Goal: Task Accomplishment & Management: Manage account settings

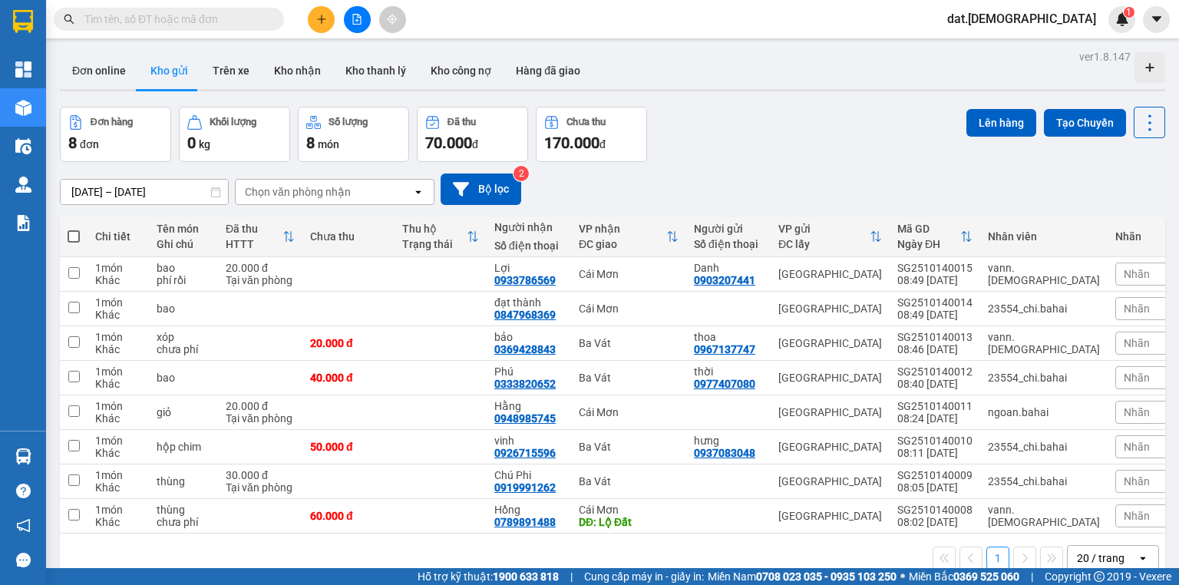
click at [74, 230] on span at bounding box center [74, 236] width 12 height 12
click at [74, 229] on input "checkbox" at bounding box center [74, 229] width 0 height 0
checkbox input "true"
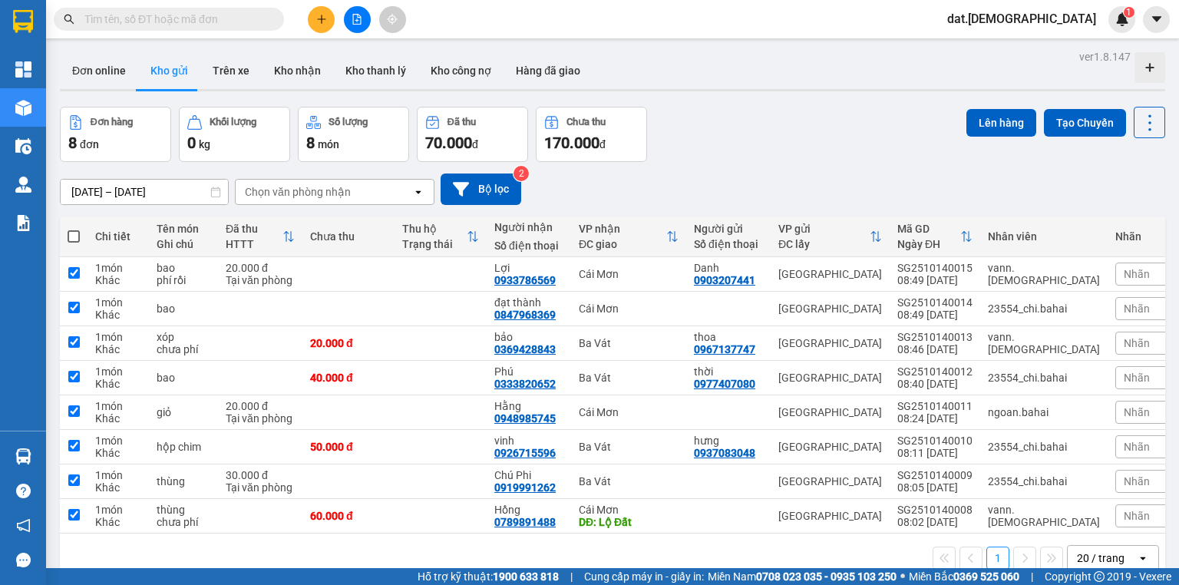
checkbox input "true"
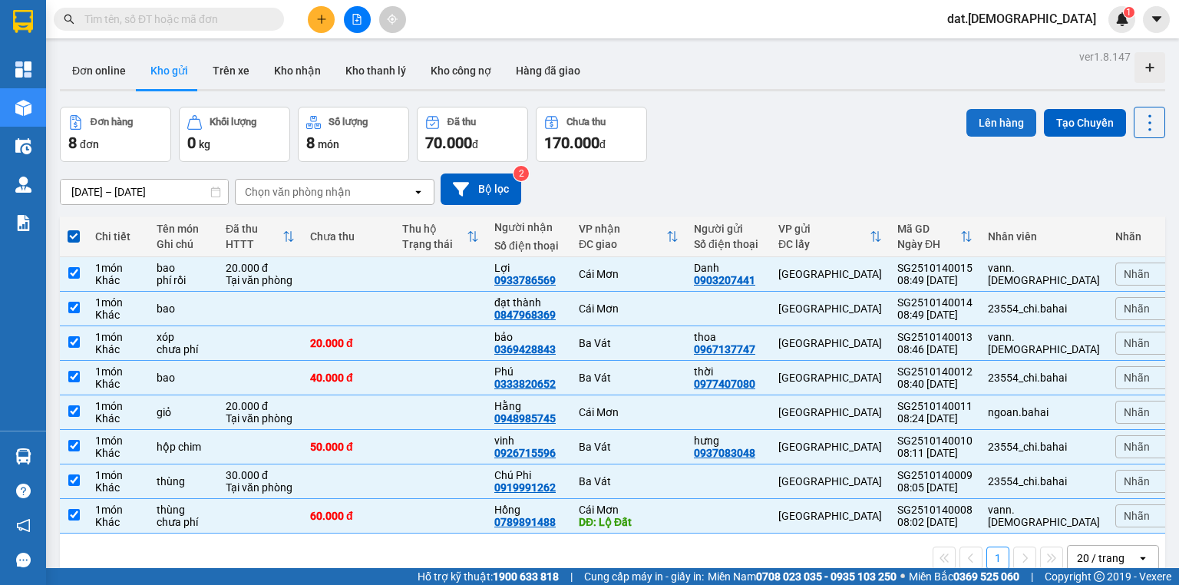
click at [977, 114] on button "Lên hàng" at bounding box center [1001, 123] width 70 height 28
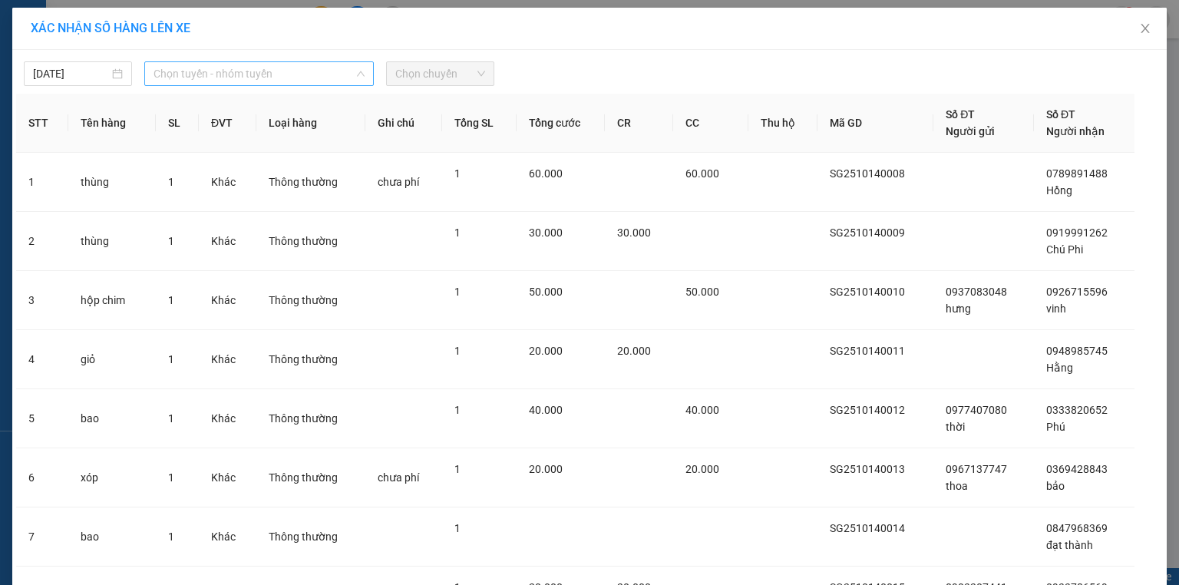
click at [320, 75] on span "Chọn tuyến - nhóm tuyến" at bounding box center [258, 73] width 211 height 23
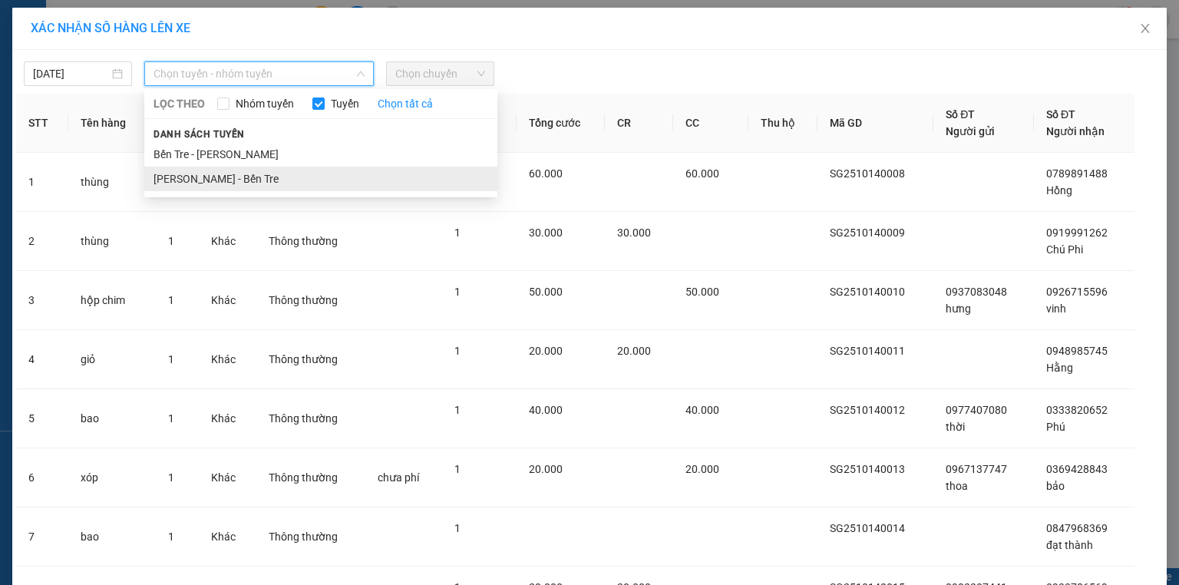
click at [258, 177] on li "Hồ Chí Minh - Bến Tre" at bounding box center [320, 179] width 353 height 25
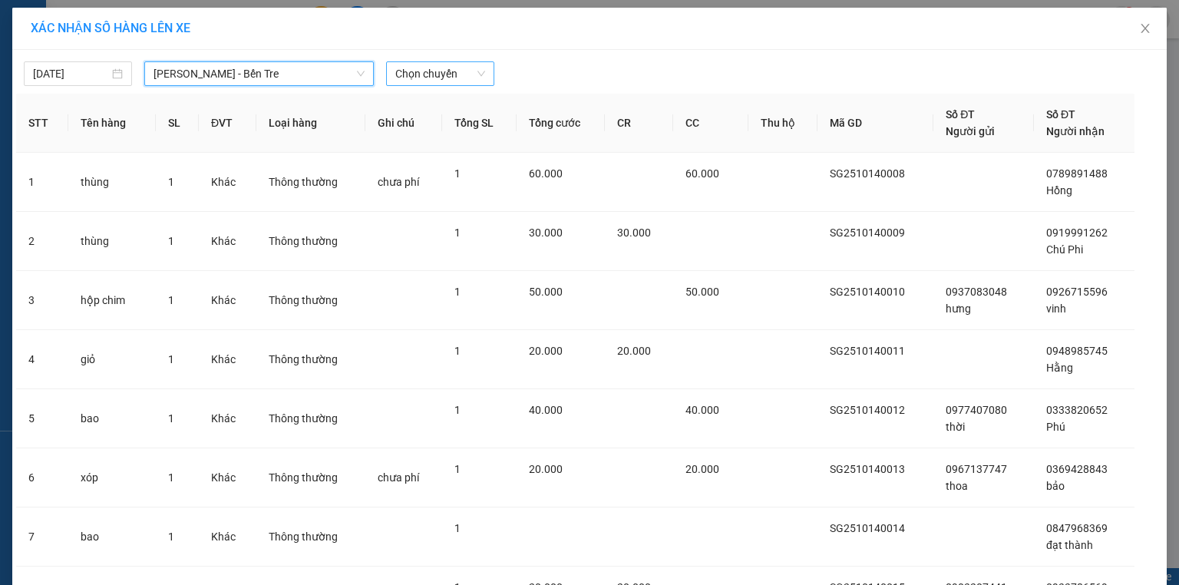
click at [459, 70] on span "Chọn chuyến" at bounding box center [440, 73] width 90 height 23
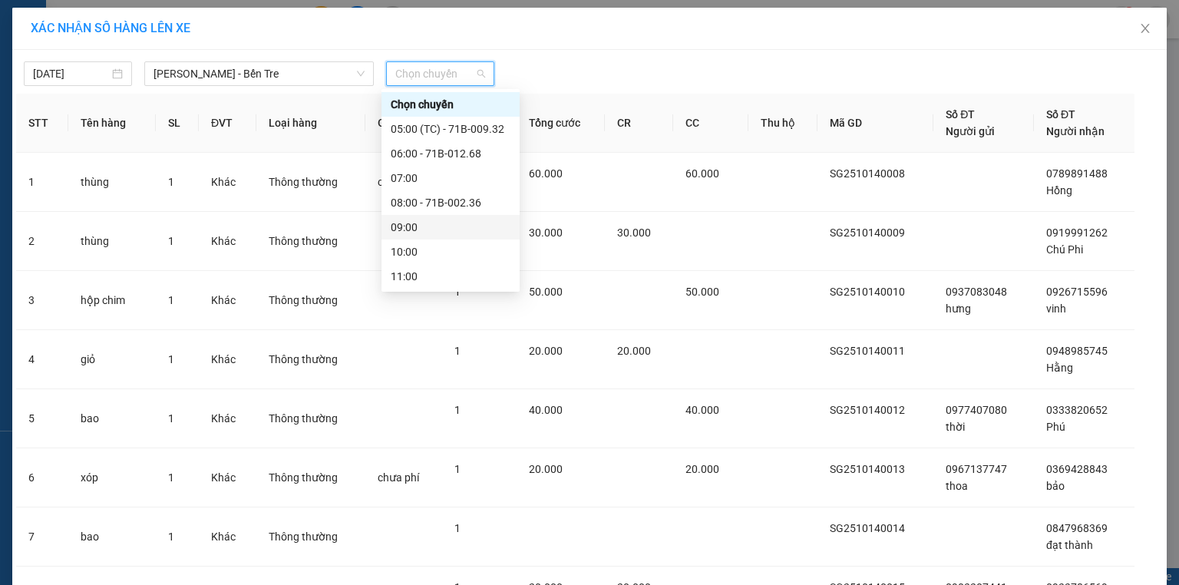
click at [431, 229] on div "09:00" at bounding box center [451, 227] width 120 height 17
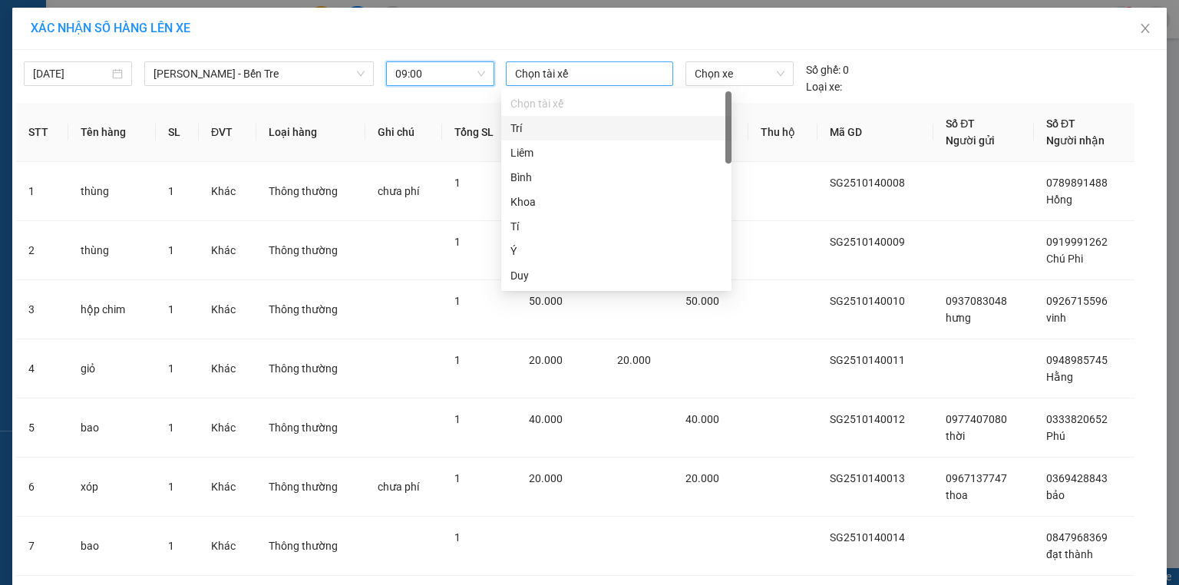
click at [553, 69] on div at bounding box center [590, 73] width 160 height 18
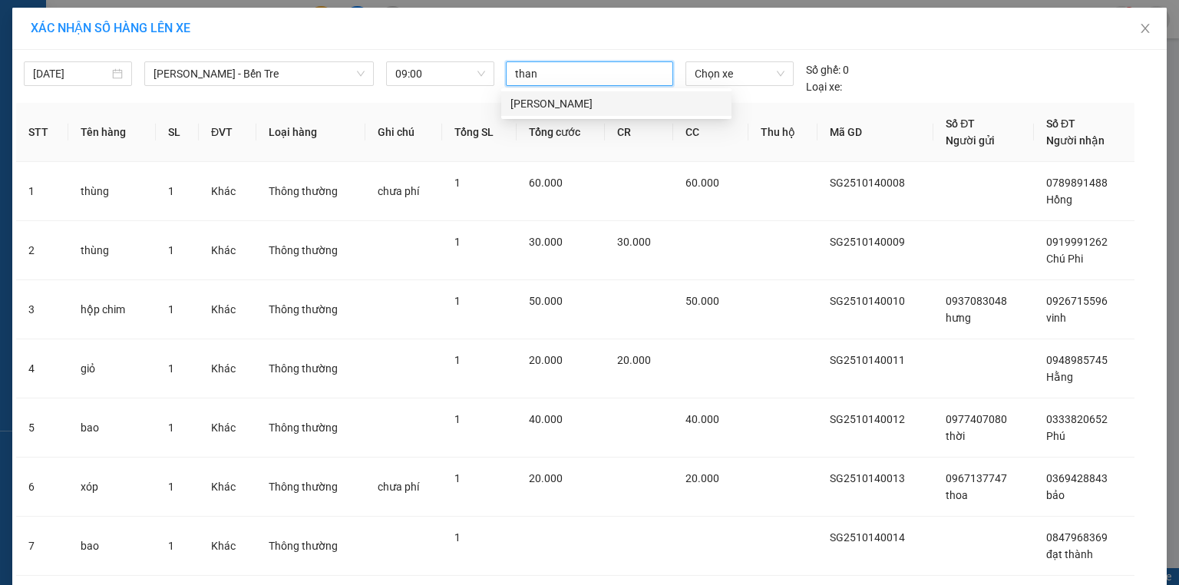
type input "thanh"
click at [543, 105] on div "Thanh" at bounding box center [616, 103] width 212 height 17
click at [737, 69] on span "Chọn xe" at bounding box center [738, 73] width 89 height 23
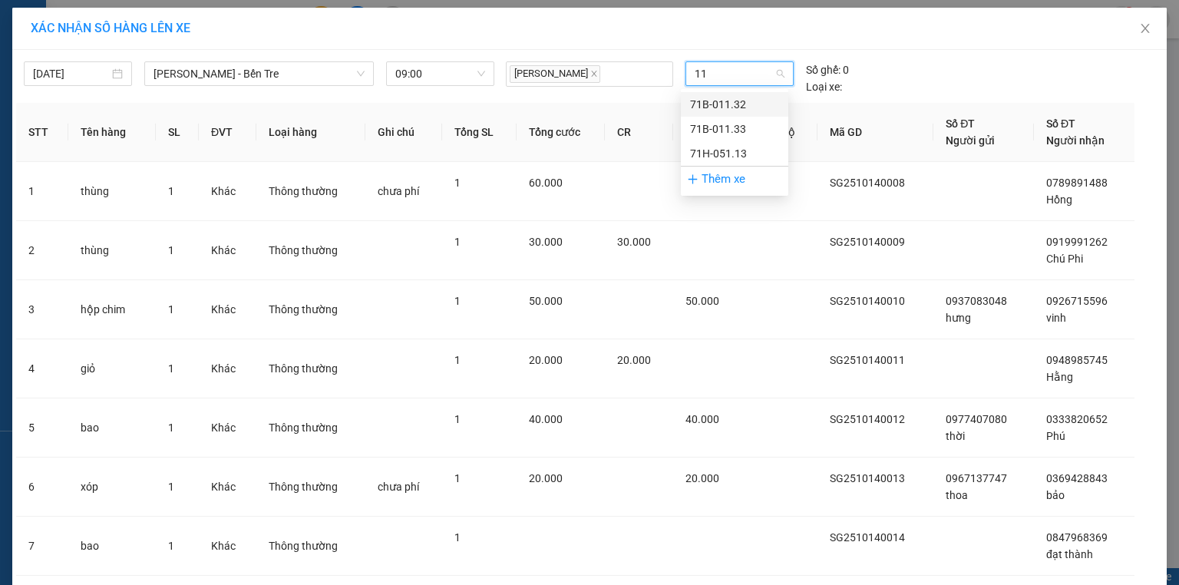
type input "113"
click at [721, 150] on div "71H-051.13" at bounding box center [734, 153] width 89 height 17
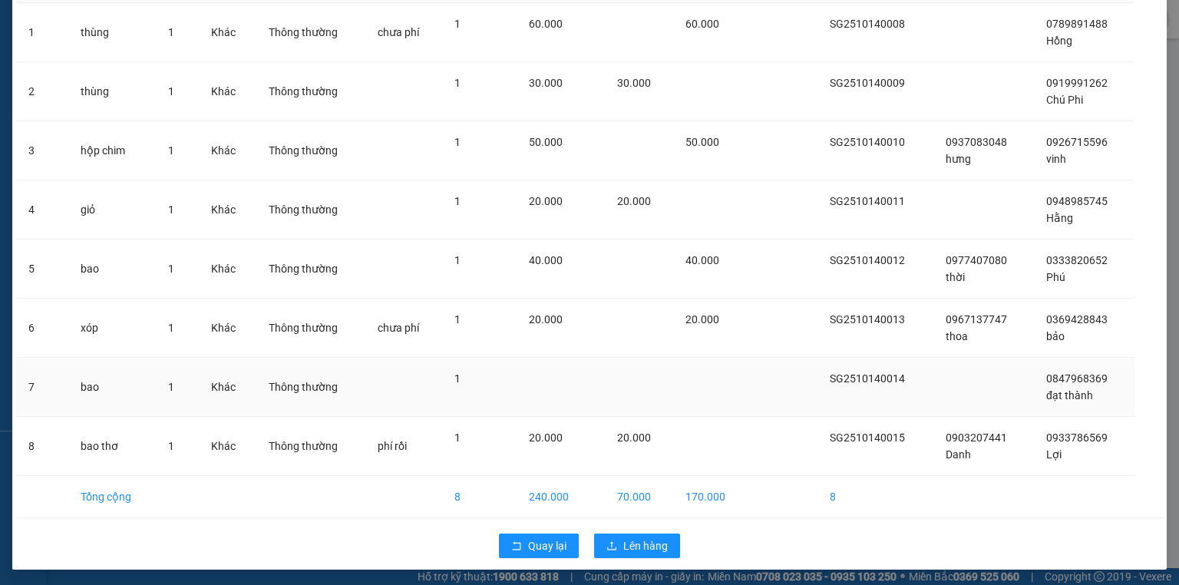
scroll to position [150, 0]
click at [629, 544] on span "Lên hàng" at bounding box center [645, 545] width 45 height 17
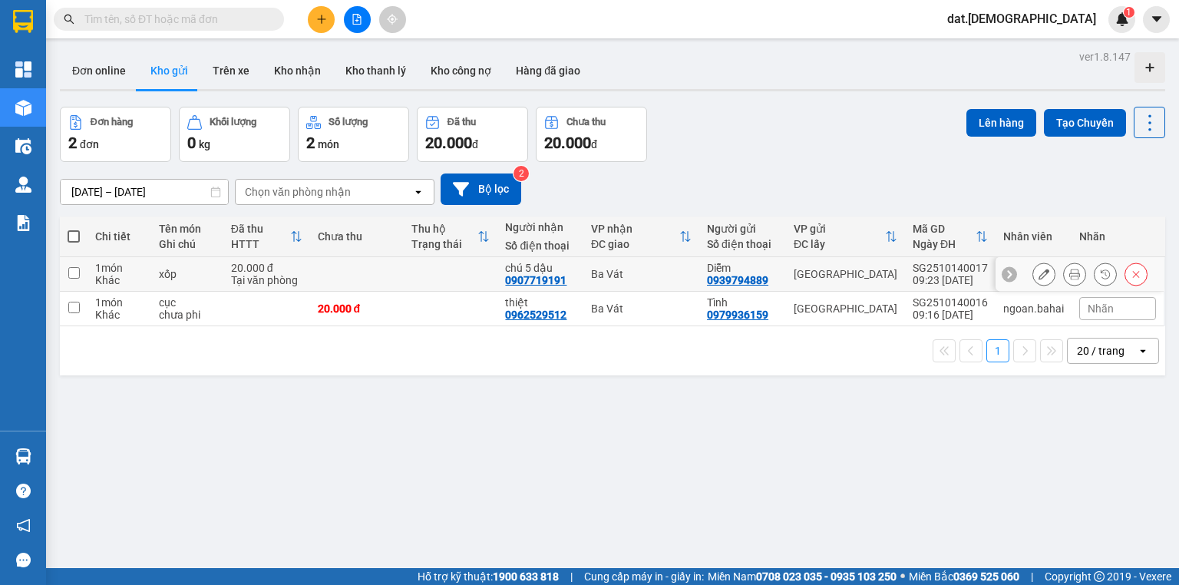
click at [304, 270] on td "20.000 đ Tại văn phòng" at bounding box center [266, 274] width 87 height 35
checkbox input "true"
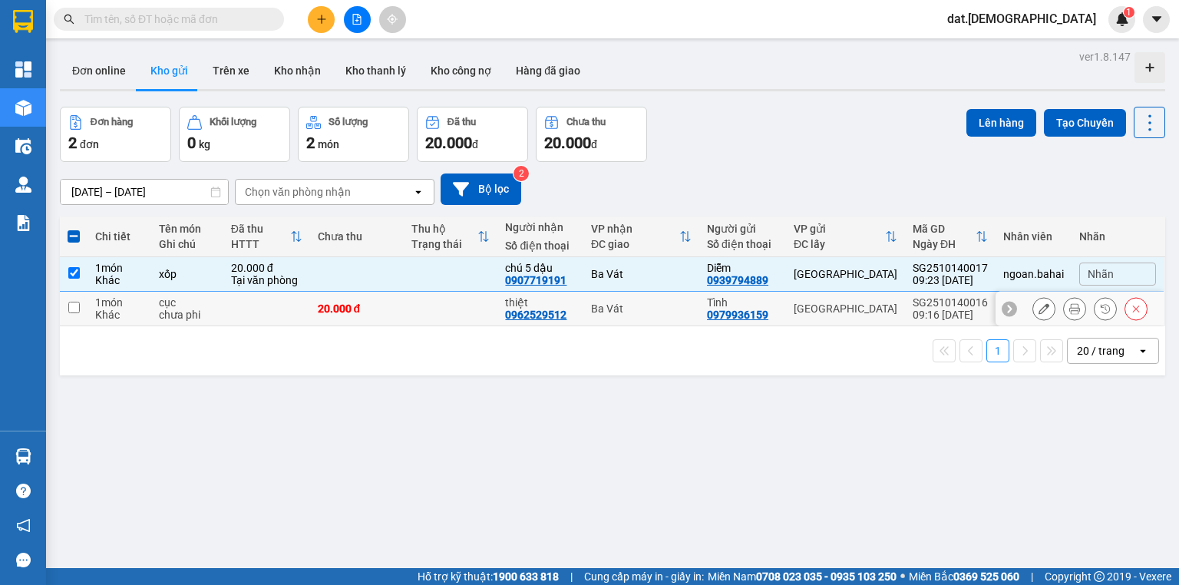
click at [290, 307] on td at bounding box center [266, 309] width 87 height 35
checkbox input "true"
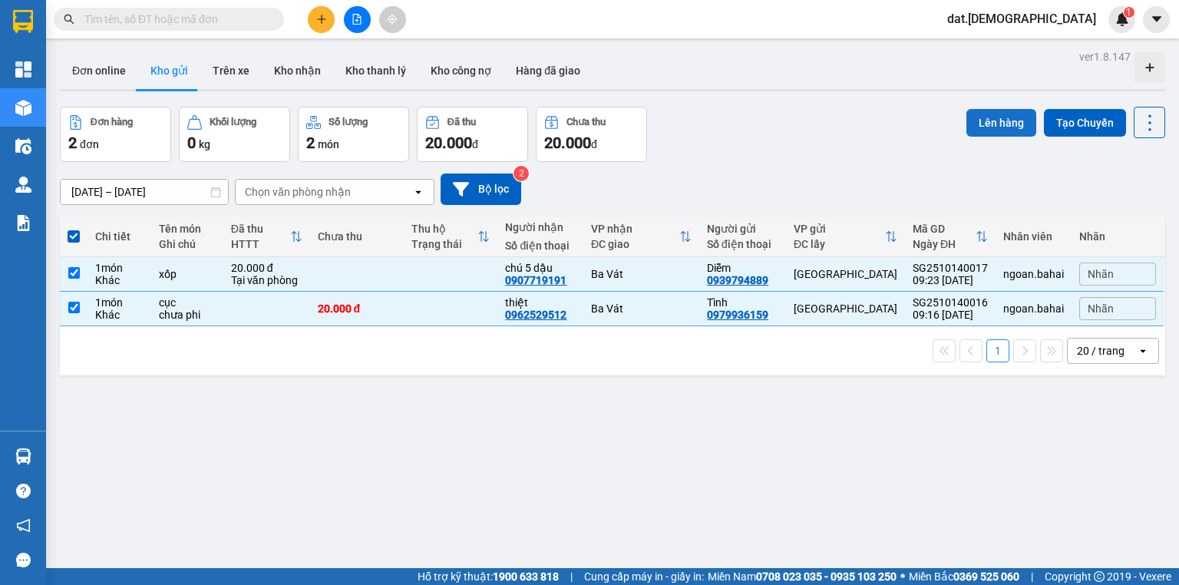
click at [993, 109] on button "Lên hàng" at bounding box center [1001, 123] width 70 height 28
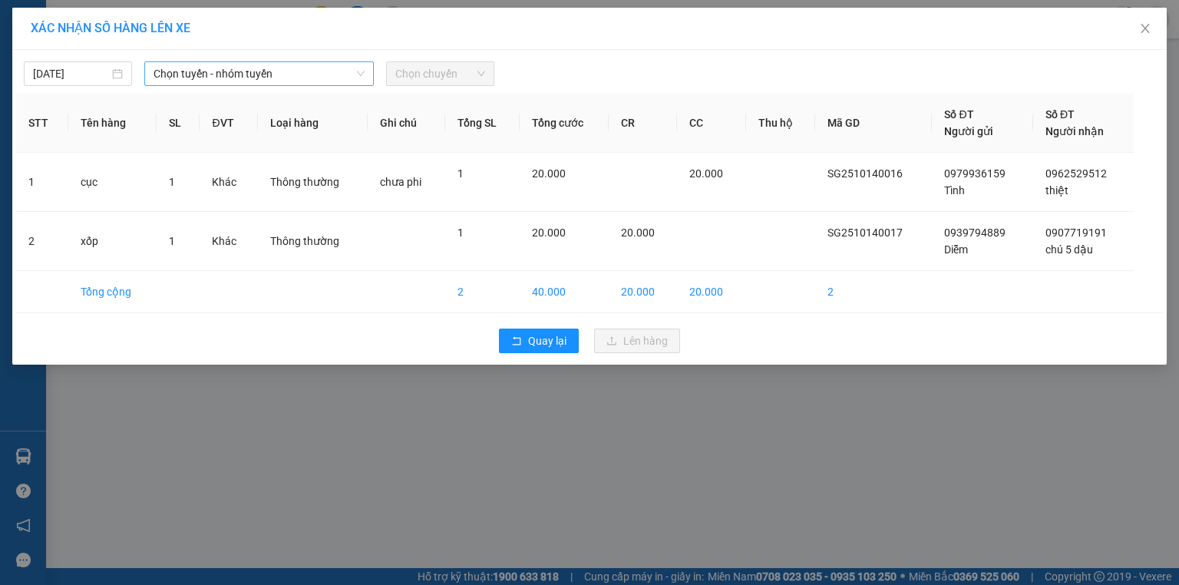
click at [303, 78] on span "Chọn tuyến - nhóm tuyến" at bounding box center [258, 73] width 211 height 23
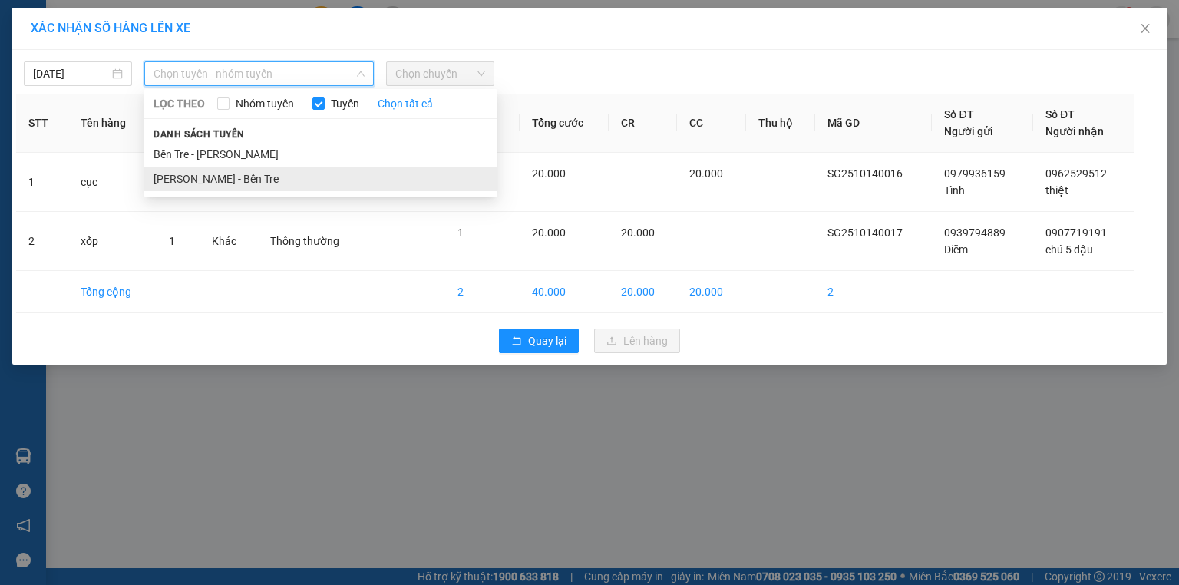
click at [260, 178] on li "[PERSON_NAME] - Bến Tre" at bounding box center [320, 179] width 353 height 25
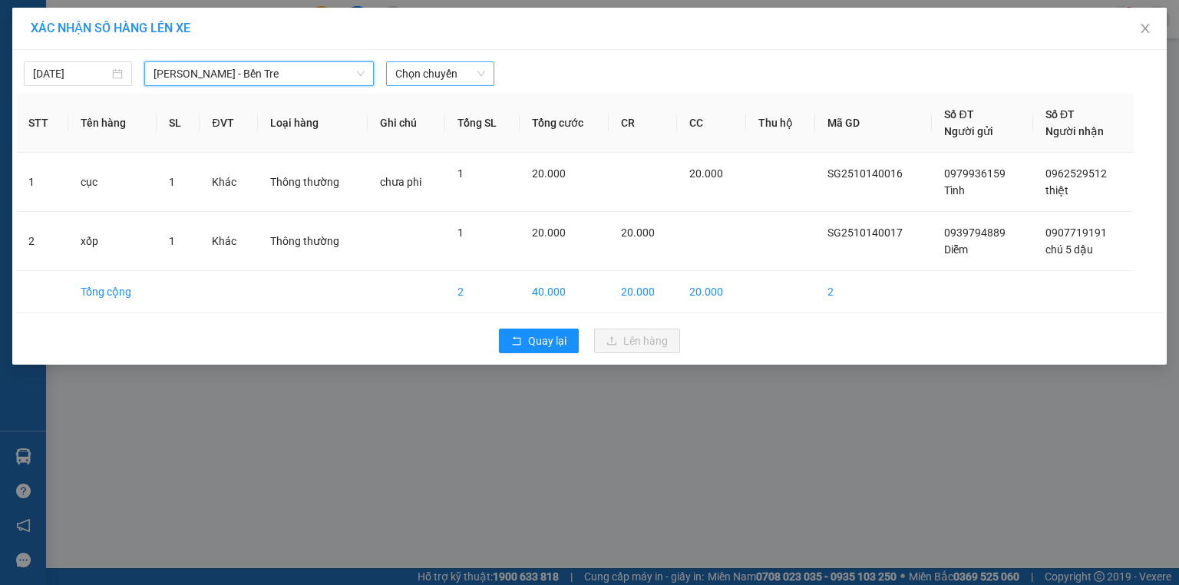
click at [463, 76] on span "Chọn chuyến" at bounding box center [440, 73] width 90 height 23
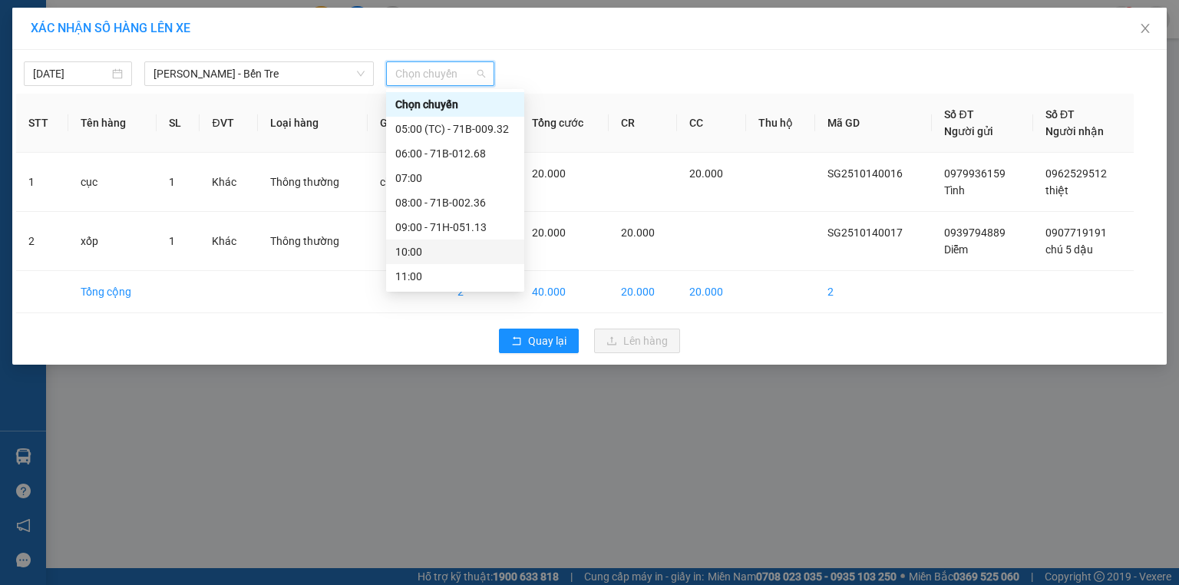
click at [436, 252] on div "10:00" at bounding box center [455, 251] width 120 height 17
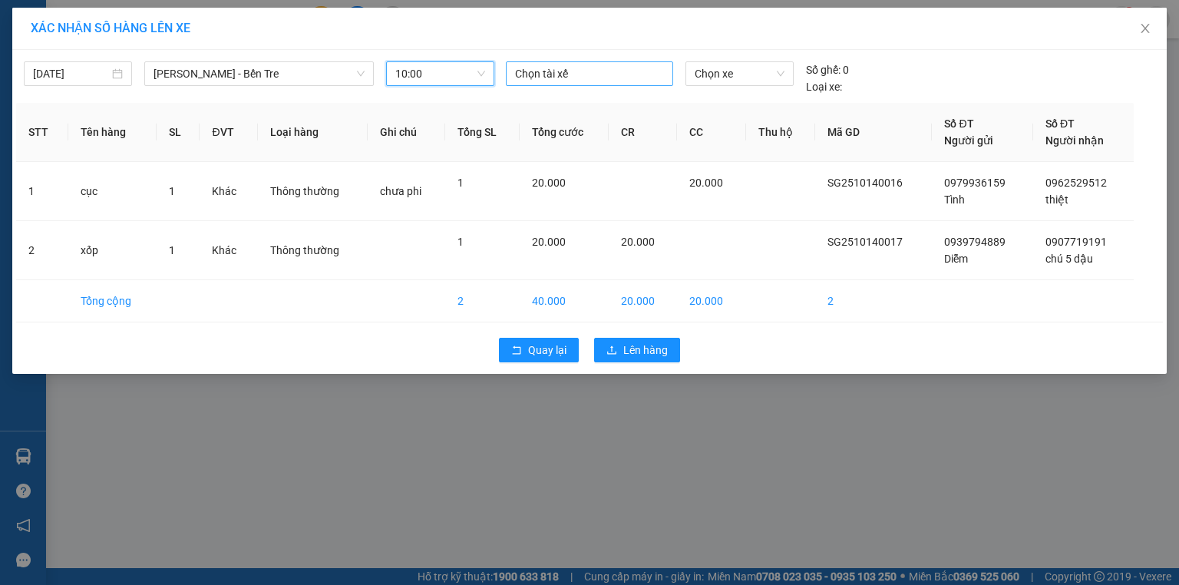
click at [547, 77] on div at bounding box center [590, 73] width 160 height 18
type input "tam"
click at [536, 107] on div "Tâm" at bounding box center [621, 103] width 212 height 17
click at [704, 78] on span "Chọn xe" at bounding box center [738, 73] width 89 height 23
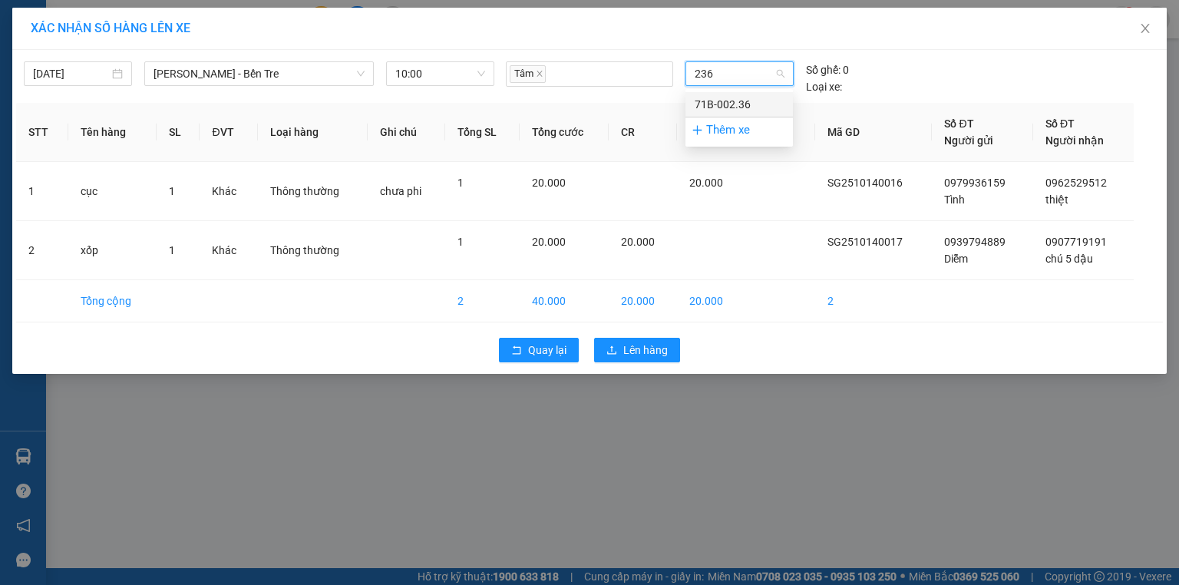
type input "236"
type input "230"
click at [734, 107] on div "71B-002.30" at bounding box center [738, 104] width 89 height 17
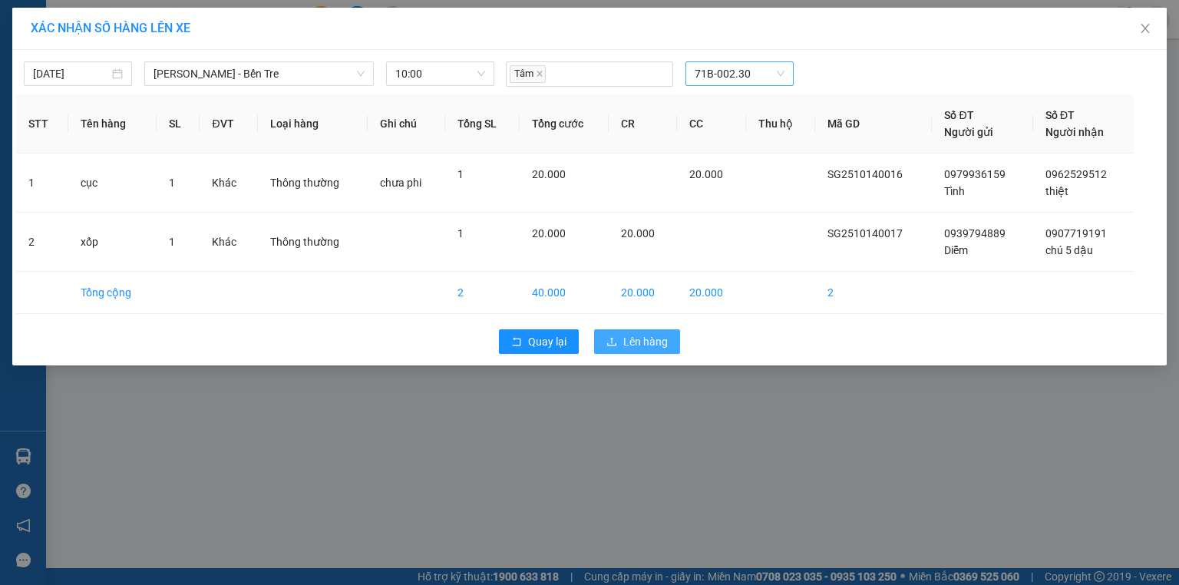
click at [635, 344] on span "Lên hàng" at bounding box center [645, 341] width 45 height 17
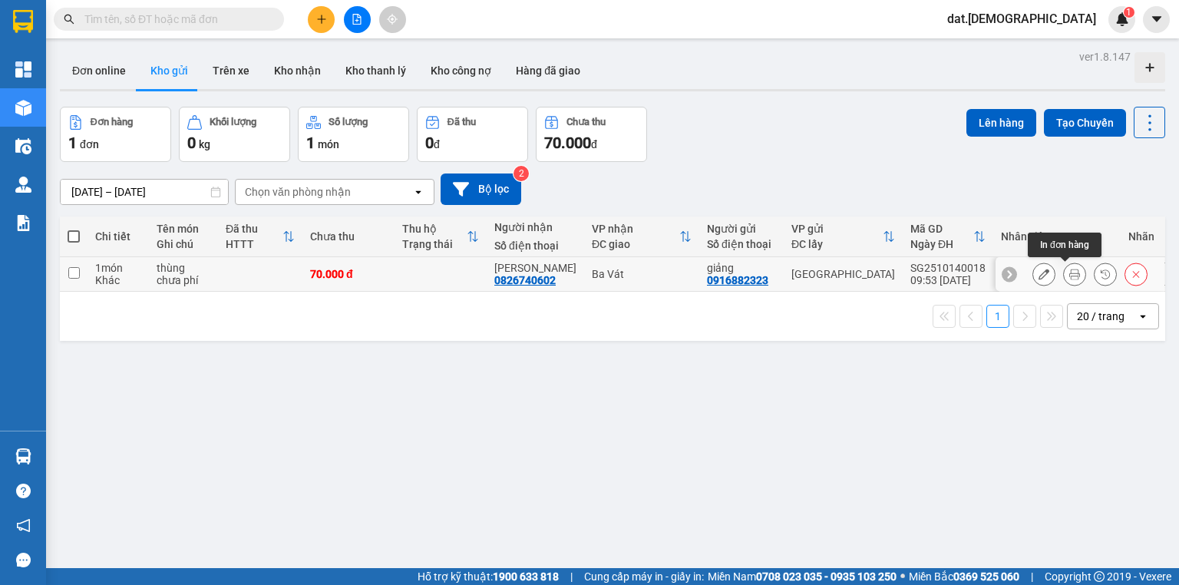
click at [1069, 269] on icon at bounding box center [1074, 274] width 11 height 11
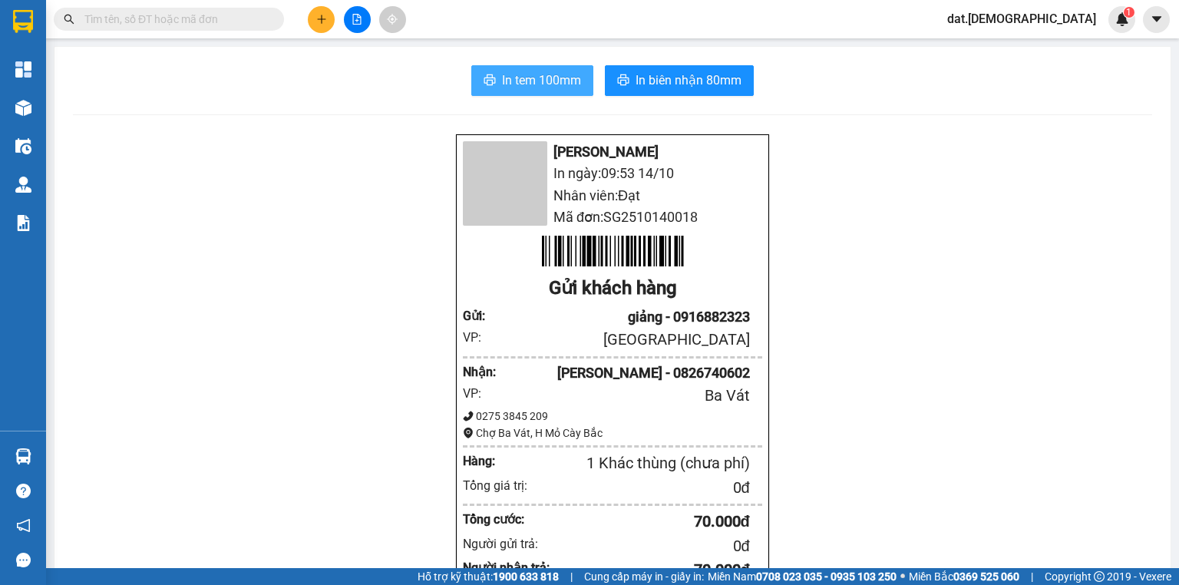
click at [553, 81] on span "In tem 100mm" at bounding box center [541, 80] width 79 height 19
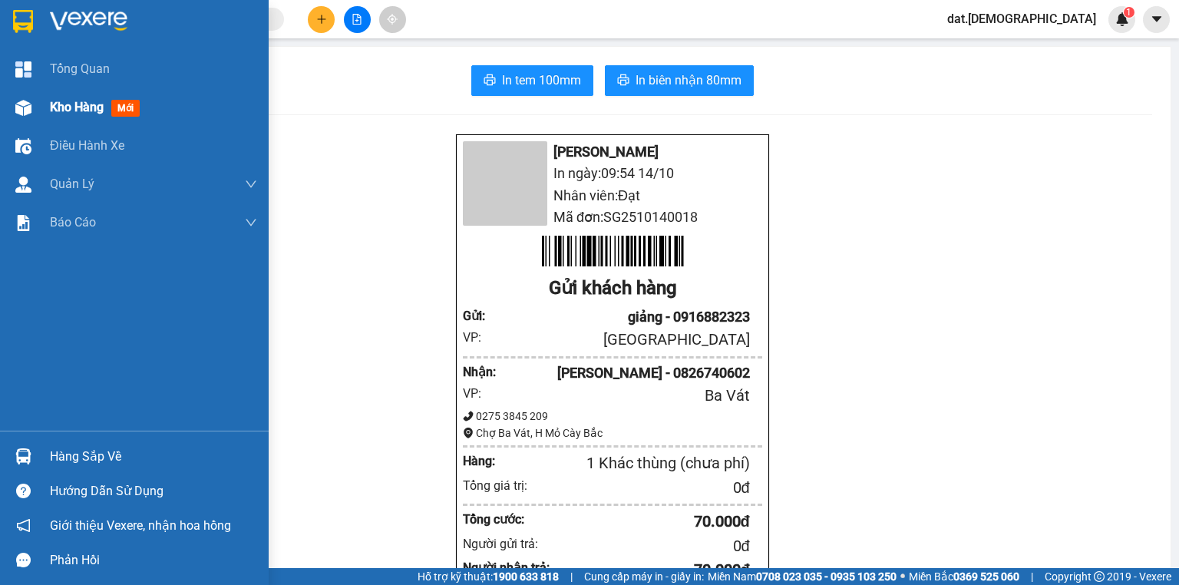
click at [117, 124] on div "Kho hàng mới" at bounding box center [153, 107] width 207 height 38
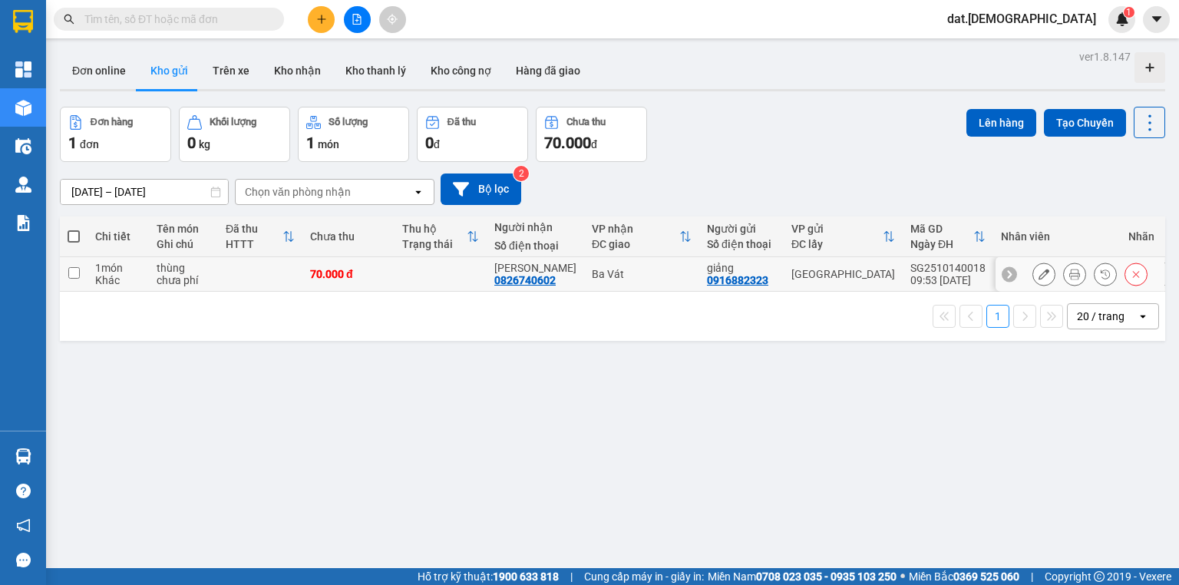
click at [424, 265] on td at bounding box center [440, 274] width 92 height 35
checkbox input "true"
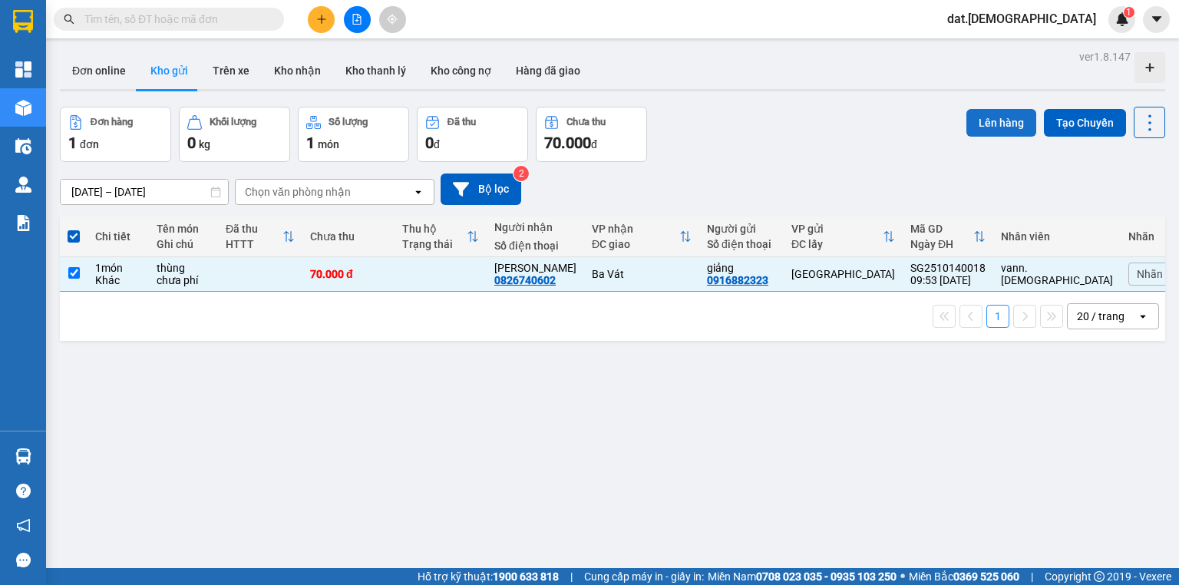
click at [1001, 128] on button "Lên hàng" at bounding box center [1001, 123] width 70 height 28
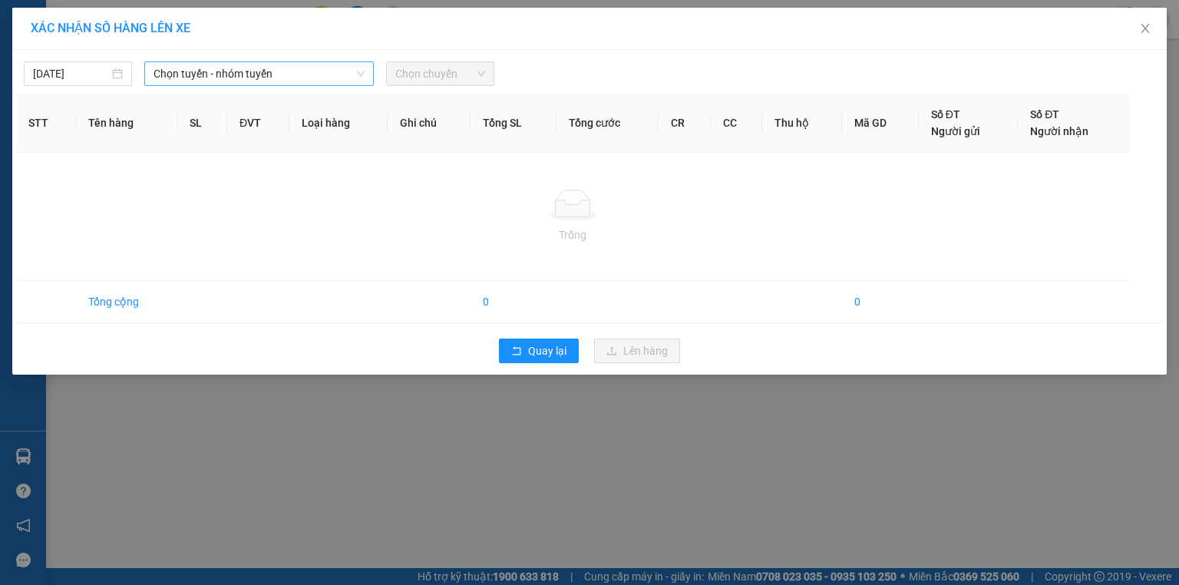
click at [279, 73] on span "Chọn tuyến - nhóm tuyến" at bounding box center [258, 73] width 211 height 23
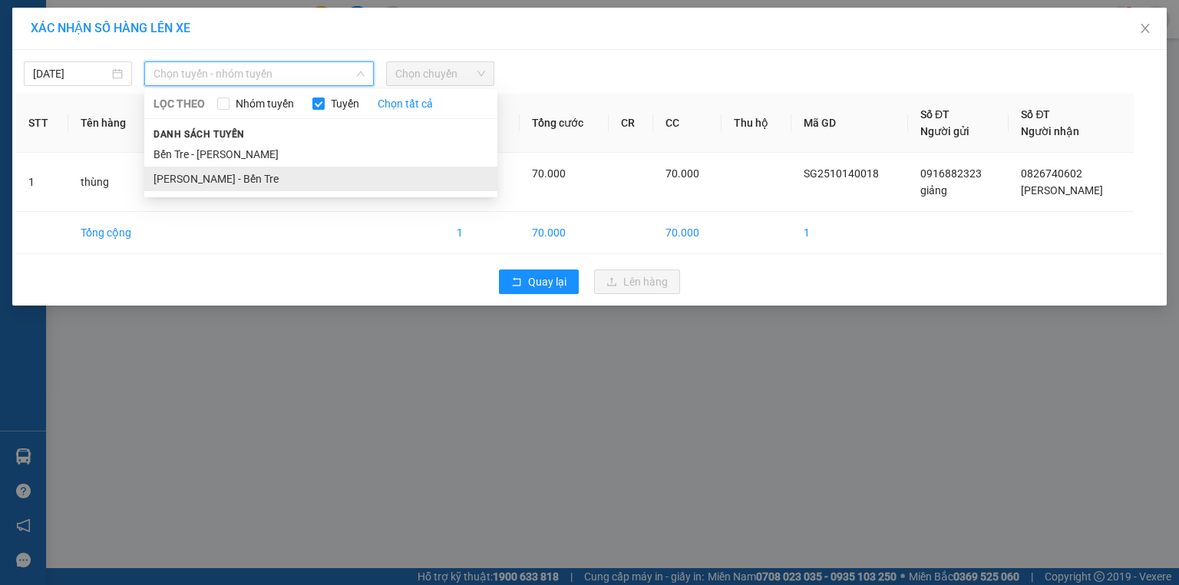
click at [247, 186] on li "Hồ Chí Minh - Bến Tre" at bounding box center [320, 179] width 353 height 25
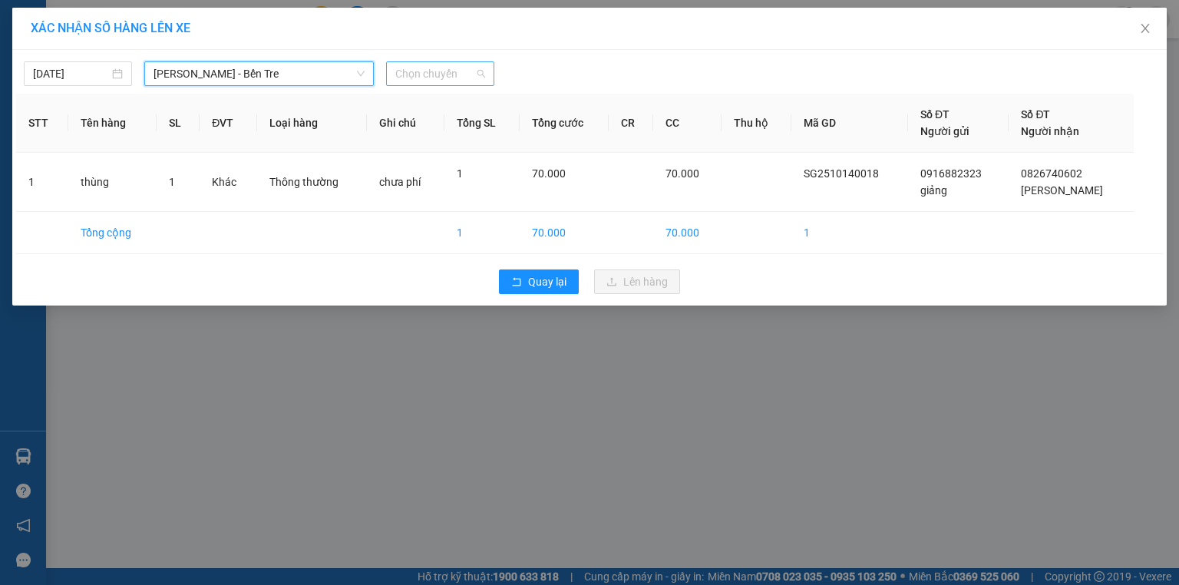
click at [454, 71] on span "Chọn chuyến" at bounding box center [440, 73] width 90 height 23
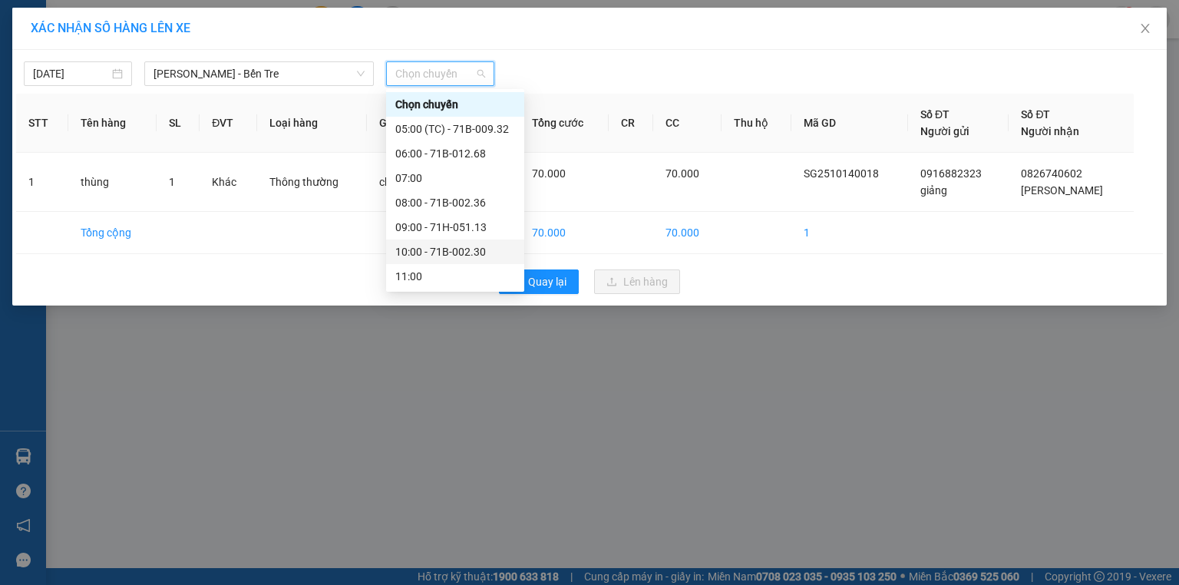
click at [450, 252] on div "10:00 - 71B-002.30" at bounding box center [455, 251] width 120 height 17
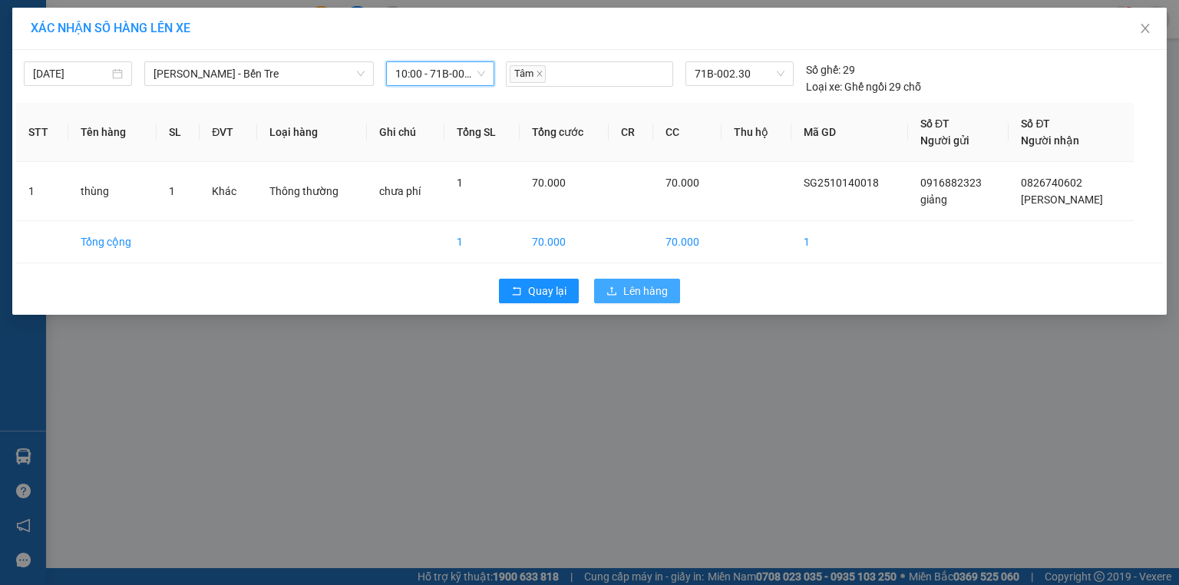
click at [642, 289] on span "Lên hàng" at bounding box center [645, 290] width 45 height 17
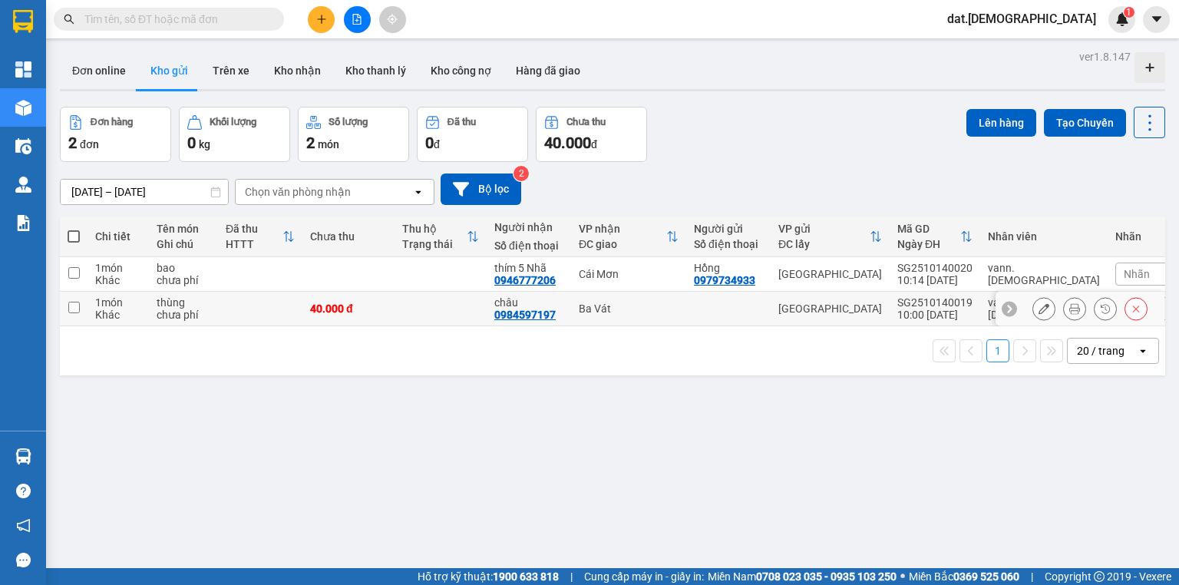
click at [436, 299] on td at bounding box center [440, 309] width 92 height 35
checkbox input "true"
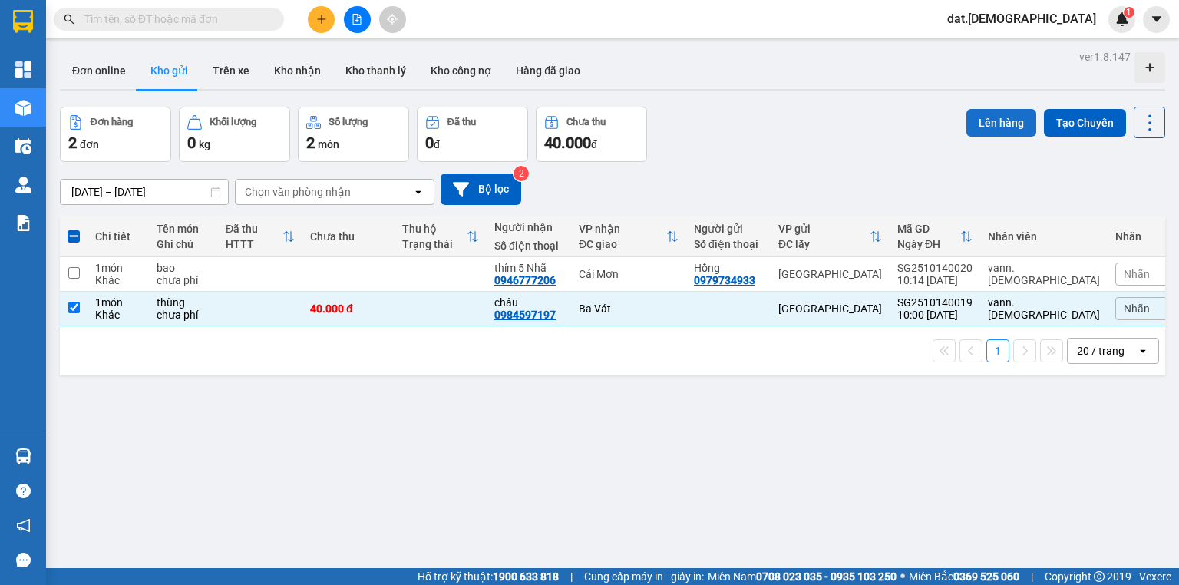
click at [991, 129] on button "Lên hàng" at bounding box center [1001, 123] width 70 height 28
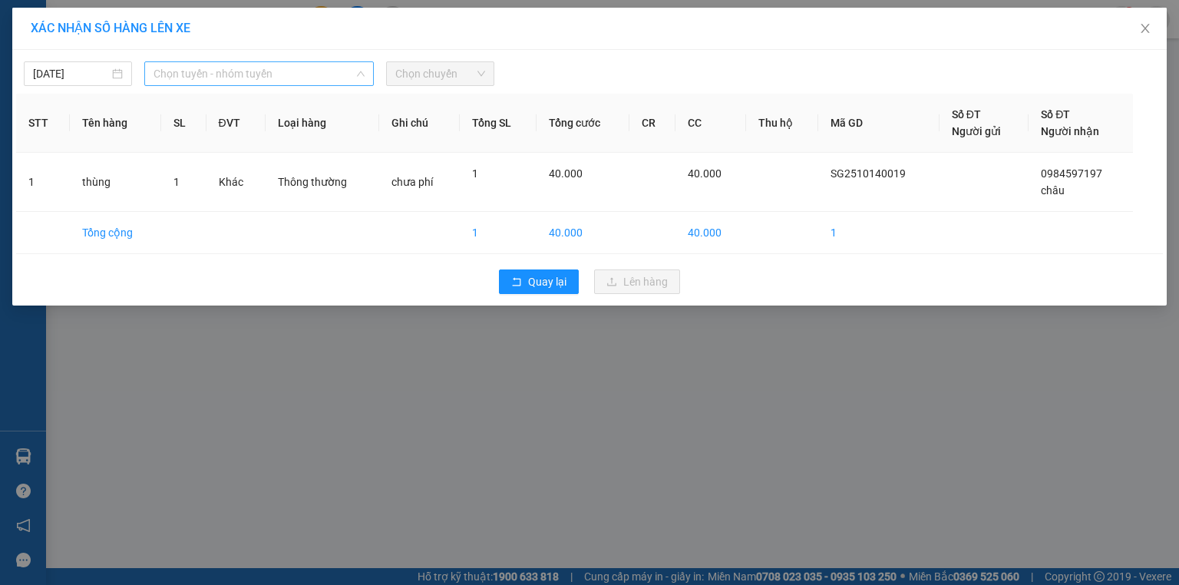
click at [290, 73] on span "Chọn tuyến - nhóm tuyến" at bounding box center [258, 73] width 211 height 23
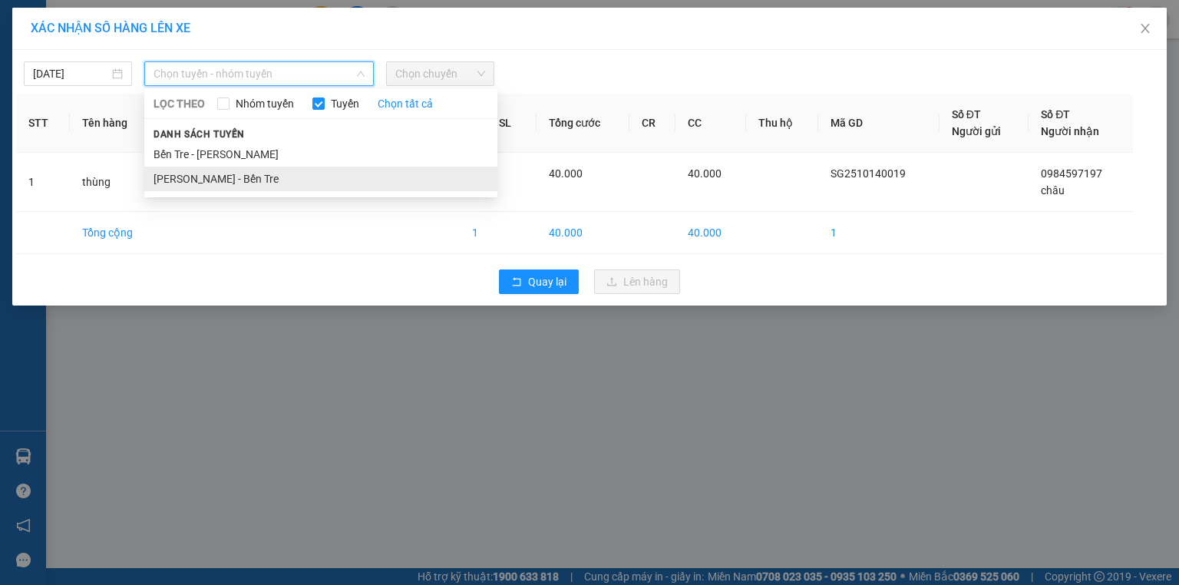
click at [274, 178] on li "Hồ Chí Minh - Bến Tre" at bounding box center [320, 179] width 353 height 25
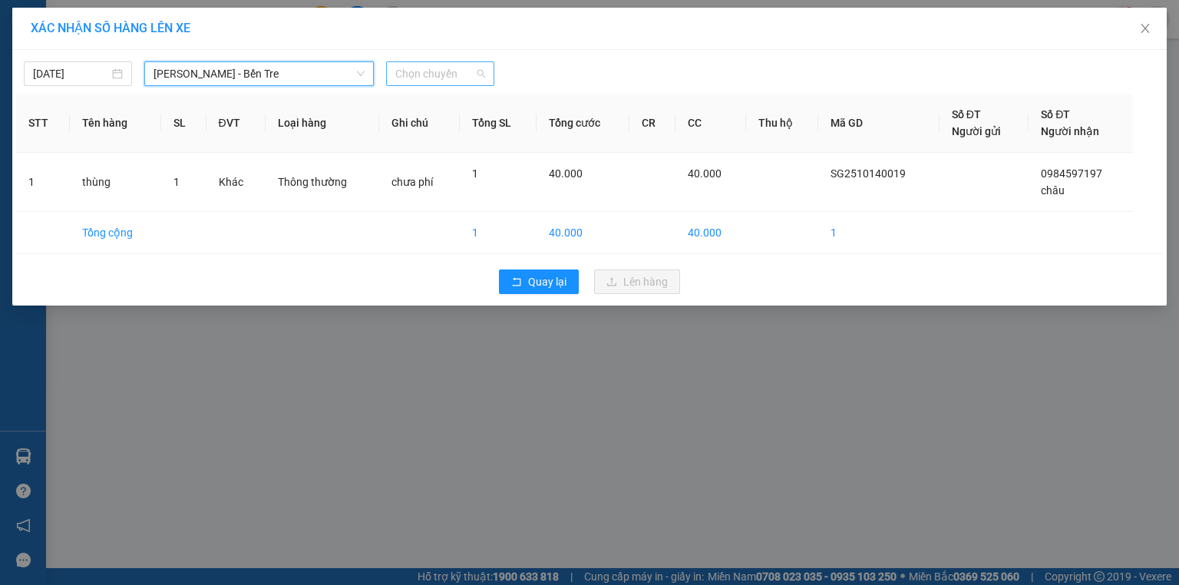
click at [421, 74] on span "Chọn chuyến" at bounding box center [440, 73] width 90 height 23
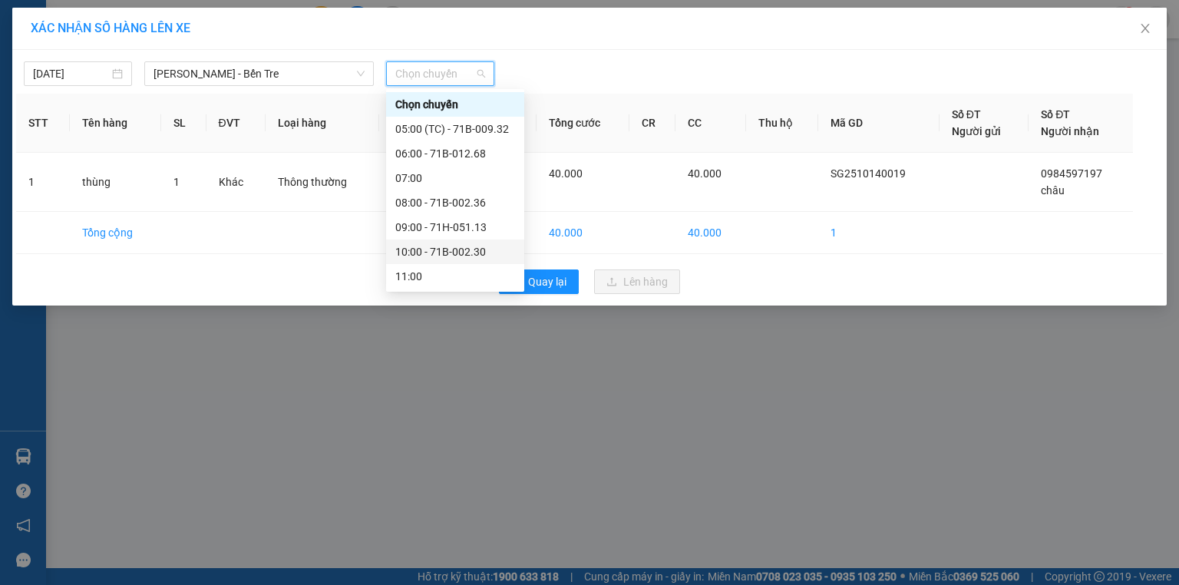
click at [455, 241] on div "10:00 - 71B-002.30" at bounding box center [455, 251] width 138 height 25
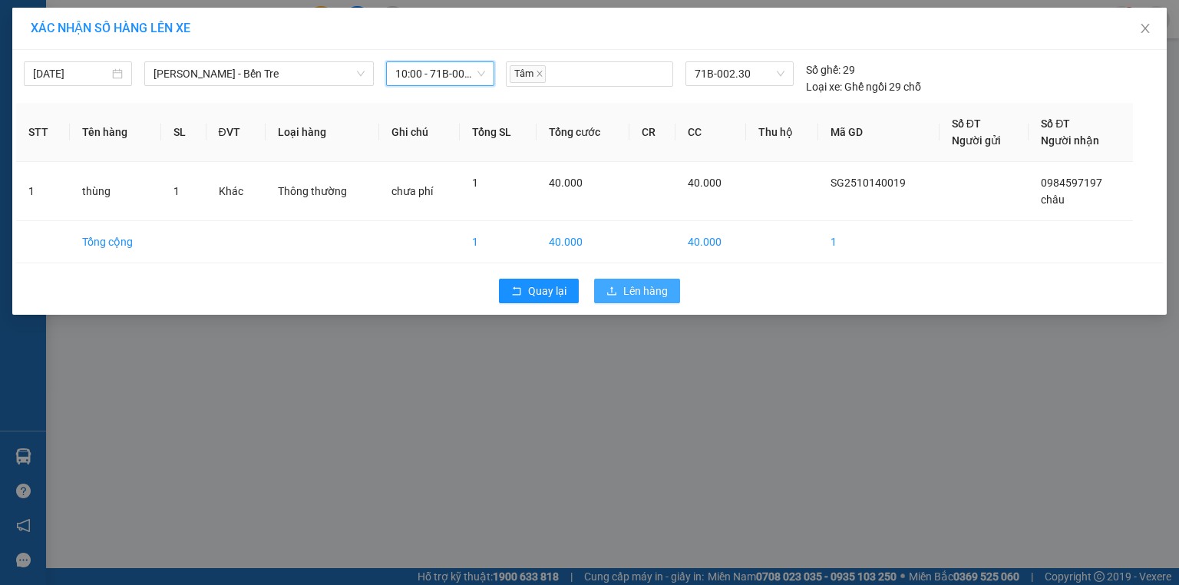
click at [655, 295] on span "Lên hàng" at bounding box center [645, 290] width 45 height 17
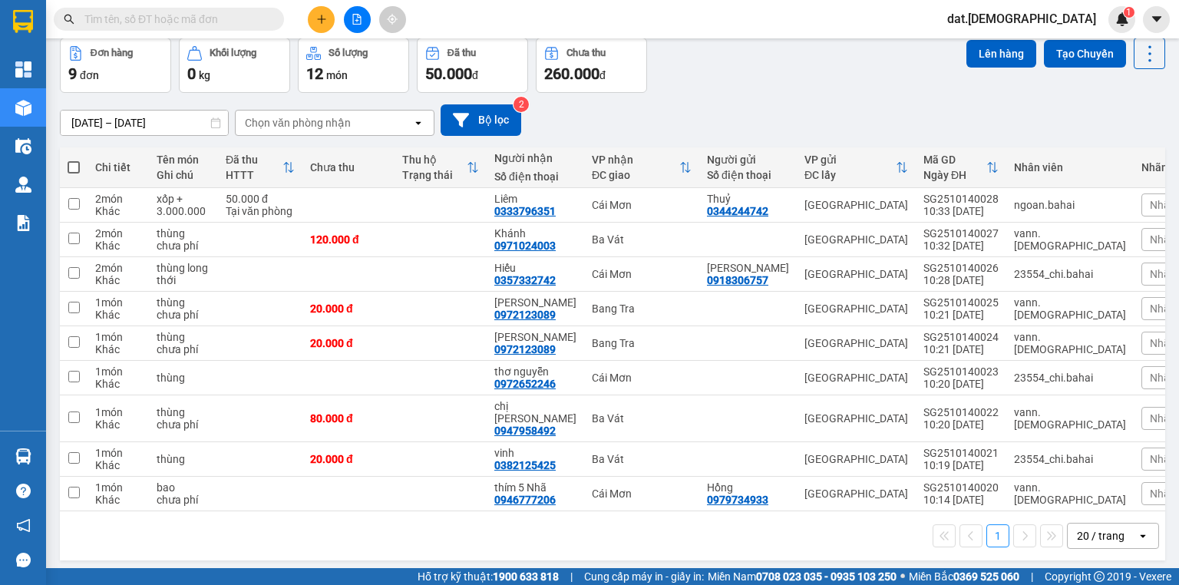
scroll to position [71, 0]
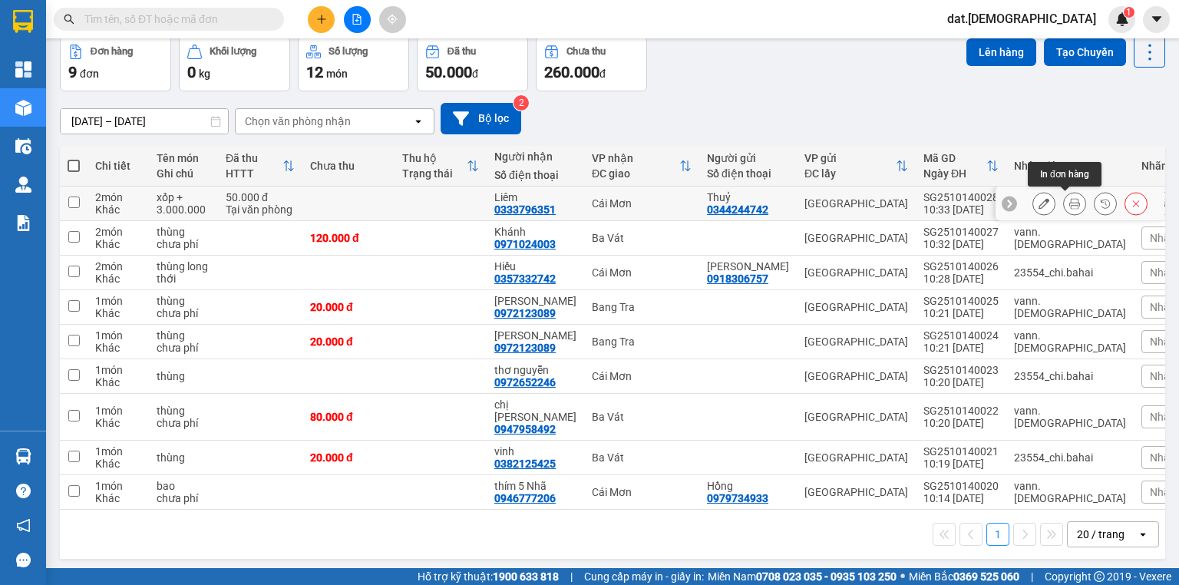
click at [1069, 200] on icon at bounding box center [1074, 203] width 11 height 11
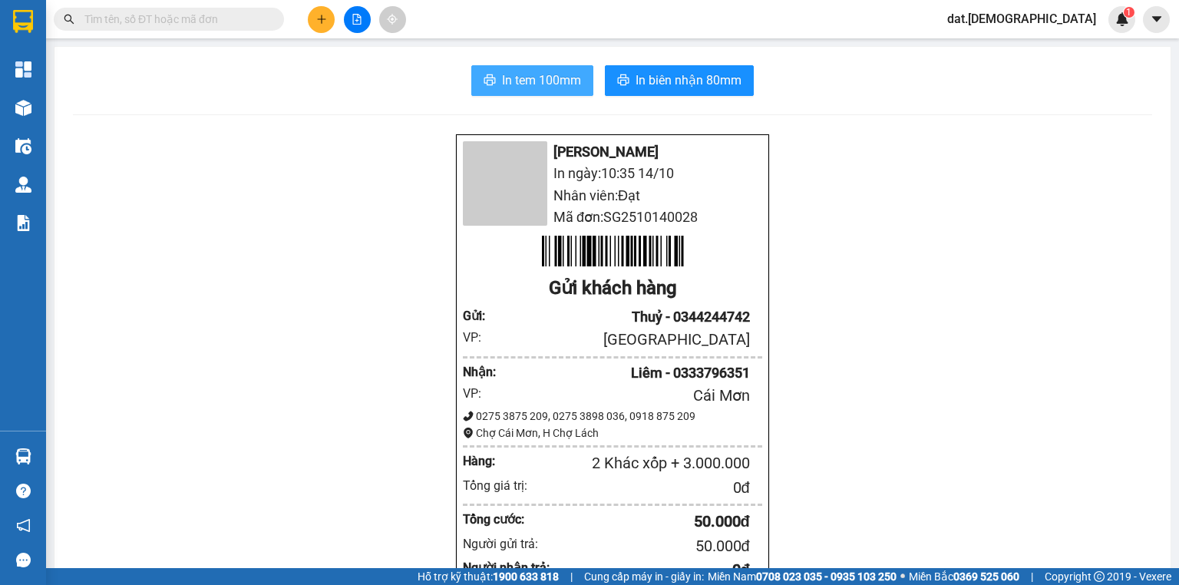
click at [523, 76] on span "In tem 100mm" at bounding box center [541, 80] width 79 height 19
click at [495, 74] on button "In tem 100mm" at bounding box center [532, 80] width 122 height 31
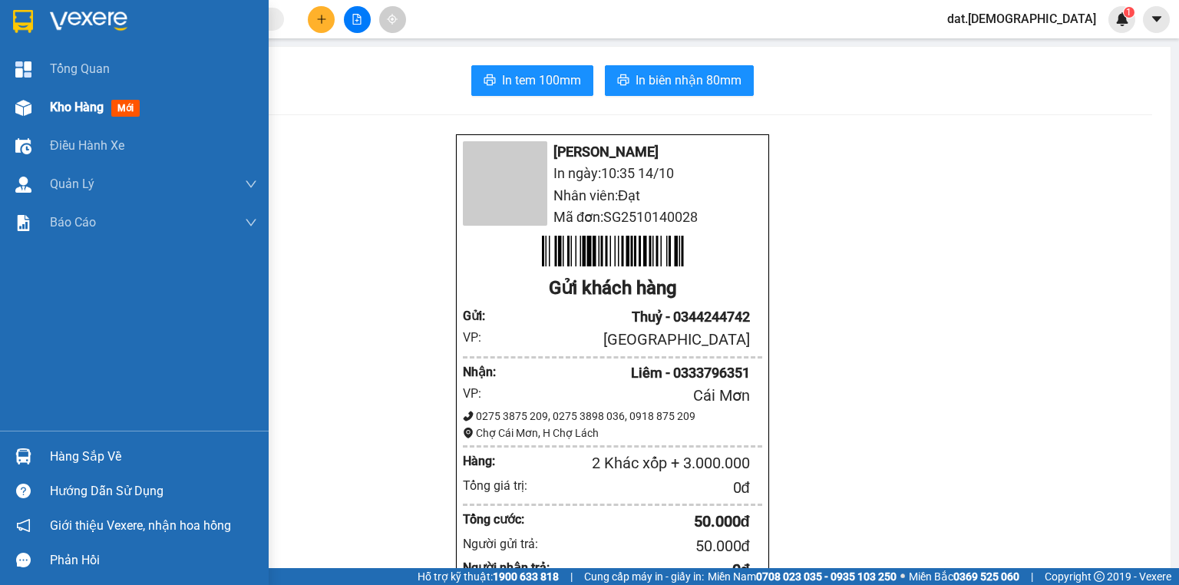
click at [22, 101] on img at bounding box center [23, 108] width 16 height 16
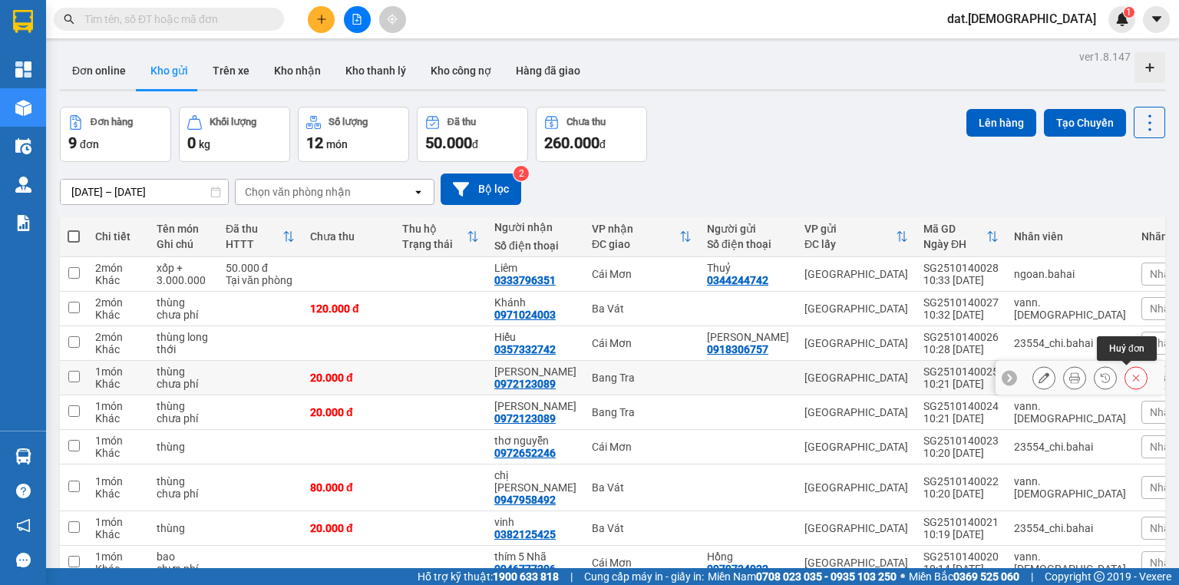
click at [1130, 374] on icon at bounding box center [1135, 377] width 11 height 11
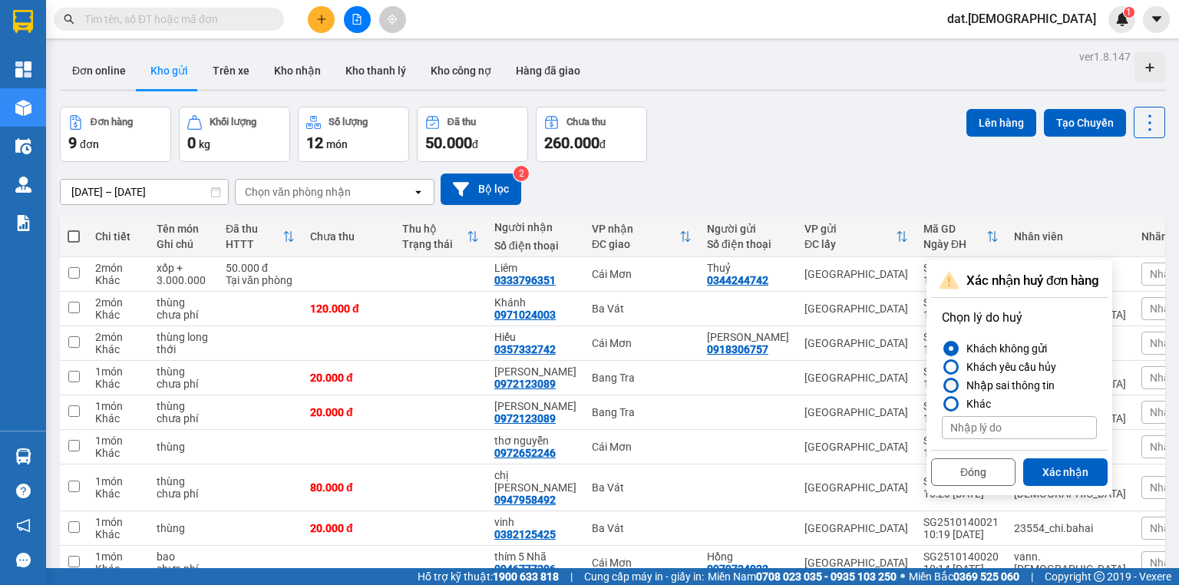
click at [1043, 384] on div "Nhập sai thông tin" at bounding box center [1007, 385] width 94 height 18
click at [942, 385] on input "Nhập sai thông tin" at bounding box center [942, 385] width 0 height 0
click at [1057, 468] on button "Xác nhận" at bounding box center [1065, 472] width 84 height 28
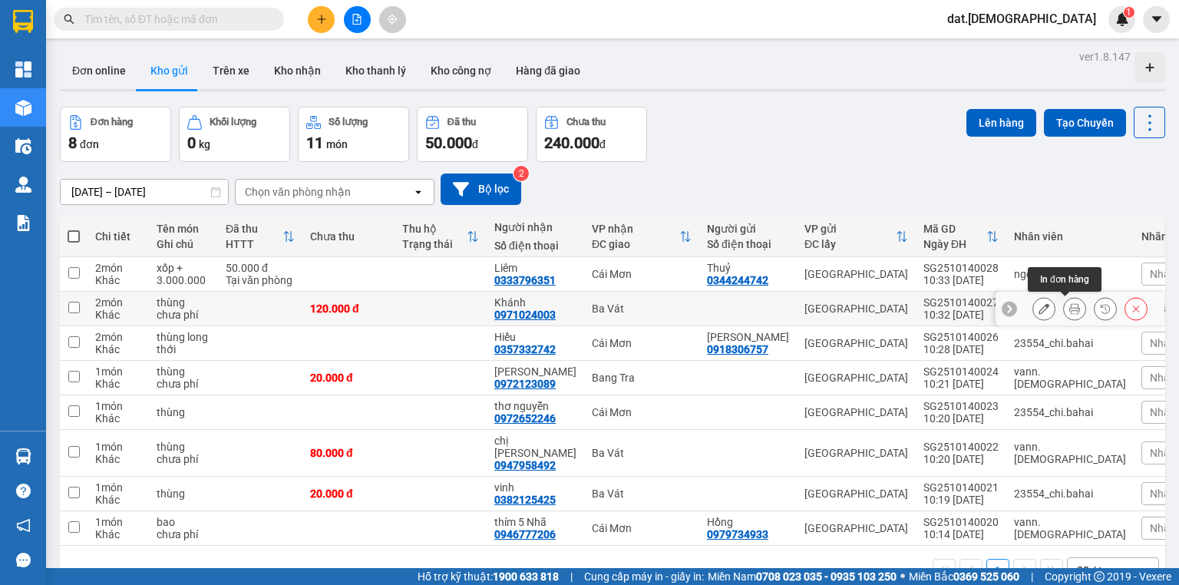
click at [1069, 307] on icon at bounding box center [1074, 308] width 11 height 11
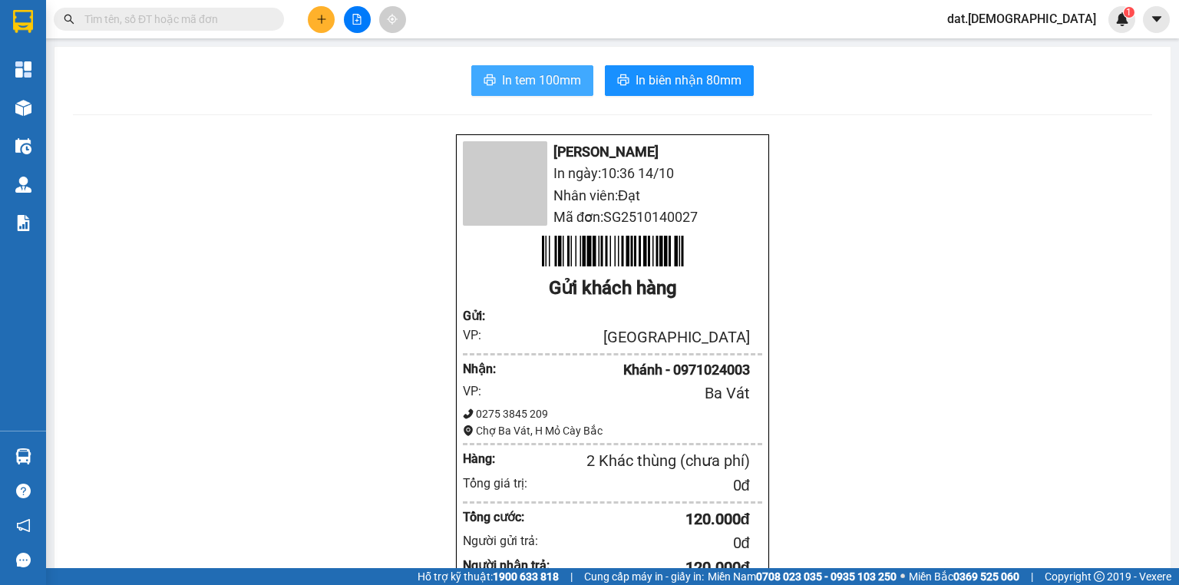
click at [528, 85] on span "In tem 100mm" at bounding box center [541, 80] width 79 height 19
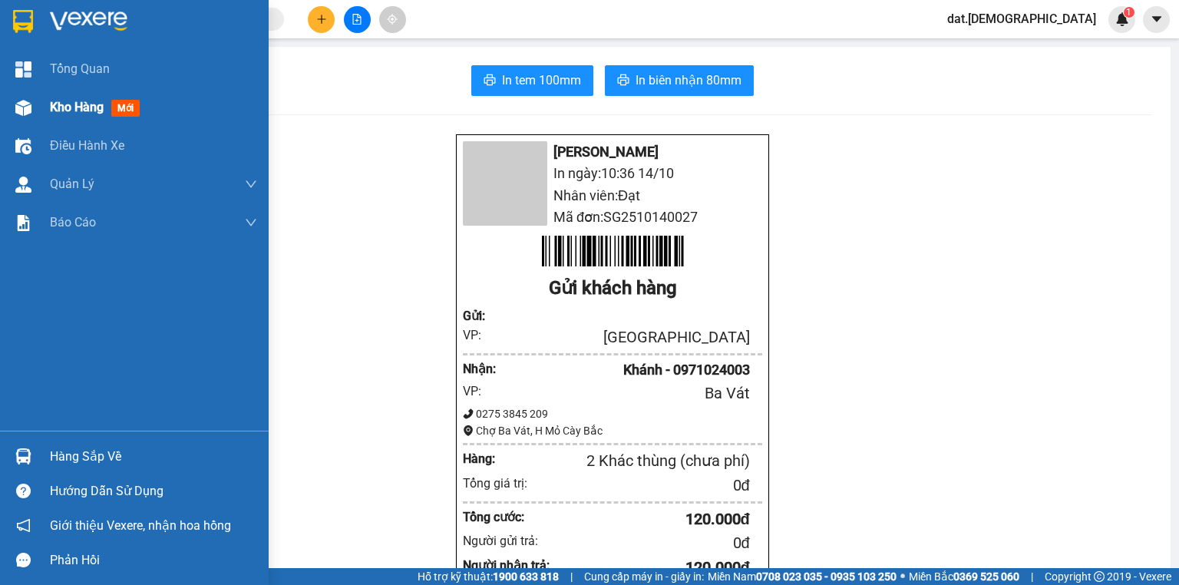
click at [127, 113] on span "mới" at bounding box center [125, 108] width 28 height 17
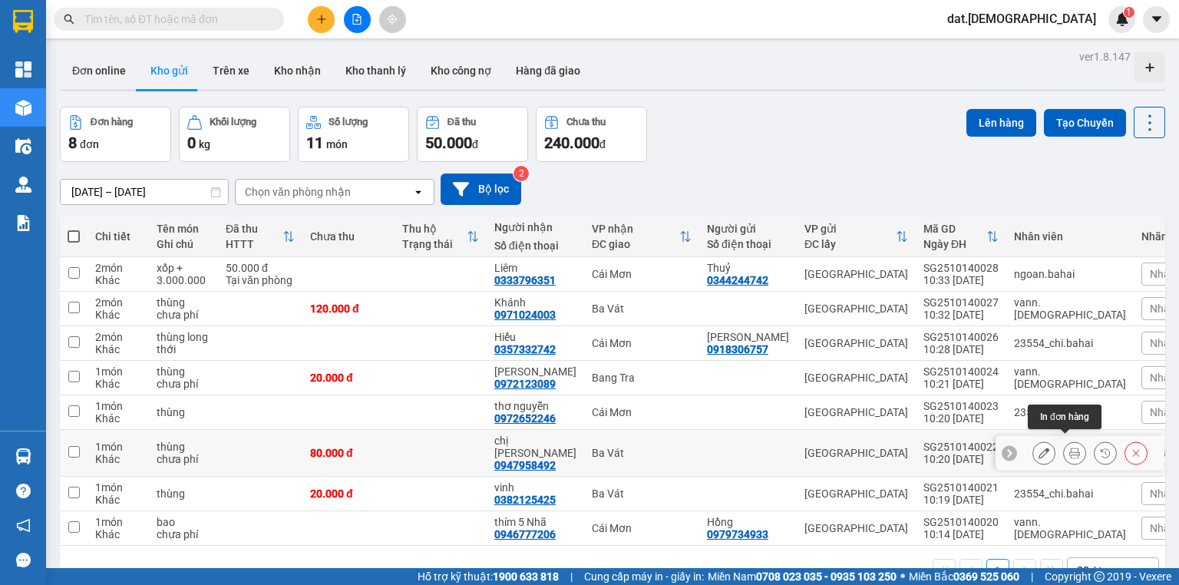
click at [1069, 447] on icon at bounding box center [1074, 452] width 11 height 11
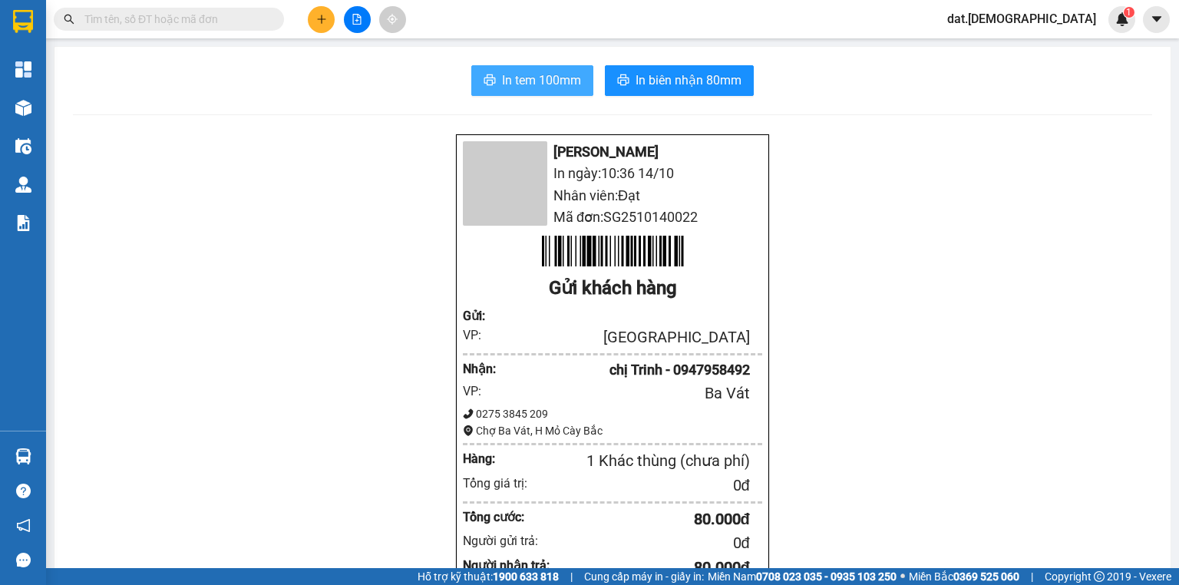
click at [536, 87] on span "In tem 100mm" at bounding box center [541, 80] width 79 height 19
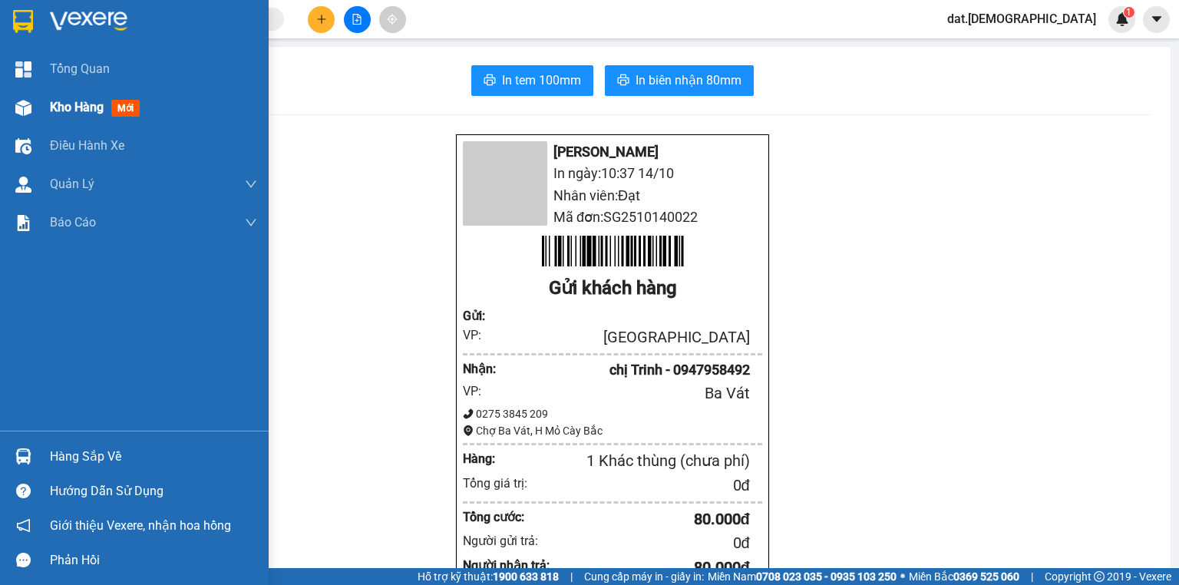
click at [131, 101] on span "mới" at bounding box center [125, 108] width 28 height 17
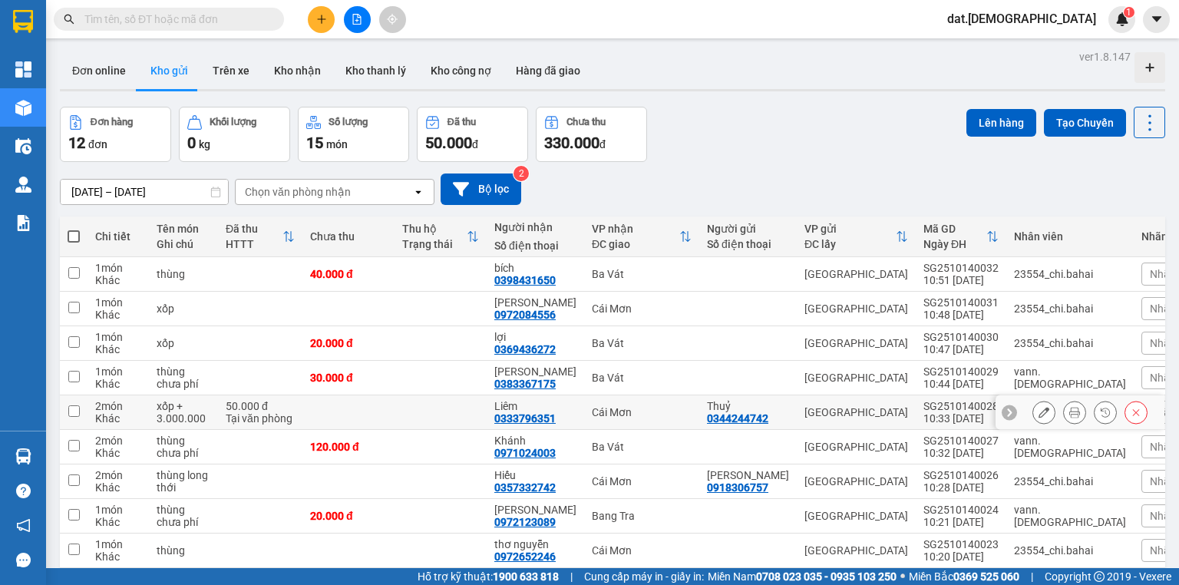
scroll to position [61, 0]
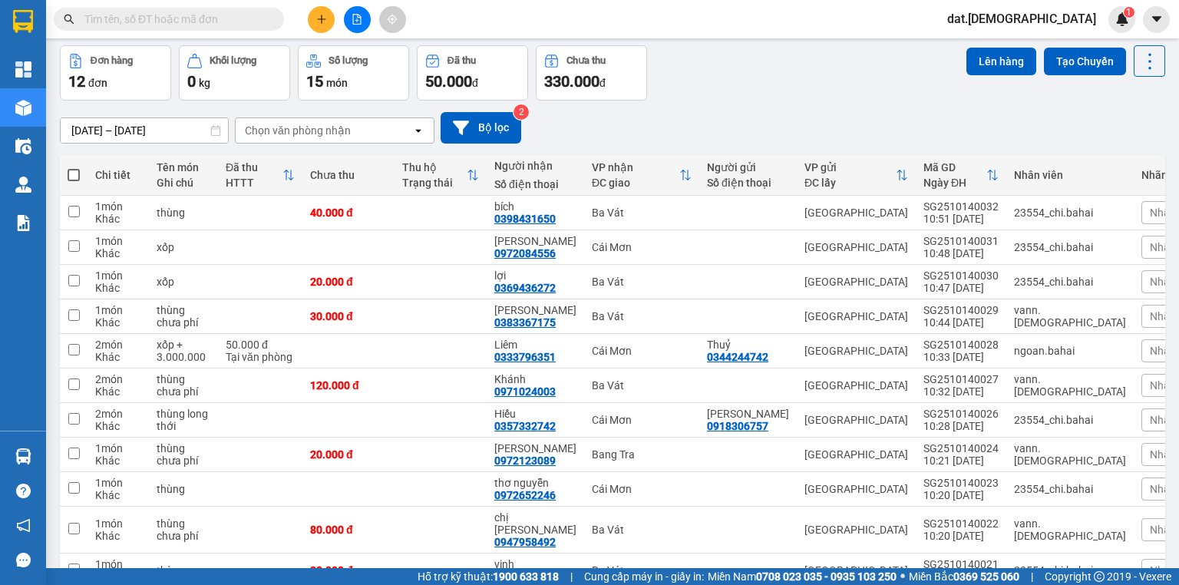
click at [75, 175] on span at bounding box center [74, 175] width 12 height 12
click at [74, 167] on input "checkbox" at bounding box center [74, 167] width 0 height 0
checkbox input "true"
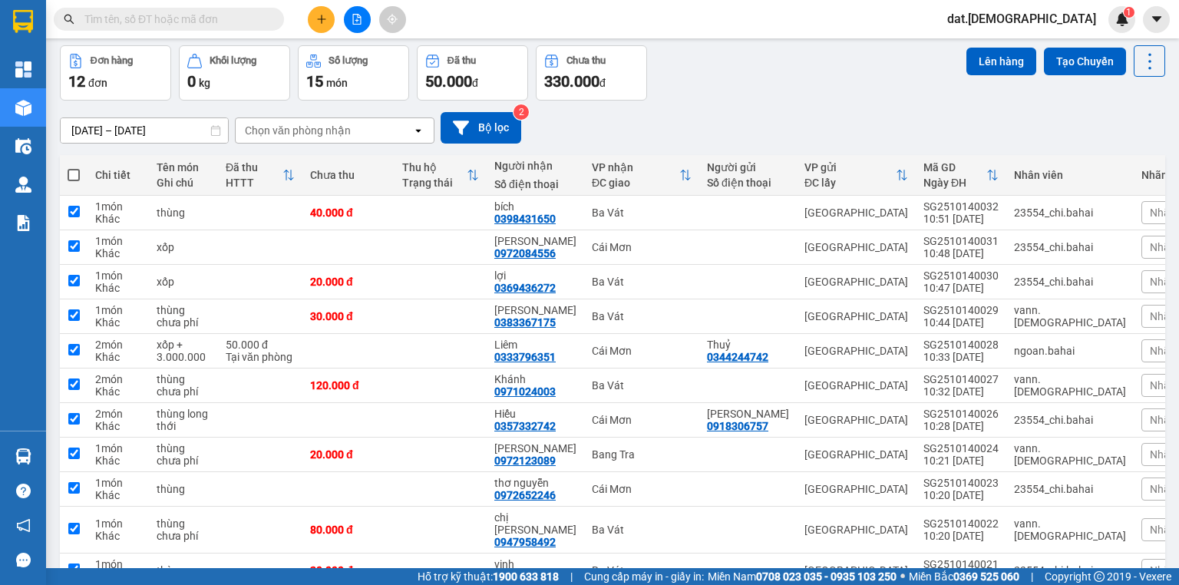
checkbox input "true"
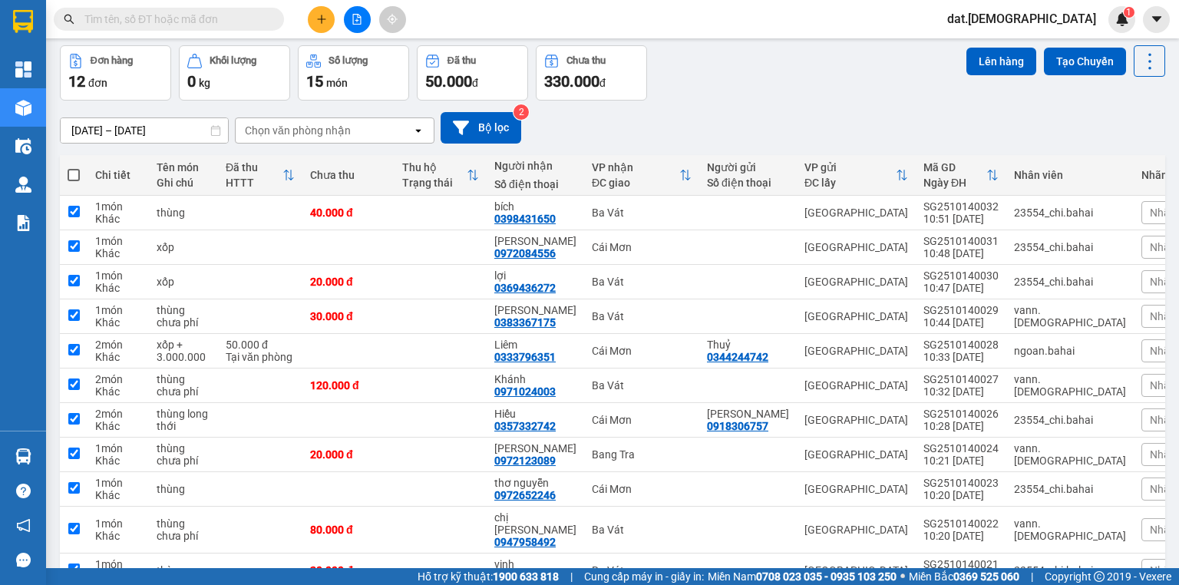
checkbox input "true"
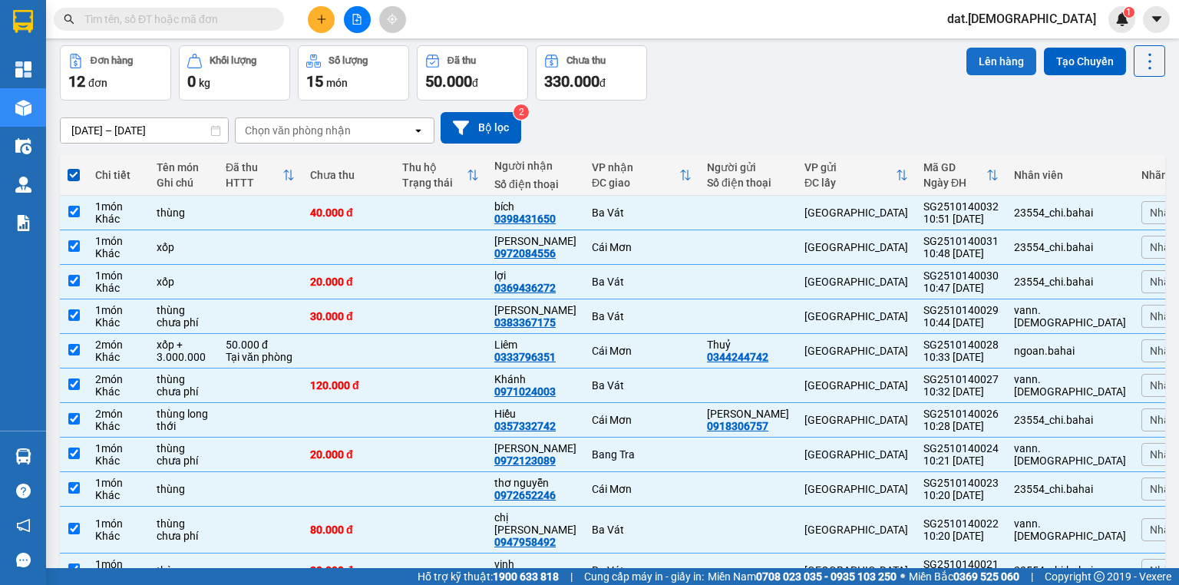
click at [971, 61] on button "Lên hàng" at bounding box center [1001, 62] width 70 height 28
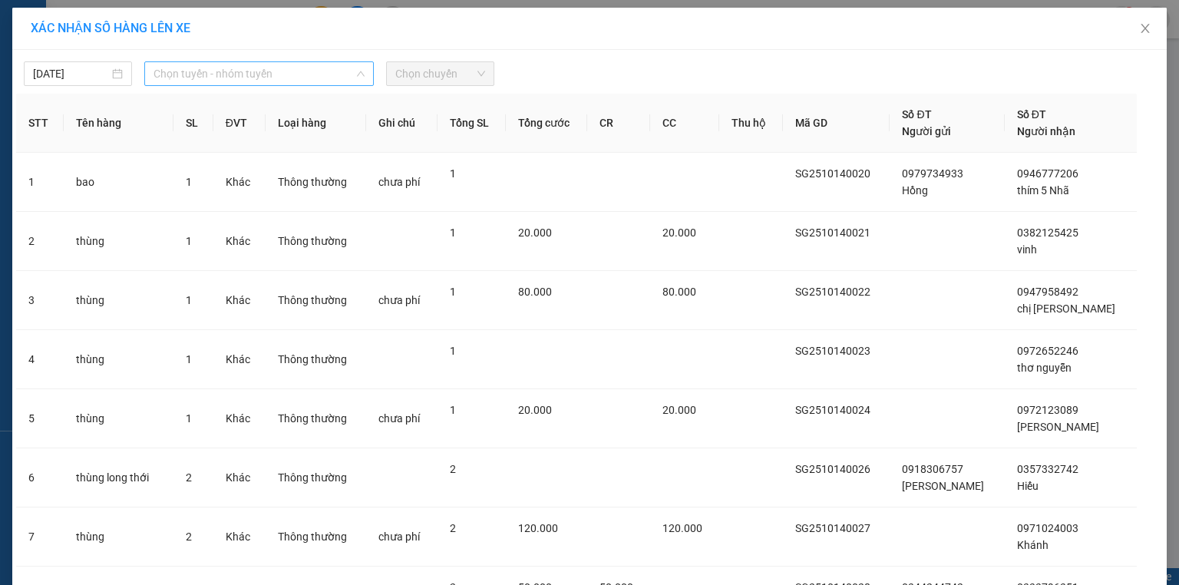
click at [322, 69] on span "Chọn tuyến - nhóm tuyến" at bounding box center [258, 73] width 211 height 23
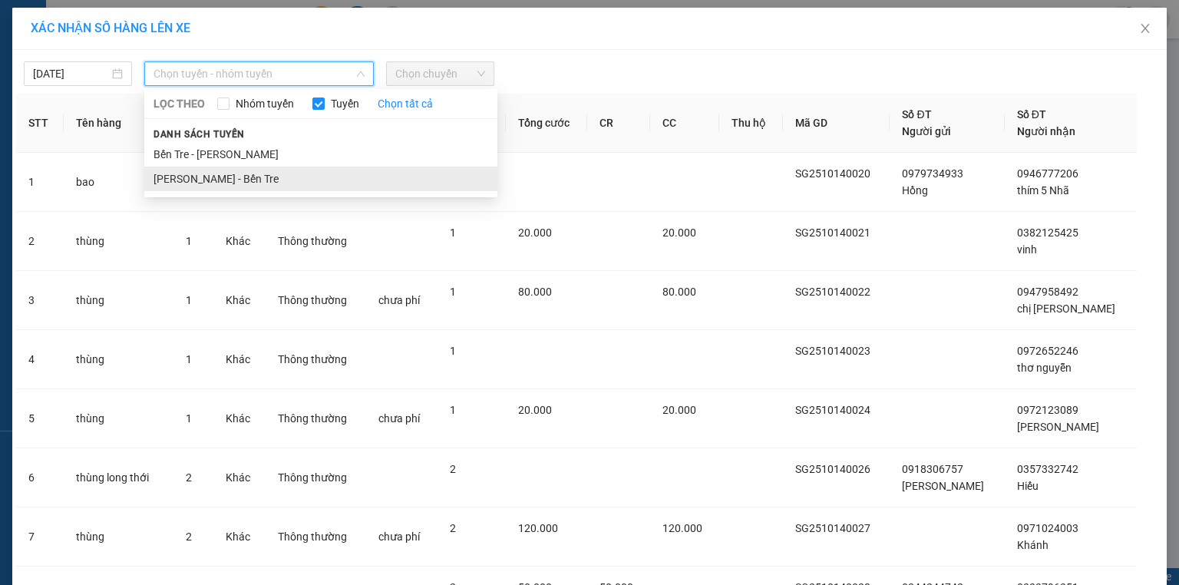
click at [232, 176] on li "Hồ Chí Minh - Bến Tre" at bounding box center [320, 179] width 353 height 25
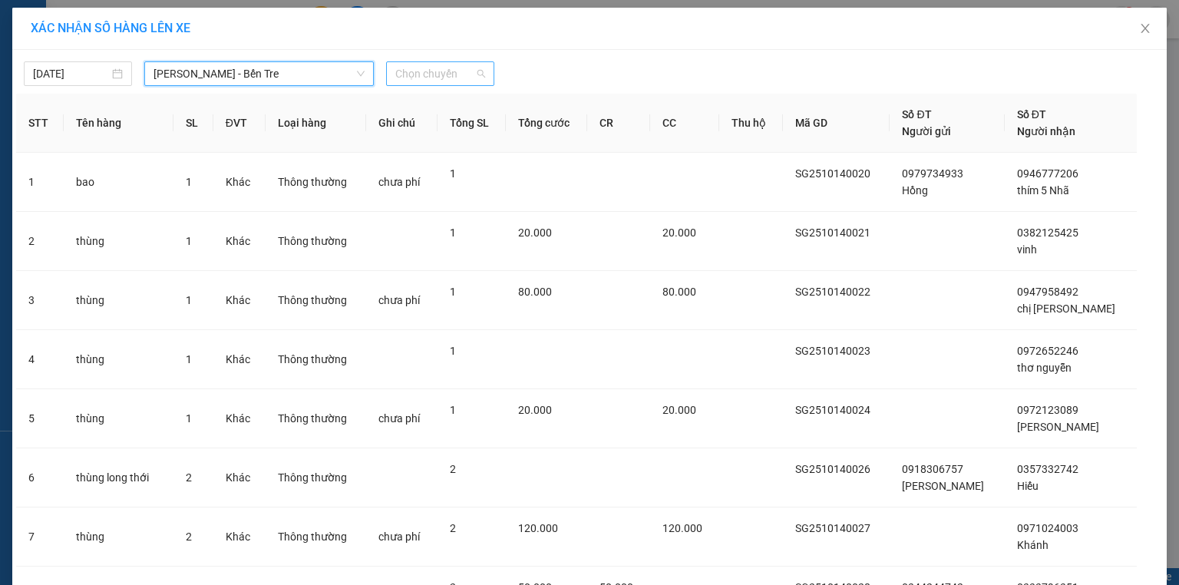
click at [460, 71] on span "Chọn chuyến" at bounding box center [440, 73] width 90 height 23
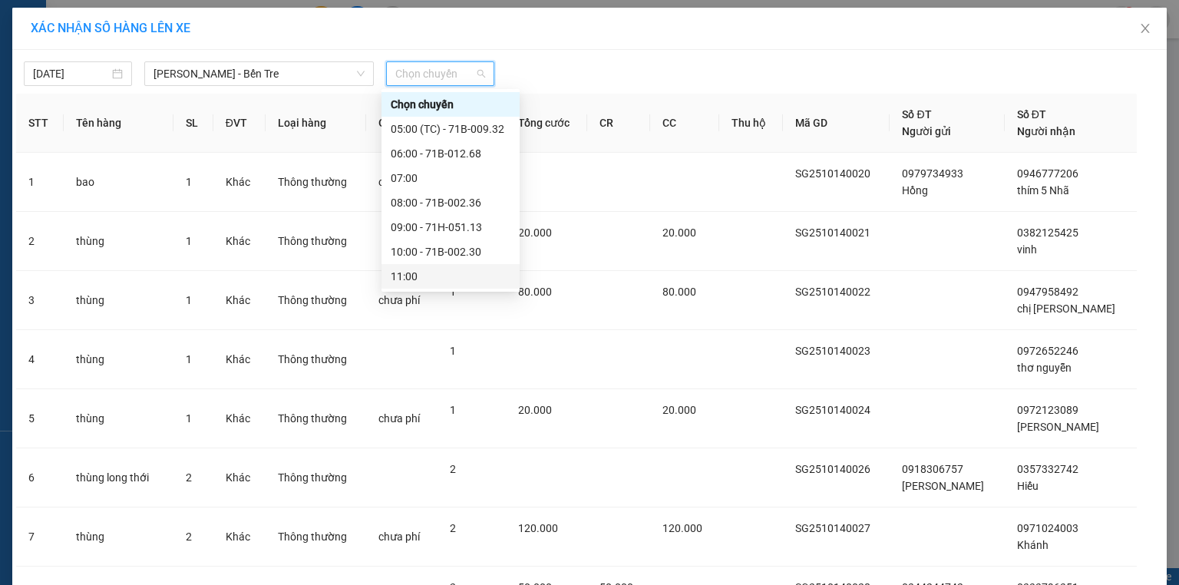
click at [407, 275] on div "11:00" at bounding box center [451, 276] width 120 height 17
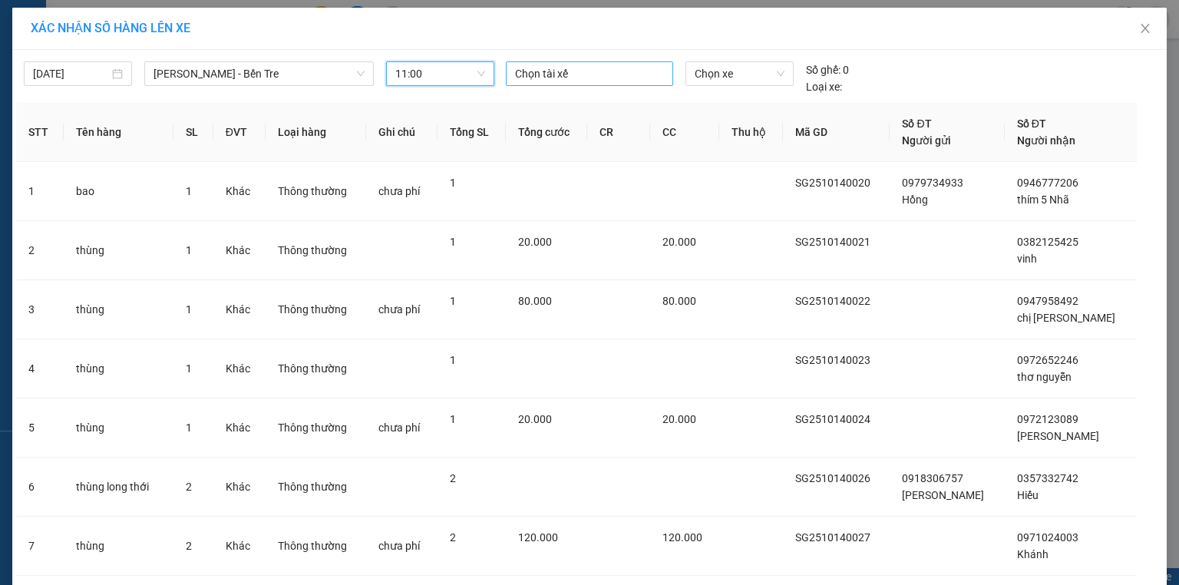
click at [528, 74] on div at bounding box center [590, 73] width 160 height 18
type input "tai"
click at [515, 134] on div "Tài" at bounding box center [616, 128] width 212 height 17
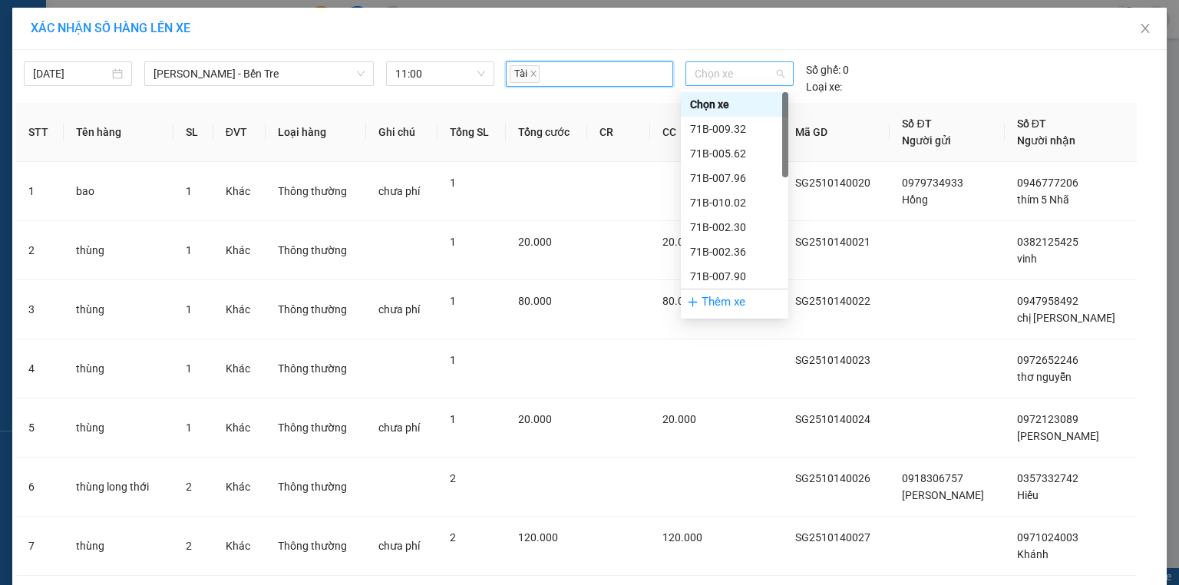
click at [731, 70] on span "Chọn xe" at bounding box center [738, 73] width 89 height 23
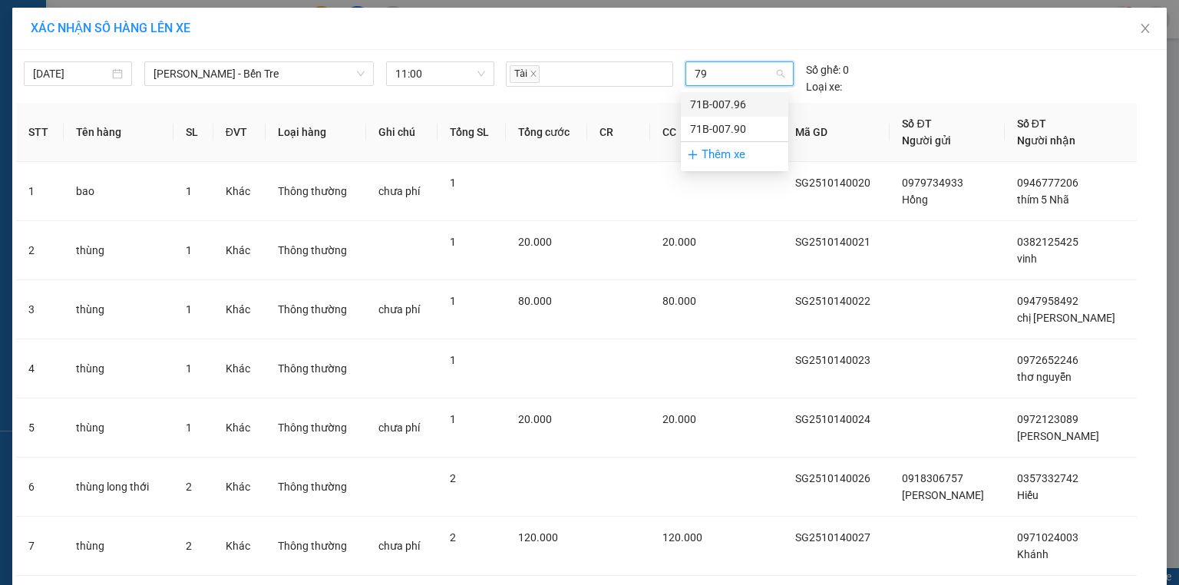
type input "790"
click at [717, 102] on div "71B-007.90" at bounding box center [734, 104] width 89 height 17
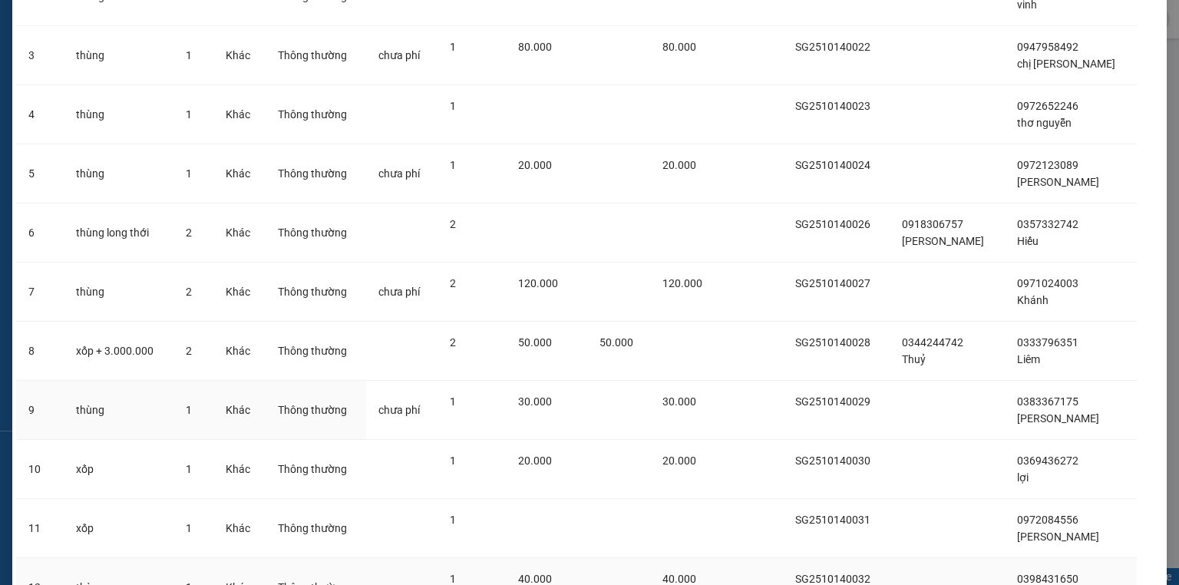
scroll to position [387, 0]
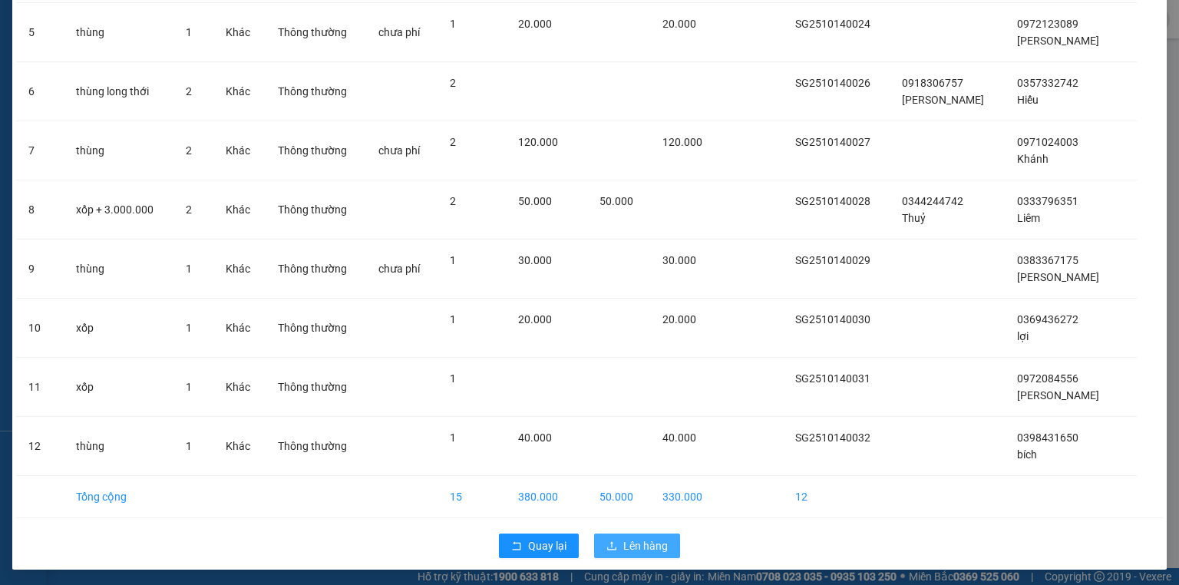
click at [648, 540] on span "Lên hàng" at bounding box center [645, 545] width 45 height 17
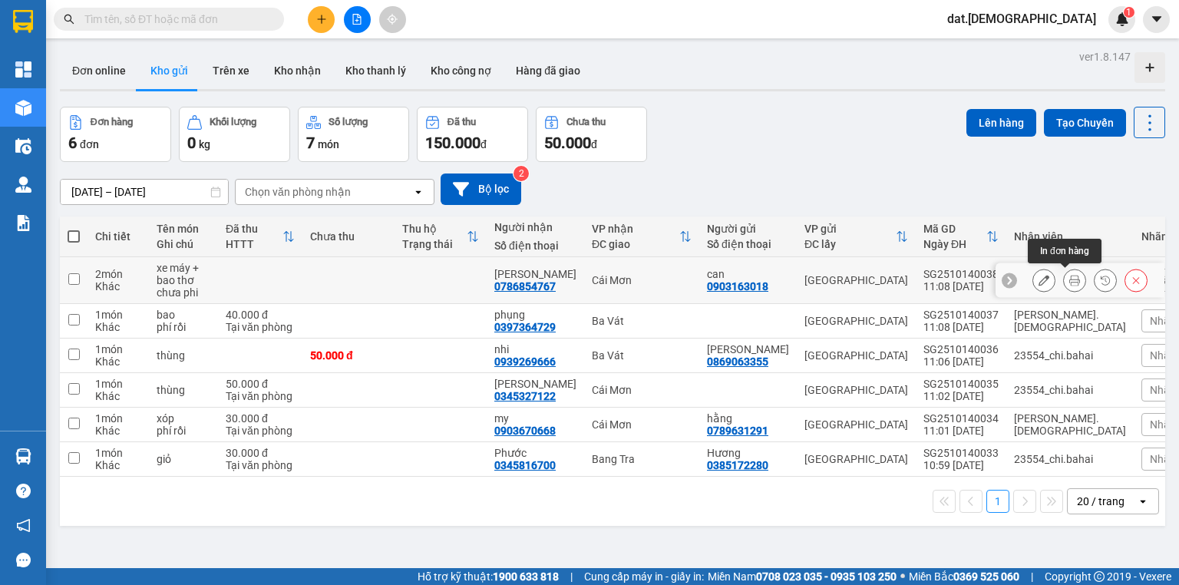
drag, startPoint x: 1068, startPoint y: 279, endPoint x: 1056, endPoint y: 272, distance: 13.7
click at [1069, 277] on icon at bounding box center [1074, 280] width 11 height 11
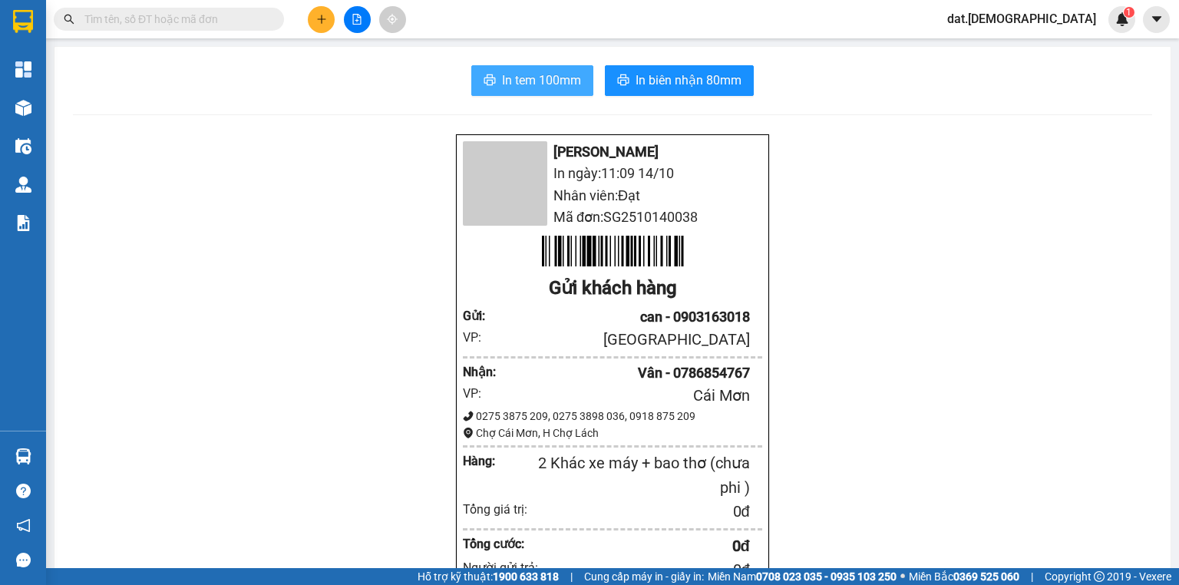
click at [537, 86] on span "In tem 100mm" at bounding box center [541, 80] width 79 height 19
click at [519, 82] on span "In tem 100mm" at bounding box center [541, 80] width 79 height 19
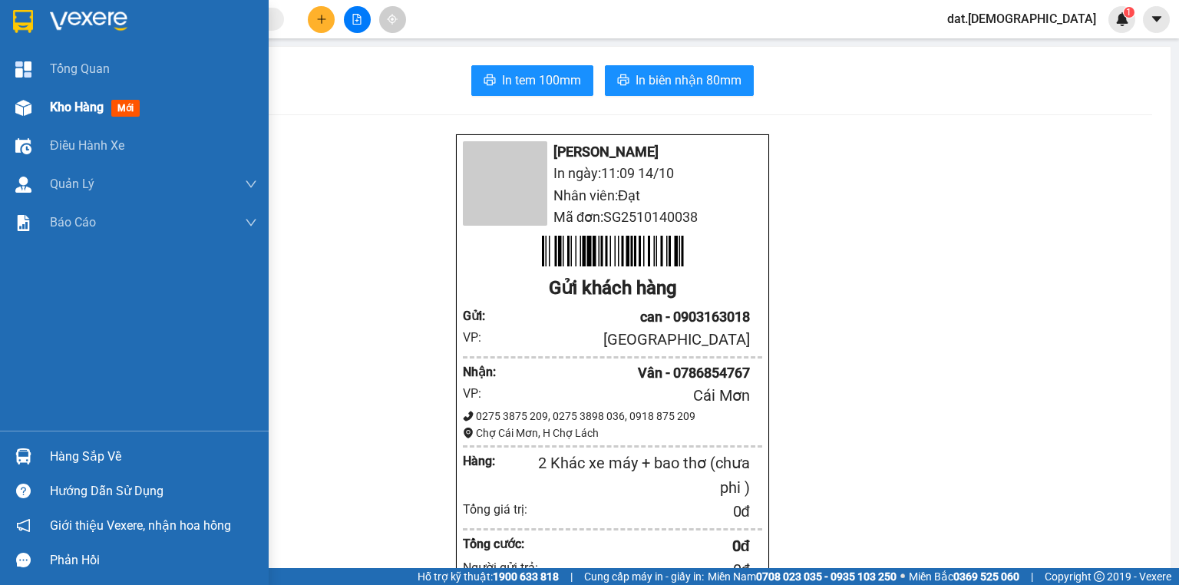
click at [137, 105] on span "mới" at bounding box center [125, 108] width 28 height 17
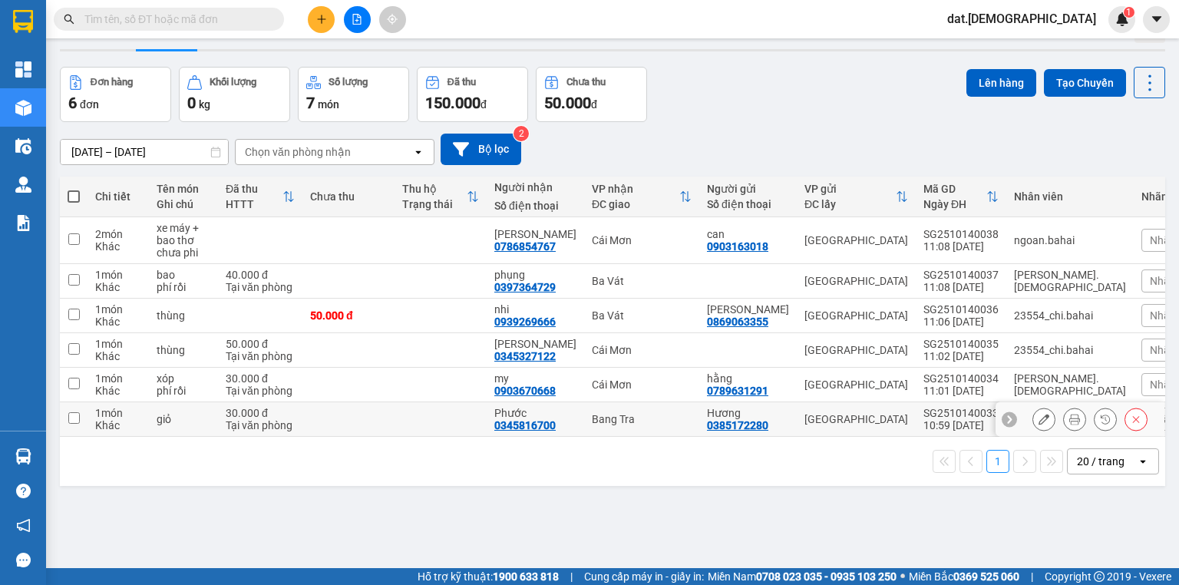
scroll to position [61, 0]
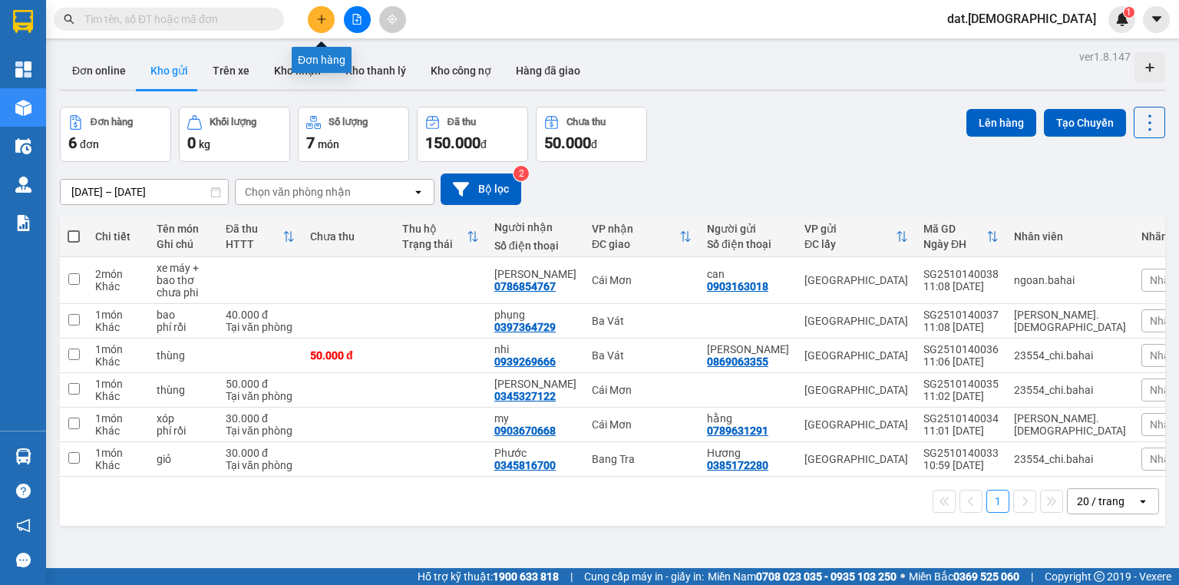
click at [319, 15] on icon "plus" at bounding box center [321, 19] width 11 height 11
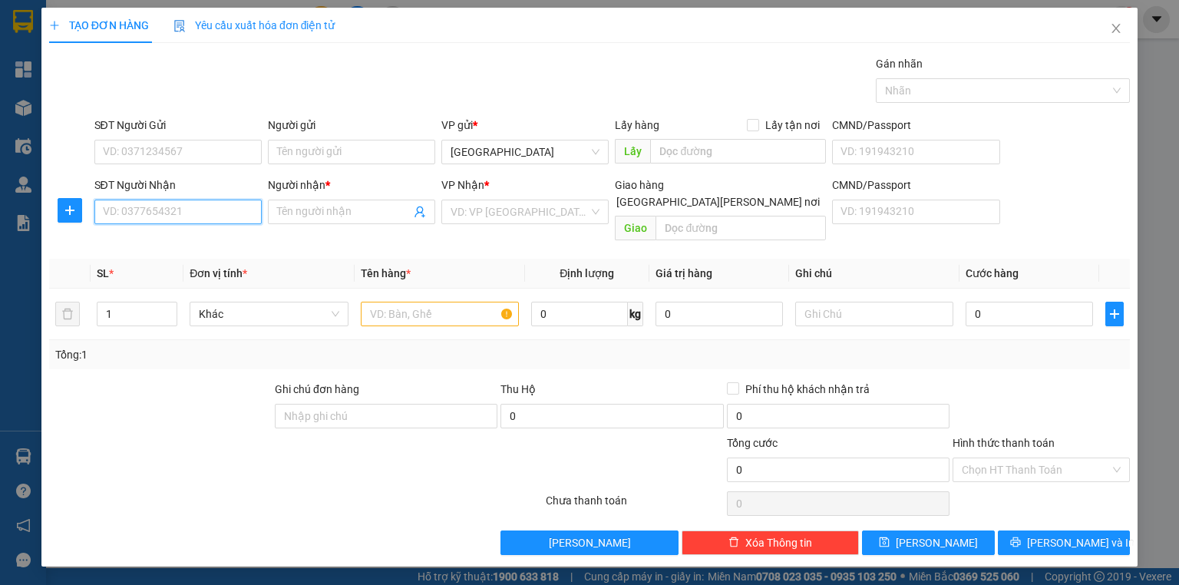
click at [185, 210] on input "SĐT Người Nhận" at bounding box center [177, 212] width 167 height 25
type input "0988155399"
click at [173, 239] on div "0988155399 - [PERSON_NAME]" at bounding box center [179, 241] width 151 height 17
type input "Lâm"
type input "0988155399"
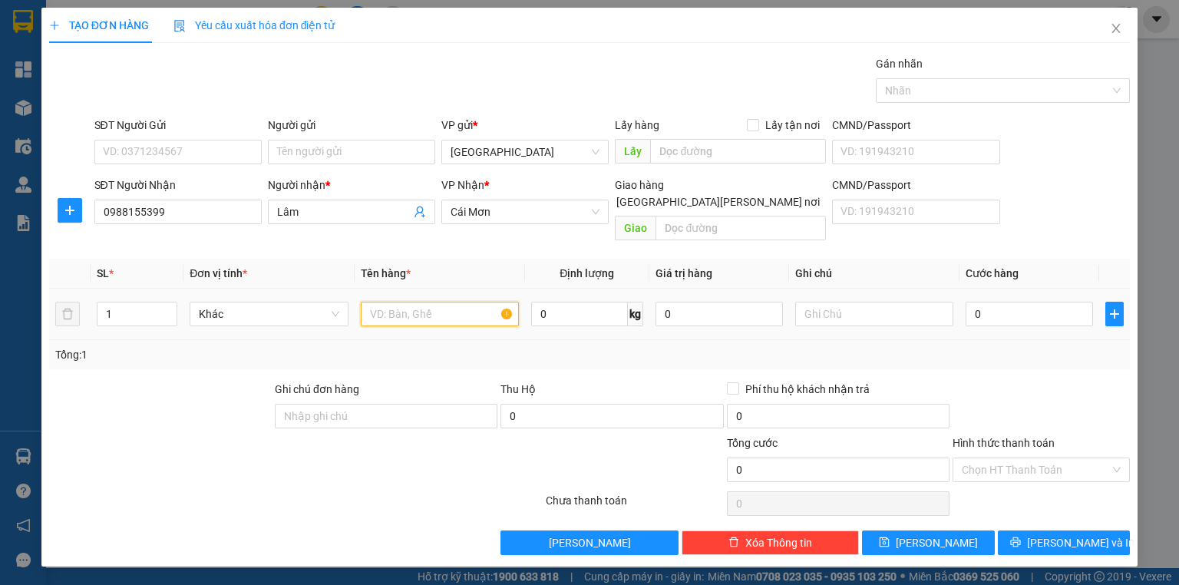
click at [401, 302] on input "text" at bounding box center [440, 314] width 158 height 25
type input "túi vải"
click at [985, 302] on input "0" at bounding box center [1028, 314] width 127 height 25
type input "2"
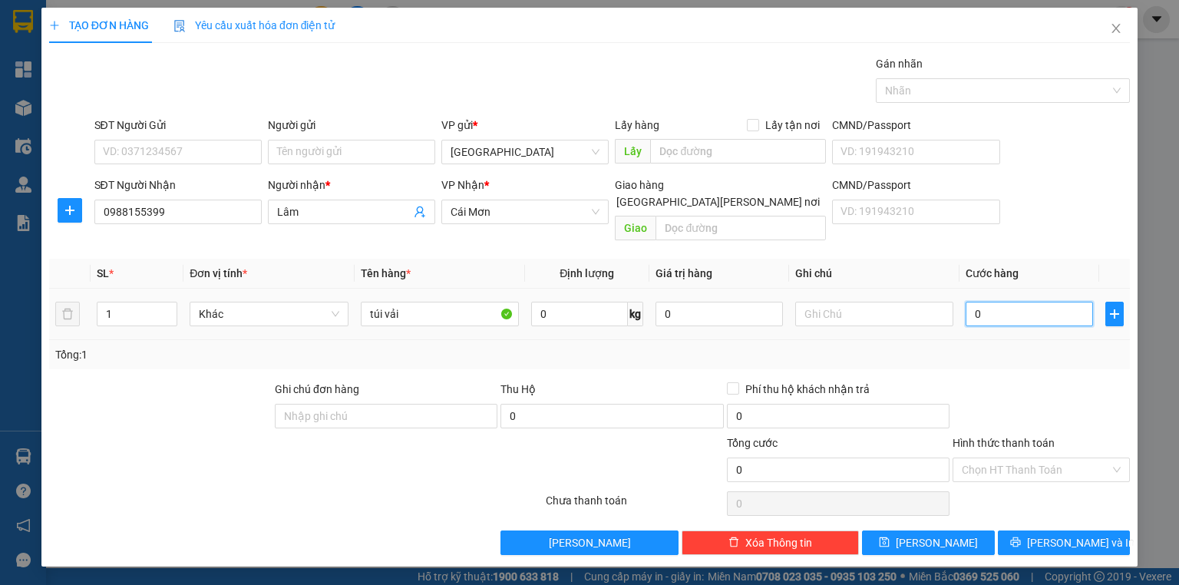
type input "2"
type input "20"
type input "200"
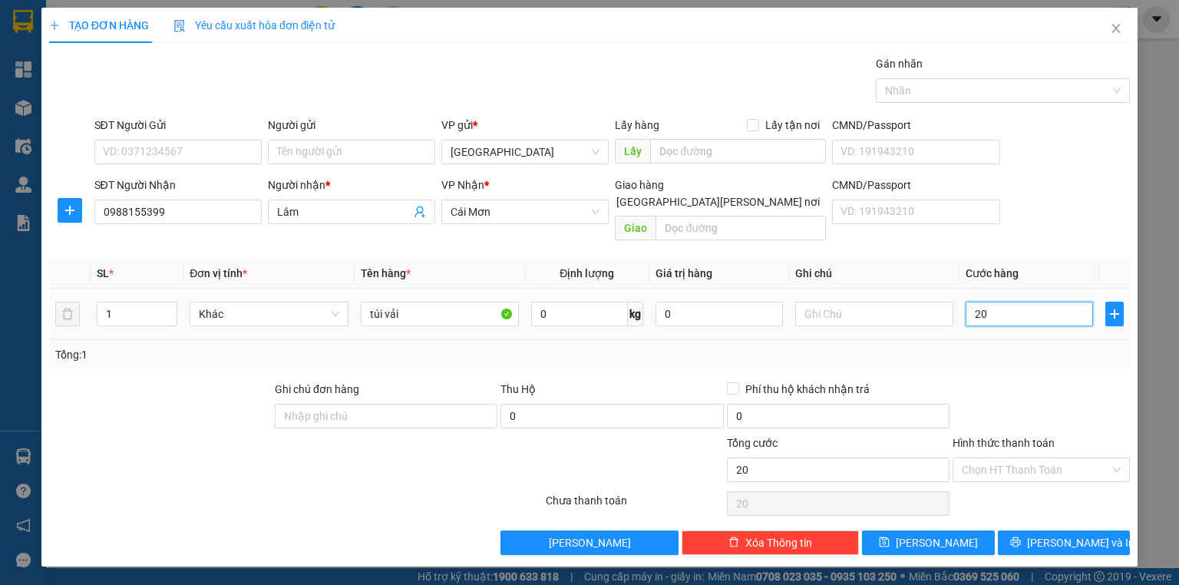
type input "200"
type input "2.000"
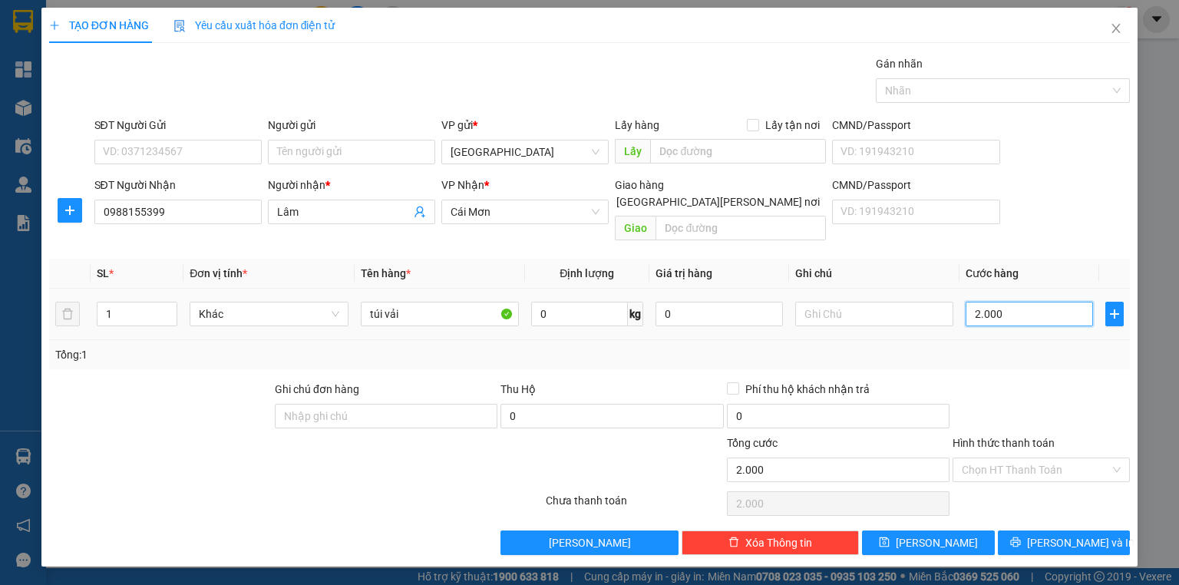
type input "20.000"
click at [1004, 458] on input "Hình thức thanh toán" at bounding box center [1036, 469] width 148 height 23
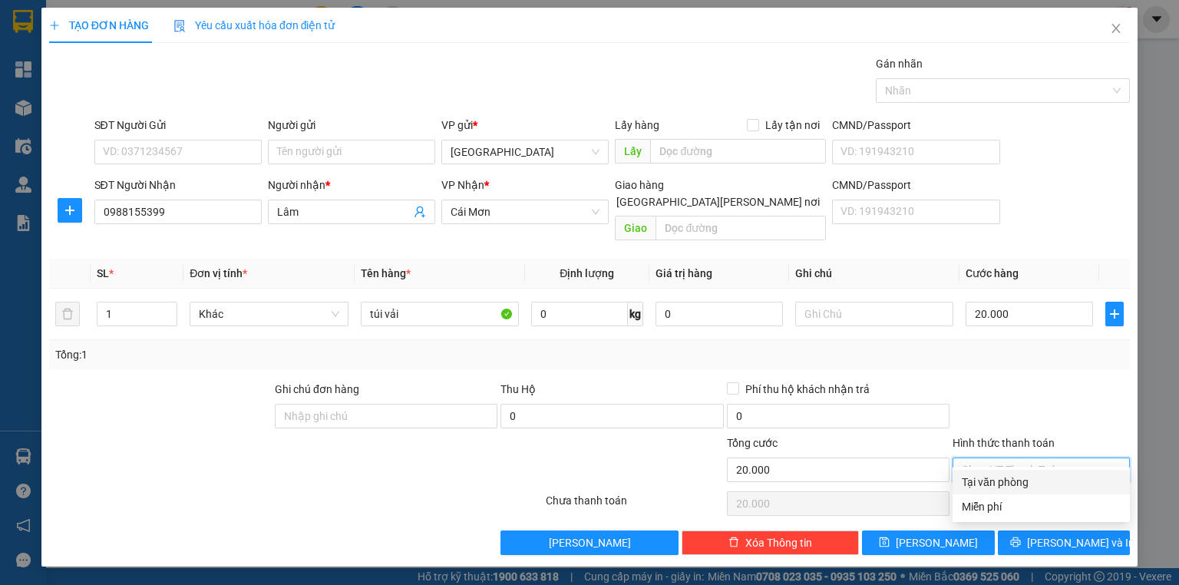
click at [1004, 481] on div "Tại văn phòng" at bounding box center [1041, 481] width 159 height 17
type input "0"
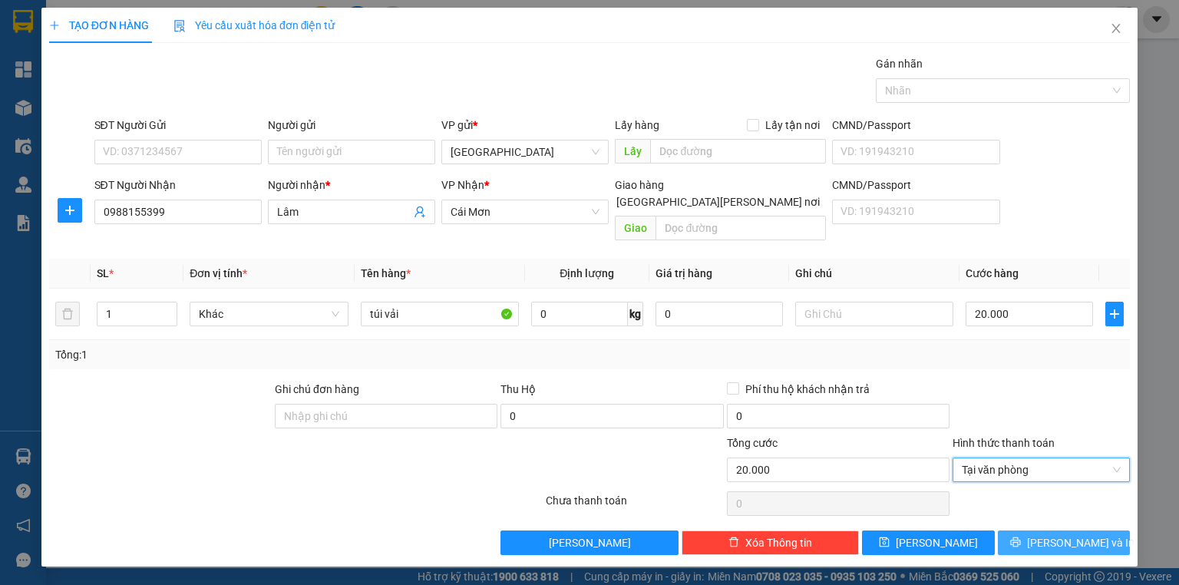
click at [1028, 530] on button "Lưu và In" at bounding box center [1064, 542] width 133 height 25
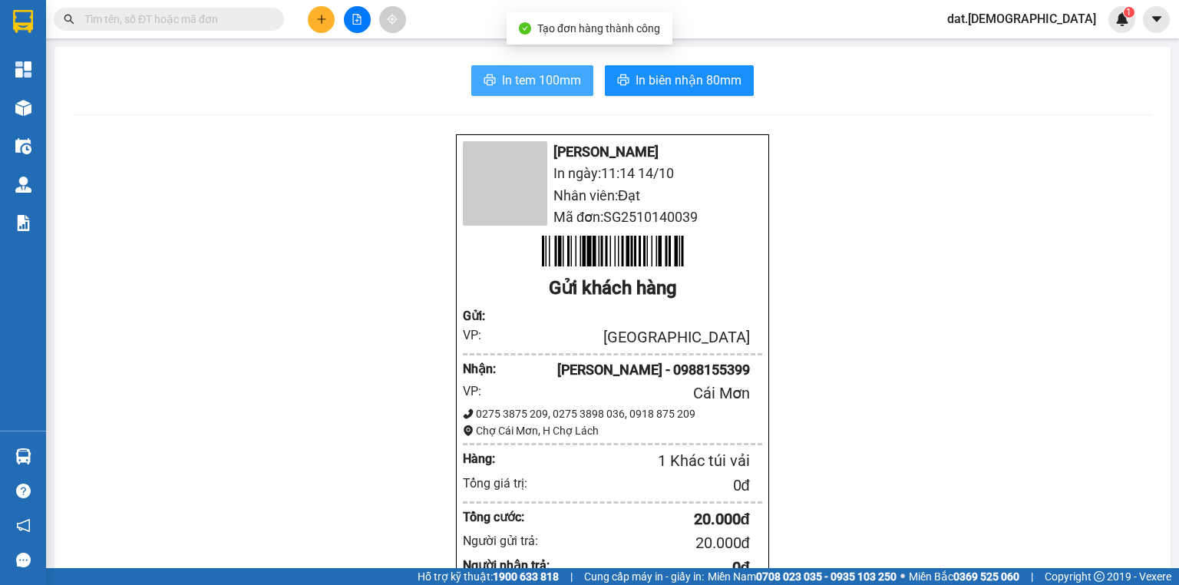
click at [487, 80] on icon "printer" at bounding box center [489, 80] width 12 height 12
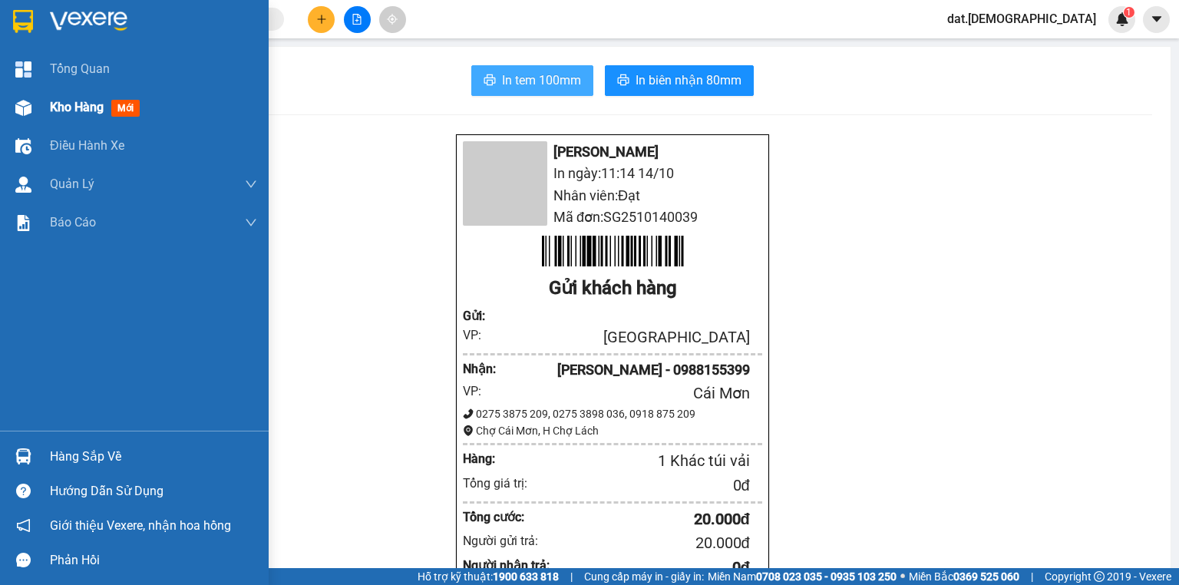
click at [123, 113] on span "mới" at bounding box center [125, 108] width 28 height 17
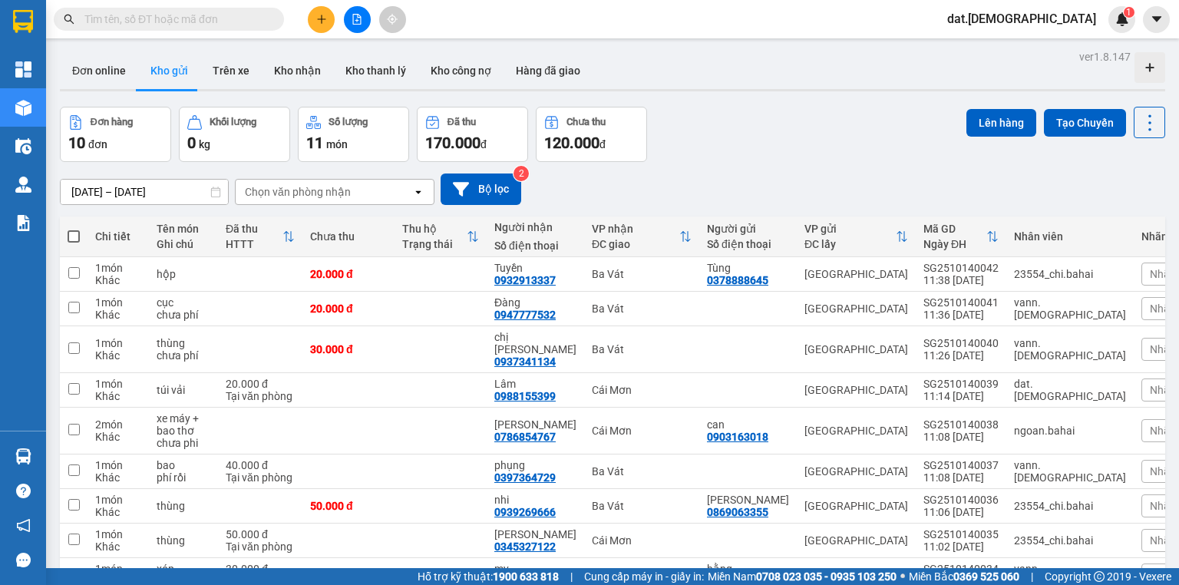
click at [71, 235] on span at bounding box center [74, 236] width 12 height 12
click at [74, 229] on input "checkbox" at bounding box center [74, 229] width 0 height 0
checkbox input "true"
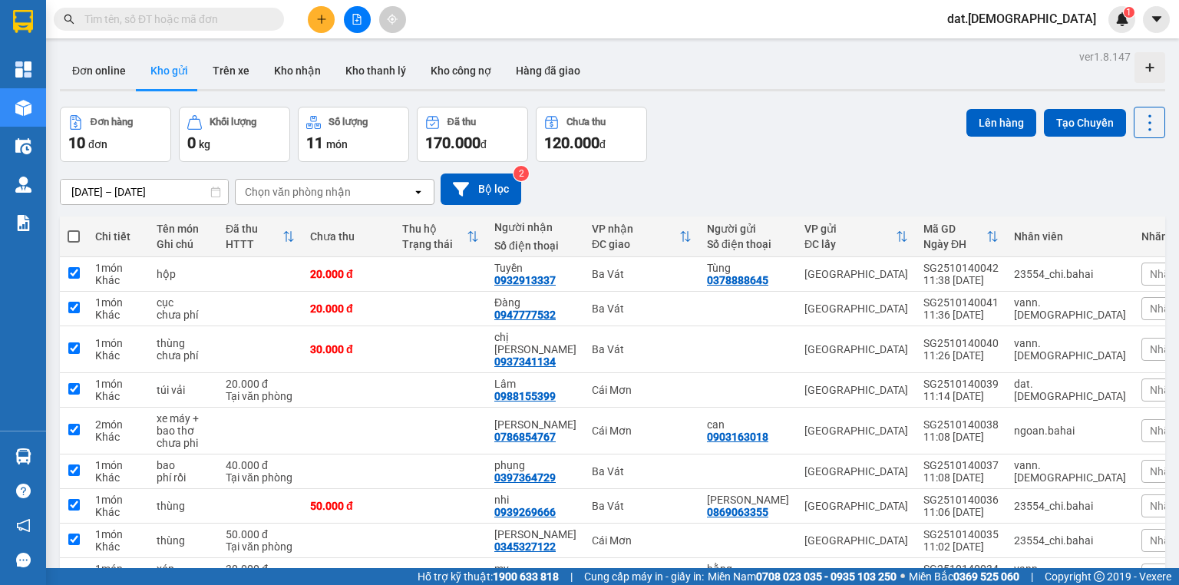
checkbox input "true"
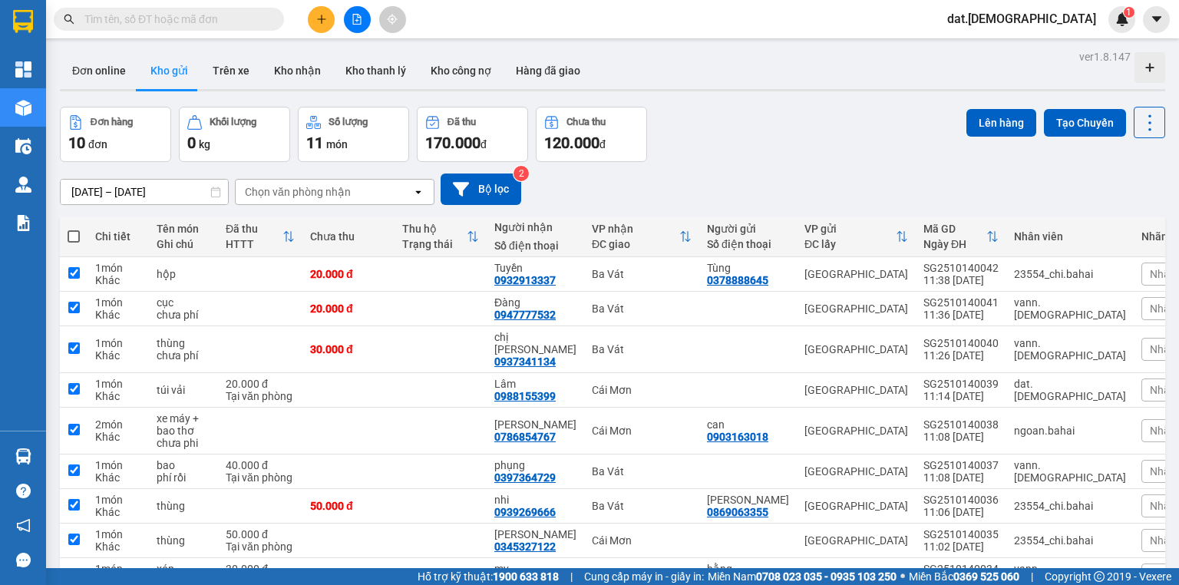
checkbox input "true"
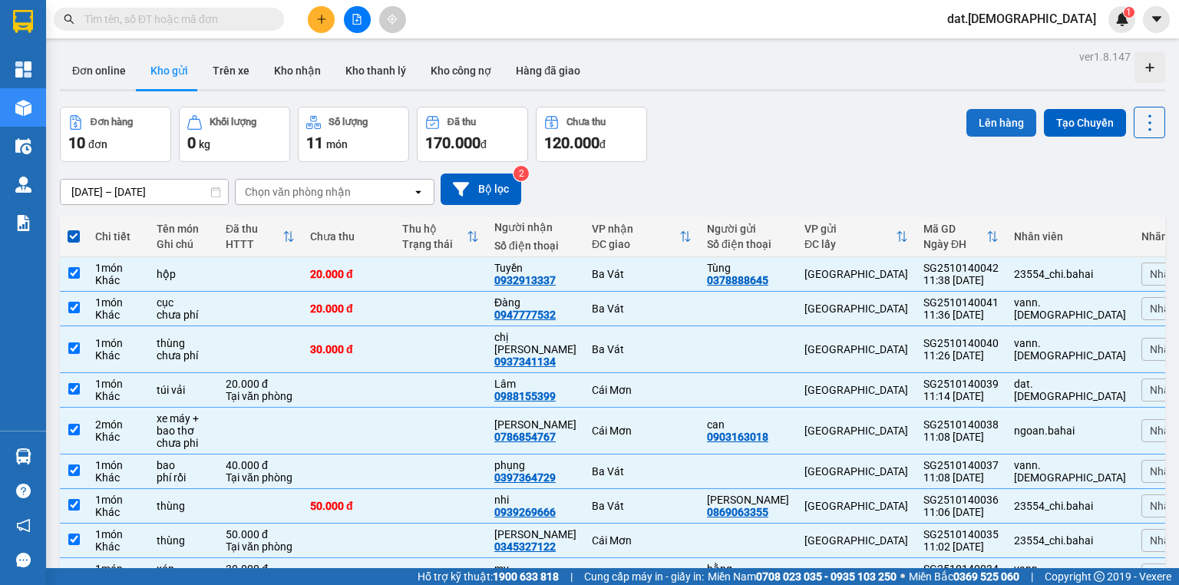
click at [998, 126] on button "Lên hàng" at bounding box center [1001, 123] width 70 height 28
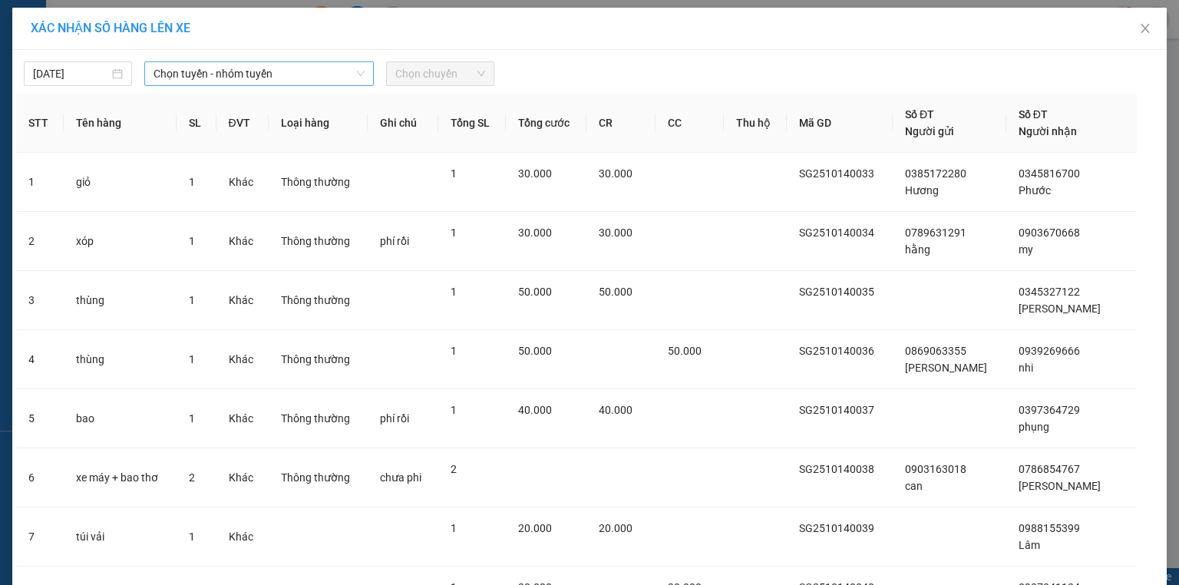
click at [291, 76] on span "Chọn tuyến - nhóm tuyến" at bounding box center [258, 73] width 211 height 23
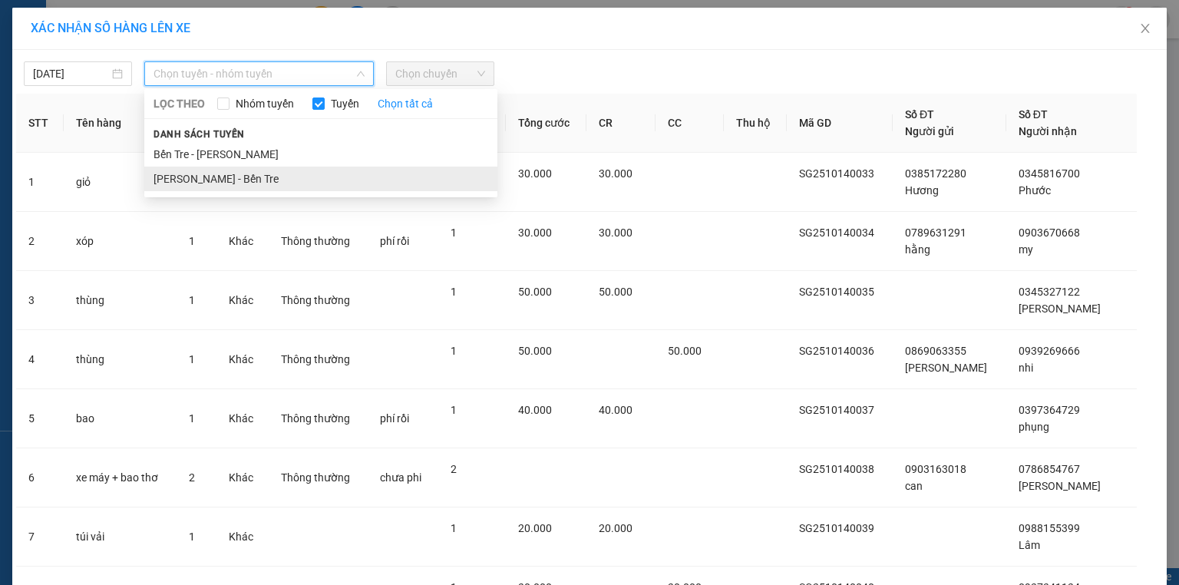
click at [258, 176] on li "[PERSON_NAME] Tre" at bounding box center [320, 179] width 353 height 25
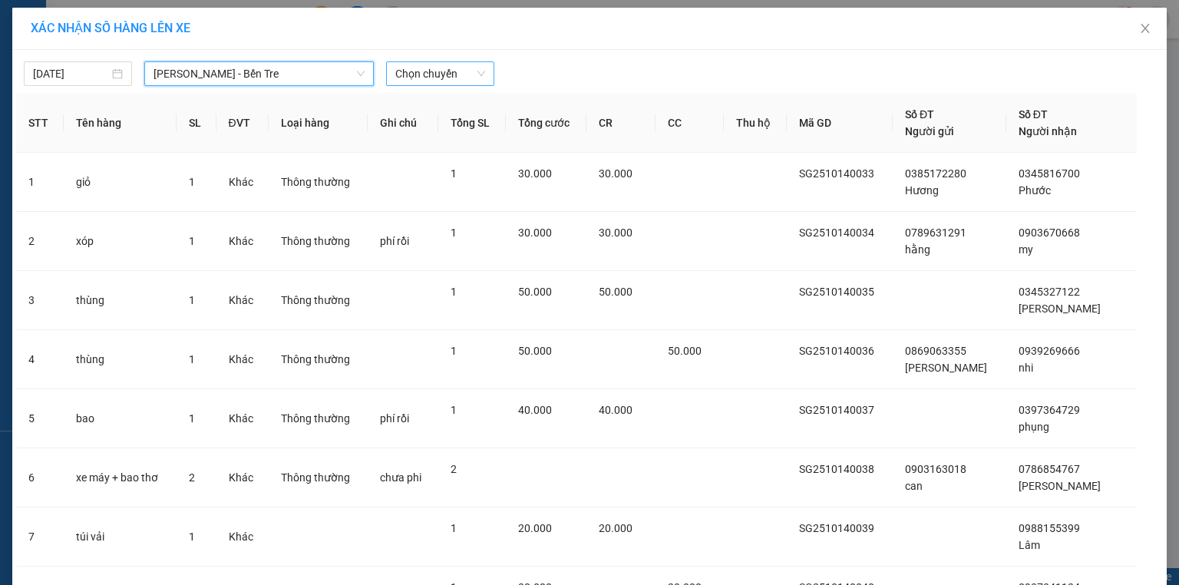
click at [435, 71] on span "Chọn chuyến" at bounding box center [440, 73] width 90 height 23
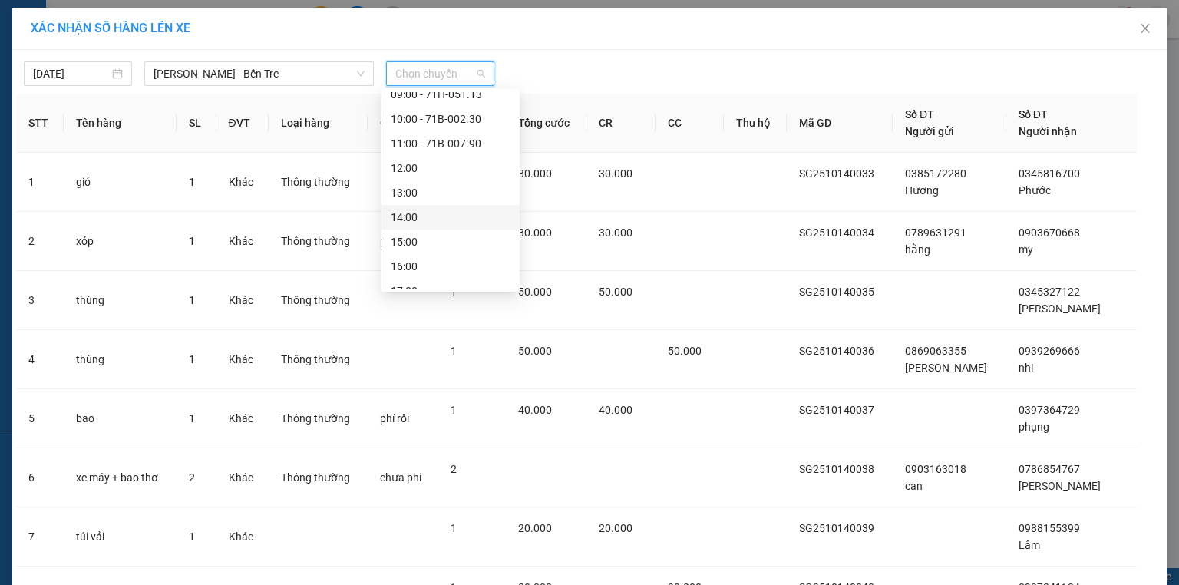
scroll to position [172, 0]
click at [430, 130] on div "12:00" at bounding box center [451, 128] width 120 height 17
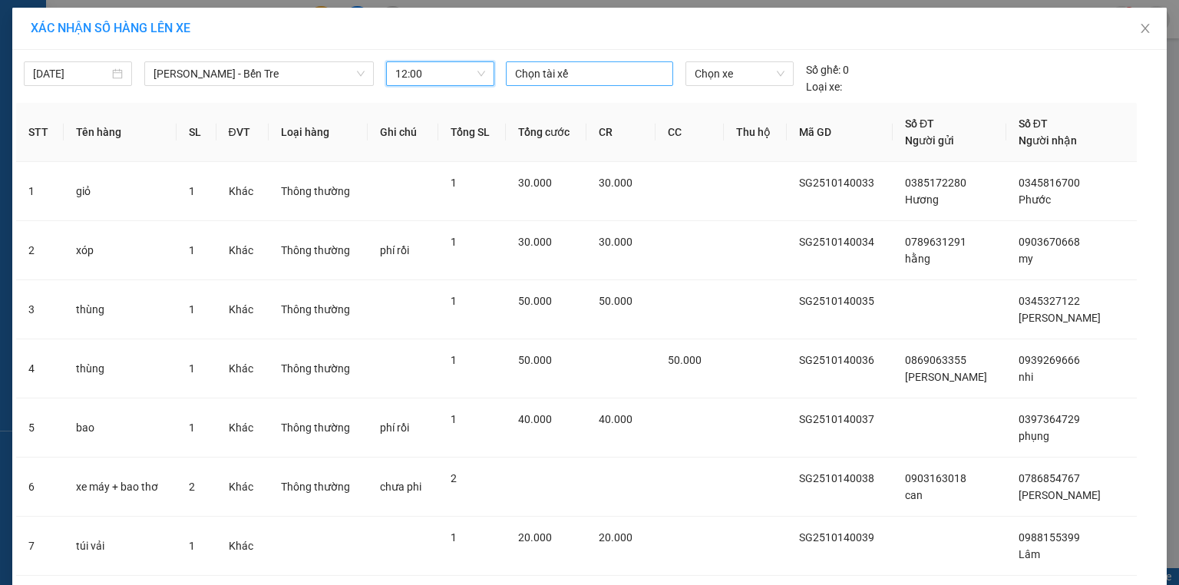
click at [573, 73] on div at bounding box center [590, 73] width 160 height 18
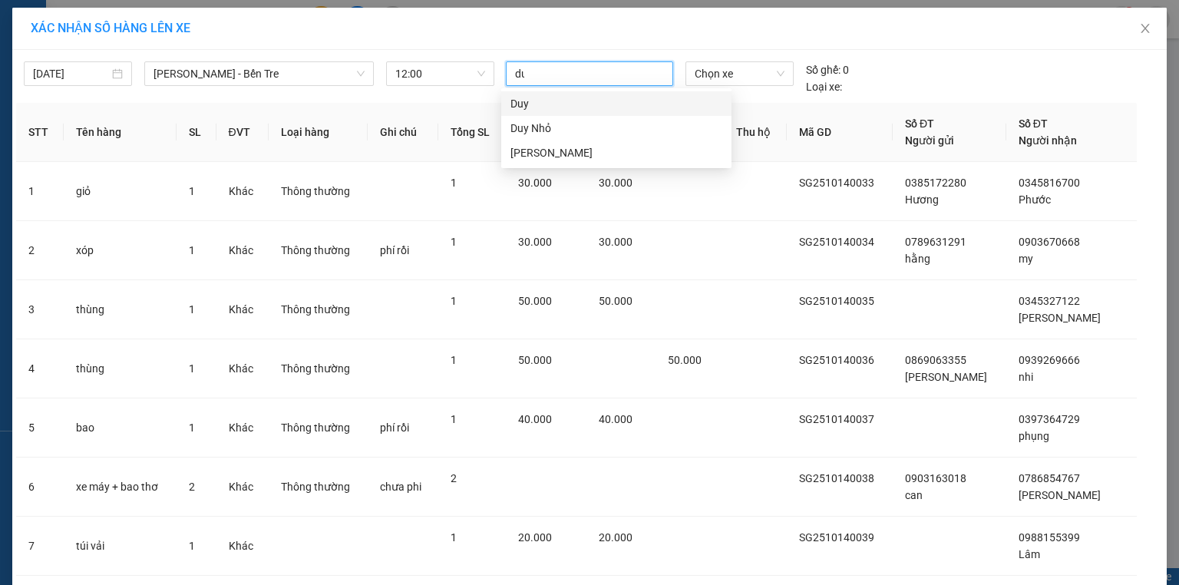
type input "duy"
click at [549, 126] on div "Duy Nhỏ" at bounding box center [616, 128] width 212 height 17
click at [711, 71] on span "Chọn xe" at bounding box center [738, 73] width 89 height 23
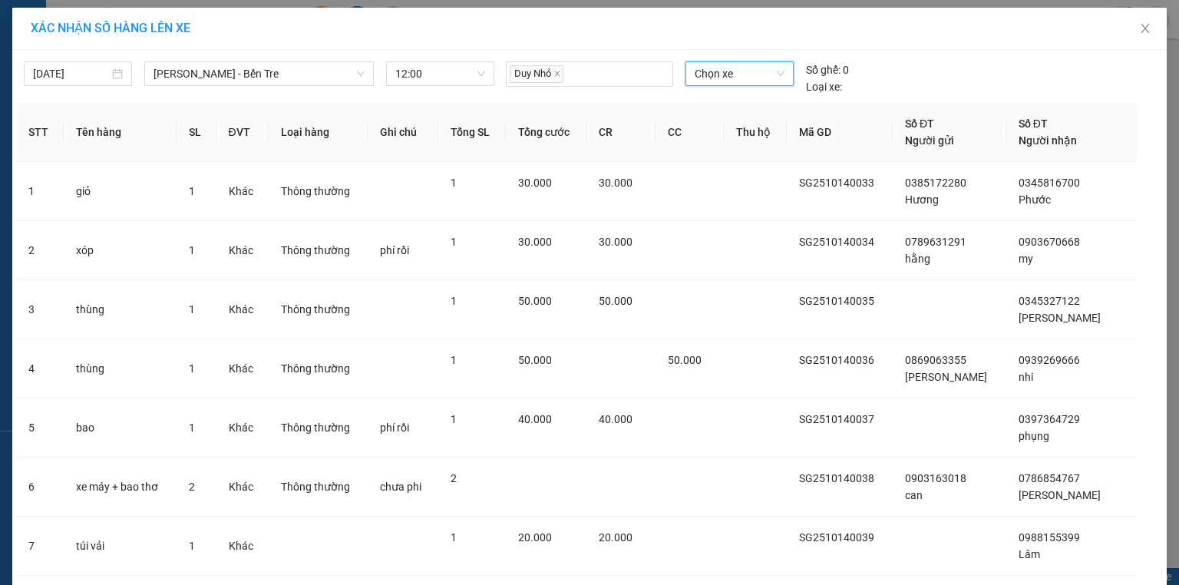
click at [726, 74] on span "Chọn xe" at bounding box center [738, 73] width 89 height 23
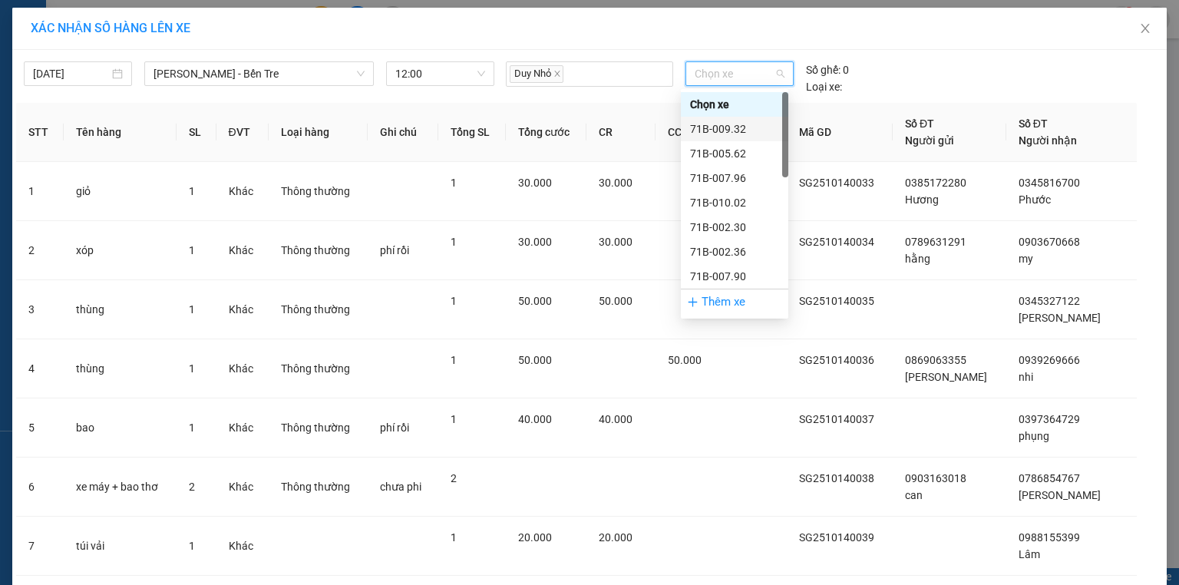
click at [714, 125] on div "71B-009.32" at bounding box center [734, 128] width 89 height 17
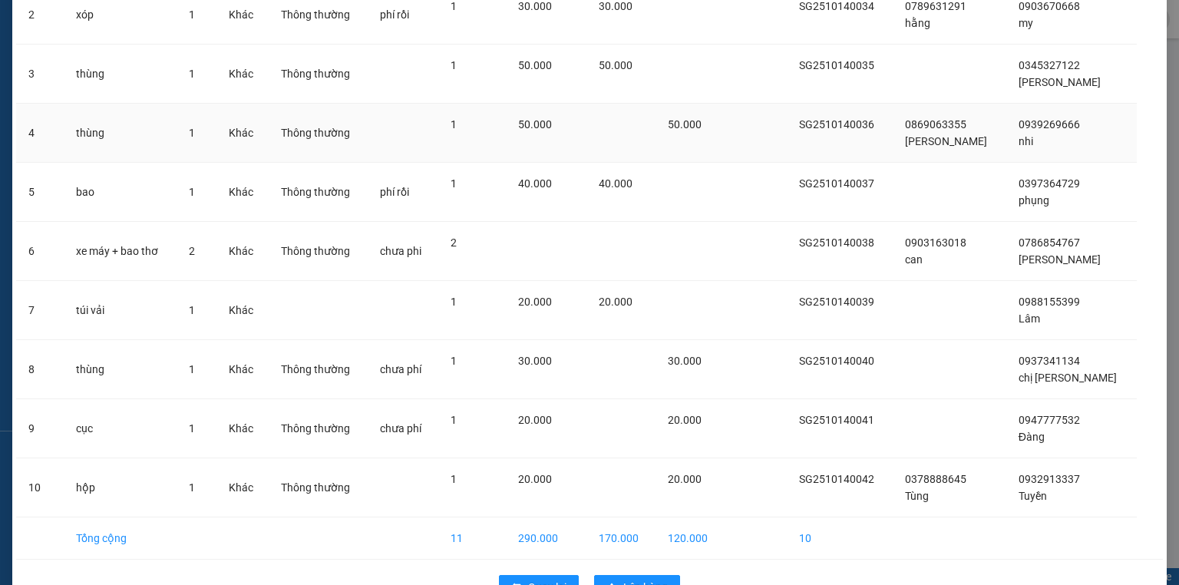
scroll to position [269, 0]
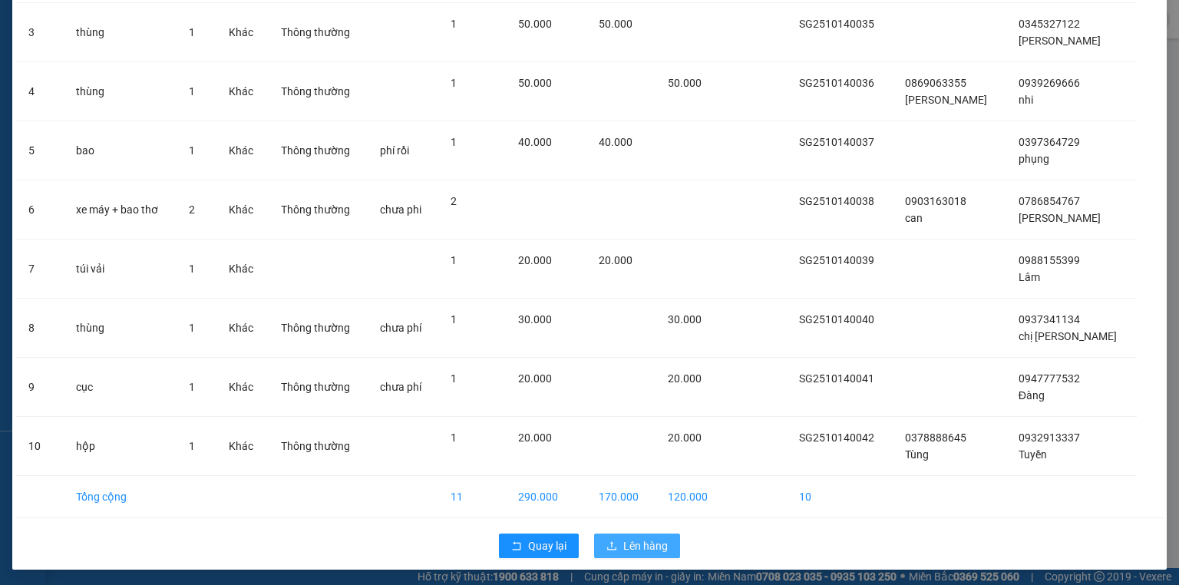
click at [648, 548] on span "Lên hàng" at bounding box center [645, 545] width 45 height 17
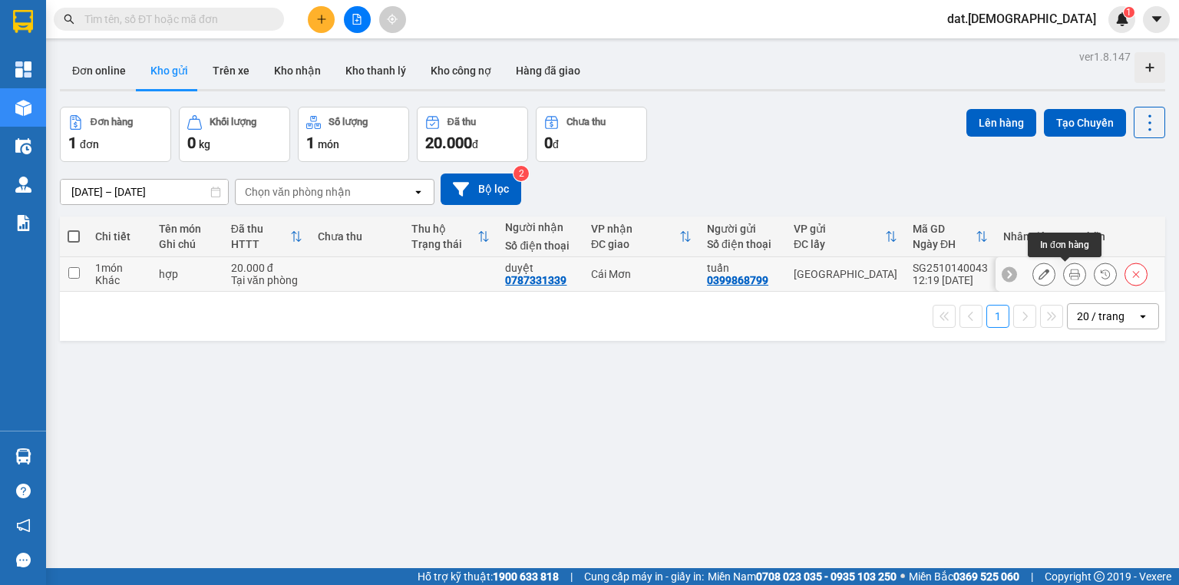
click at [1069, 271] on icon at bounding box center [1074, 274] width 11 height 11
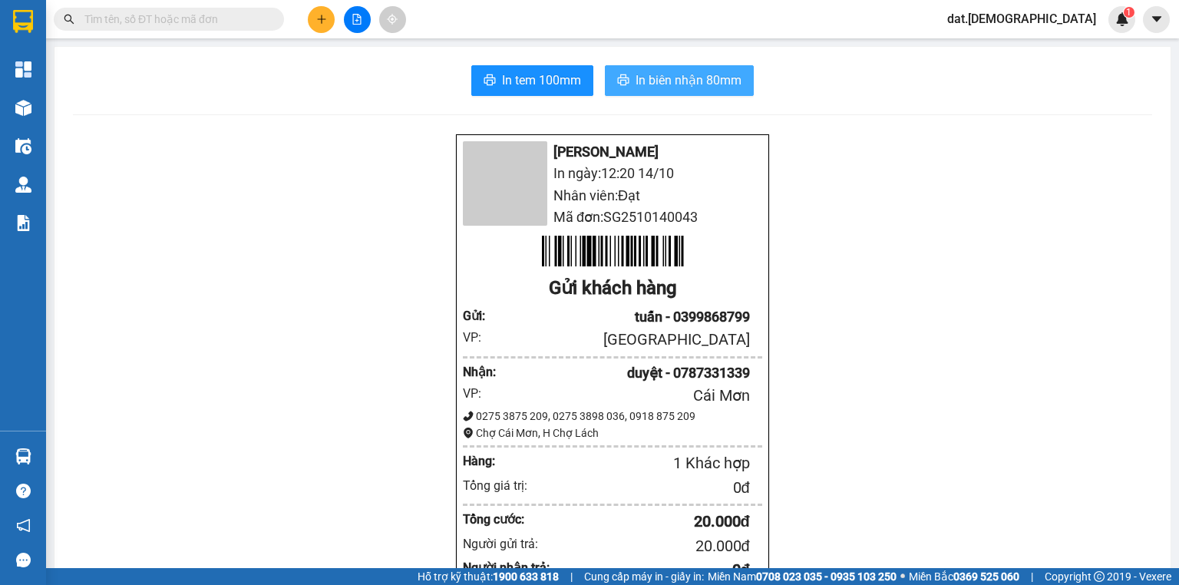
click at [656, 83] on span "In biên nhận 80mm" at bounding box center [688, 80] width 106 height 19
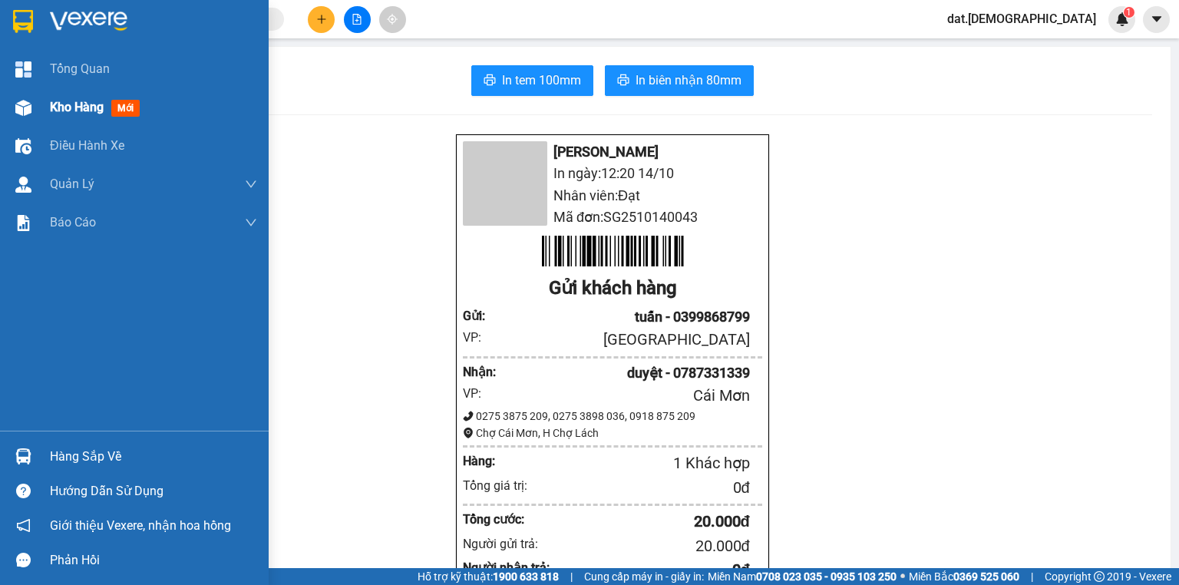
click at [140, 104] on span "mới" at bounding box center [125, 108] width 28 height 17
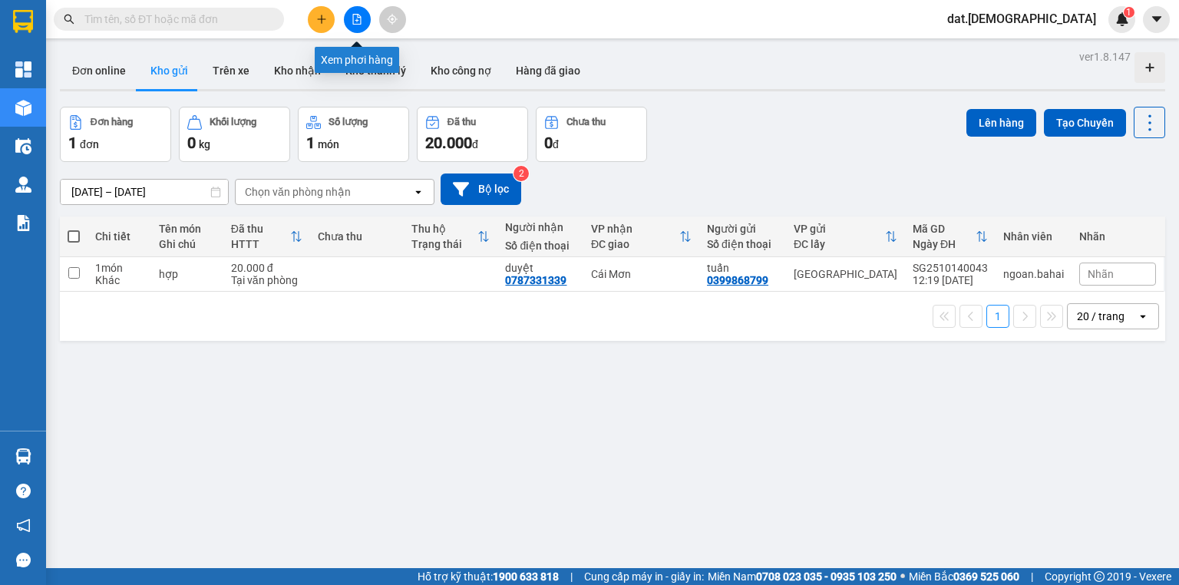
click at [356, 17] on icon "file-add" at bounding box center [356, 19] width 11 height 11
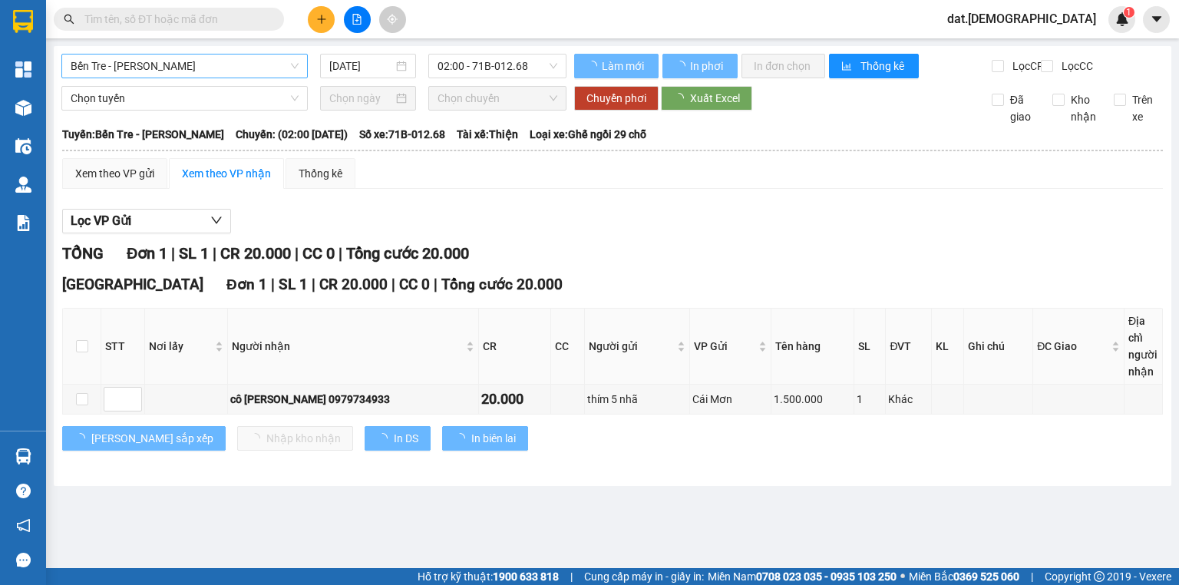
click at [283, 62] on span "Bến Tre - Hồ Chí Minh" at bounding box center [185, 65] width 228 height 23
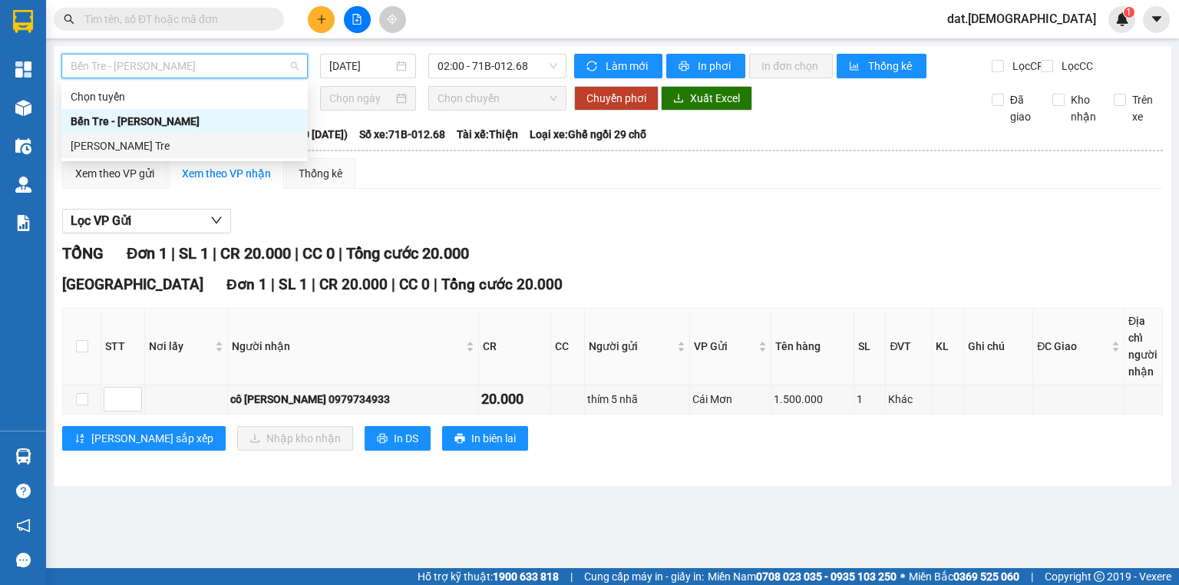
click at [172, 143] on div "[PERSON_NAME] - Bến Tre" at bounding box center [185, 145] width 228 height 17
type input "[DATE]"
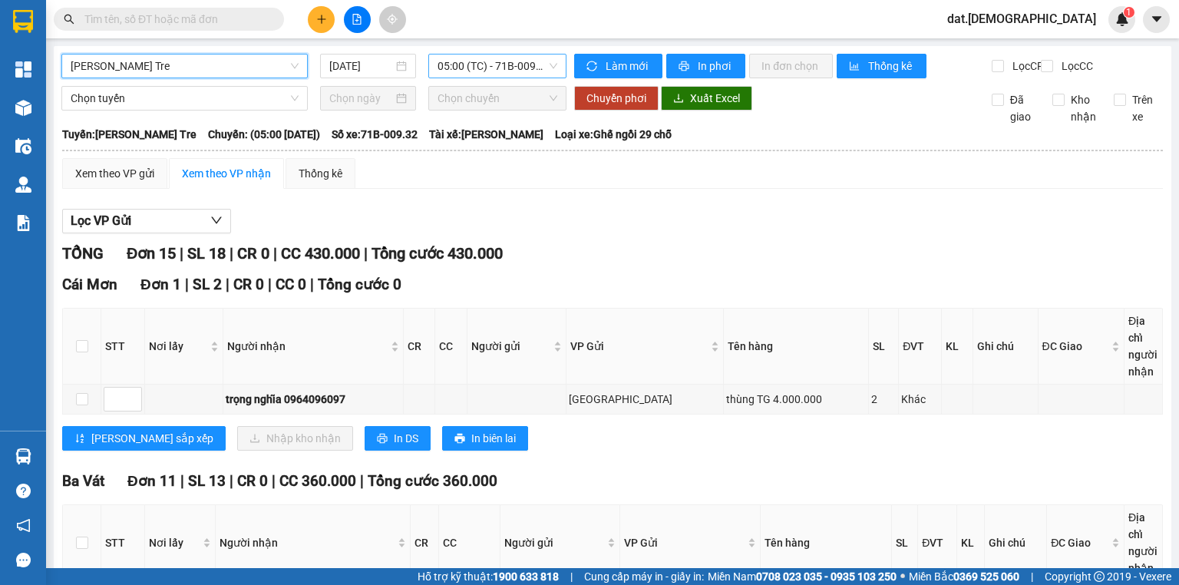
click at [543, 62] on span "05:00 (TC) - 71B-009.32" at bounding box center [497, 65] width 120 height 23
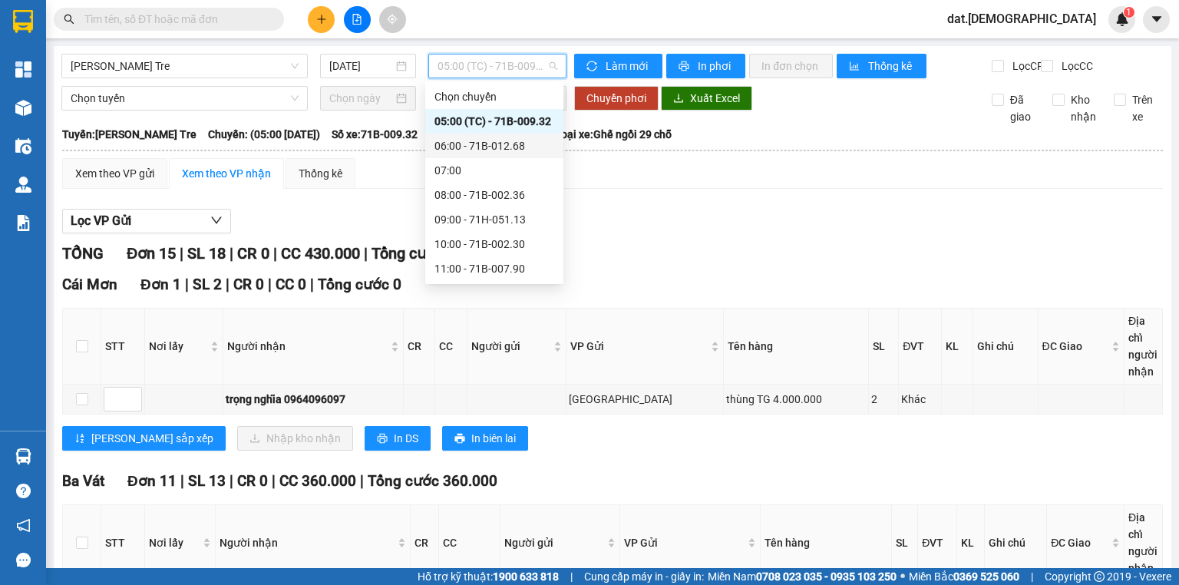
click at [506, 143] on div "06:00 - 71B-012.68" at bounding box center [494, 145] width 120 height 17
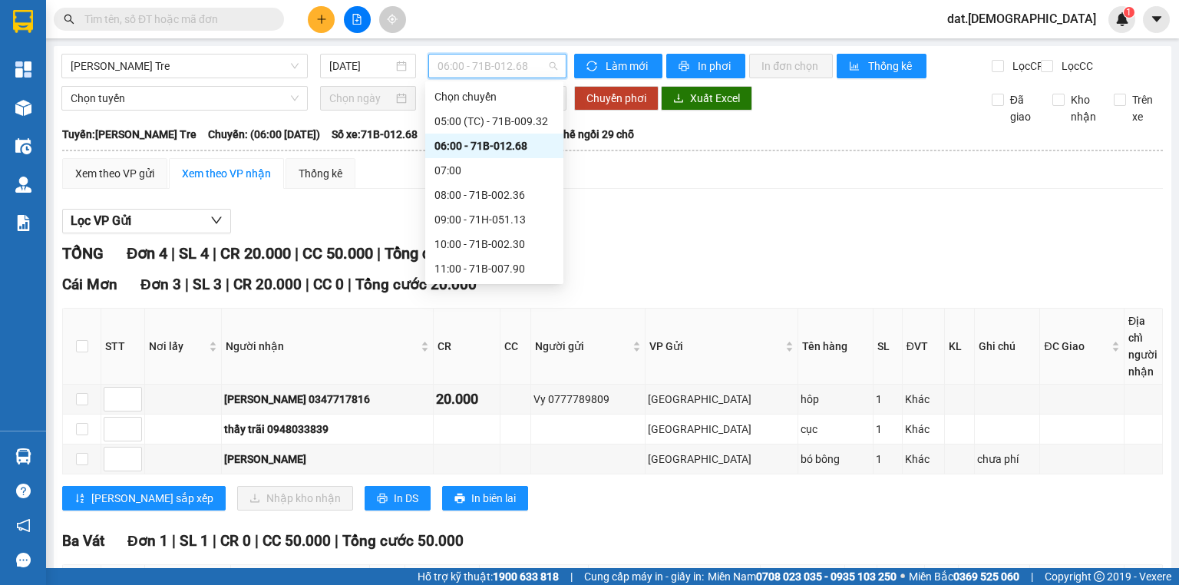
click at [533, 63] on span "06:00 - 71B-012.68" at bounding box center [497, 65] width 120 height 23
click at [517, 117] on div "05:00 (TC) - 71B-009.32" at bounding box center [494, 121] width 120 height 17
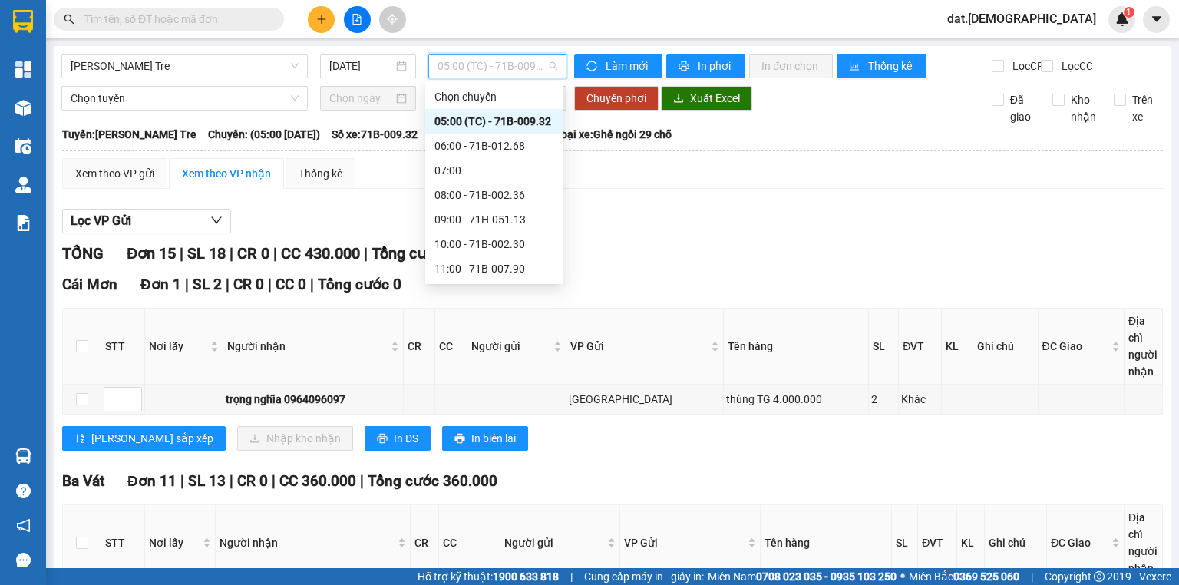
click at [541, 58] on span "05:00 (TC) - 71B-009.32" at bounding box center [497, 65] width 120 height 23
click at [496, 193] on div "08:00 - 71B-002.36" at bounding box center [494, 194] width 120 height 17
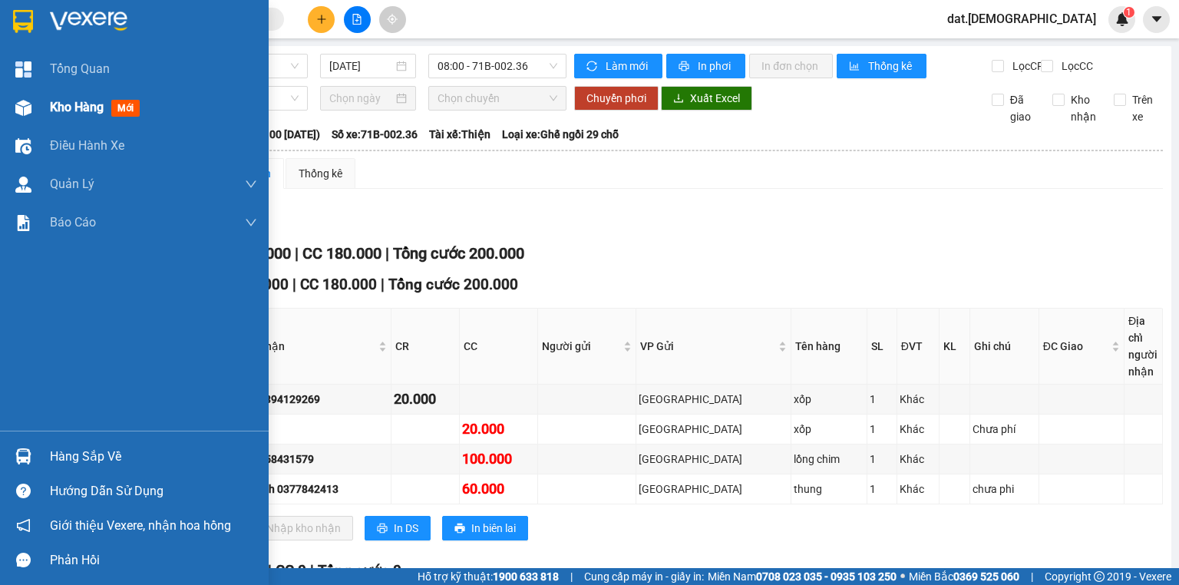
click at [128, 108] on span "mới" at bounding box center [125, 108] width 28 height 17
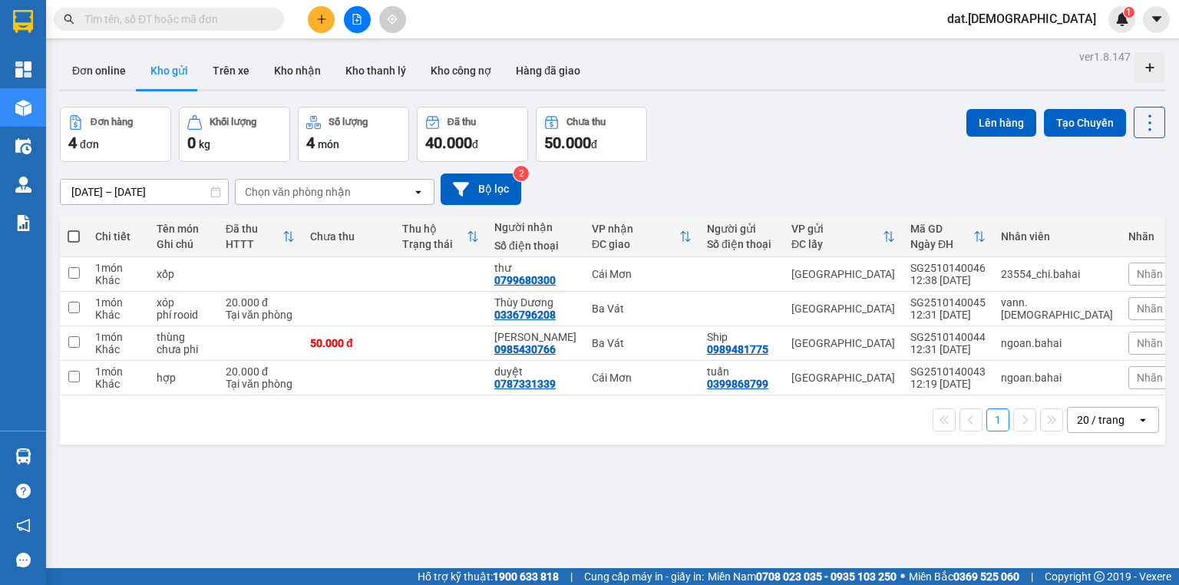
click at [77, 235] on span at bounding box center [74, 236] width 12 height 12
click at [74, 229] on input "checkbox" at bounding box center [74, 229] width 0 height 0
checkbox input "true"
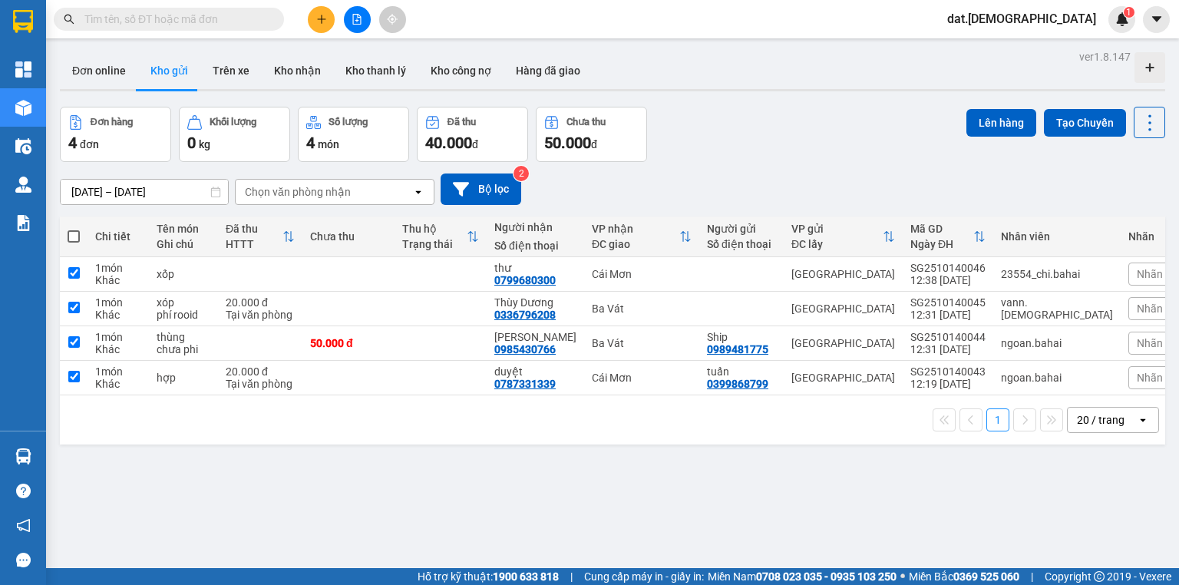
checkbox input "true"
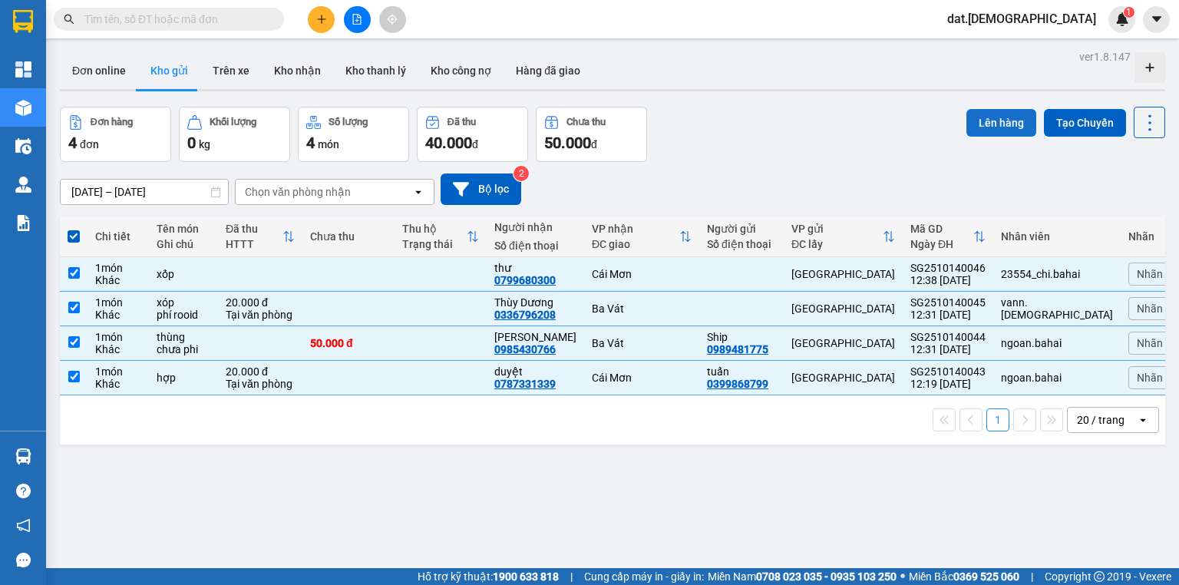
click at [1007, 120] on button "Lên hàng" at bounding box center [1001, 123] width 70 height 28
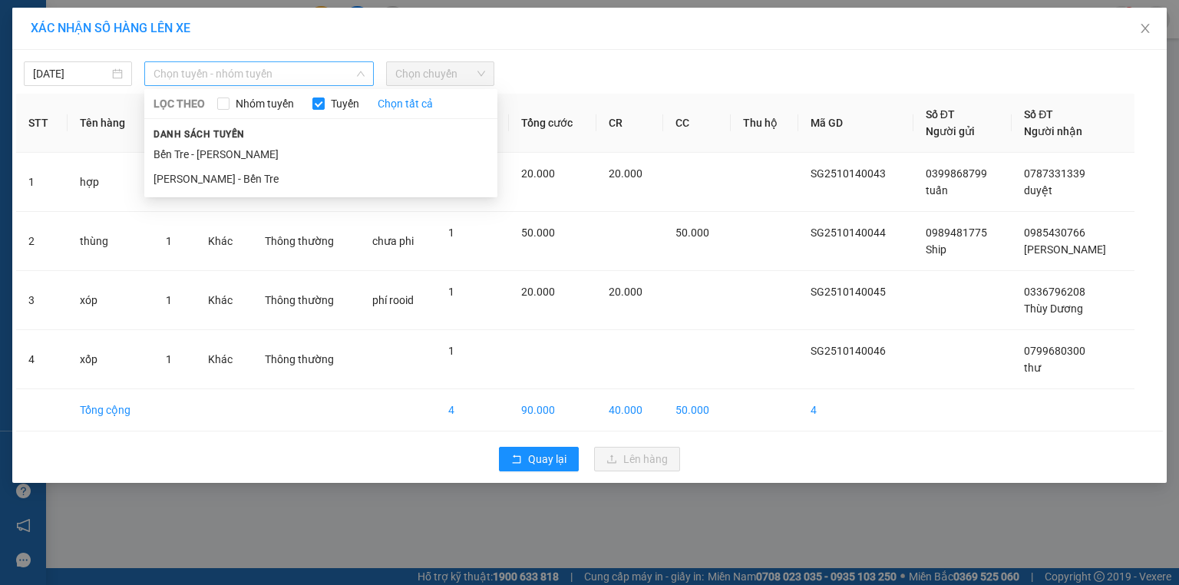
click at [307, 65] on span "Chọn tuyến - nhóm tuyến" at bounding box center [258, 73] width 211 height 23
click at [255, 176] on li "[PERSON_NAME] Tre" at bounding box center [320, 179] width 353 height 25
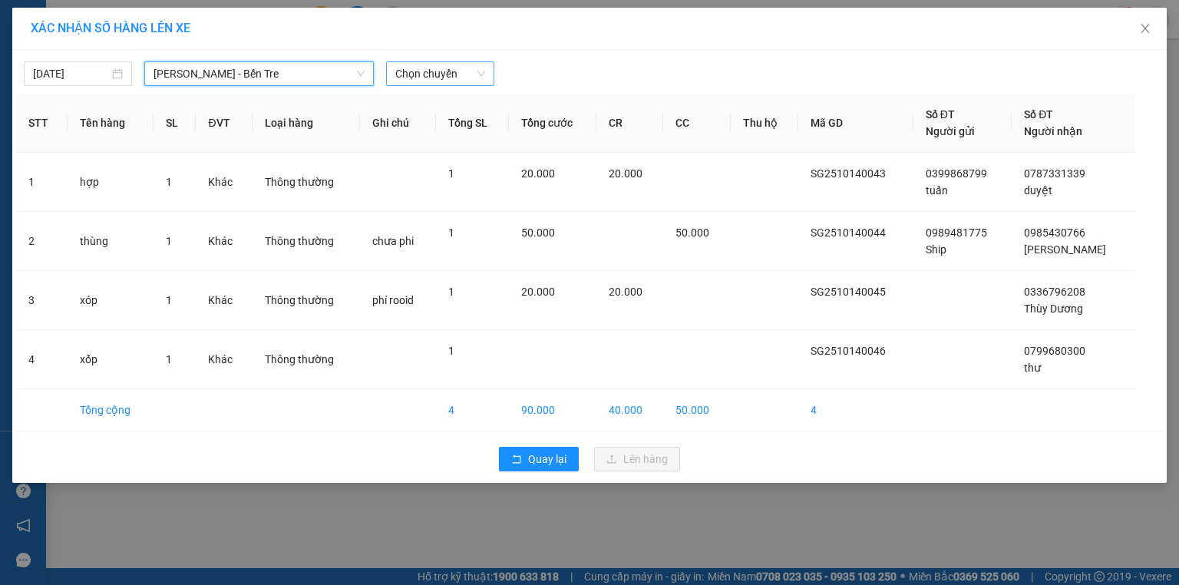
click at [439, 68] on span "Chọn chuyến" at bounding box center [440, 73] width 90 height 23
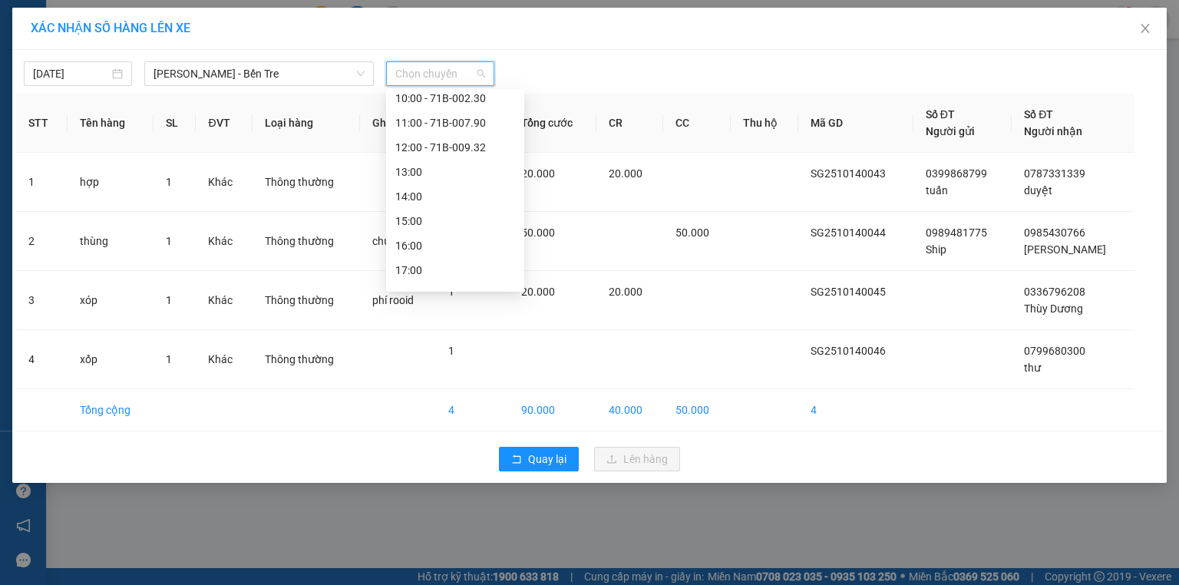
scroll to position [172, 0]
click at [441, 161] on div "13:00" at bounding box center [455, 153] width 120 height 17
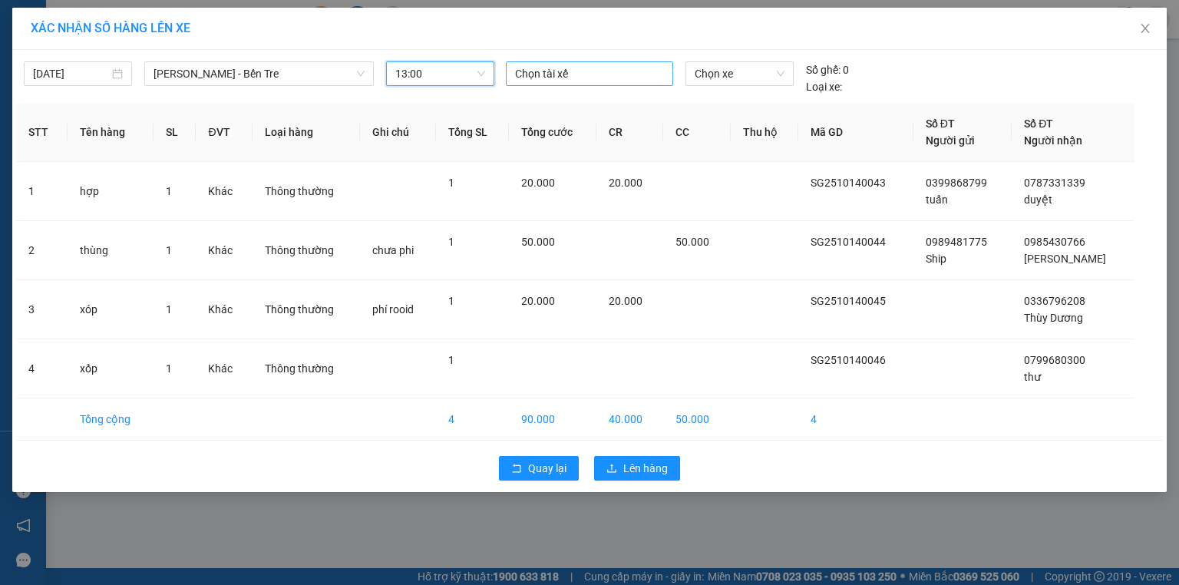
click at [572, 72] on div at bounding box center [590, 73] width 160 height 18
type input "long"
click at [531, 101] on div "Long" at bounding box center [621, 103] width 212 height 17
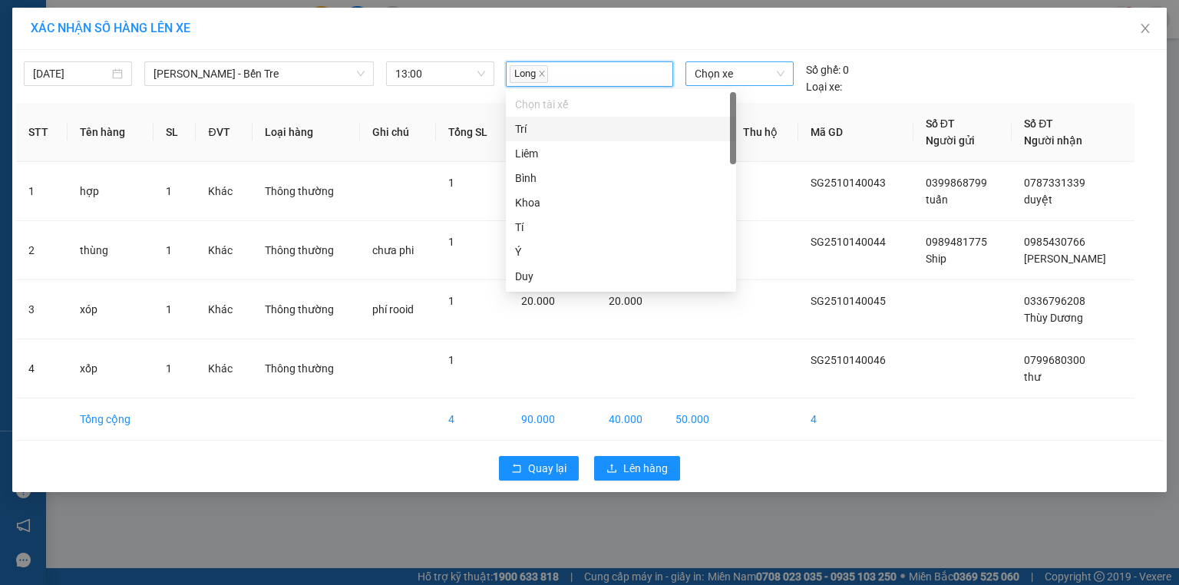
click at [721, 77] on span "Chọn xe" at bounding box center [738, 73] width 89 height 23
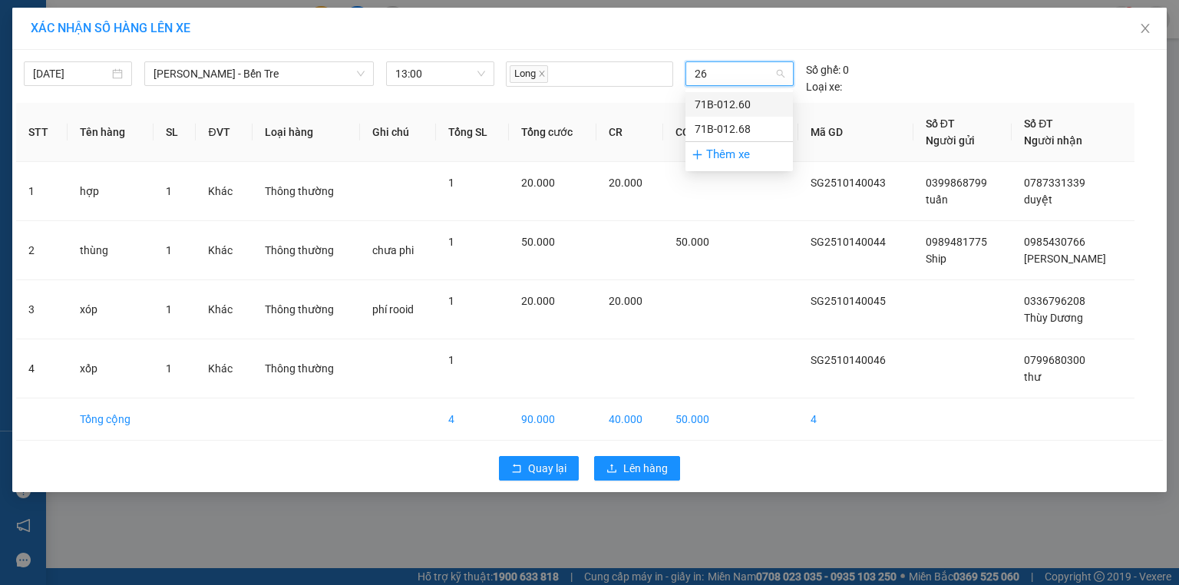
type input "268"
click at [716, 104] on div "71B-012.68" at bounding box center [738, 104] width 89 height 17
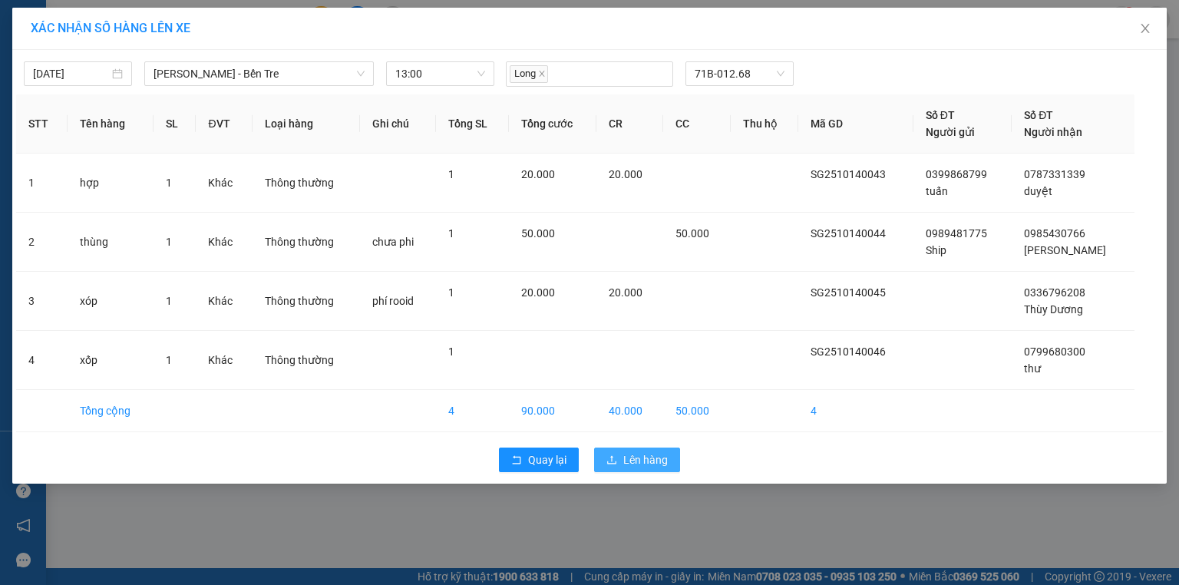
click at [635, 454] on span "Lên hàng" at bounding box center [645, 459] width 45 height 17
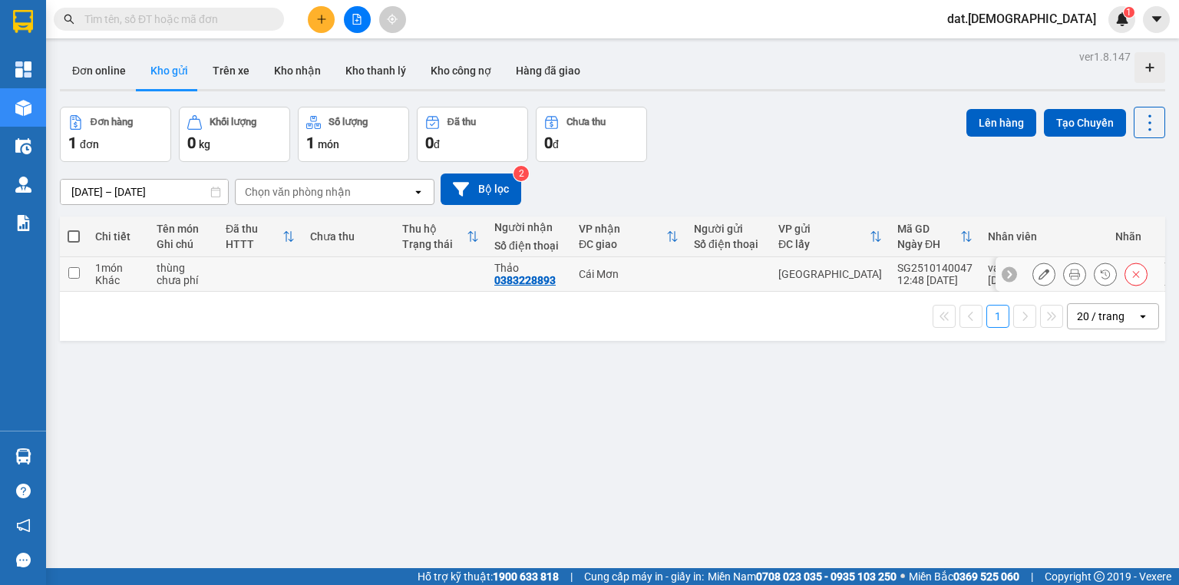
click at [419, 275] on td at bounding box center [440, 274] width 92 height 35
checkbox input "true"
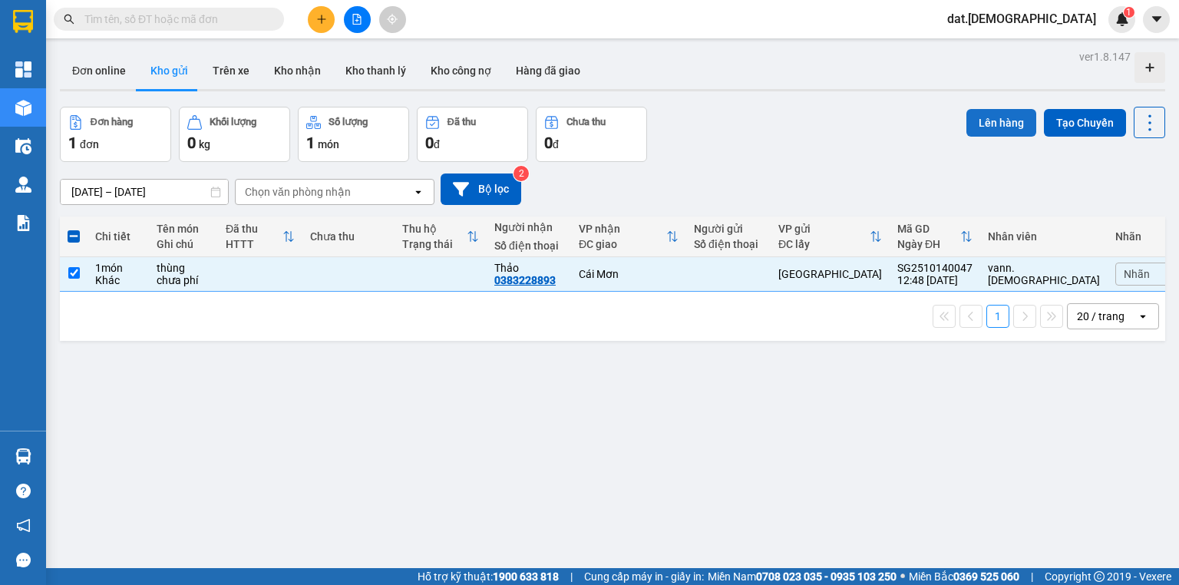
click at [987, 123] on button "Lên hàng" at bounding box center [1001, 123] width 70 height 28
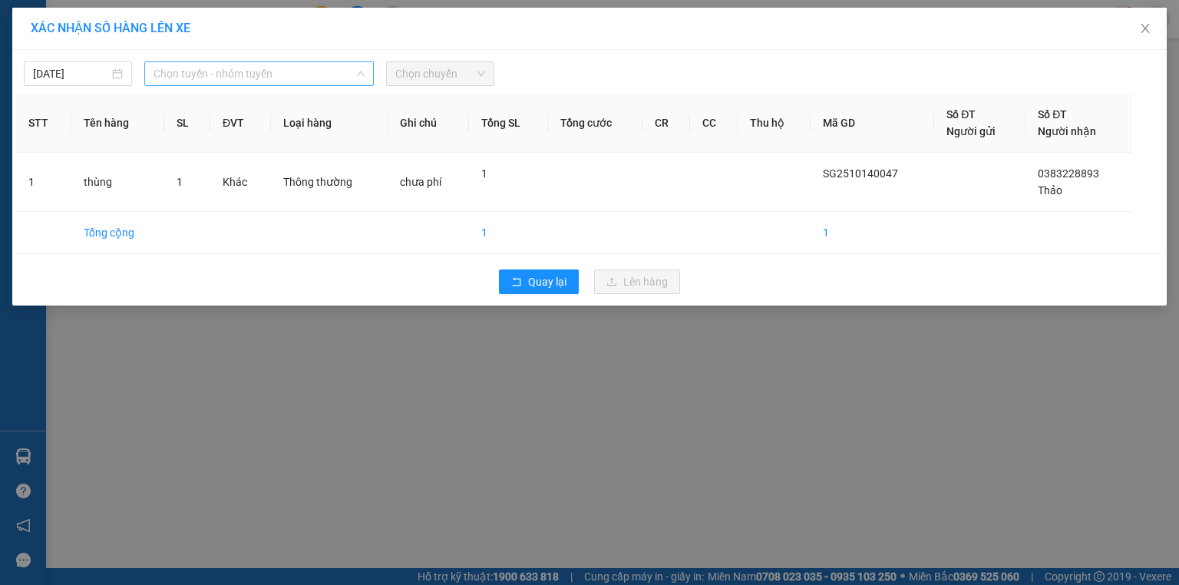
click at [310, 69] on span "Chọn tuyến - nhóm tuyến" at bounding box center [258, 73] width 211 height 23
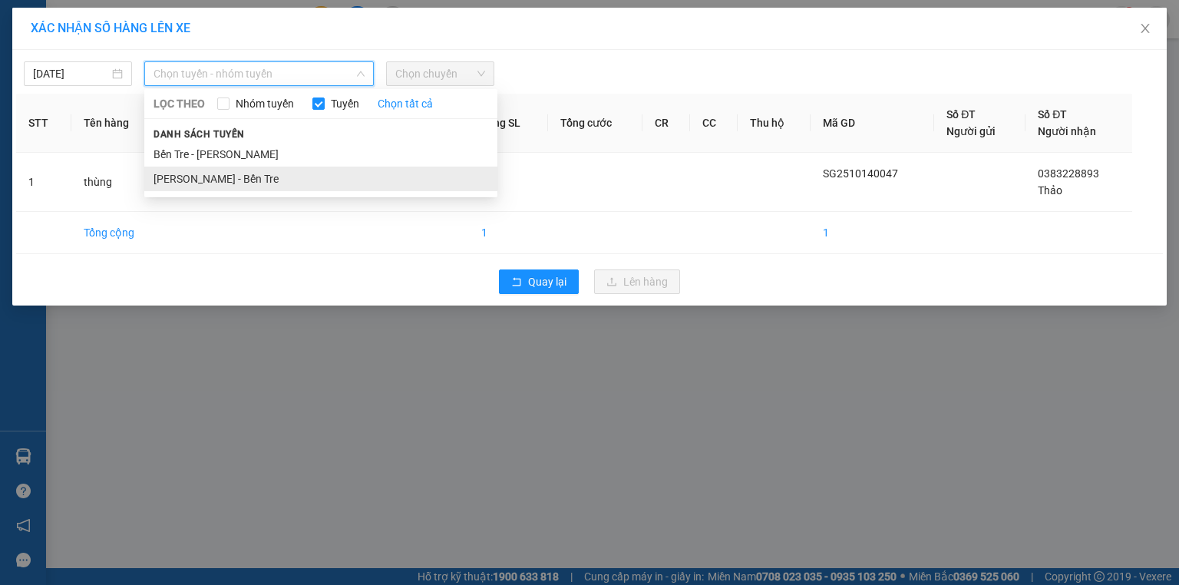
click at [266, 178] on li "[PERSON_NAME] Tre" at bounding box center [320, 179] width 353 height 25
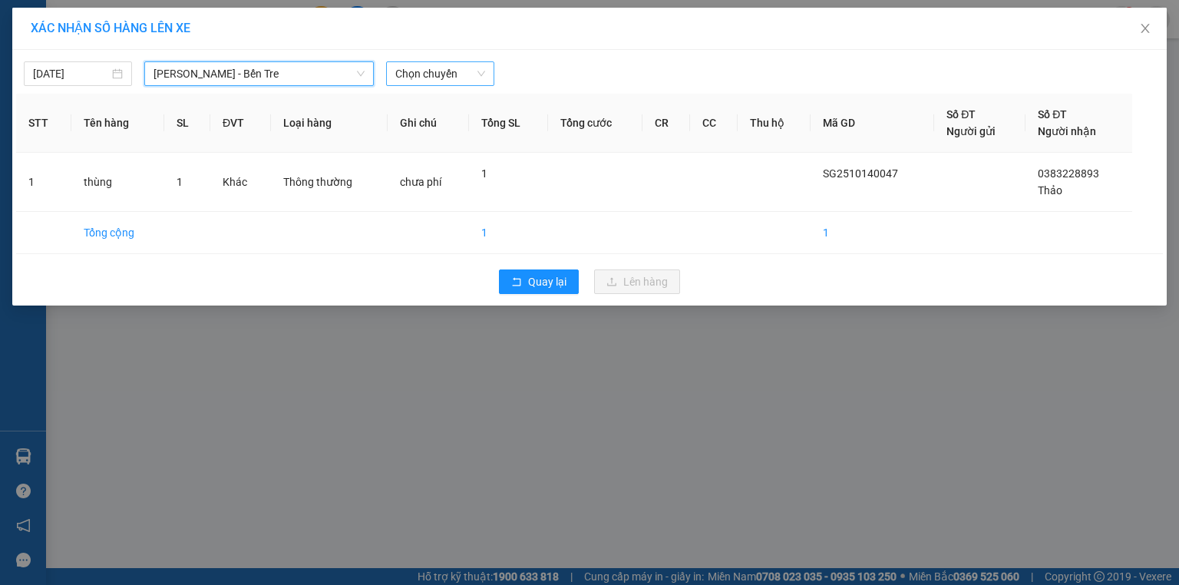
click at [448, 71] on span "Chọn chuyến" at bounding box center [440, 73] width 90 height 23
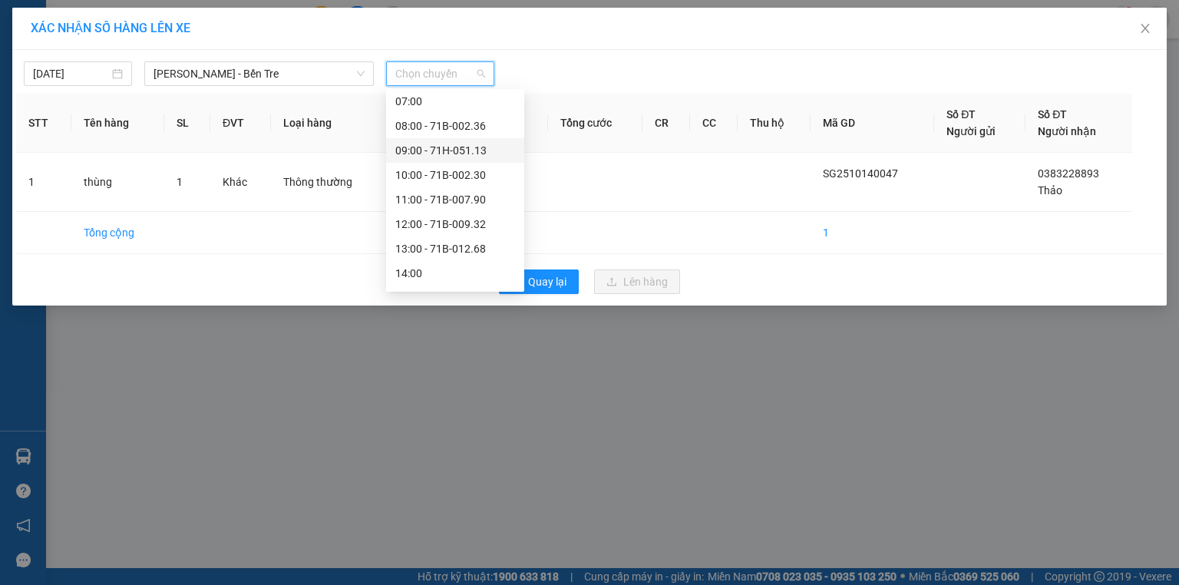
scroll to position [172, 0]
click at [459, 150] on div "13:00 - 71B-012.68" at bounding box center [455, 153] width 120 height 17
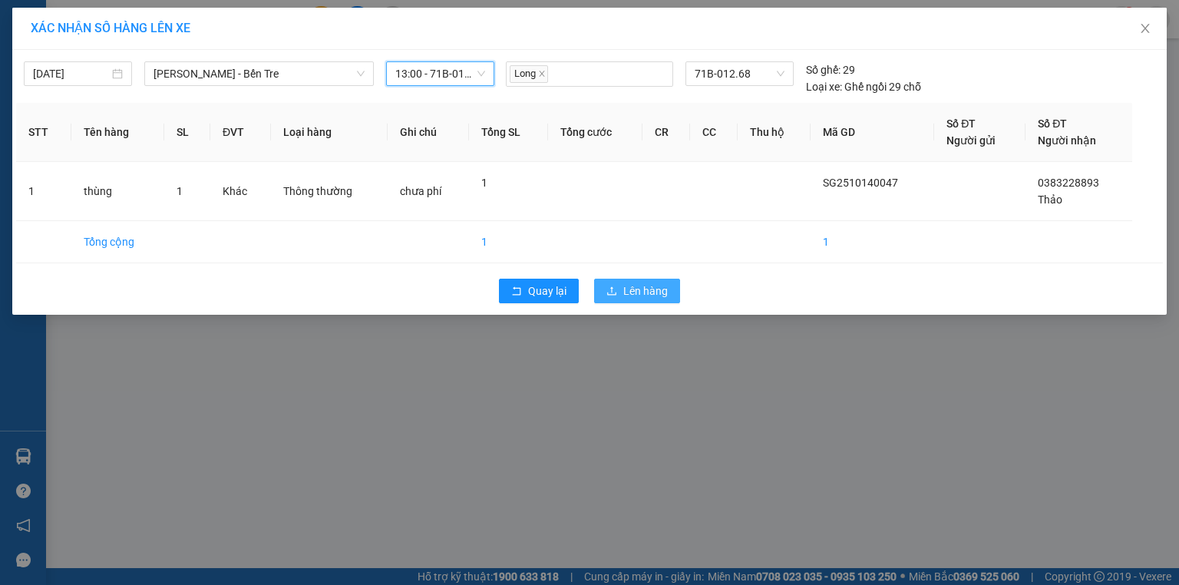
click at [651, 293] on span "Lên hàng" at bounding box center [645, 290] width 45 height 17
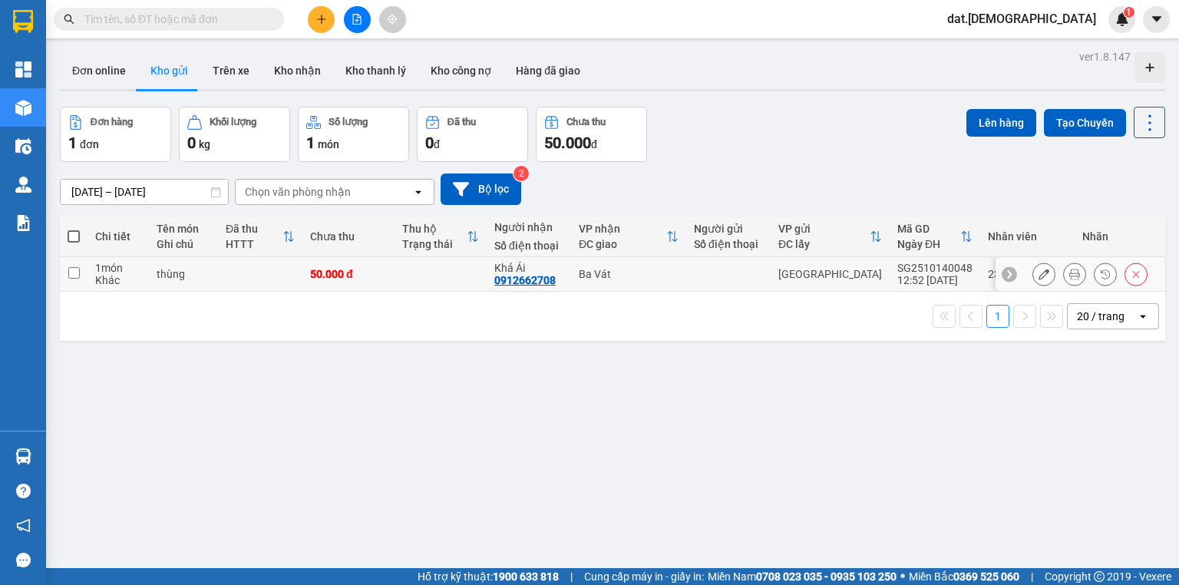
click at [408, 265] on td at bounding box center [440, 274] width 92 height 35
checkbox input "true"
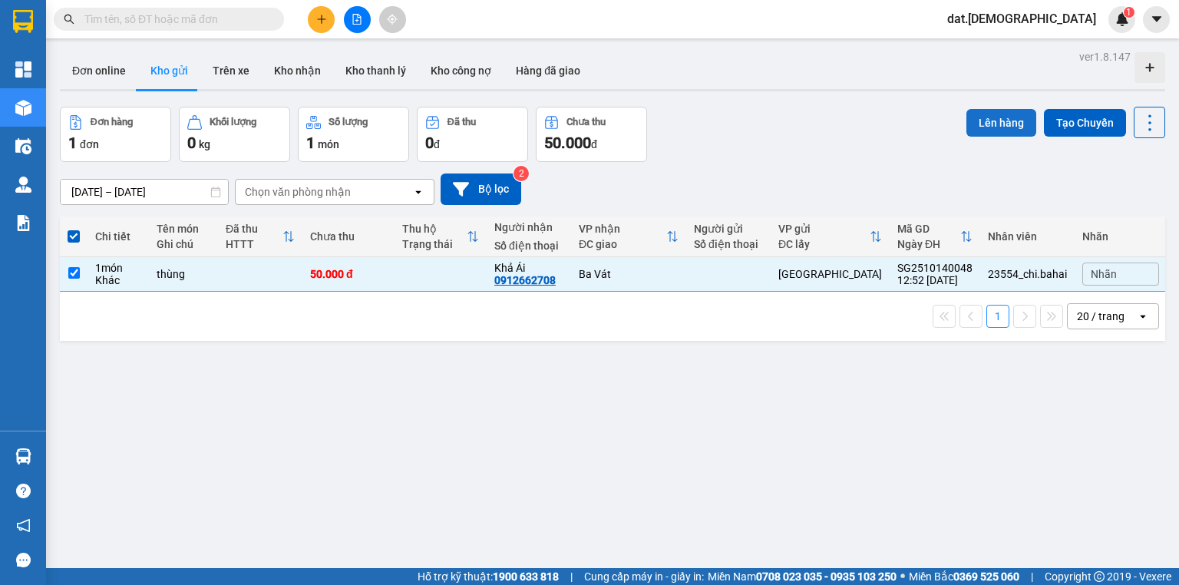
click at [990, 110] on button "Lên hàng" at bounding box center [1001, 123] width 70 height 28
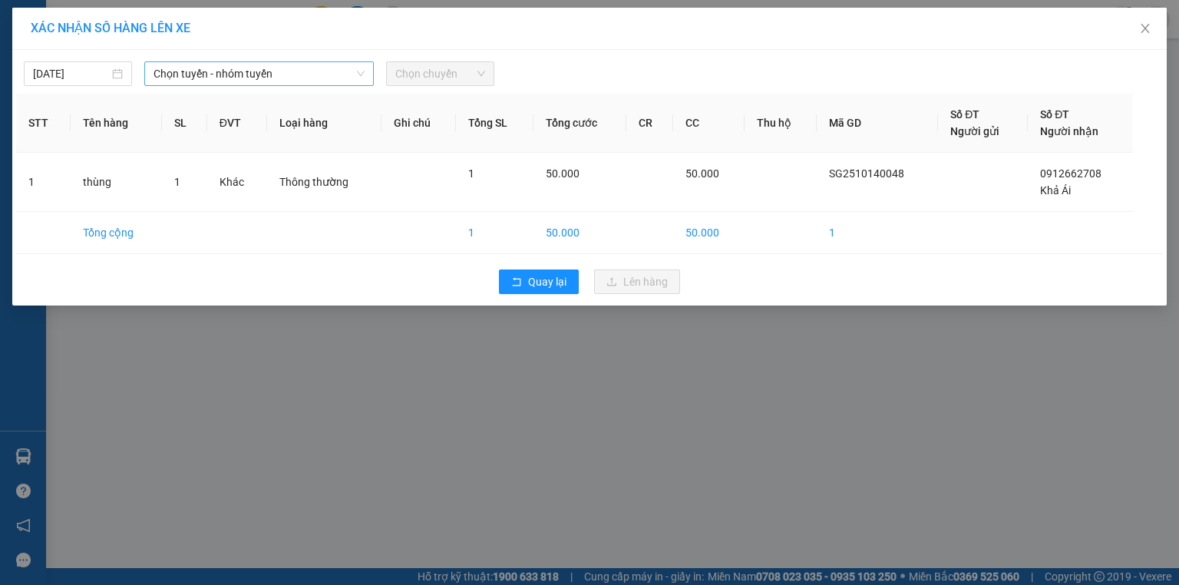
click at [289, 69] on span "Chọn tuyến - nhóm tuyến" at bounding box center [258, 73] width 211 height 23
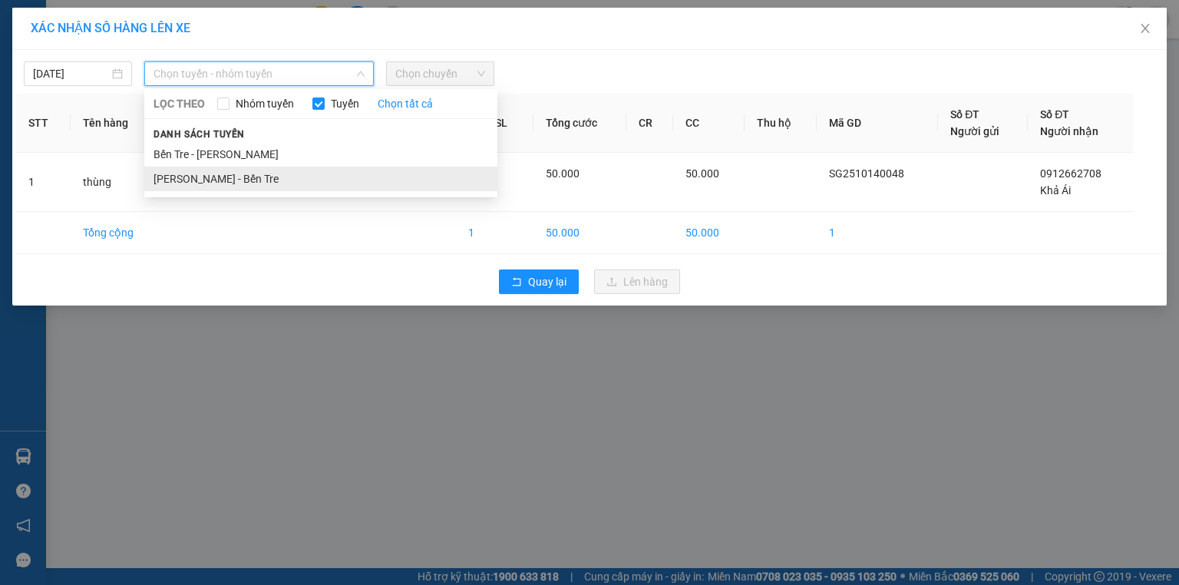
click at [249, 175] on li "Hồ Chí Minh - Bến Tre" at bounding box center [320, 179] width 353 height 25
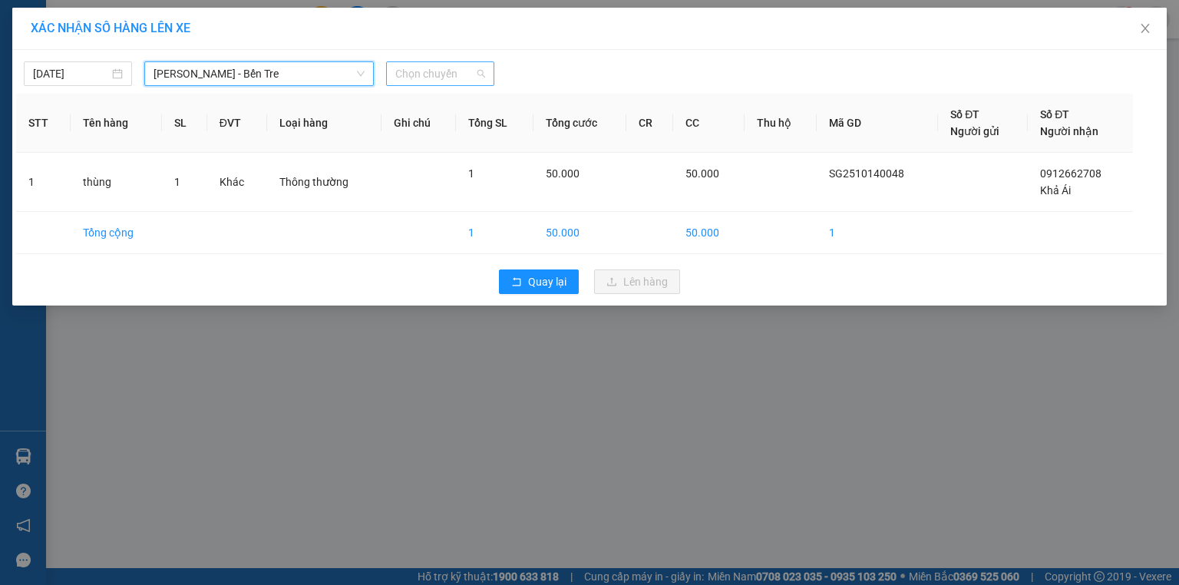
click at [422, 73] on span "Chọn chuyến" at bounding box center [440, 73] width 90 height 23
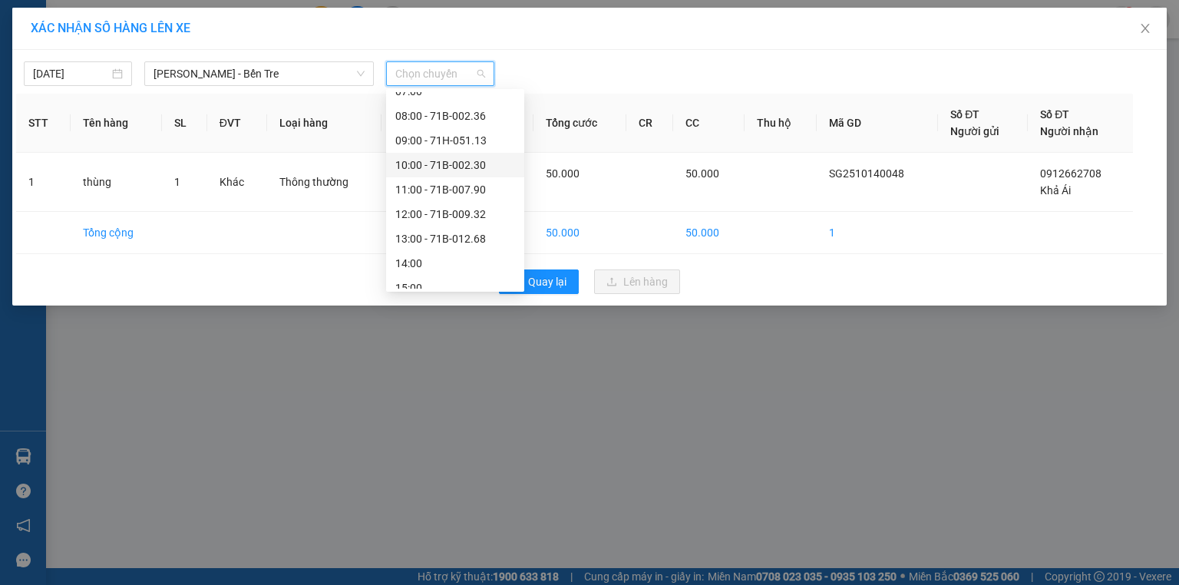
scroll to position [172, 0]
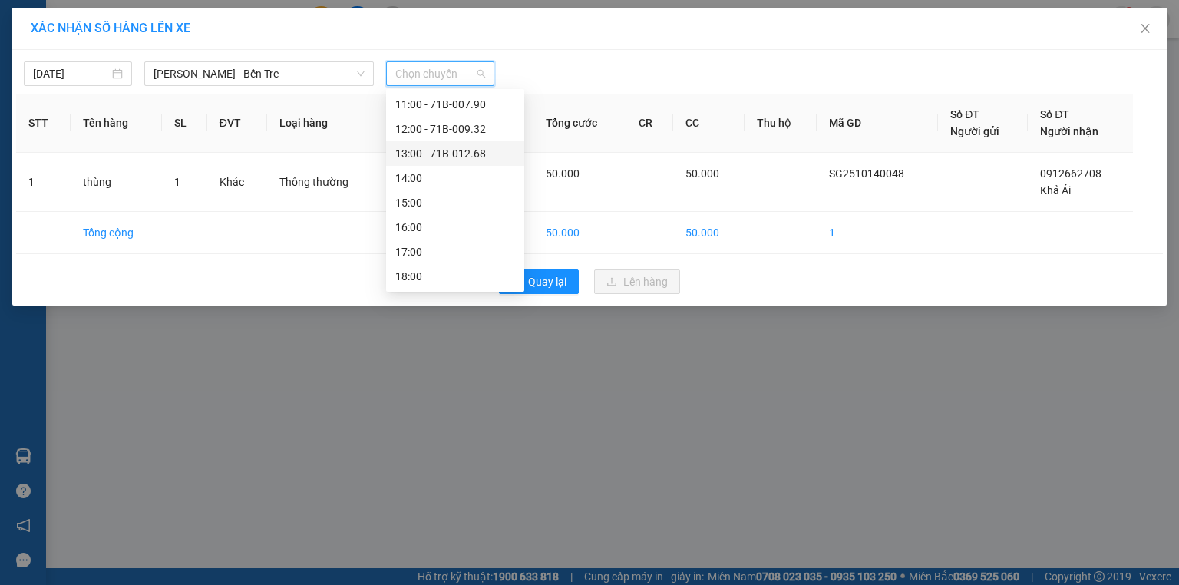
click at [442, 153] on div "13:00 - 71B-012.68" at bounding box center [455, 153] width 120 height 17
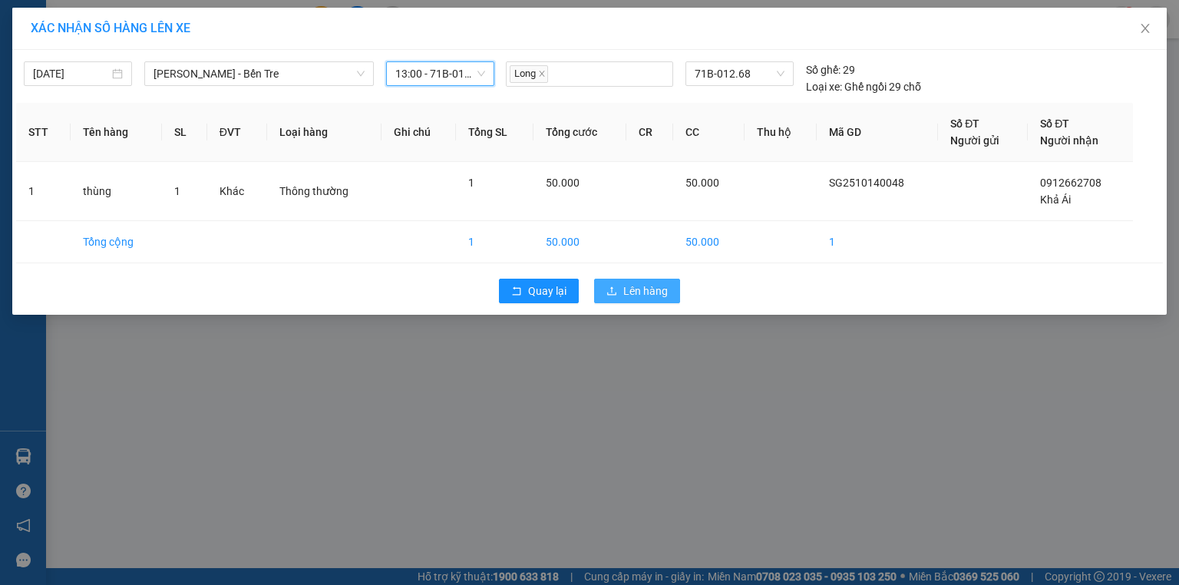
click at [628, 290] on span "Lên hàng" at bounding box center [645, 290] width 45 height 17
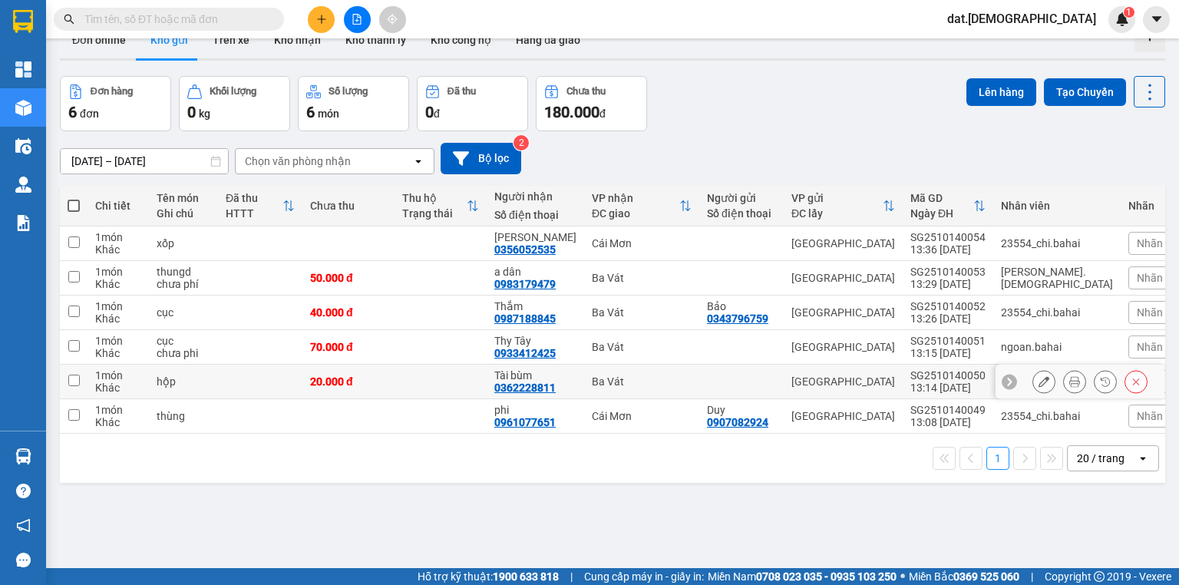
scroll to position [9, 0]
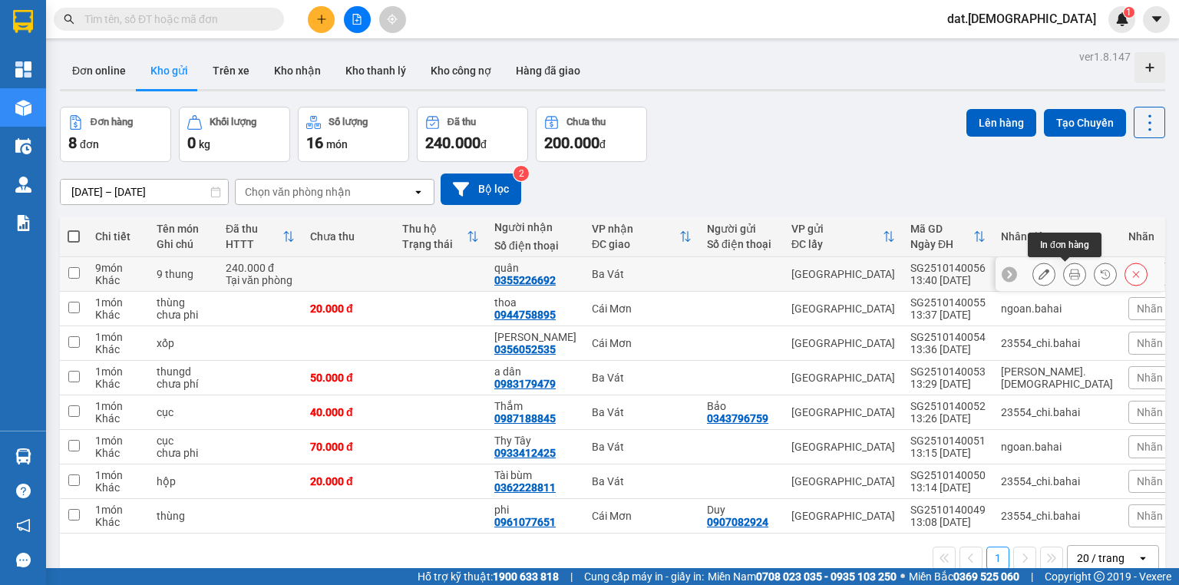
click at [1064, 272] on button at bounding box center [1074, 274] width 21 height 27
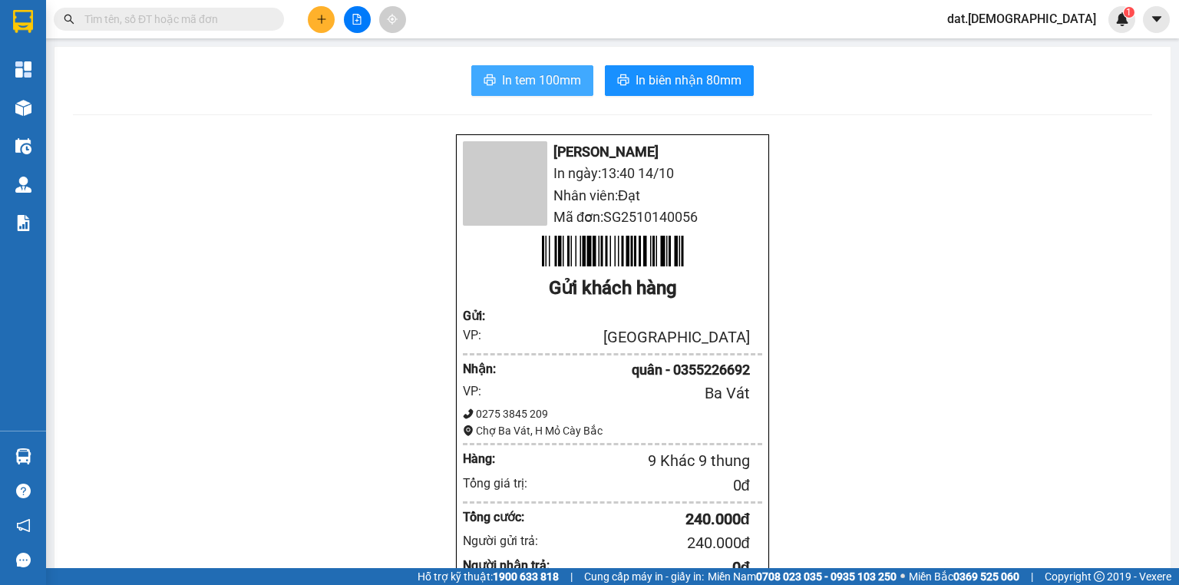
click at [536, 72] on span "In tem 100mm" at bounding box center [541, 80] width 79 height 19
click at [513, 80] on span "In tem 100mm" at bounding box center [541, 80] width 79 height 19
click at [512, 72] on span "In tem 100mm" at bounding box center [541, 80] width 79 height 19
drag, startPoint x: 536, startPoint y: 80, endPoint x: 540, endPoint y: 89, distance: 10.0
click at [536, 79] on span "In tem 100mm" at bounding box center [541, 80] width 79 height 19
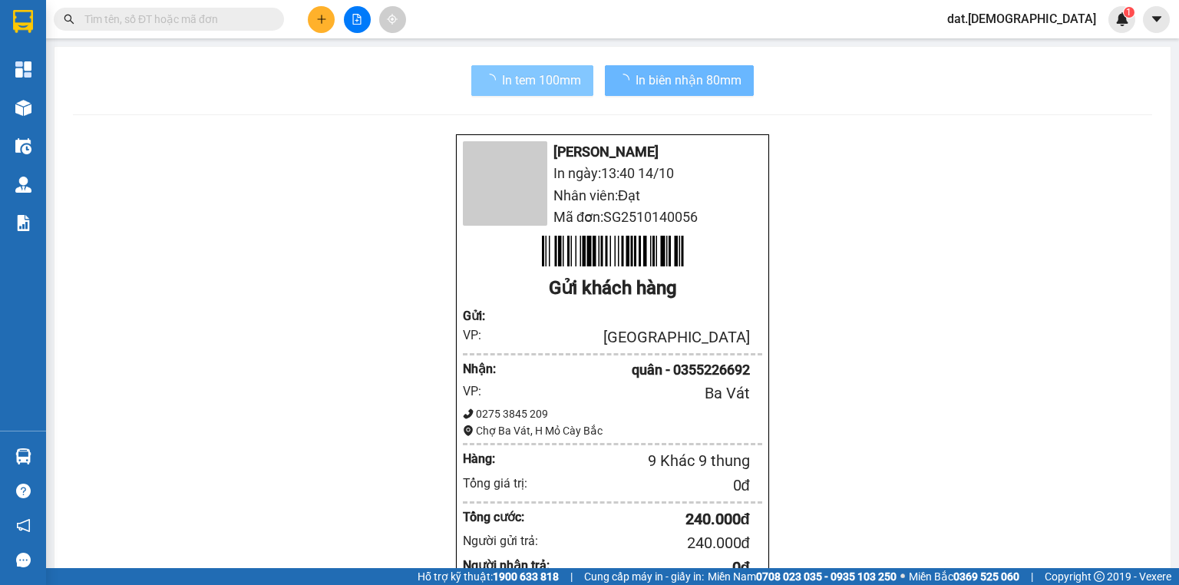
click at [540, 80] on span "In tem 100mm" at bounding box center [541, 80] width 79 height 19
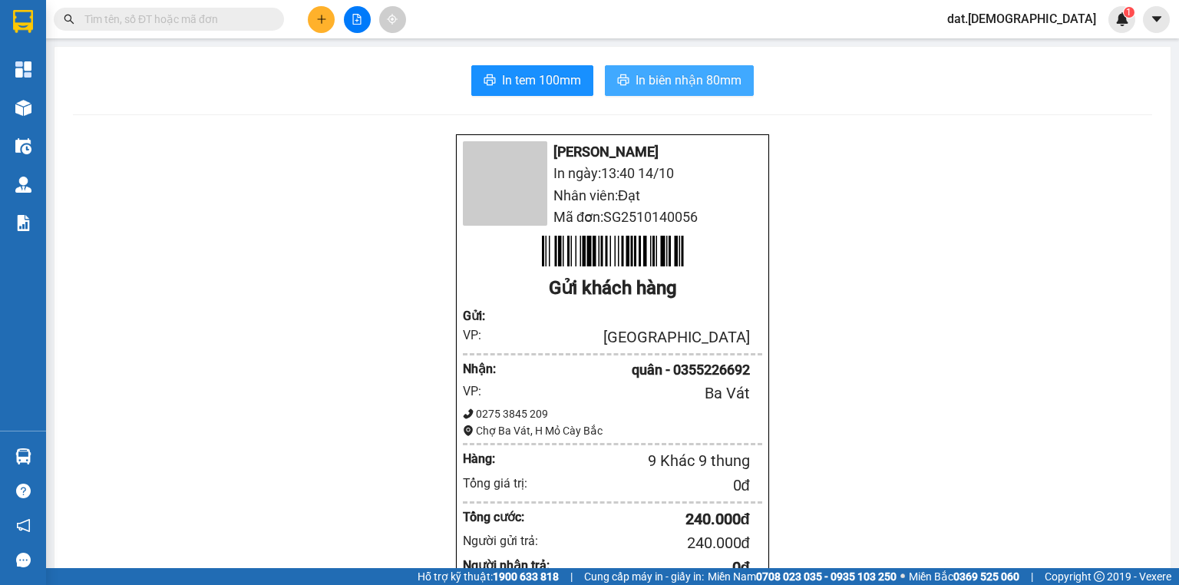
click at [646, 94] on button "In biên nhận 80mm" at bounding box center [679, 80] width 149 height 31
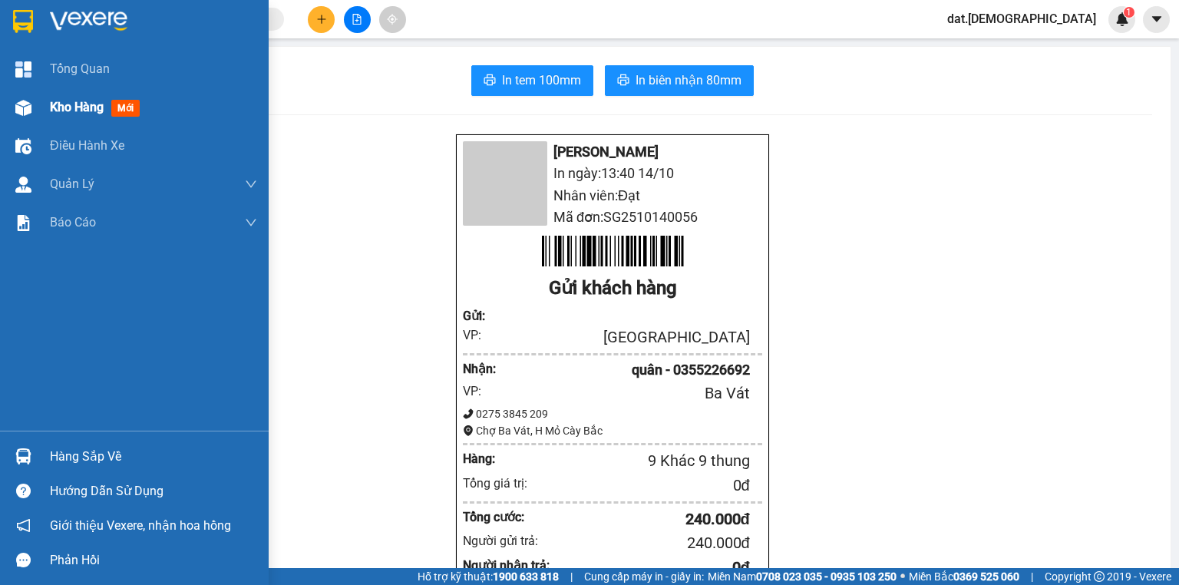
click at [129, 110] on span "mới" at bounding box center [125, 108] width 28 height 17
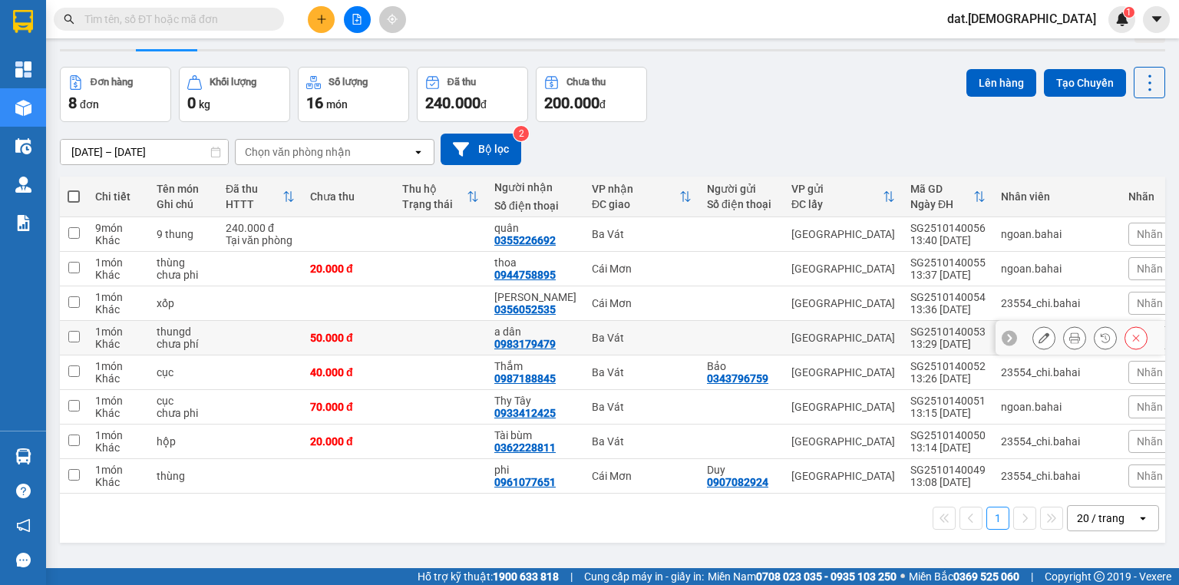
scroll to position [61, 0]
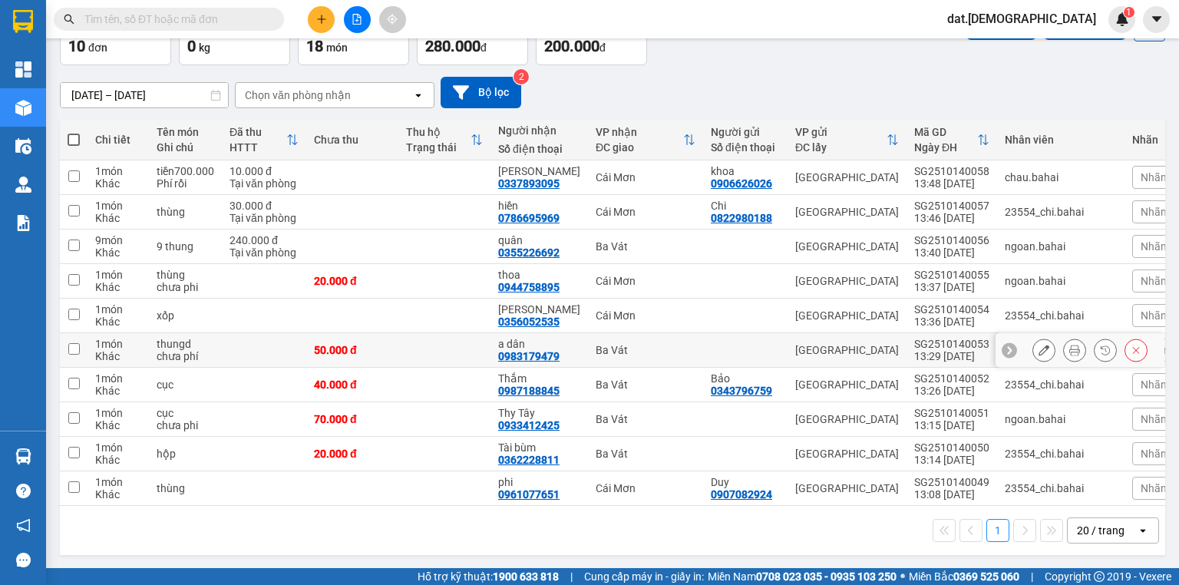
scroll to position [101, 0]
click at [70, 133] on span at bounding box center [74, 139] width 12 height 12
click at [74, 131] on input "checkbox" at bounding box center [74, 131] width 0 height 0
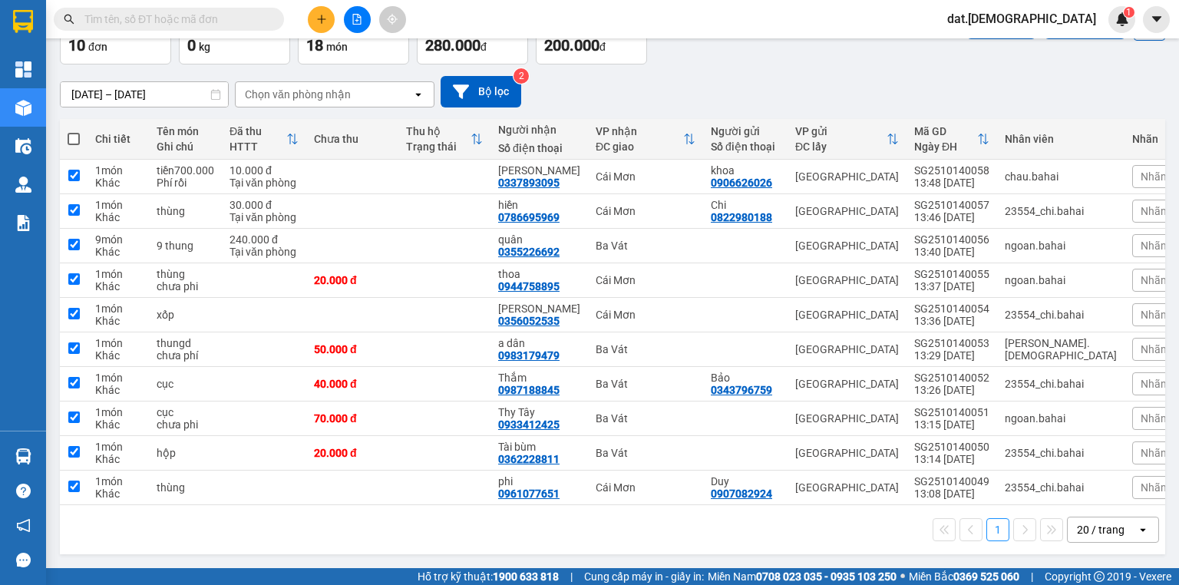
checkbox input "true"
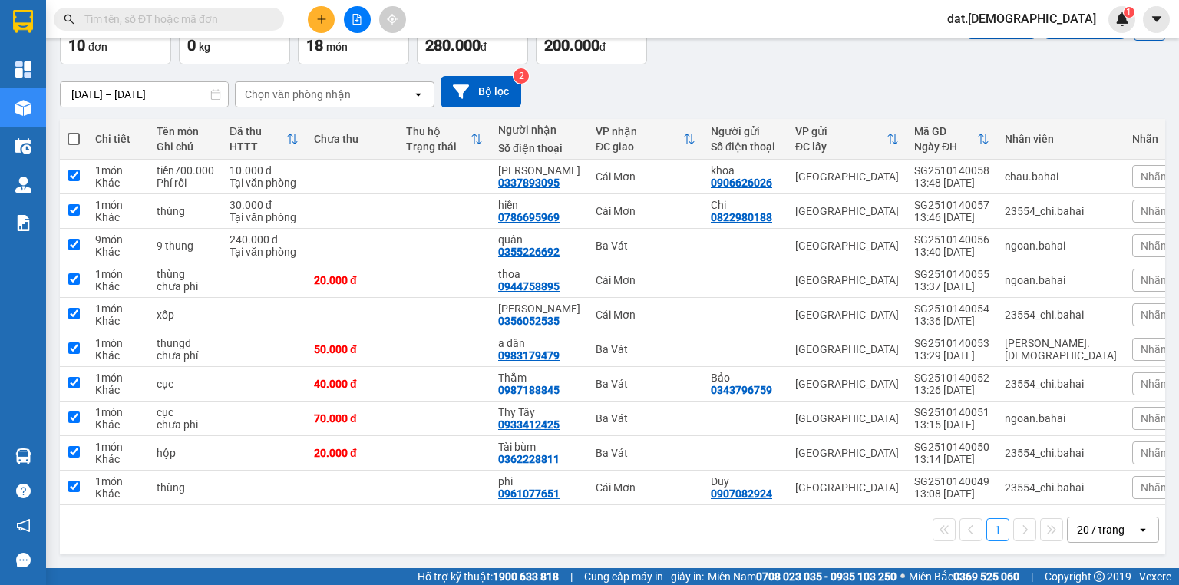
checkbox input "true"
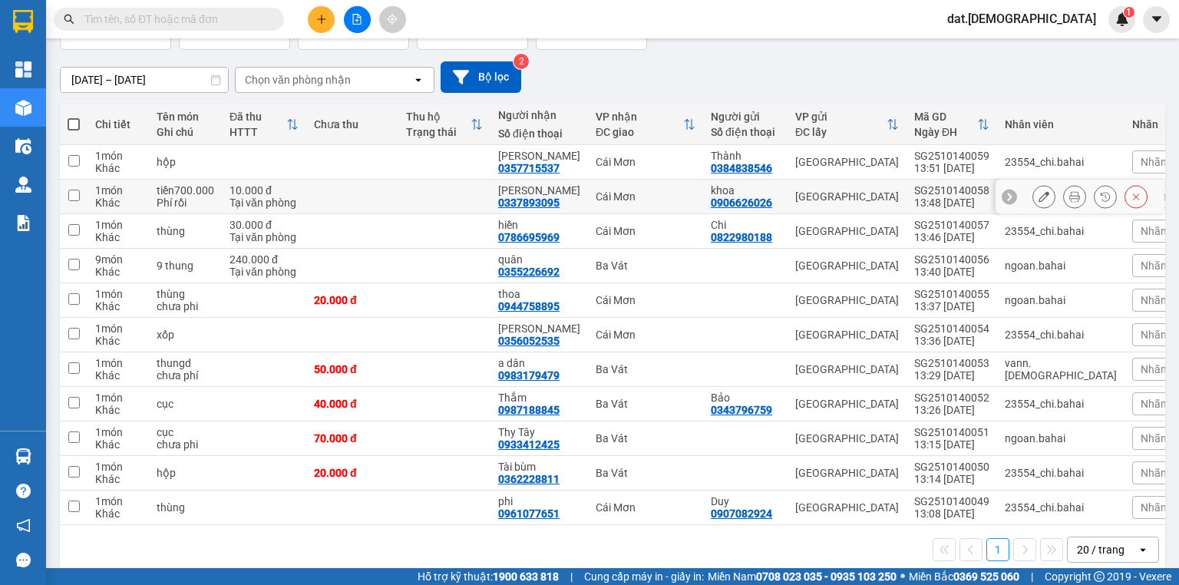
scroll to position [123, 0]
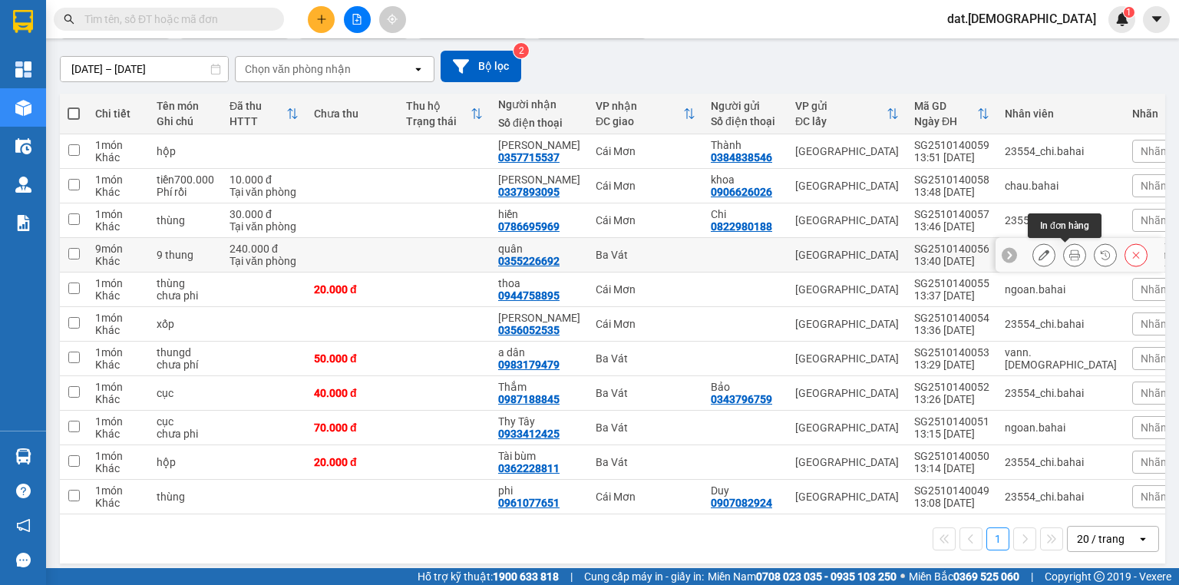
click at [1069, 251] on icon at bounding box center [1074, 254] width 11 height 11
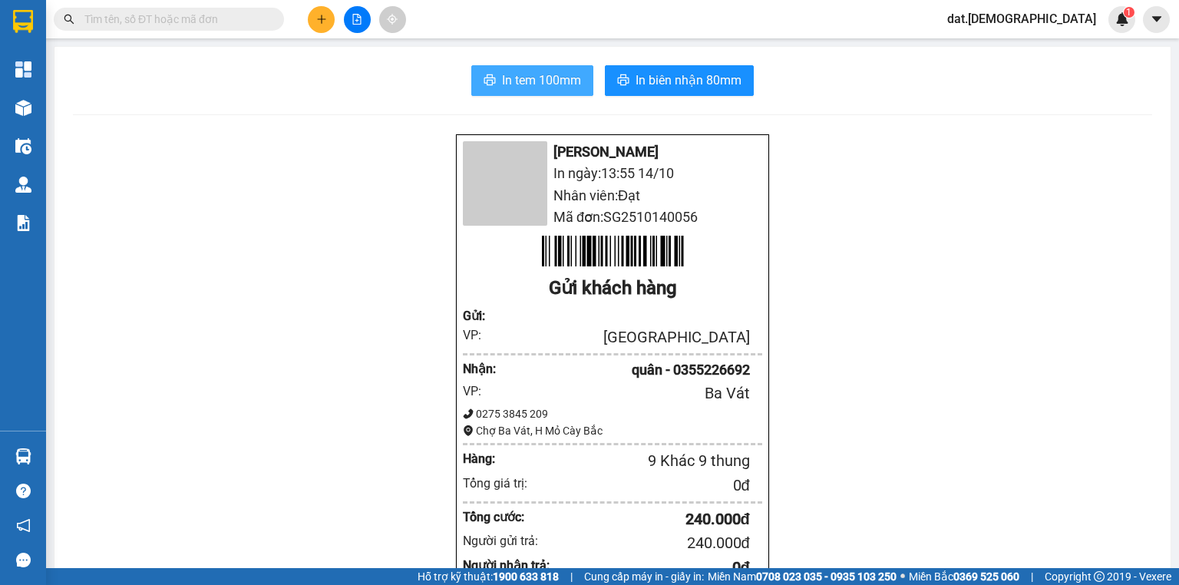
click at [513, 81] on span "In tem 100mm" at bounding box center [541, 80] width 79 height 19
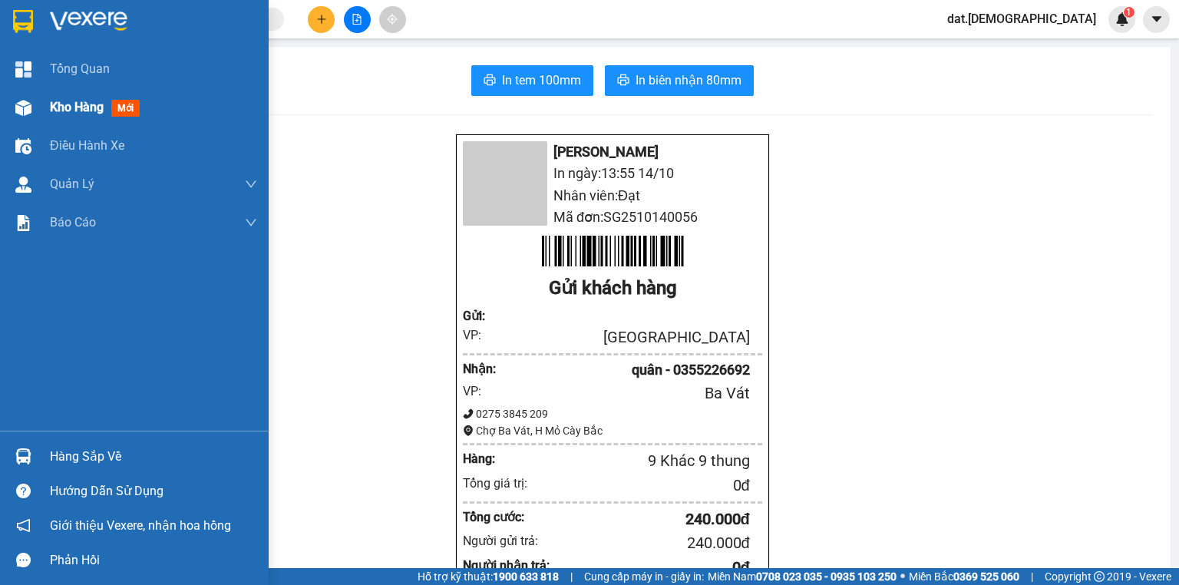
click at [125, 110] on span "mới" at bounding box center [125, 108] width 28 height 17
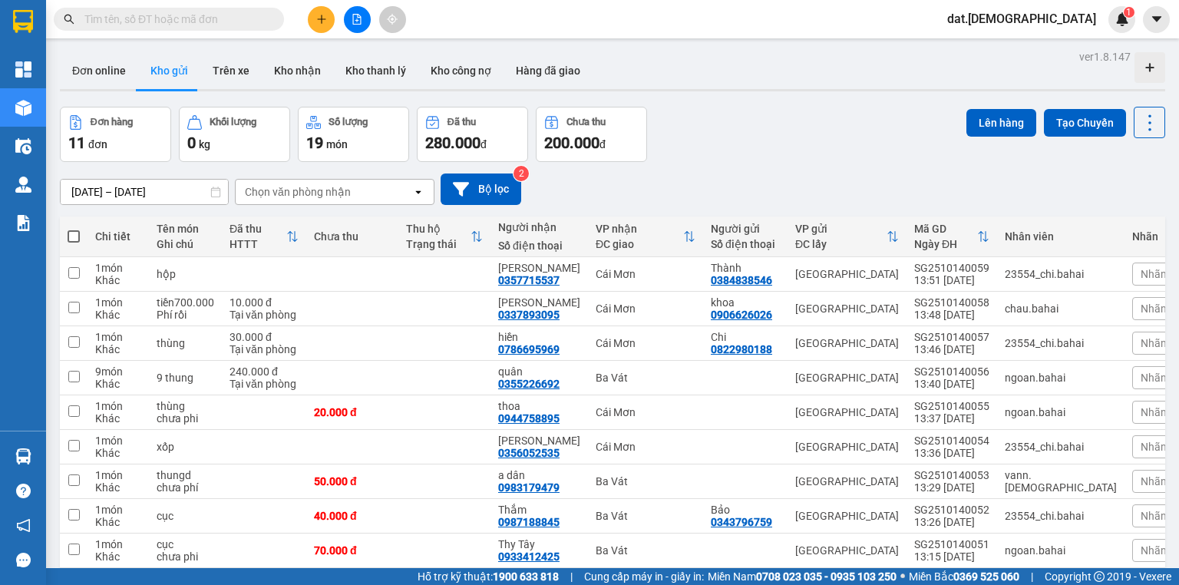
click at [77, 233] on span at bounding box center [74, 236] width 12 height 12
click at [74, 229] on input "checkbox" at bounding box center [74, 229] width 0 height 0
checkbox input "true"
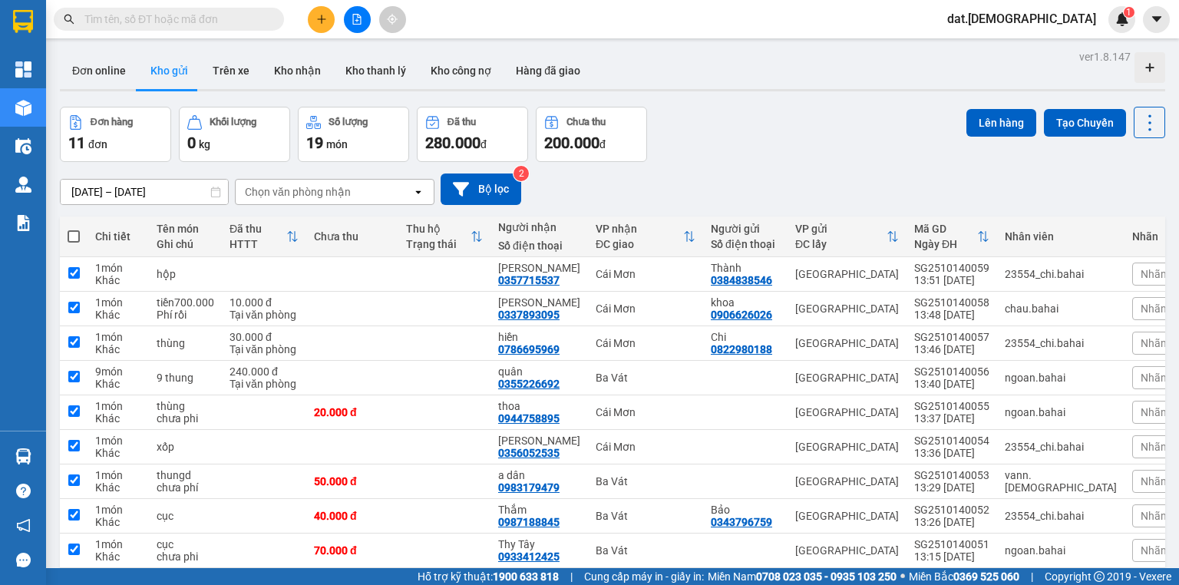
checkbox input "true"
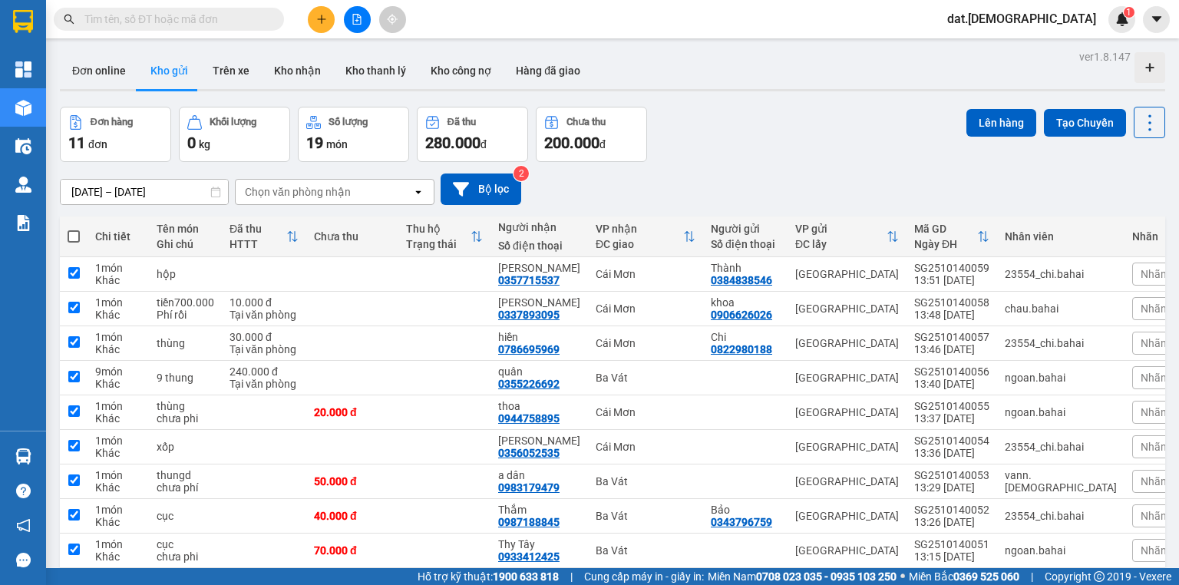
checkbox input "true"
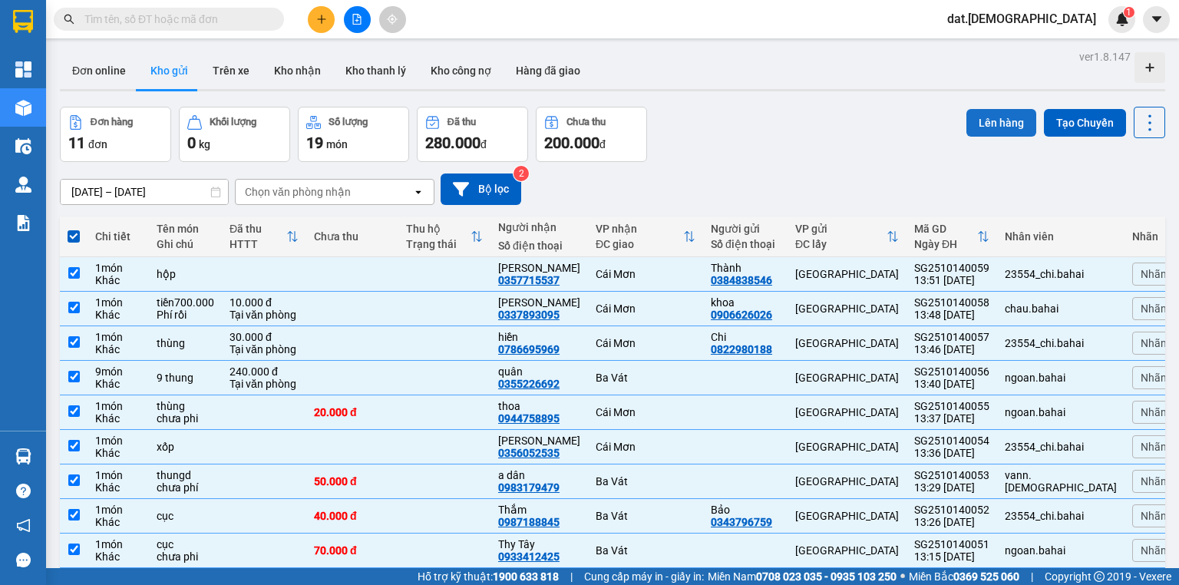
click at [1003, 117] on button "Lên hàng" at bounding box center [1001, 123] width 70 height 28
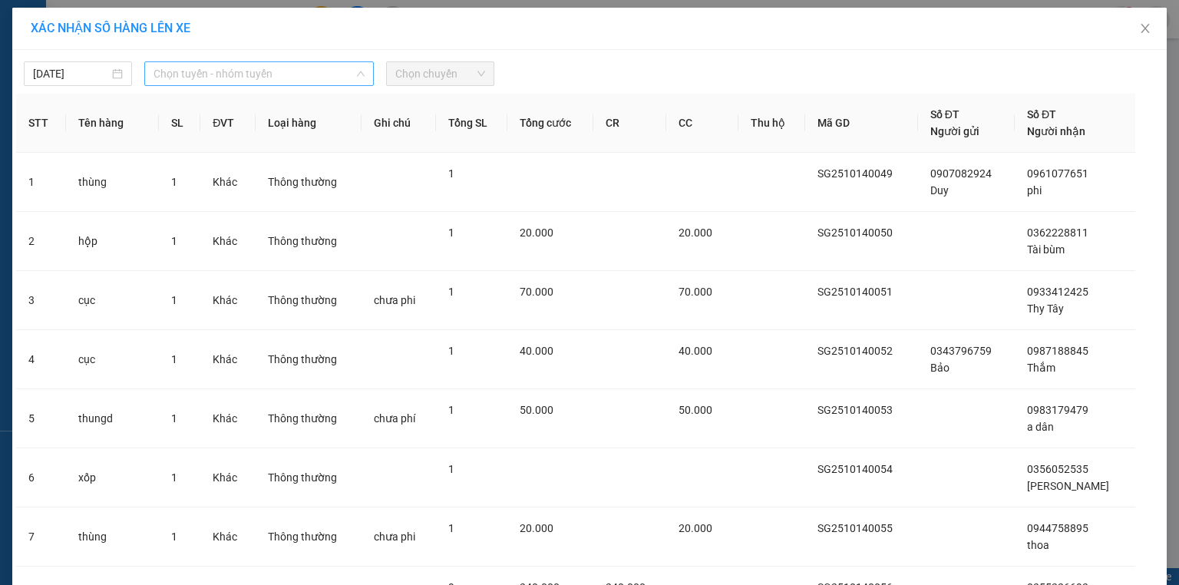
click at [260, 73] on span "Chọn tuyến - nhóm tuyến" at bounding box center [258, 73] width 211 height 23
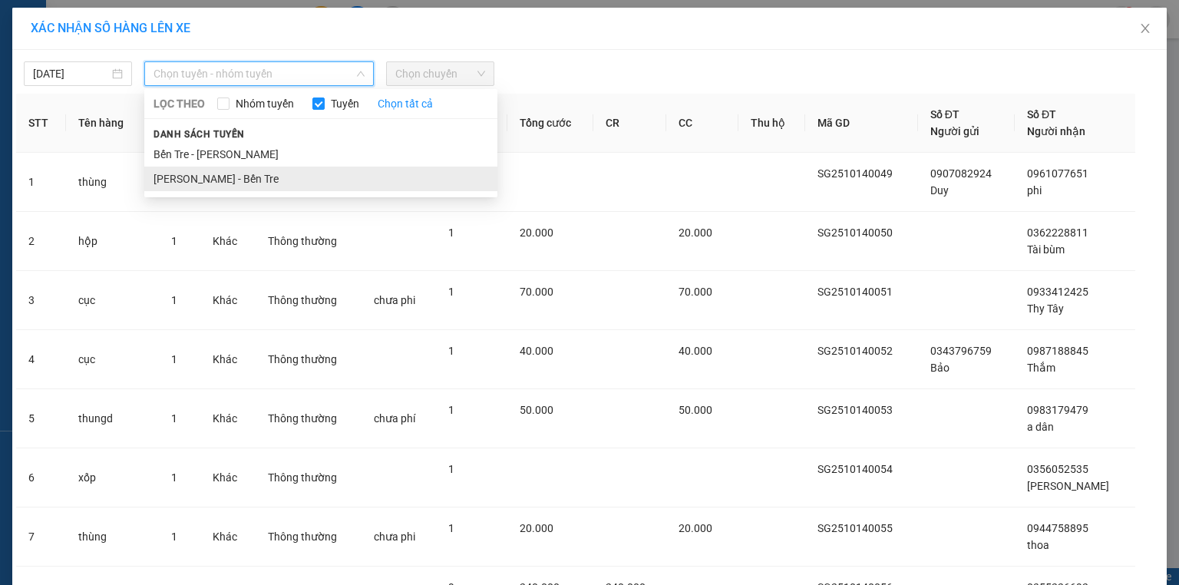
click at [233, 179] on li "[PERSON_NAME] - Bến Tre" at bounding box center [320, 179] width 353 height 25
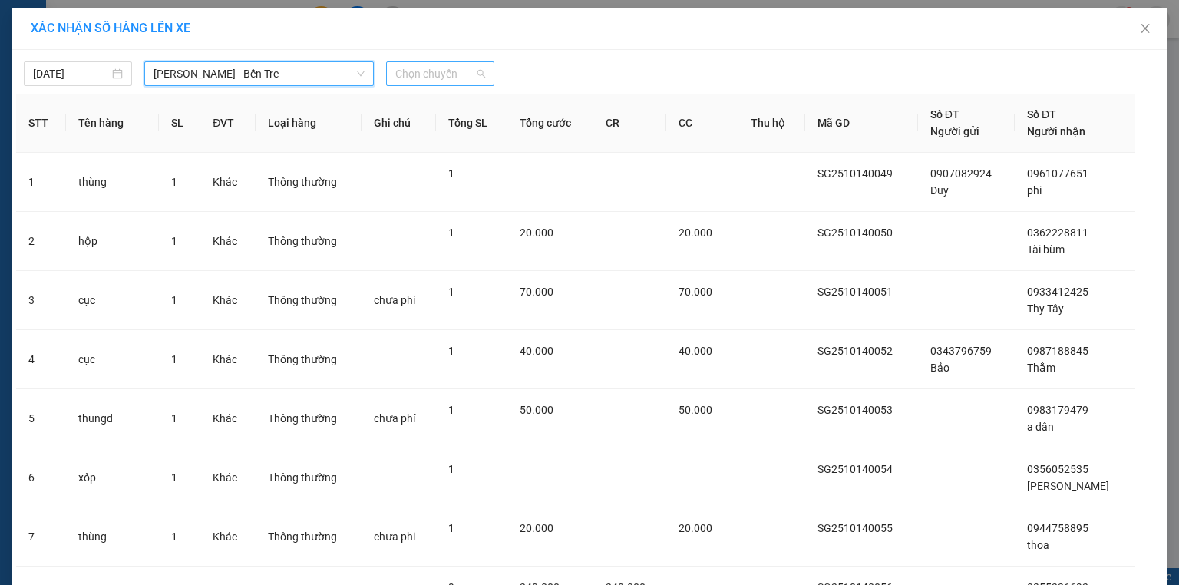
click at [434, 76] on span "Chọn chuyến" at bounding box center [440, 73] width 90 height 23
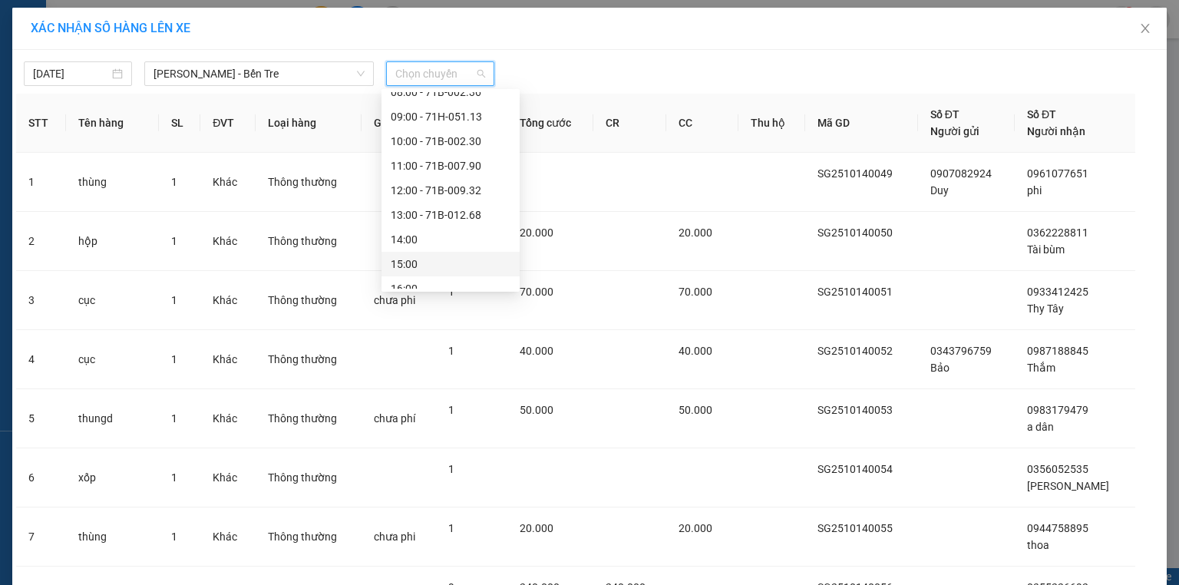
scroll to position [172, 0]
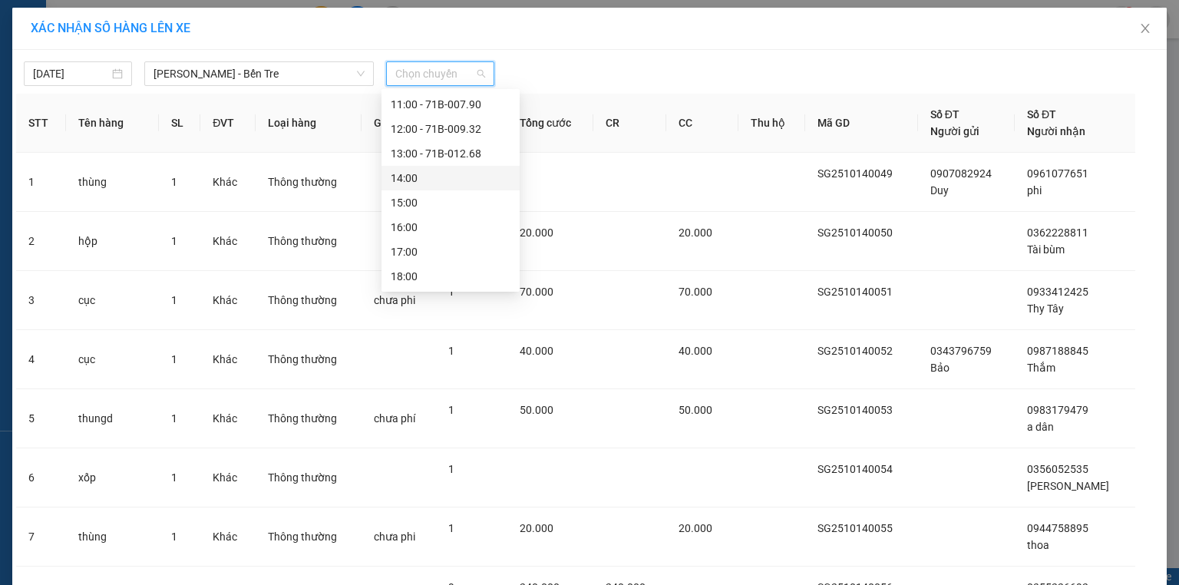
click at [427, 172] on div "14:00" at bounding box center [451, 178] width 120 height 17
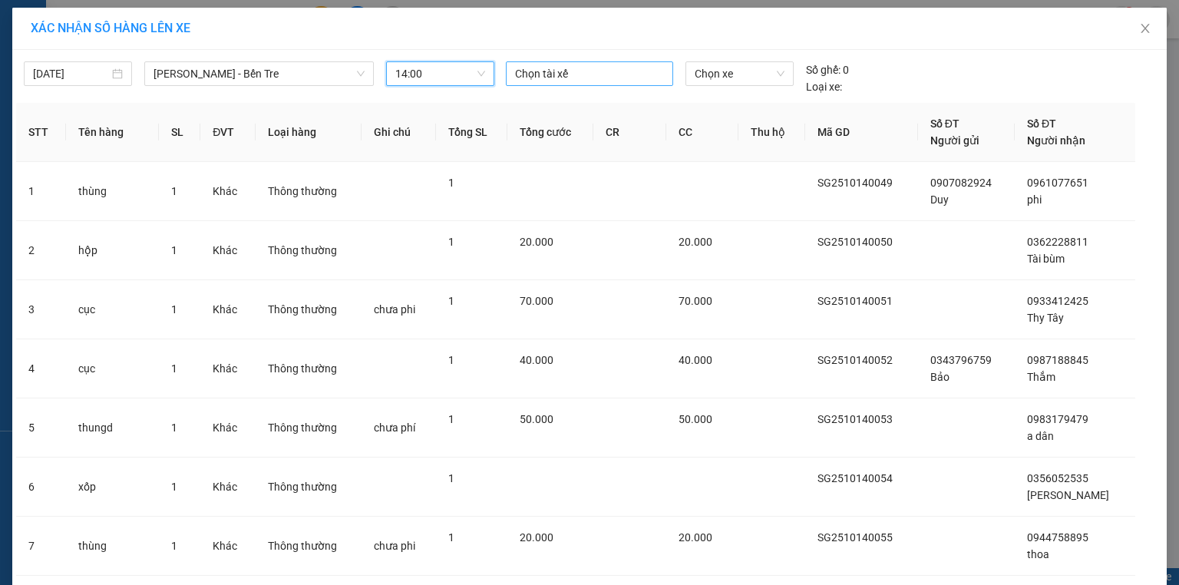
click at [568, 74] on div at bounding box center [590, 73] width 160 height 18
type input "nhut"
click at [533, 107] on div "Nhựt" at bounding box center [616, 103] width 212 height 17
click at [713, 71] on span "Chọn xe" at bounding box center [738, 73] width 89 height 23
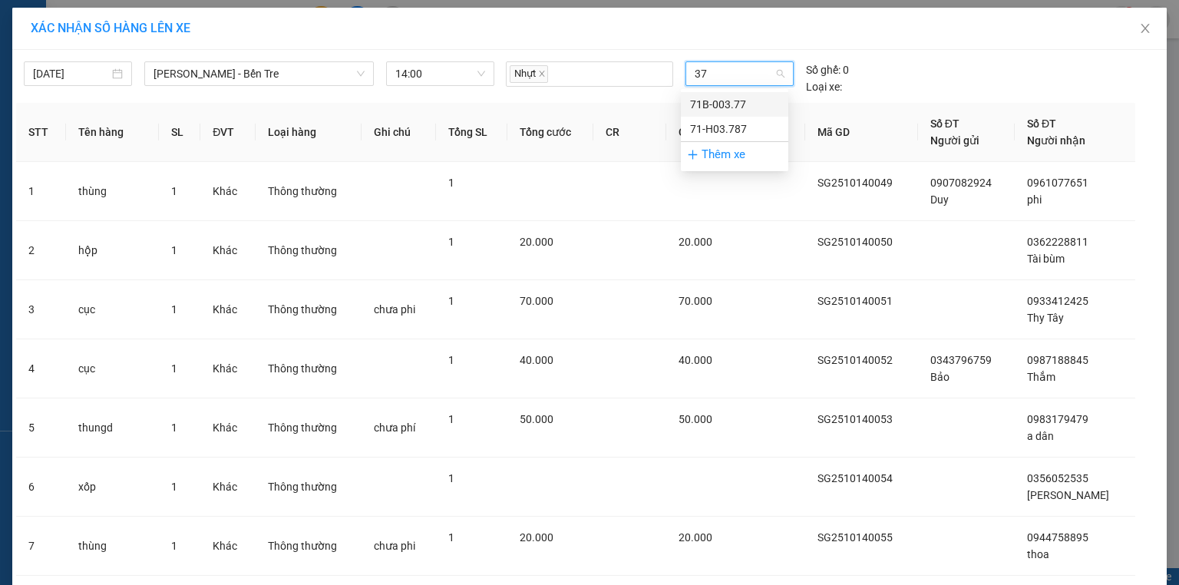
type input "377"
click at [709, 101] on div "71B-003.77" at bounding box center [734, 104] width 89 height 17
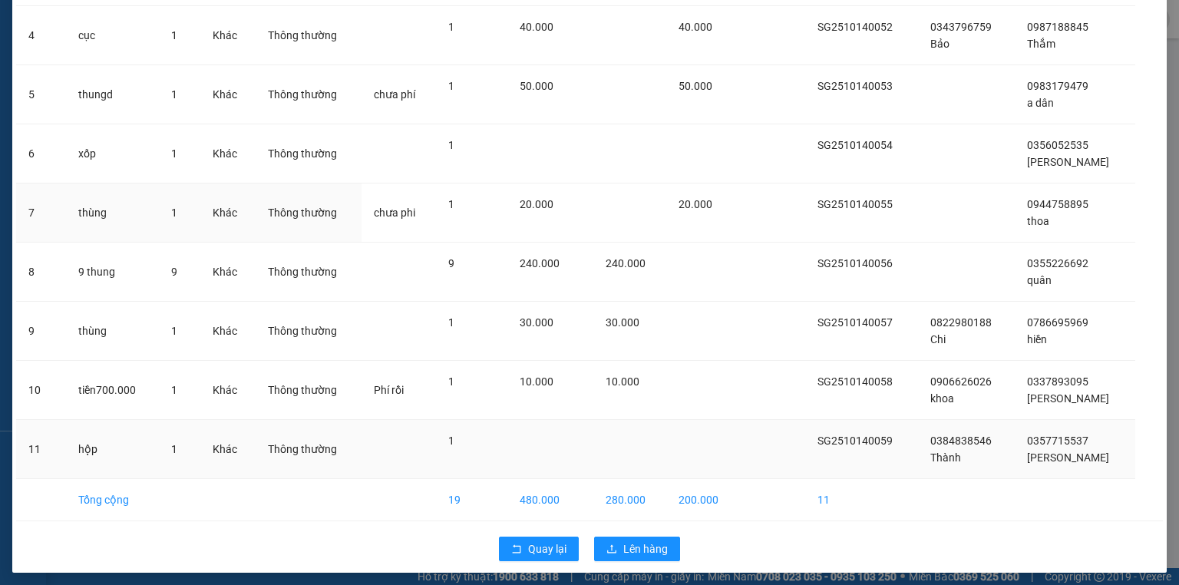
scroll to position [328, 0]
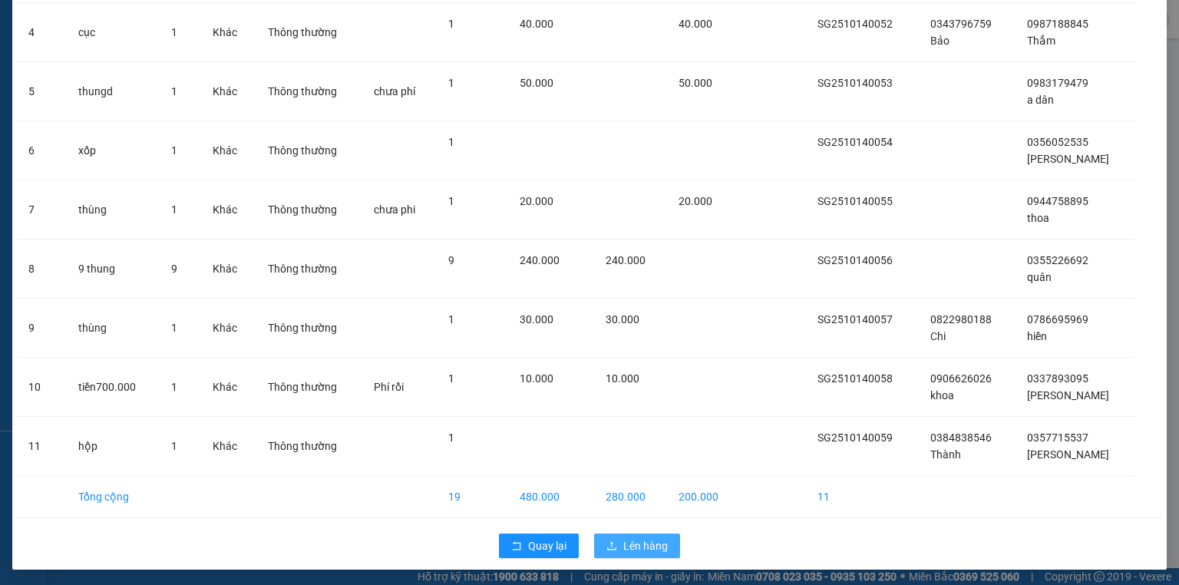
click at [642, 546] on span "Lên hàng" at bounding box center [645, 545] width 45 height 17
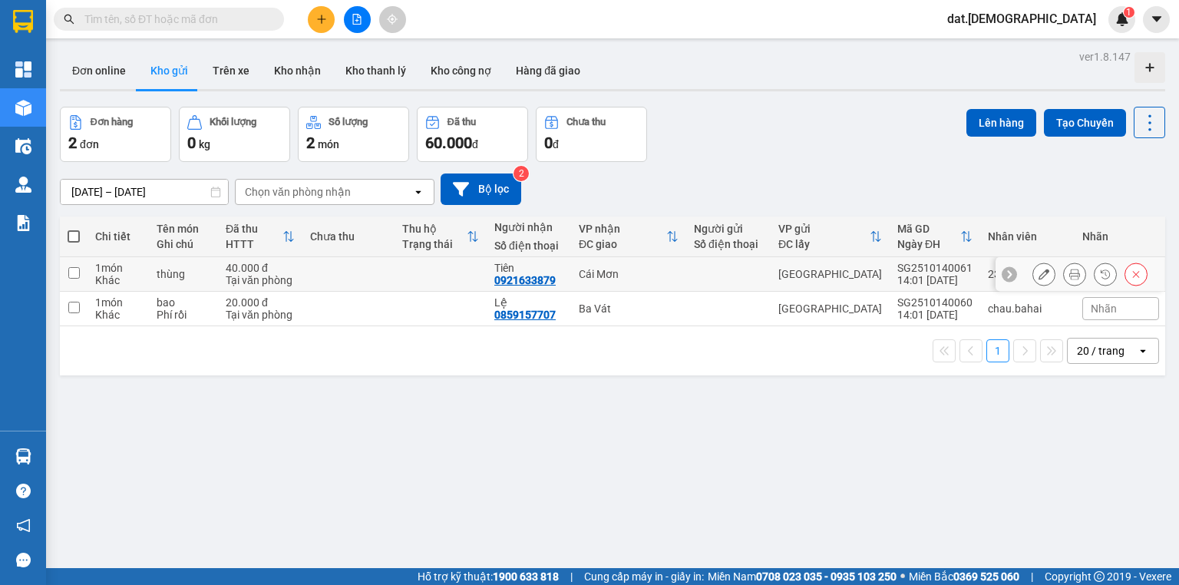
click at [402, 270] on td at bounding box center [440, 274] width 92 height 35
checkbox input "true"
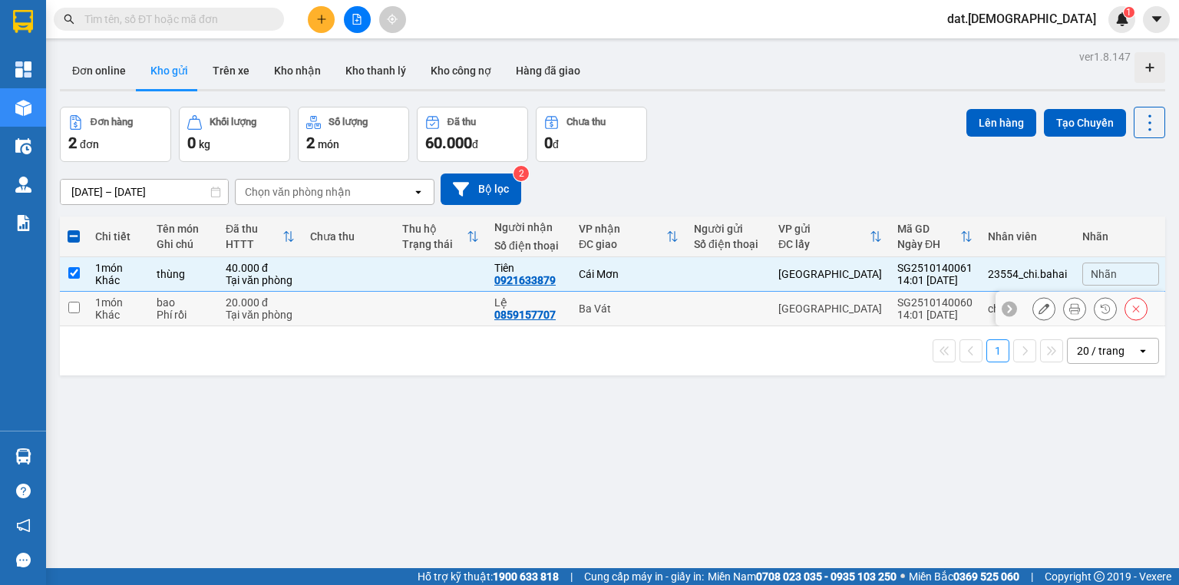
click at [375, 318] on td at bounding box center [348, 309] width 92 height 35
checkbox input "true"
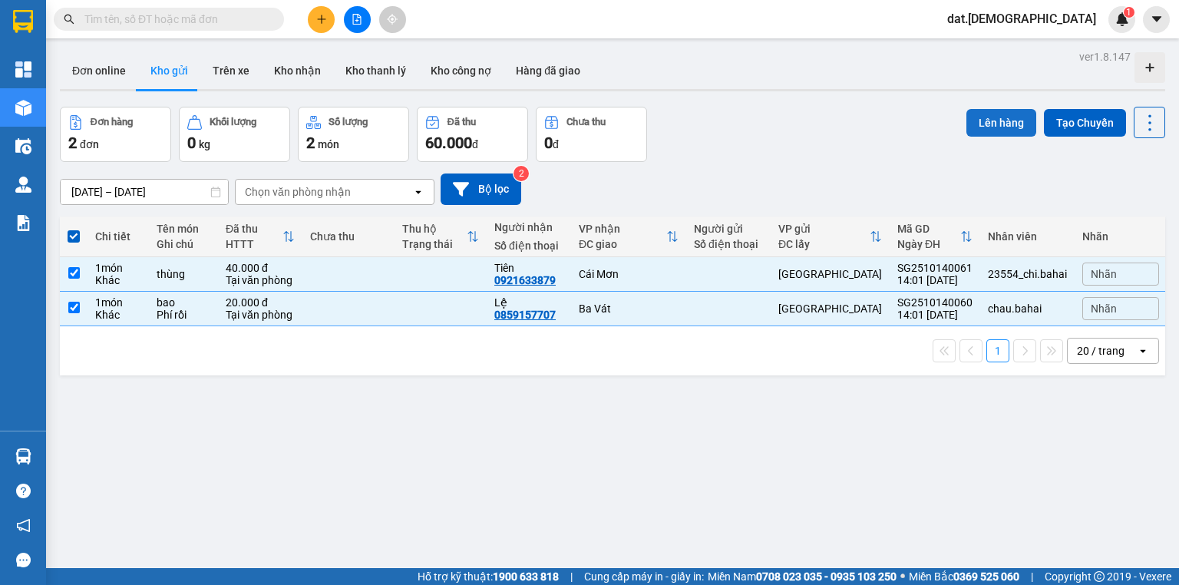
click at [981, 117] on button "Lên hàng" at bounding box center [1001, 123] width 70 height 28
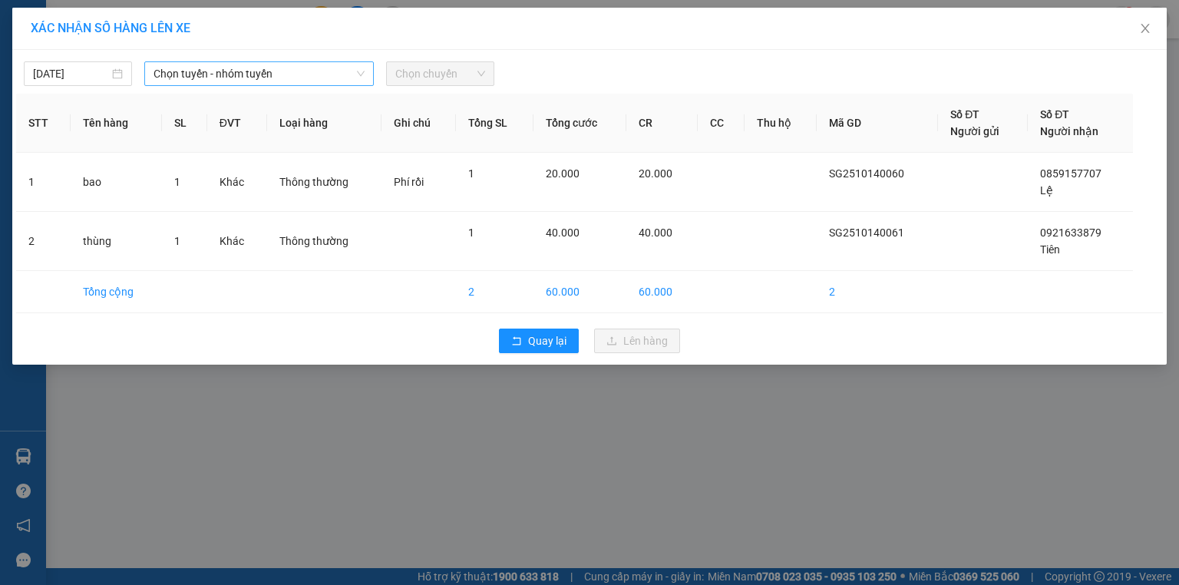
click at [282, 68] on span "Chọn tuyến - nhóm tuyến" at bounding box center [258, 73] width 211 height 23
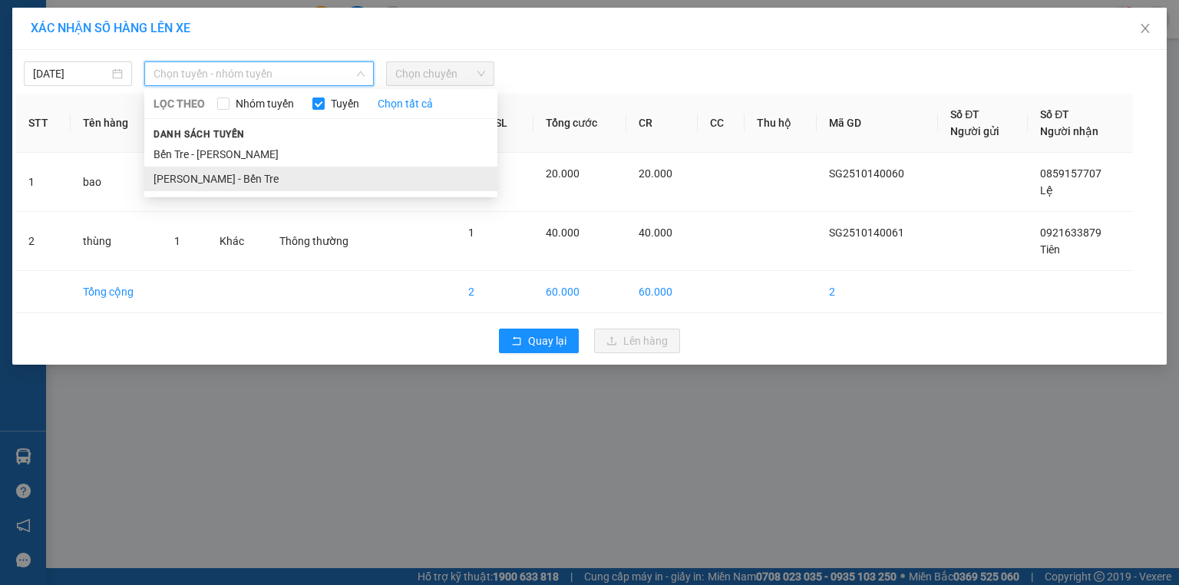
click at [262, 173] on li "[PERSON_NAME] - Bến Tre" at bounding box center [320, 179] width 353 height 25
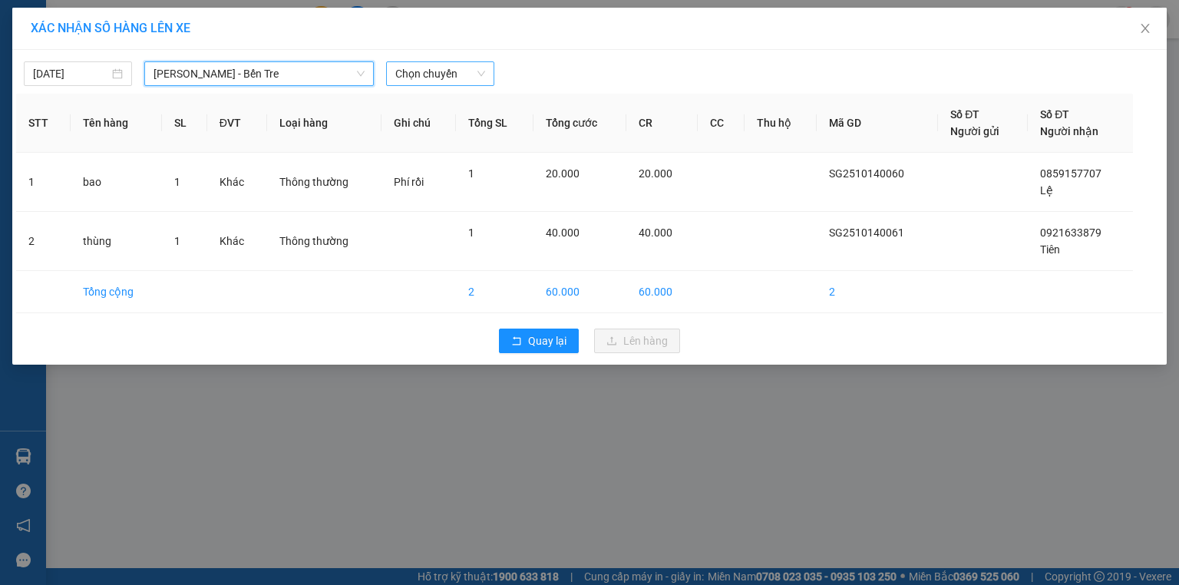
click at [447, 67] on span "Chọn chuyến" at bounding box center [440, 73] width 90 height 23
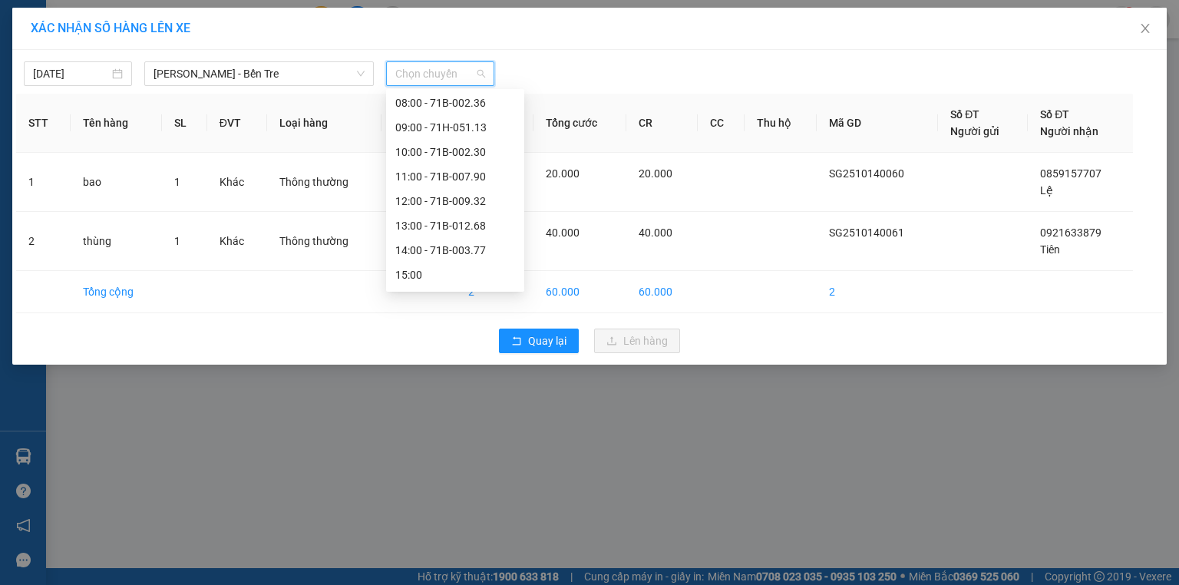
scroll to position [172, 0]
click at [457, 174] on div "14:00 - 71B-003.77" at bounding box center [455, 178] width 120 height 17
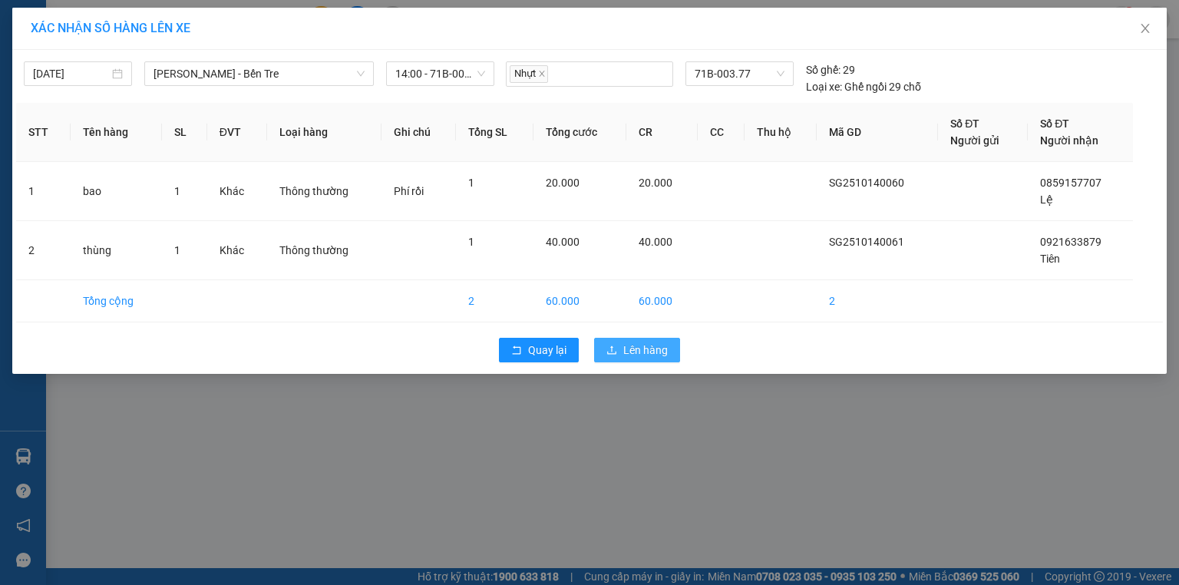
click at [629, 347] on span "Lên hàng" at bounding box center [645, 349] width 45 height 17
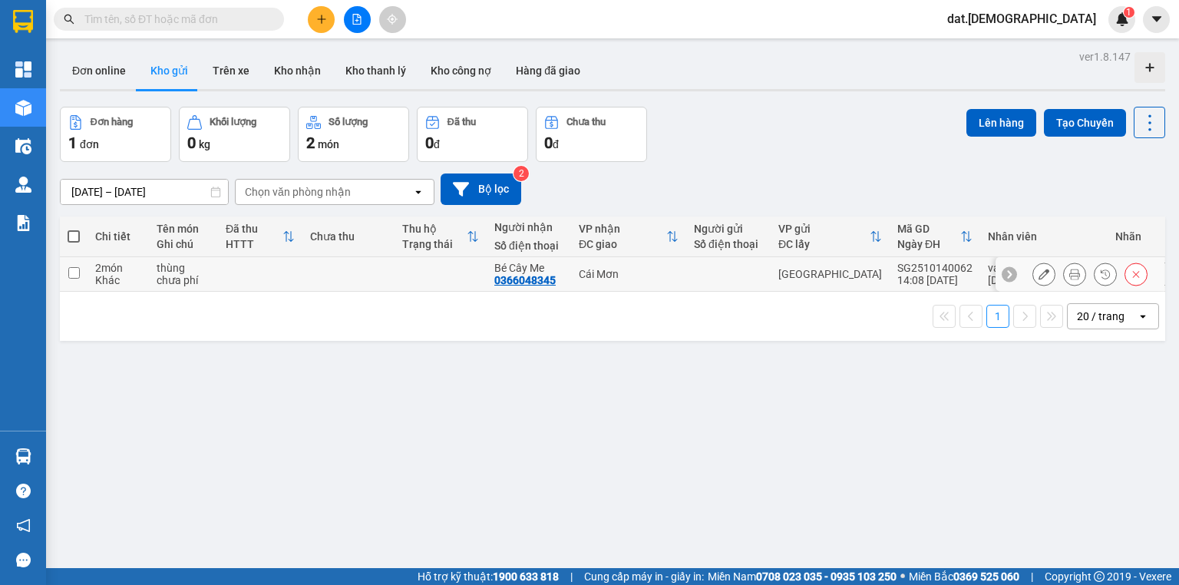
click at [408, 272] on tr "2 món Khác thùng chưa phí Bé Cây Me 0366048345 [GEOGRAPHIC_DATA] SG2510140062 1…" at bounding box center [630, 274] width 1141 height 35
checkbox input "true"
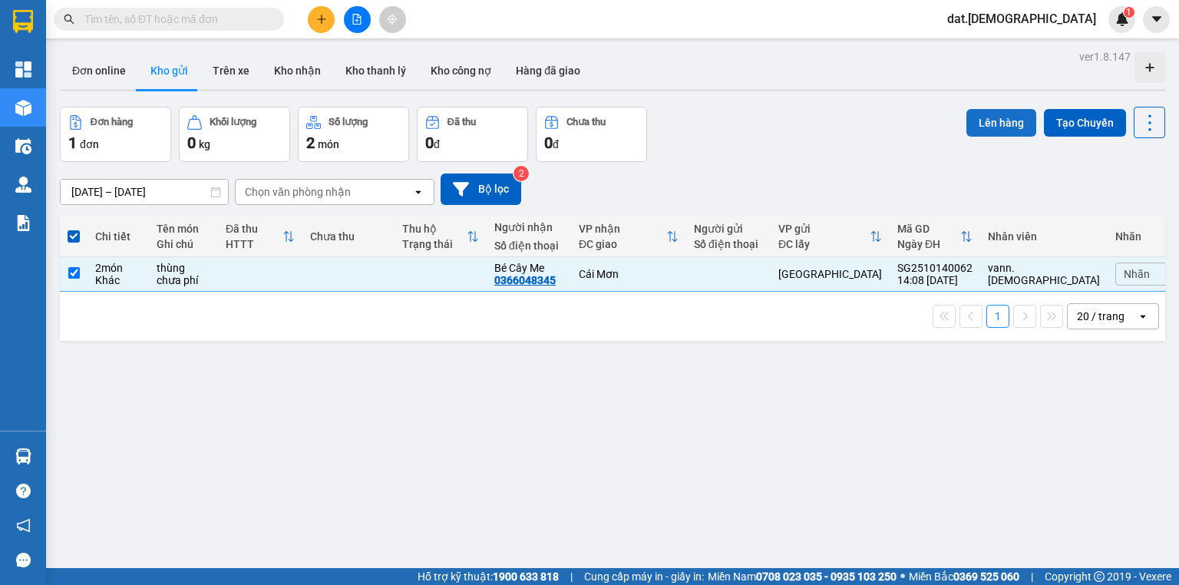
click at [982, 116] on button "Lên hàng" at bounding box center [1001, 123] width 70 height 28
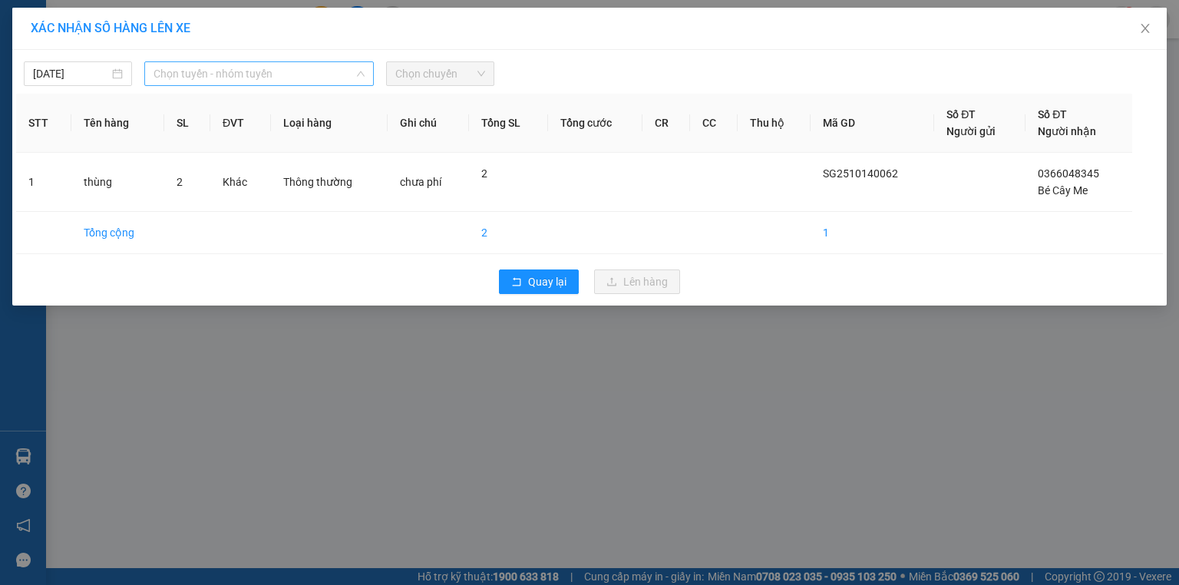
click at [294, 78] on span "Chọn tuyến - nhóm tuyến" at bounding box center [258, 73] width 211 height 23
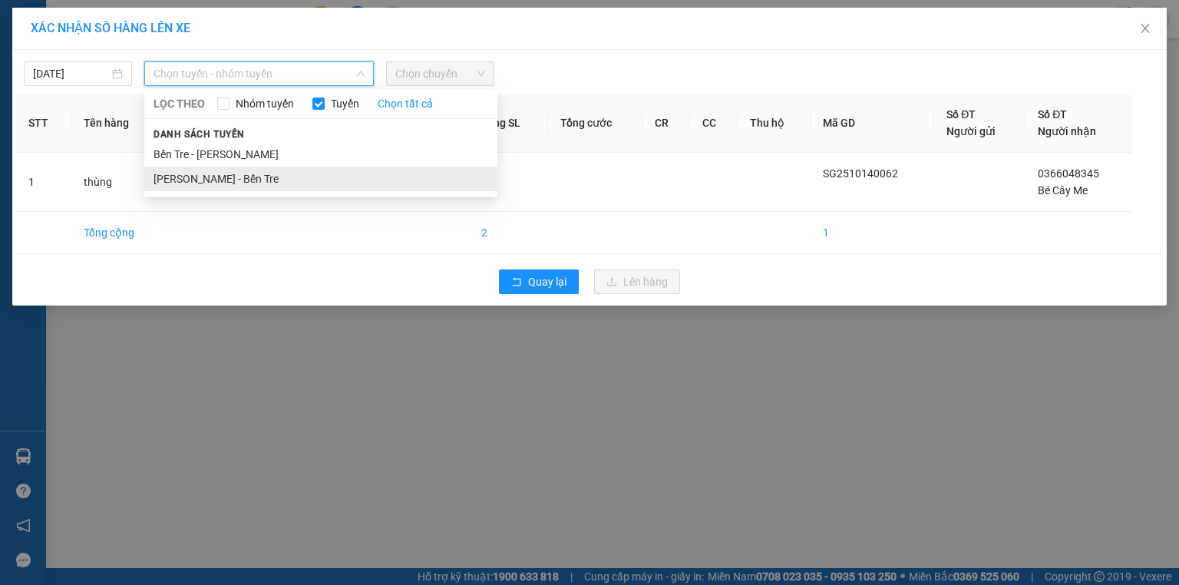
click at [252, 176] on li "[PERSON_NAME] - Bến Tre" at bounding box center [320, 179] width 353 height 25
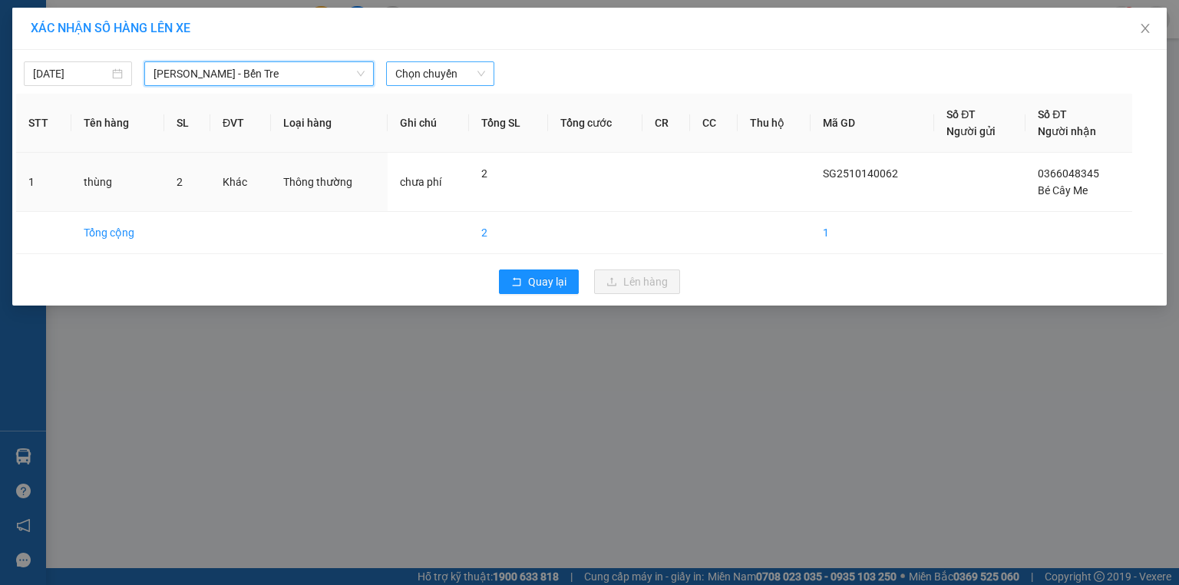
click at [457, 71] on span "Chọn chuyến" at bounding box center [440, 73] width 90 height 23
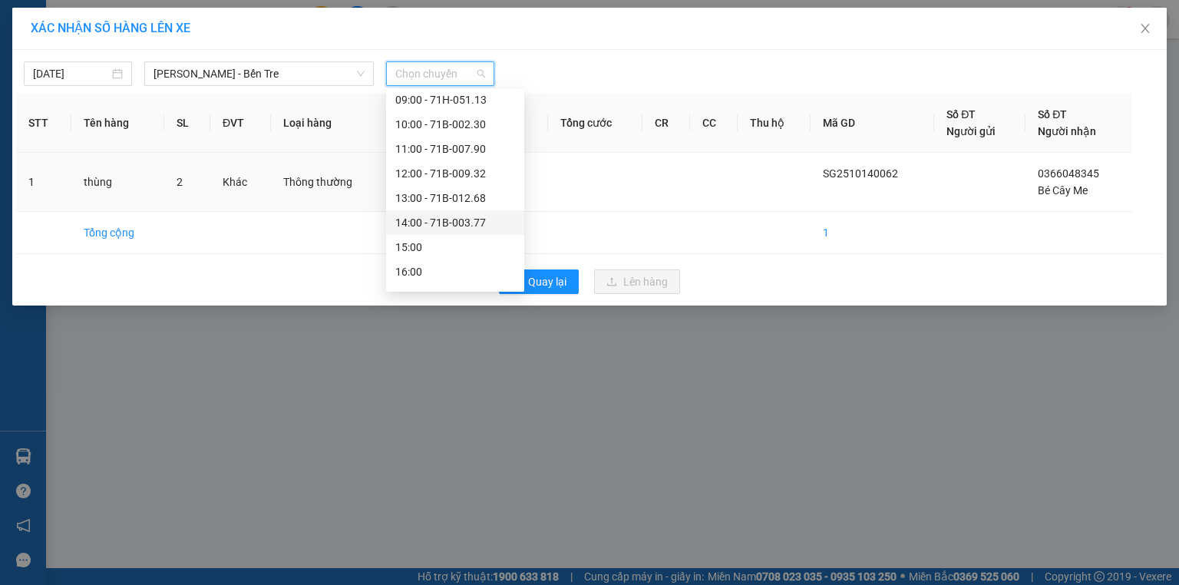
scroll to position [172, 0]
click at [450, 177] on div "14:00 - 71B-003.77" at bounding box center [455, 178] width 120 height 17
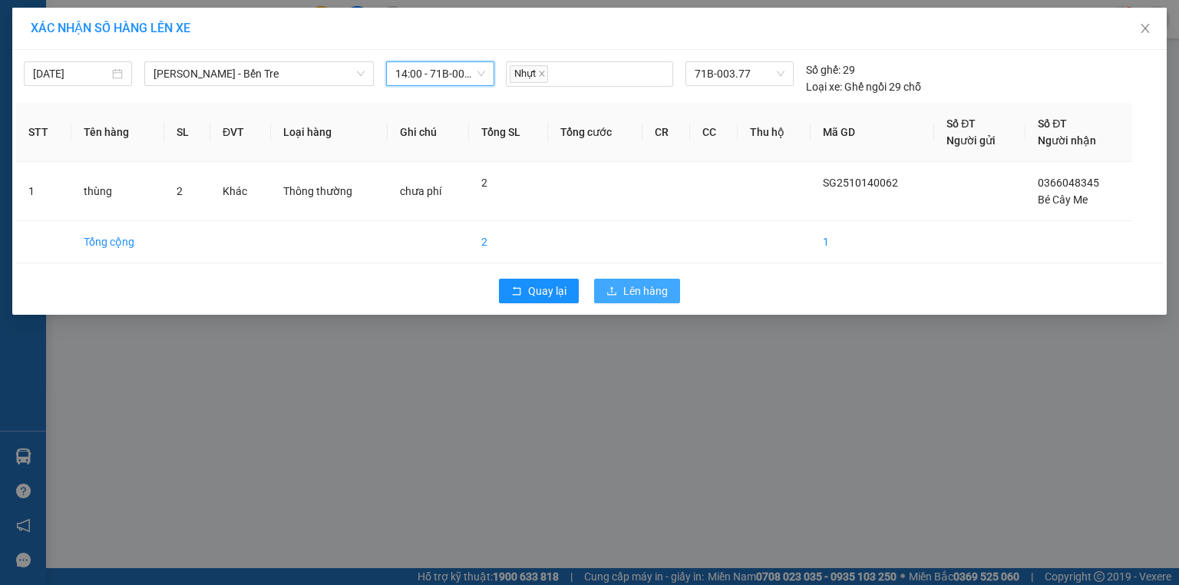
click at [651, 292] on span "Lên hàng" at bounding box center [645, 290] width 45 height 17
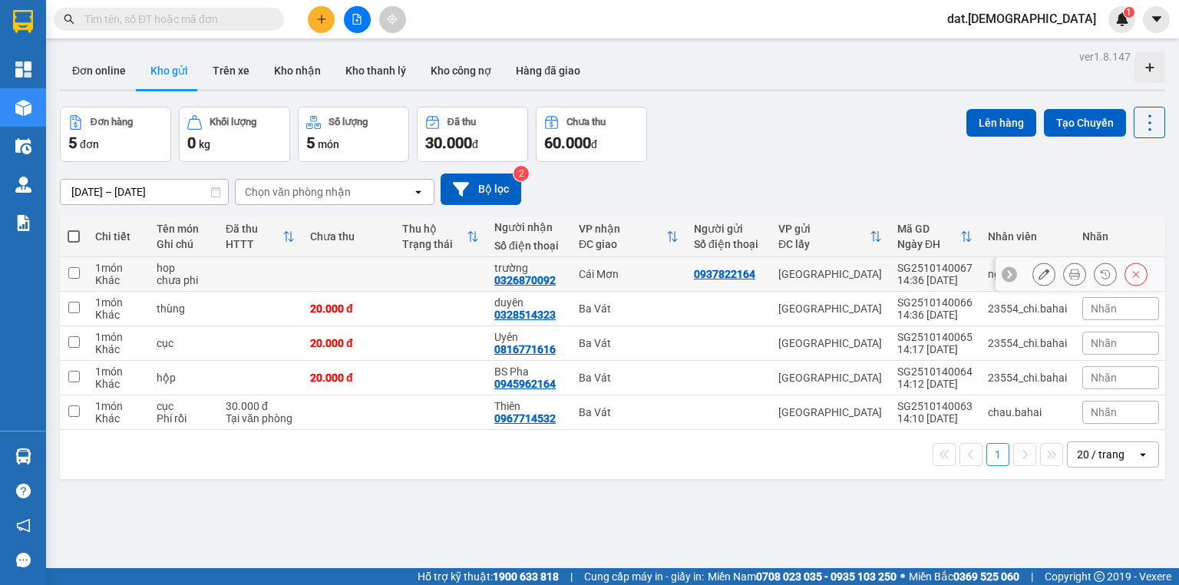
click at [1038, 272] on icon at bounding box center [1043, 274] width 11 height 11
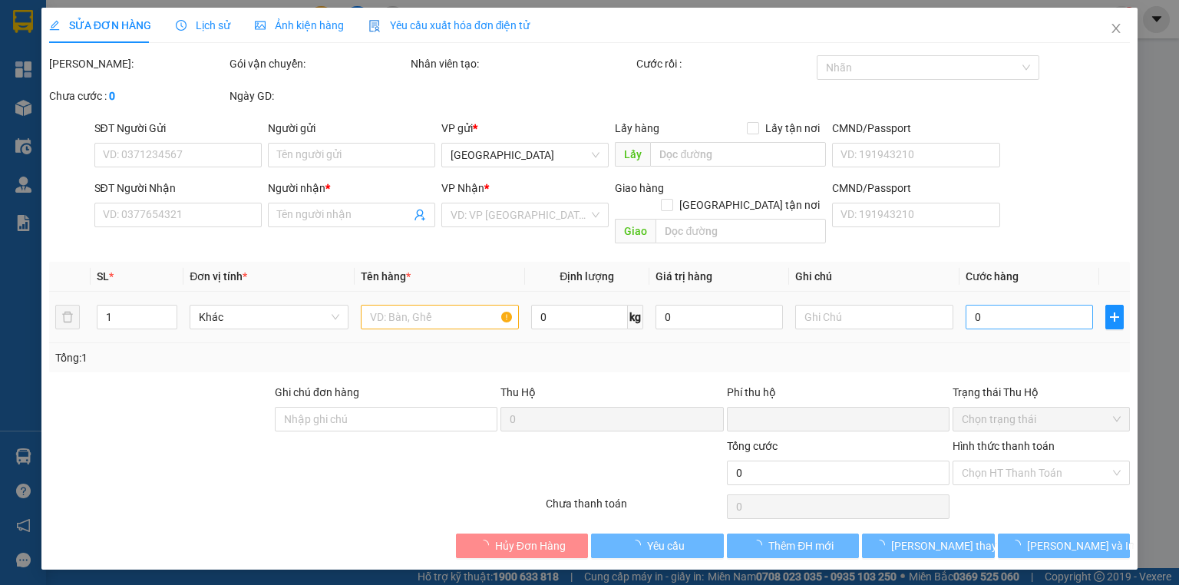
type input "0937822164"
type input "0326870092"
type input "trường"
type input "0"
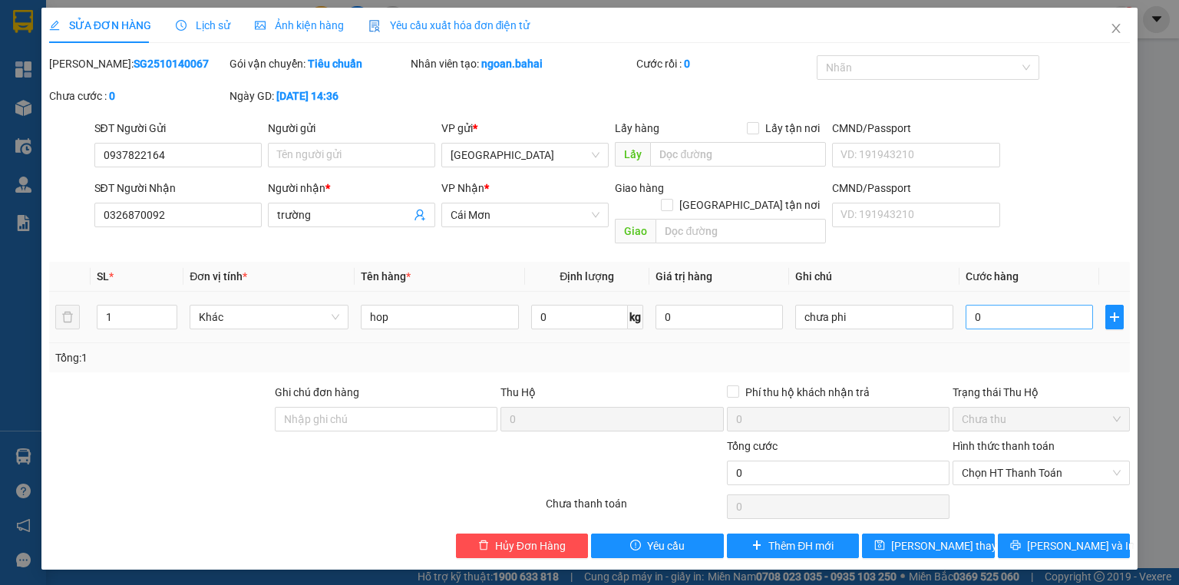
type input "2"
type input "20"
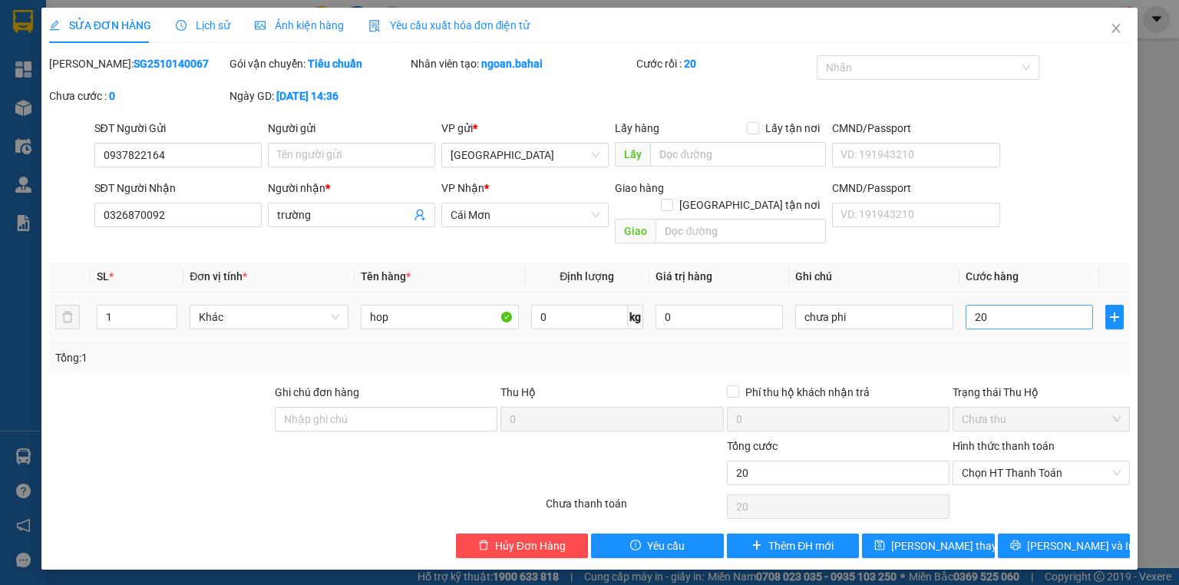
type input "200"
type input "2.000"
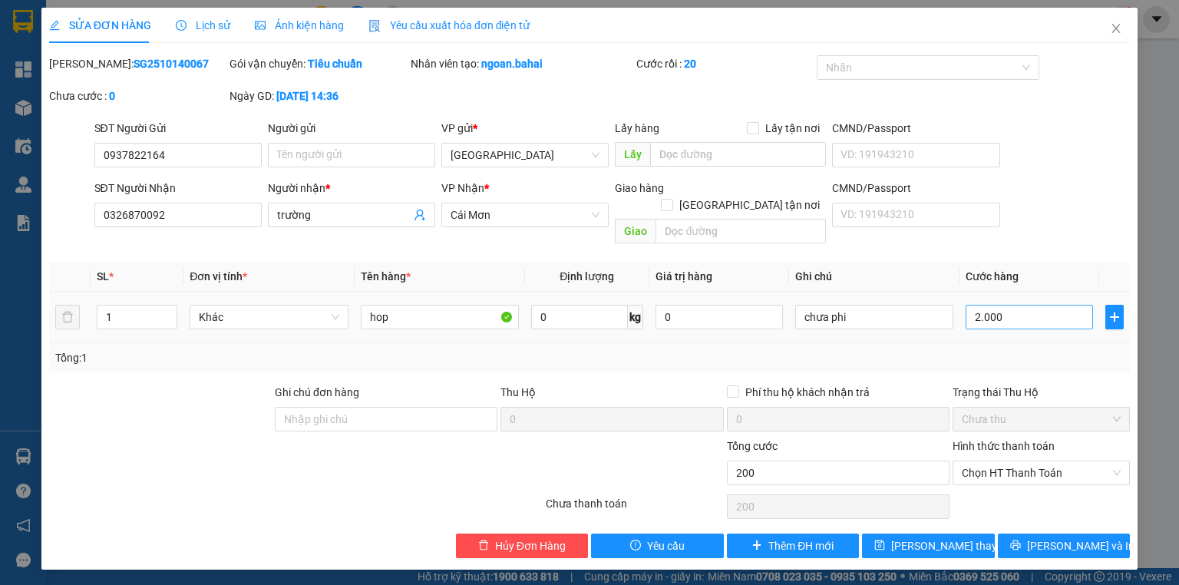
type input "2.000"
type input "20.000"
click at [1041, 461] on span "Chọn HT Thanh Toán" at bounding box center [1041, 472] width 159 height 23
type input "20.000"
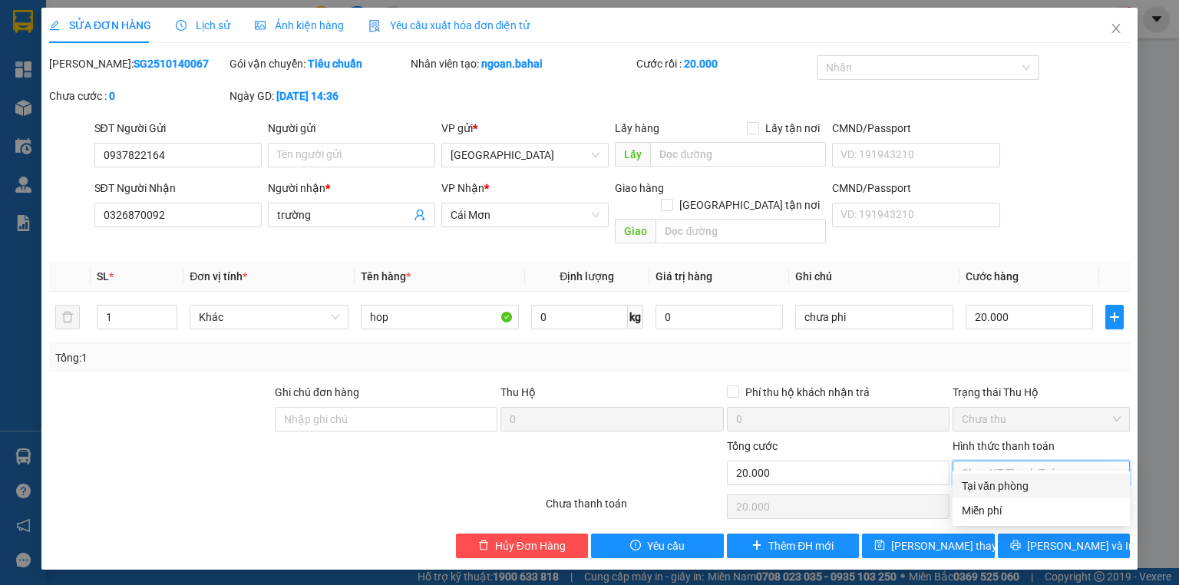
click at [1022, 483] on div "Tại văn phòng" at bounding box center [1041, 485] width 159 height 17
type input "0"
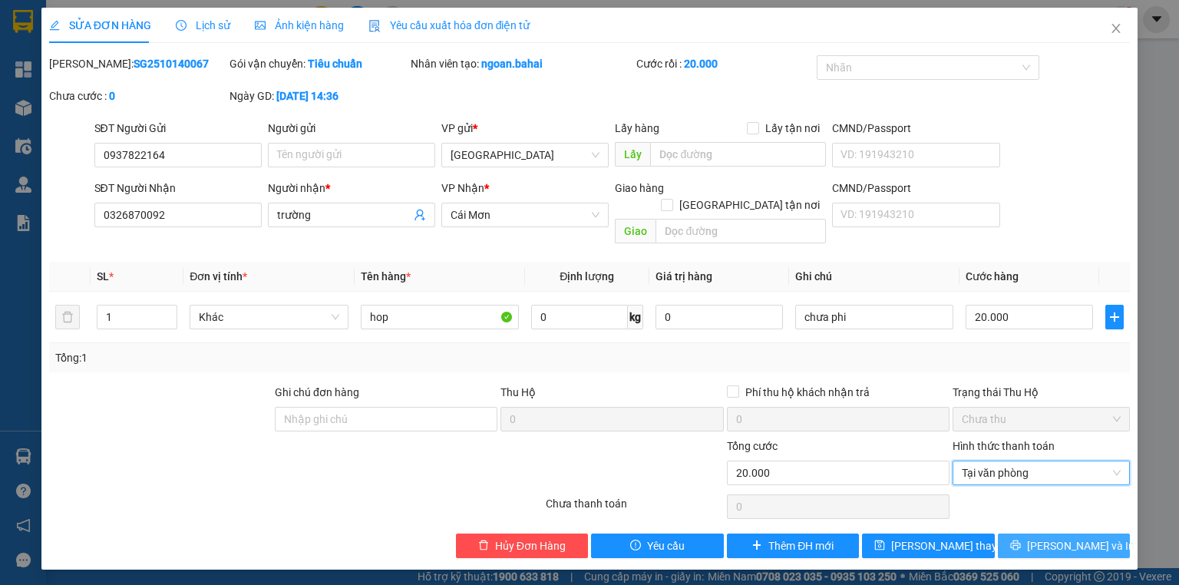
click at [1025, 533] on button "Lưu và In" at bounding box center [1064, 545] width 133 height 25
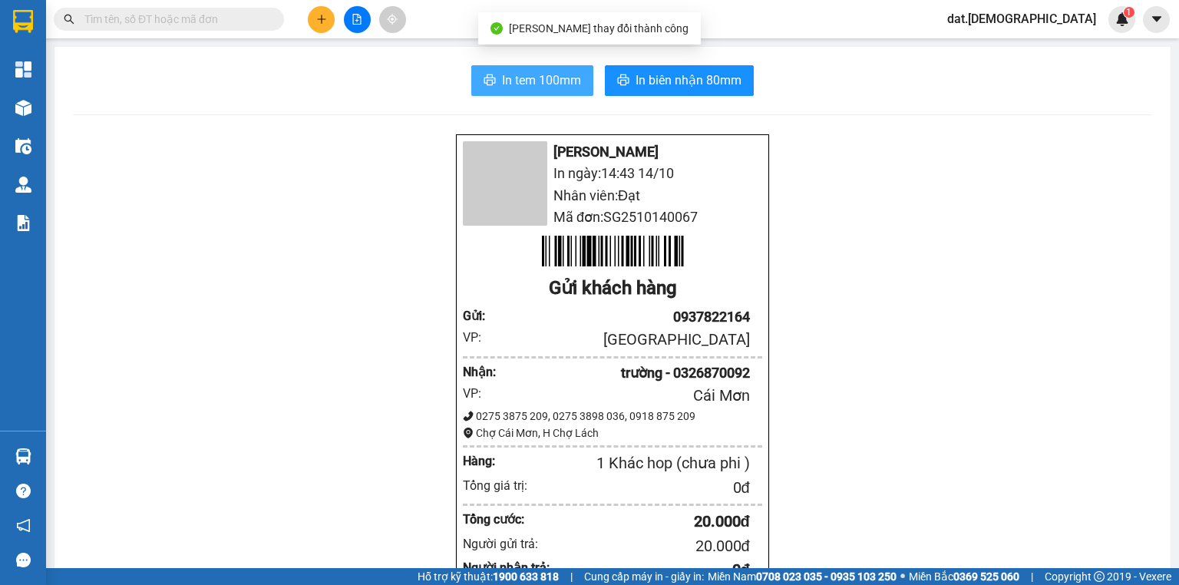
click at [531, 81] on span "In tem 100mm" at bounding box center [541, 80] width 79 height 19
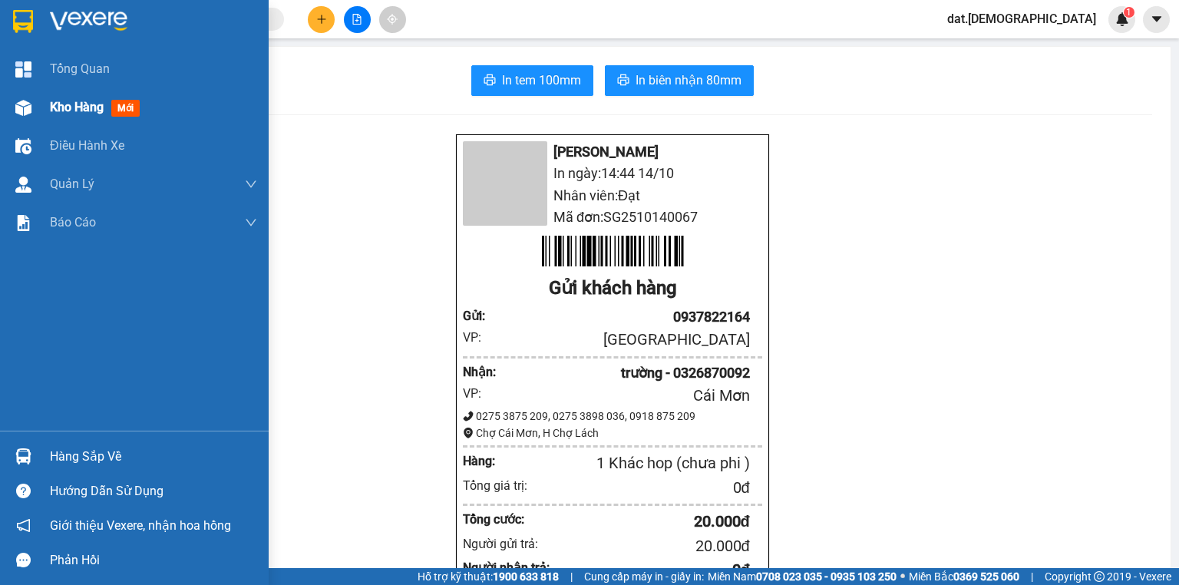
click at [120, 110] on span "mới" at bounding box center [125, 108] width 28 height 17
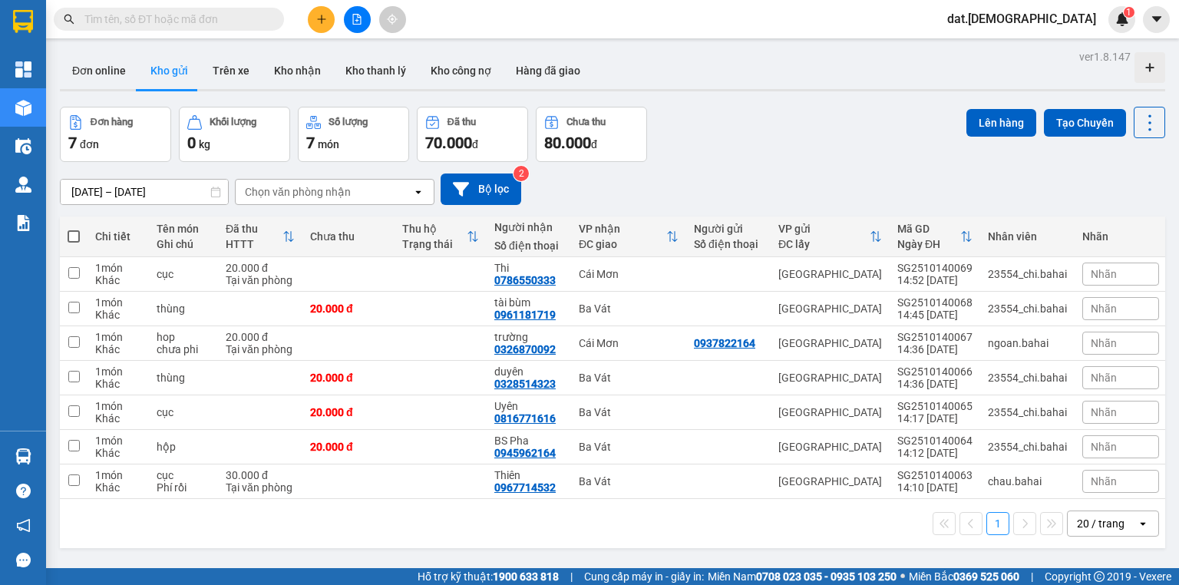
click at [61, 233] on th at bounding box center [74, 236] width 28 height 41
click at [71, 237] on span at bounding box center [74, 236] width 12 height 12
click at [74, 229] on input "checkbox" at bounding box center [74, 229] width 0 height 0
checkbox input "true"
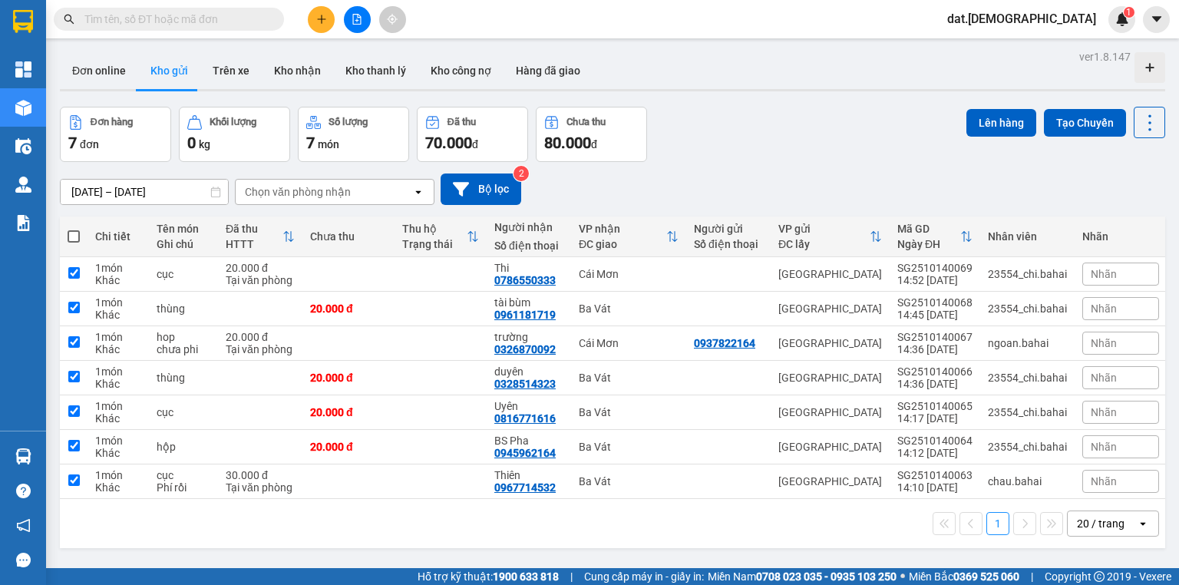
checkbox input "true"
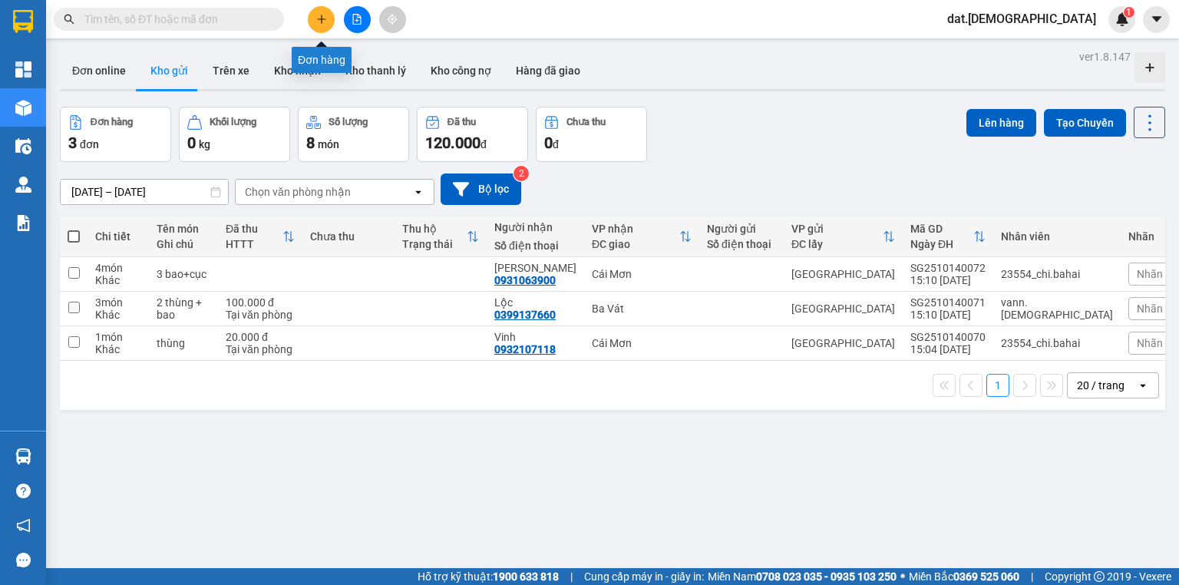
click at [310, 13] on button at bounding box center [321, 19] width 27 height 27
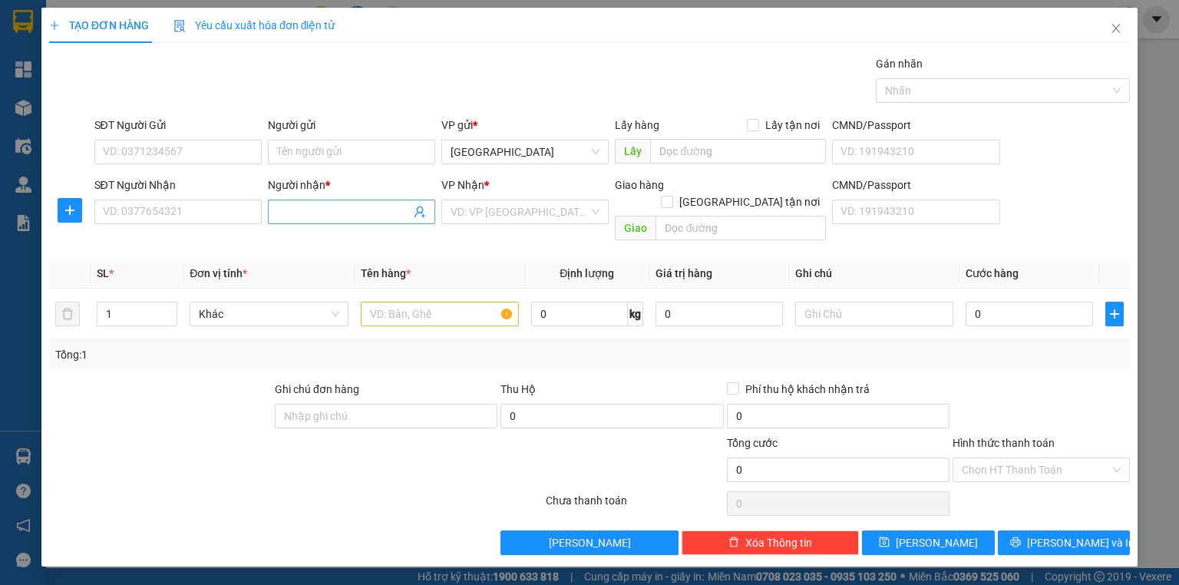
click at [308, 209] on input "Người nhận *" at bounding box center [344, 211] width 134 height 17
type input "Tâm Thủy Trường"
click at [500, 213] on input "search" at bounding box center [519, 211] width 138 height 23
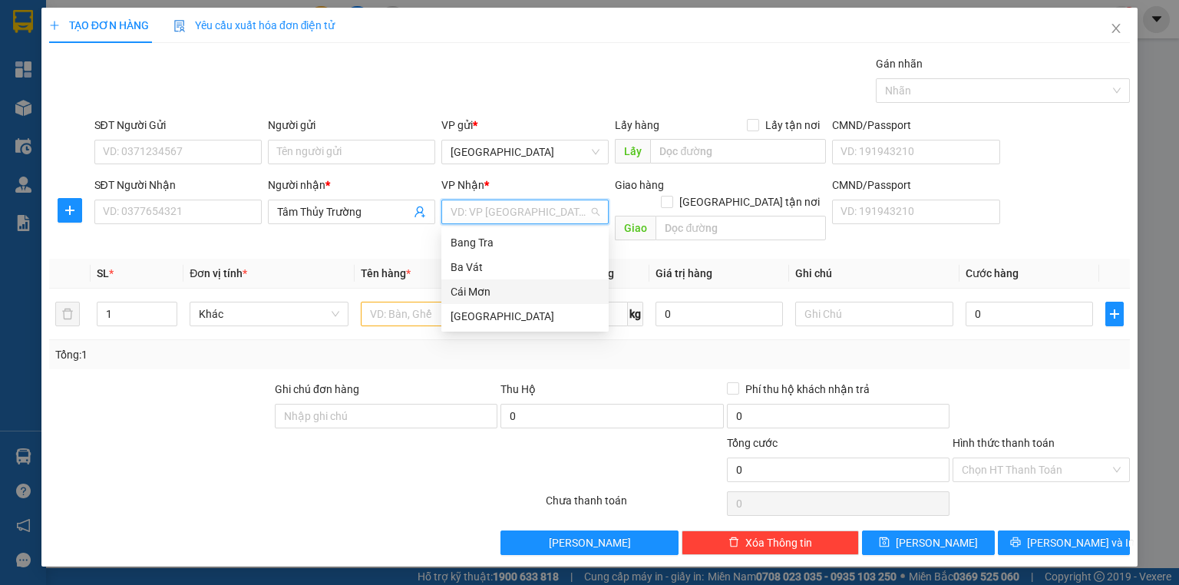
click at [484, 292] on div "Cái Mơn" at bounding box center [524, 291] width 149 height 17
click at [405, 302] on input "text" at bounding box center [440, 314] width 158 height 25
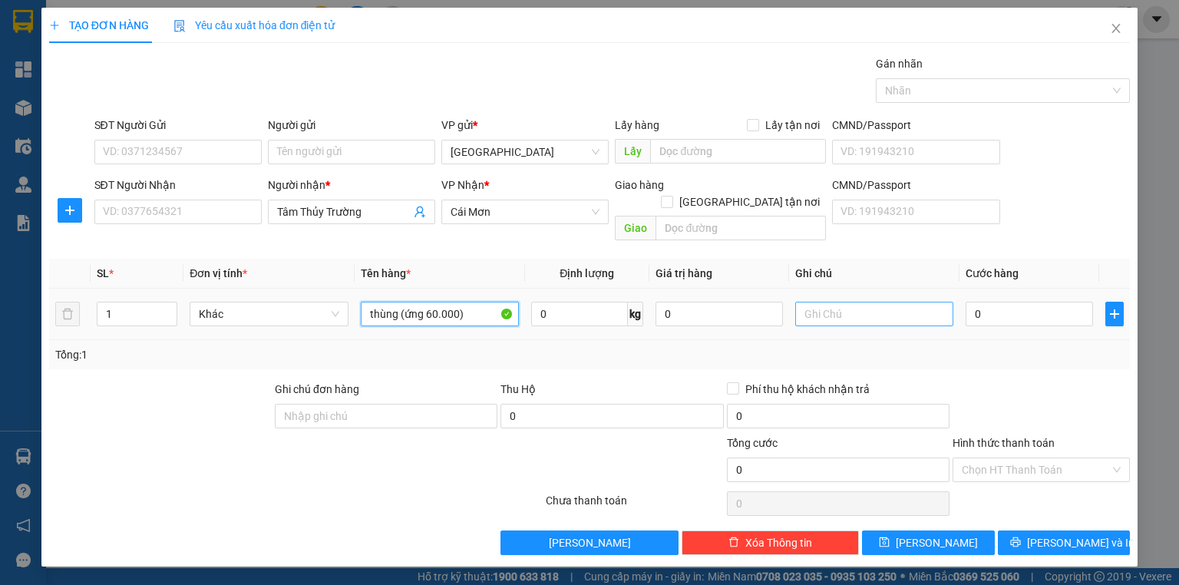
type input "thùng (ứng 60.000)"
click at [853, 302] on input "text" at bounding box center [874, 314] width 158 height 25
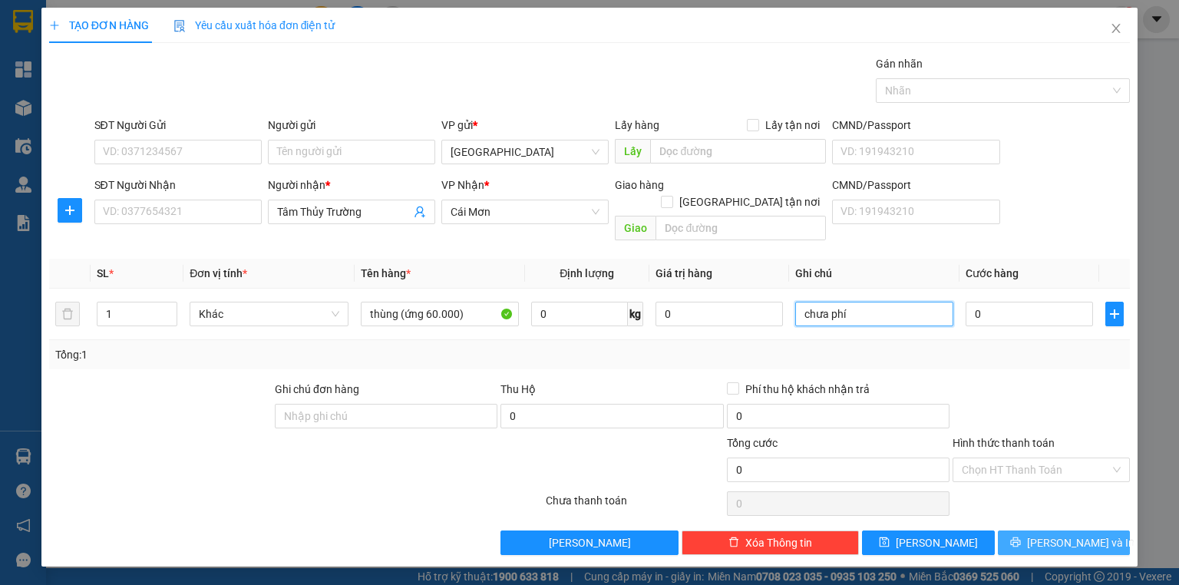
type input "chưa phí"
click at [1002, 530] on button "[PERSON_NAME] và In" at bounding box center [1064, 542] width 133 height 25
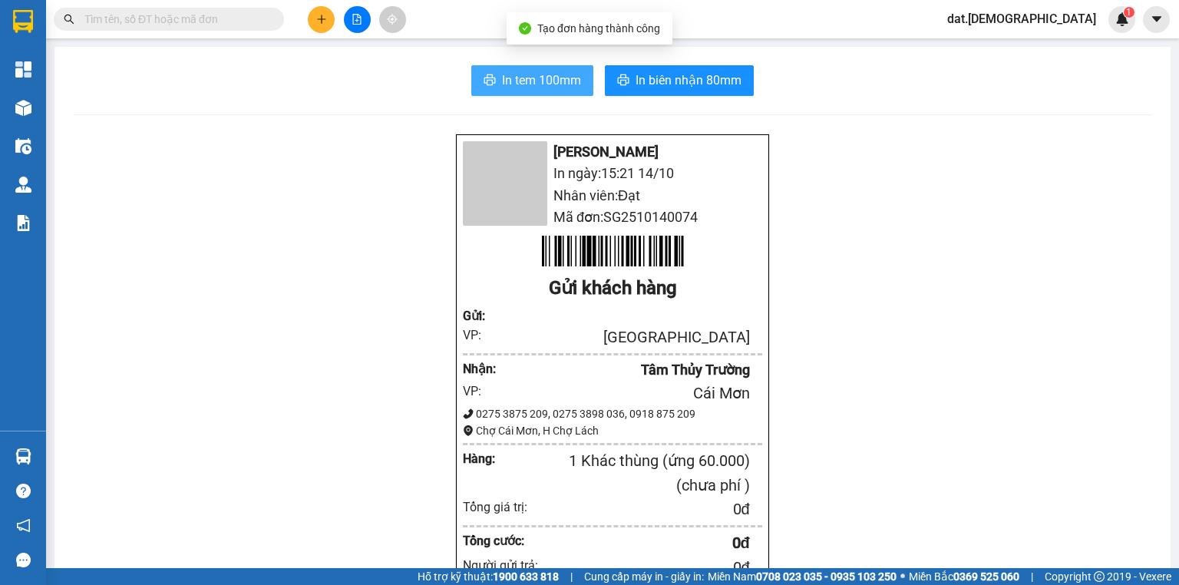
click at [537, 79] on span "In tem 100mm" at bounding box center [541, 80] width 79 height 19
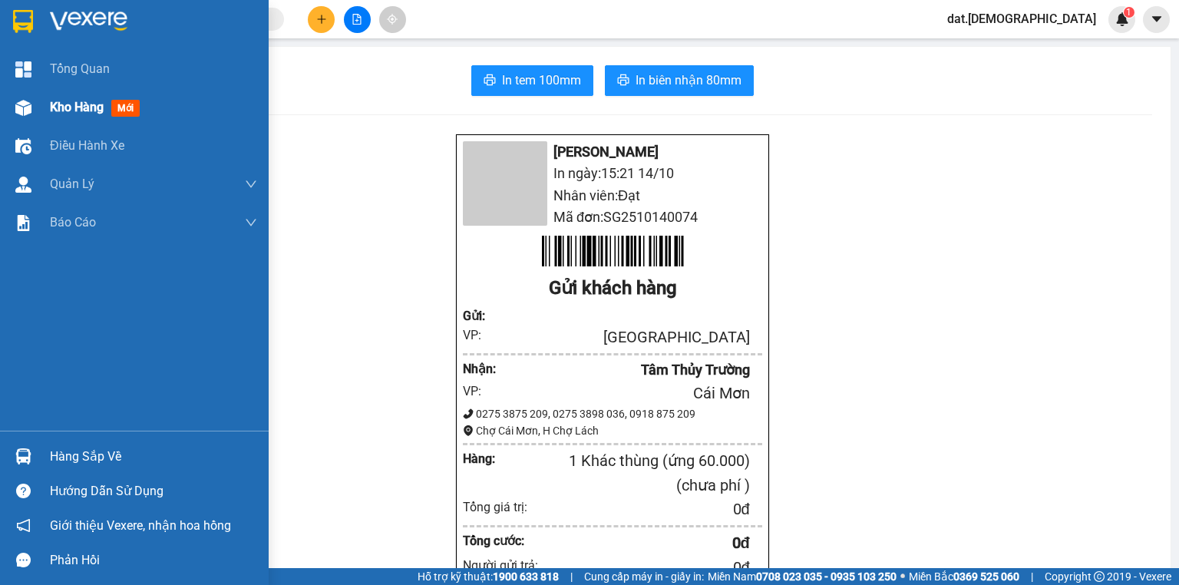
click at [128, 104] on span "mới" at bounding box center [125, 108] width 28 height 17
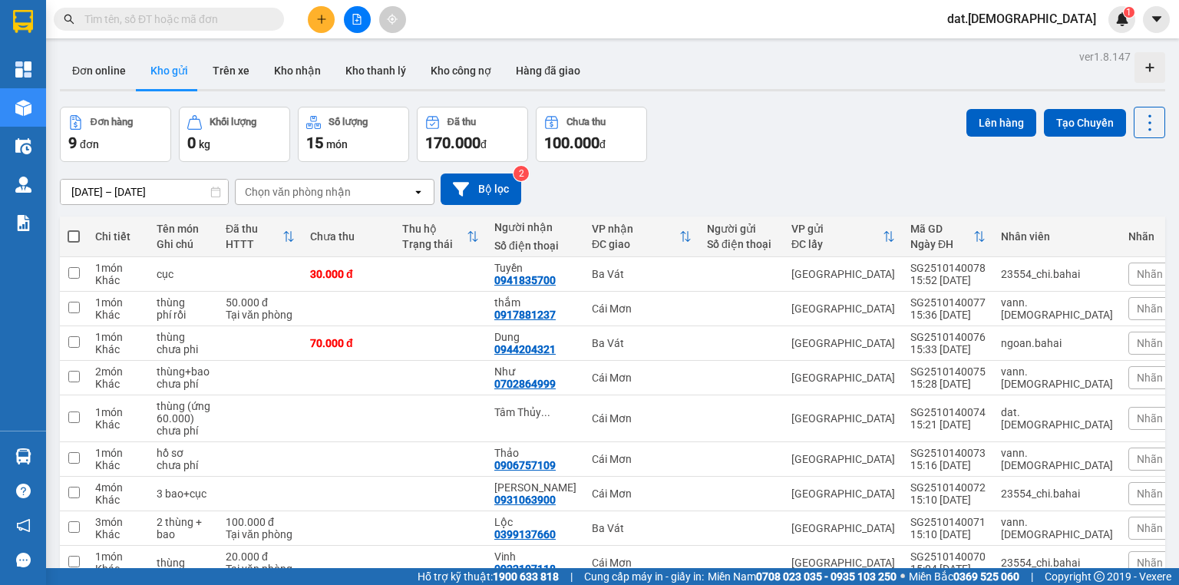
click at [78, 235] on span at bounding box center [74, 236] width 12 height 12
click at [74, 229] on input "checkbox" at bounding box center [74, 229] width 0 height 0
checkbox input "true"
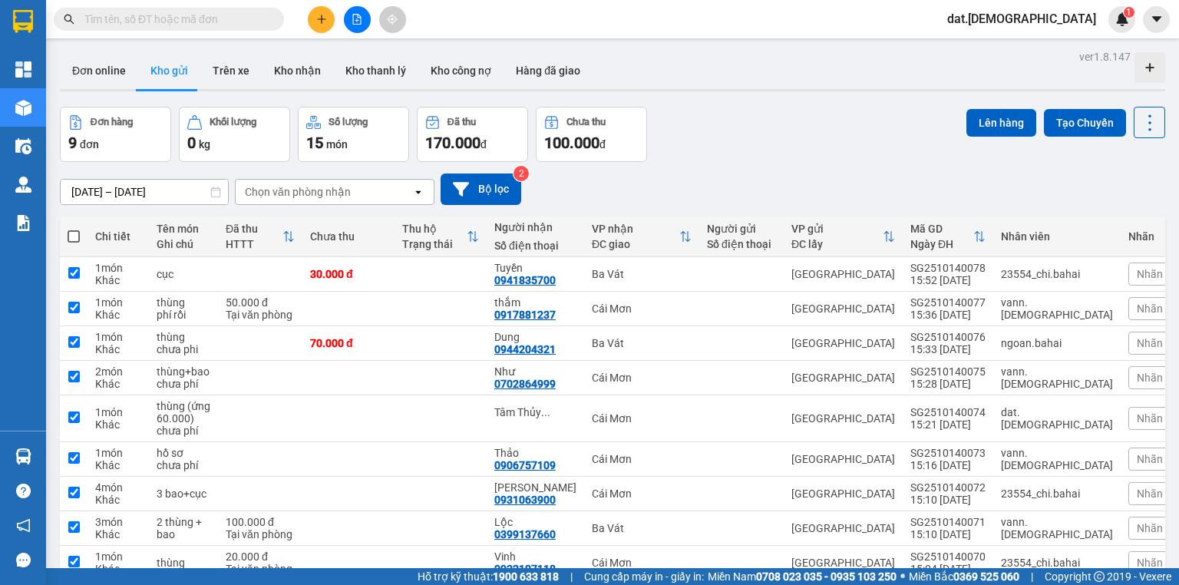
checkbox input "true"
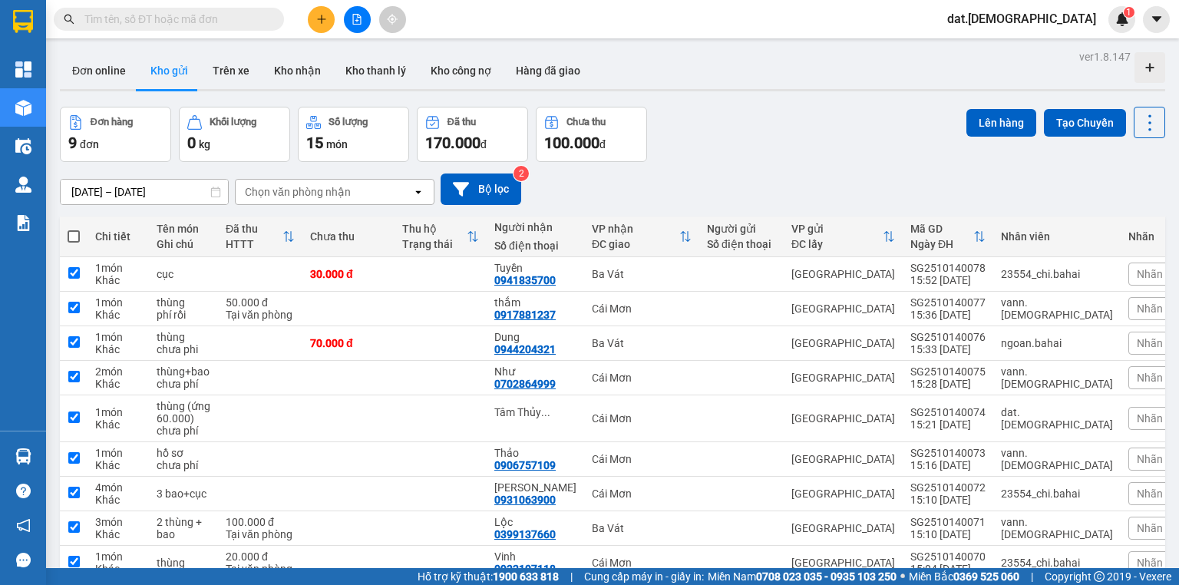
checkbox input "true"
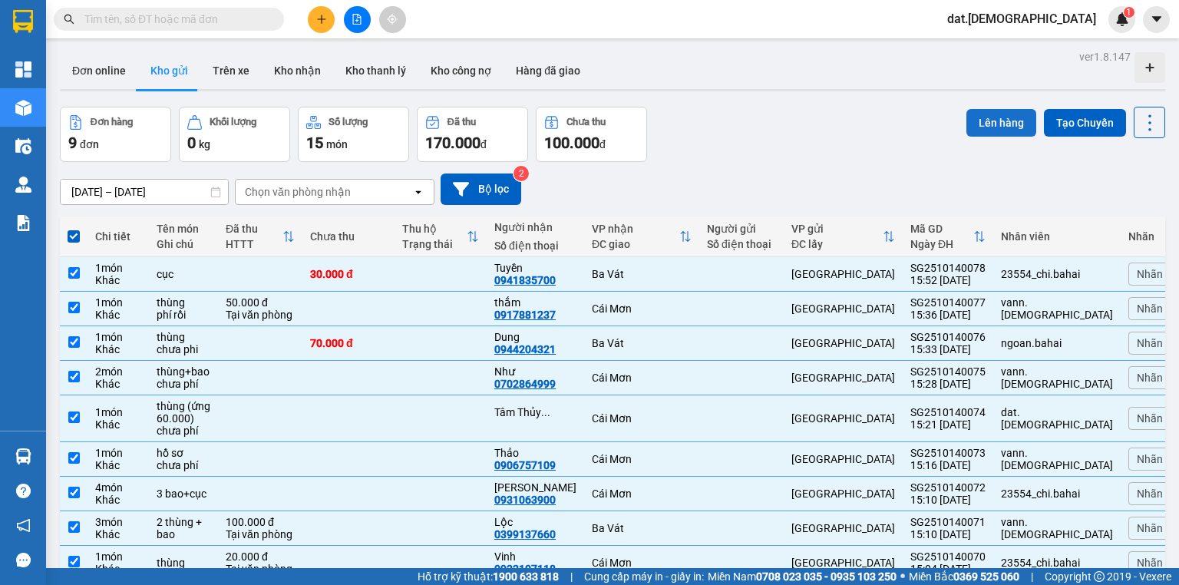
click at [984, 123] on button "Lên hàng" at bounding box center [1001, 123] width 70 height 28
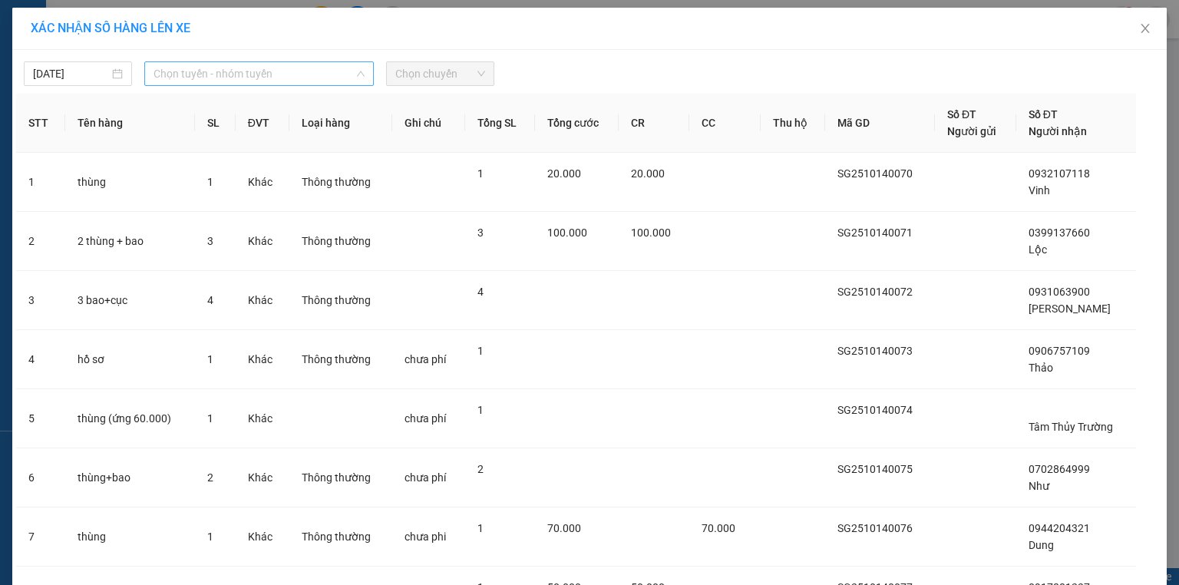
click at [209, 79] on span "Chọn tuyến - nhóm tuyến" at bounding box center [258, 73] width 211 height 23
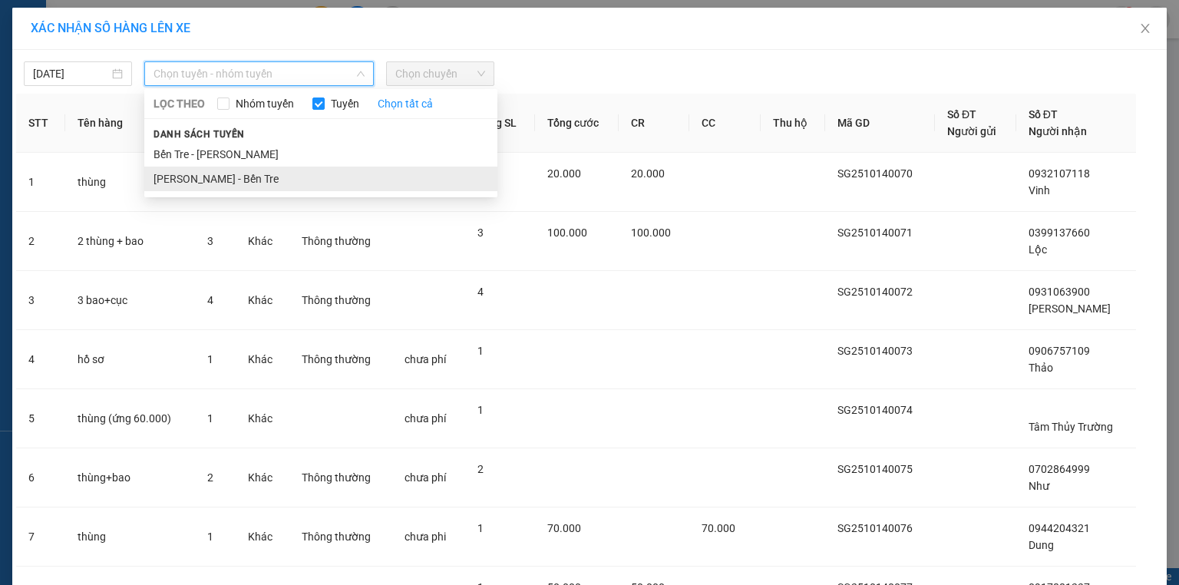
click at [184, 180] on li "Hồ Chí Minh - Bến Tre" at bounding box center [320, 179] width 353 height 25
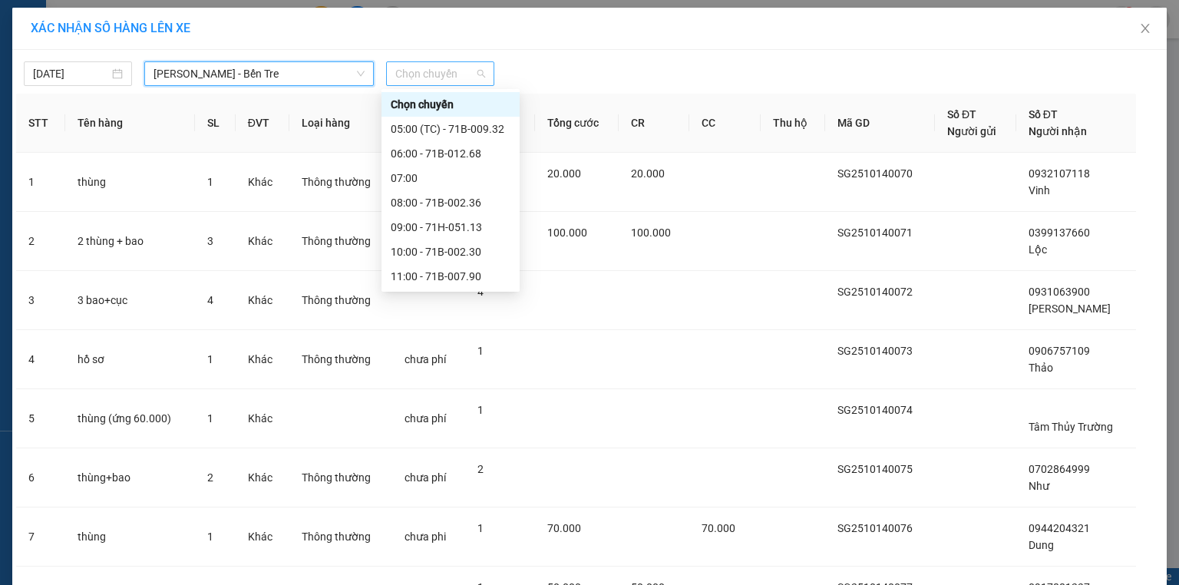
click at [447, 65] on span "Chọn chuyến" at bounding box center [440, 73] width 90 height 23
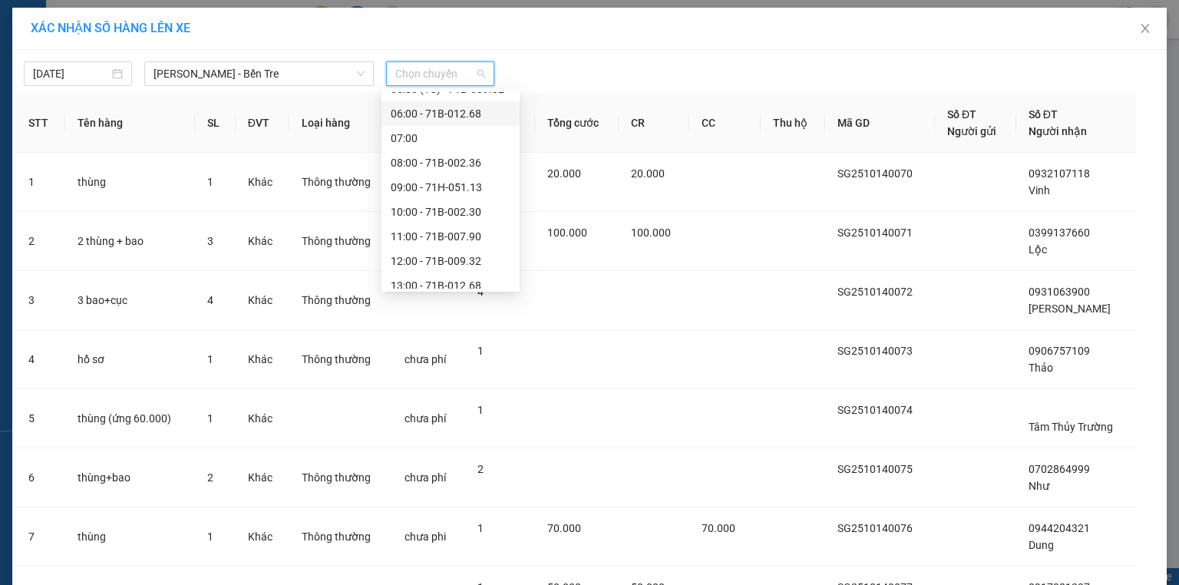
scroll to position [172, 0]
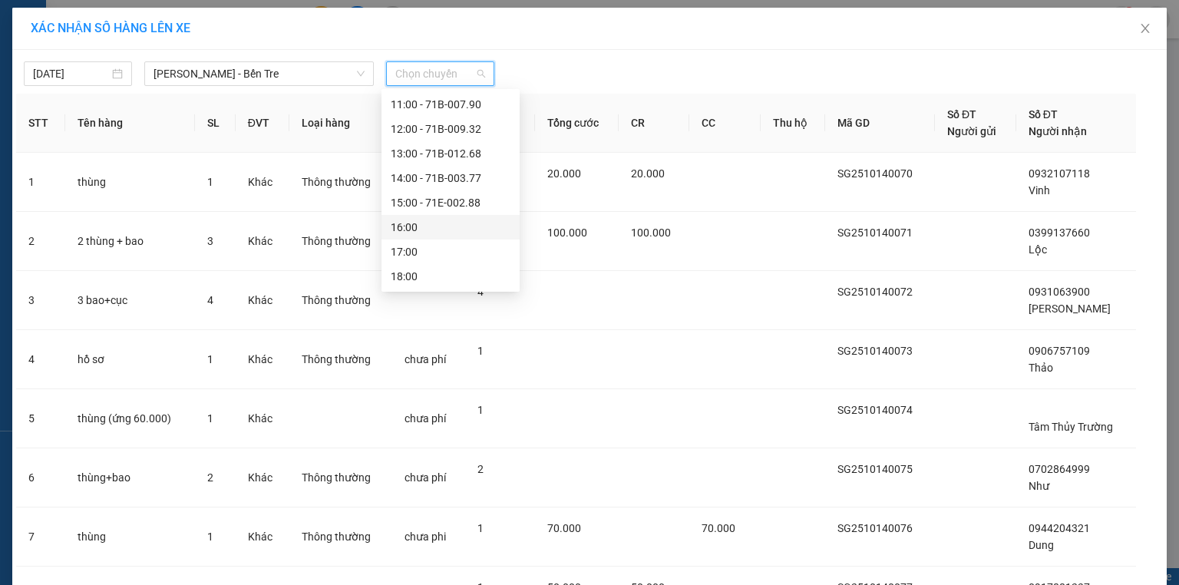
click at [433, 230] on div "16:00" at bounding box center [451, 227] width 120 height 17
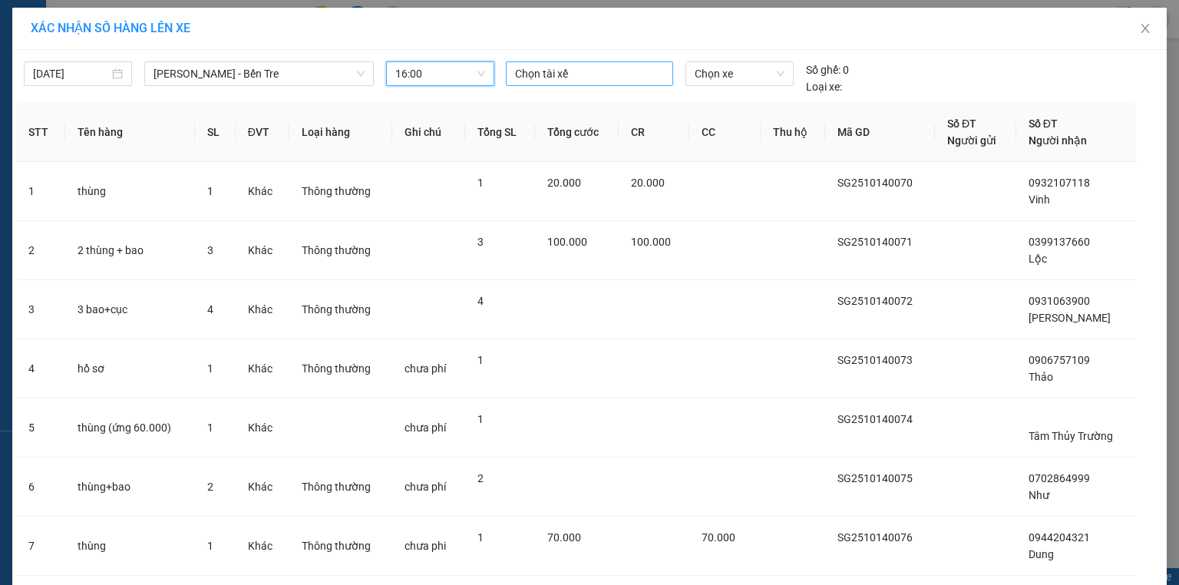
click at [553, 76] on div at bounding box center [590, 73] width 160 height 18
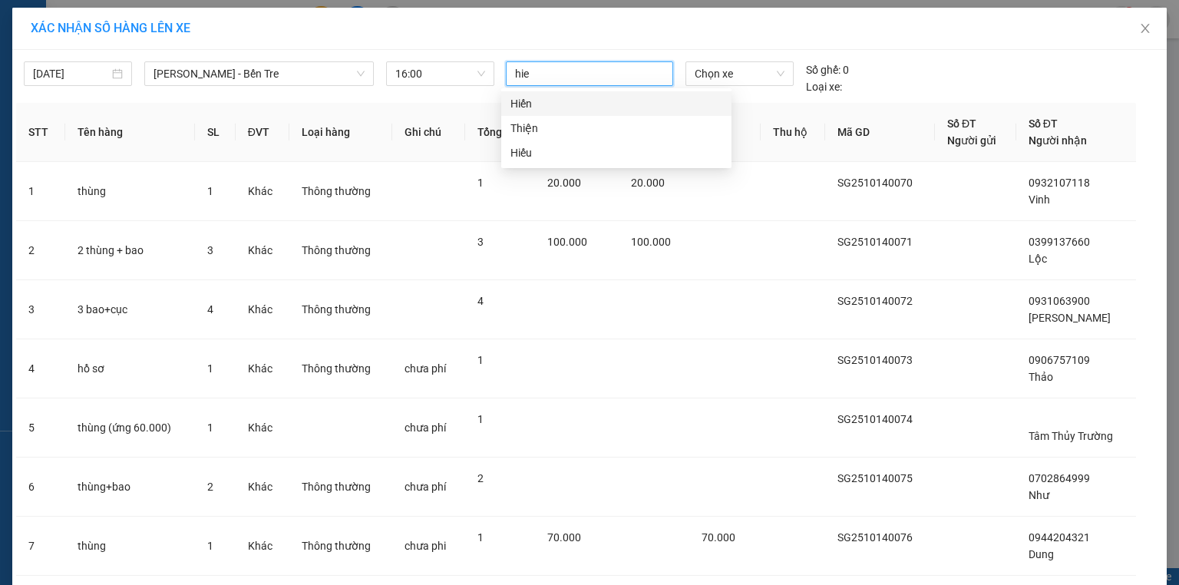
type input "hieu"
click at [514, 98] on div "Hiếu" at bounding box center [616, 103] width 212 height 17
click at [724, 74] on span "Chọn xe" at bounding box center [738, 73] width 89 height 23
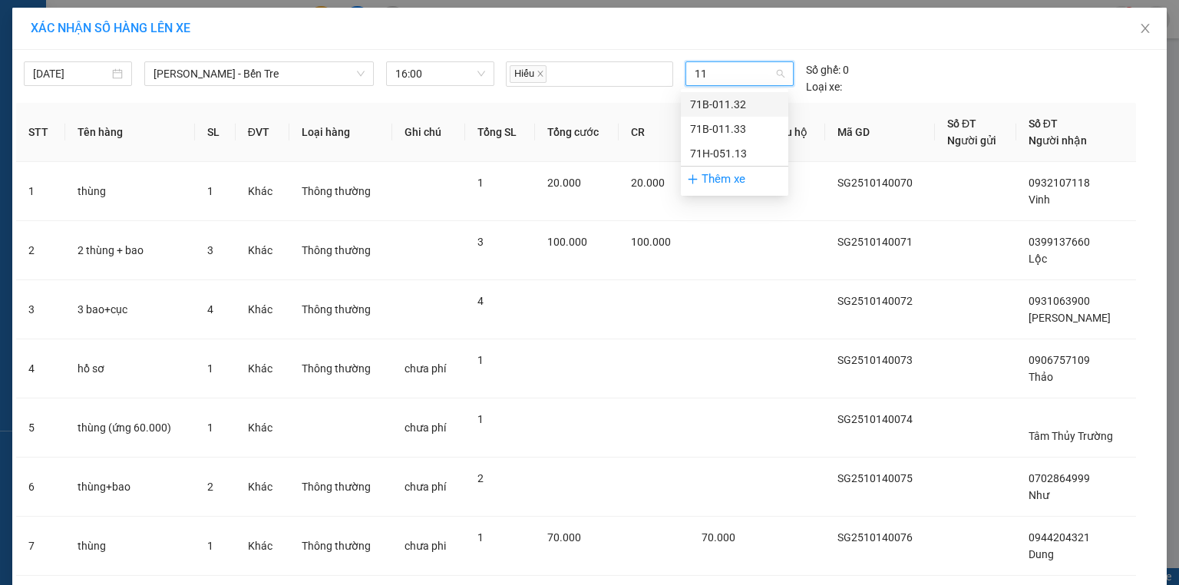
type input "113"
click at [724, 153] on div "71H-051.13" at bounding box center [734, 153] width 89 height 17
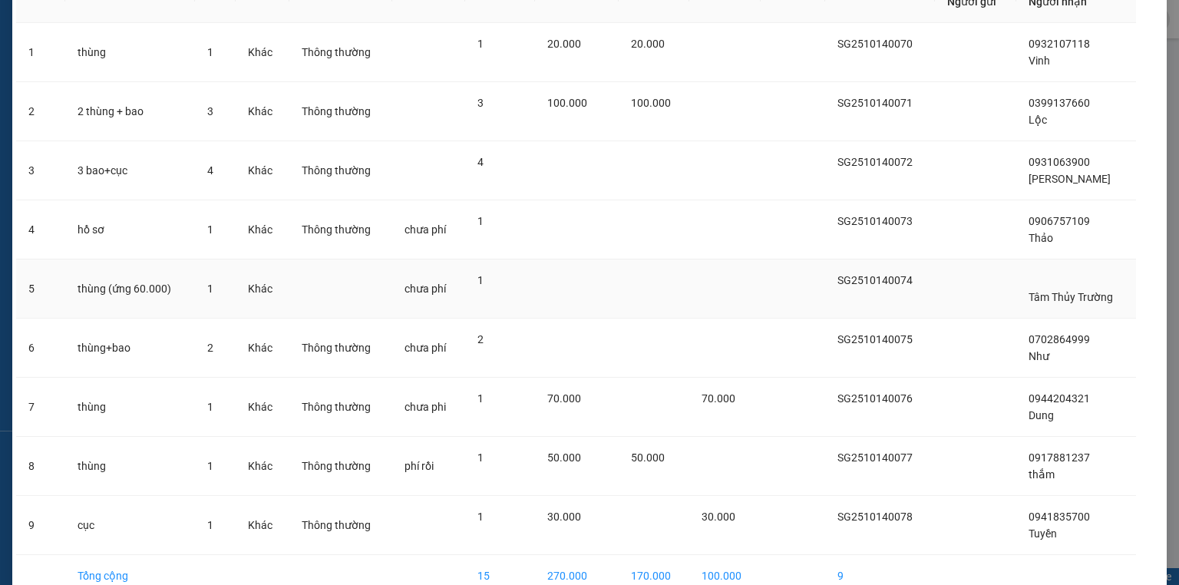
scroll to position [209, 0]
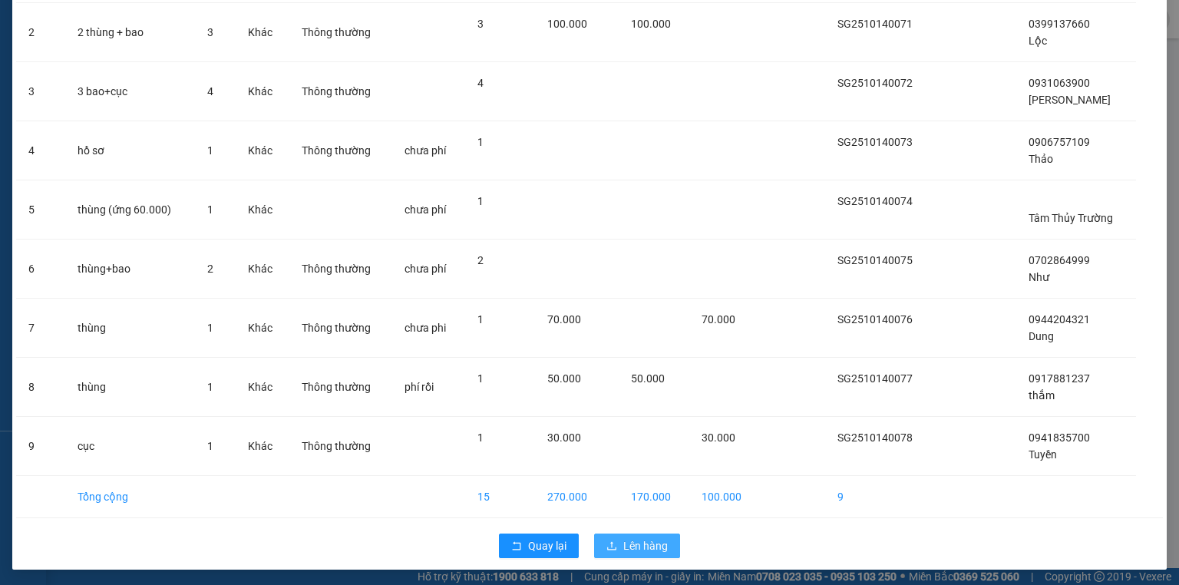
click at [642, 546] on span "Lên hàng" at bounding box center [645, 545] width 45 height 17
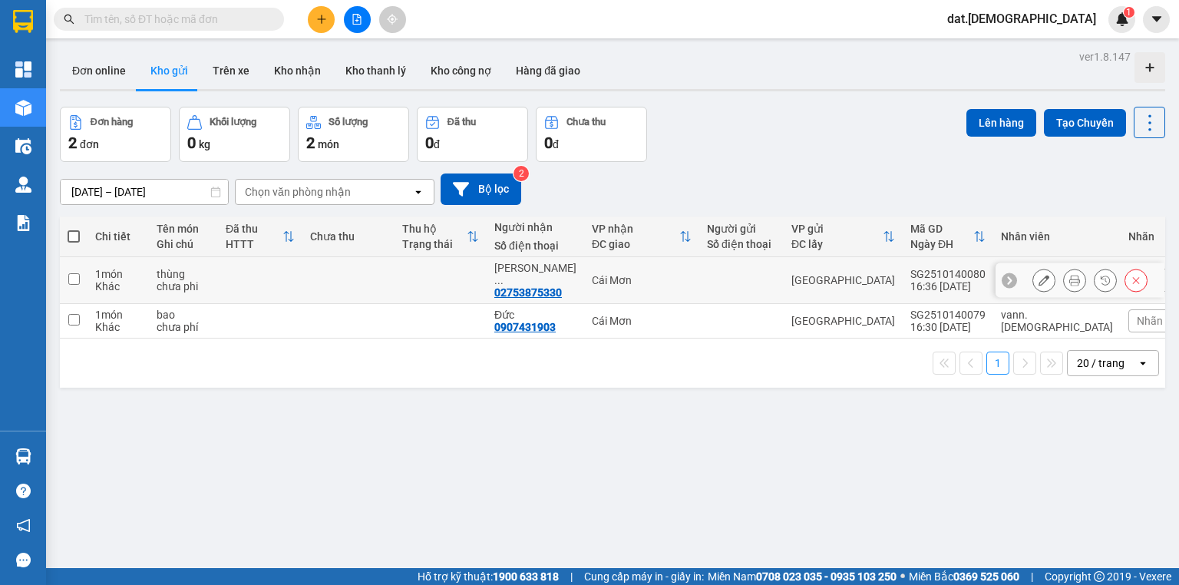
click at [475, 272] on td at bounding box center [440, 280] width 92 height 47
checkbox input "true"
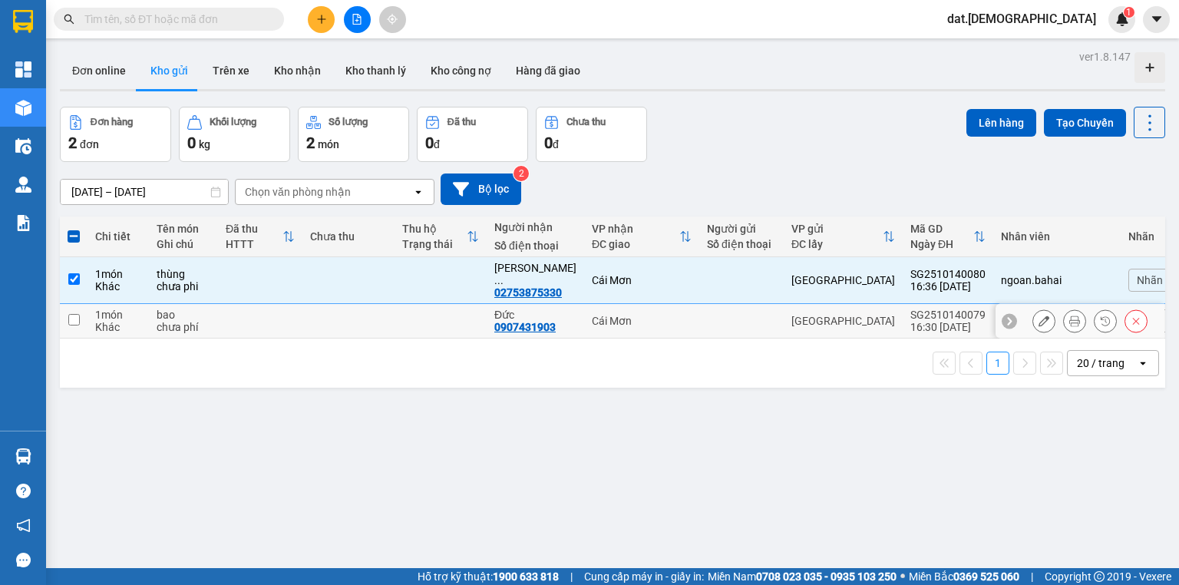
click at [465, 315] on td at bounding box center [440, 321] width 92 height 35
checkbox input "true"
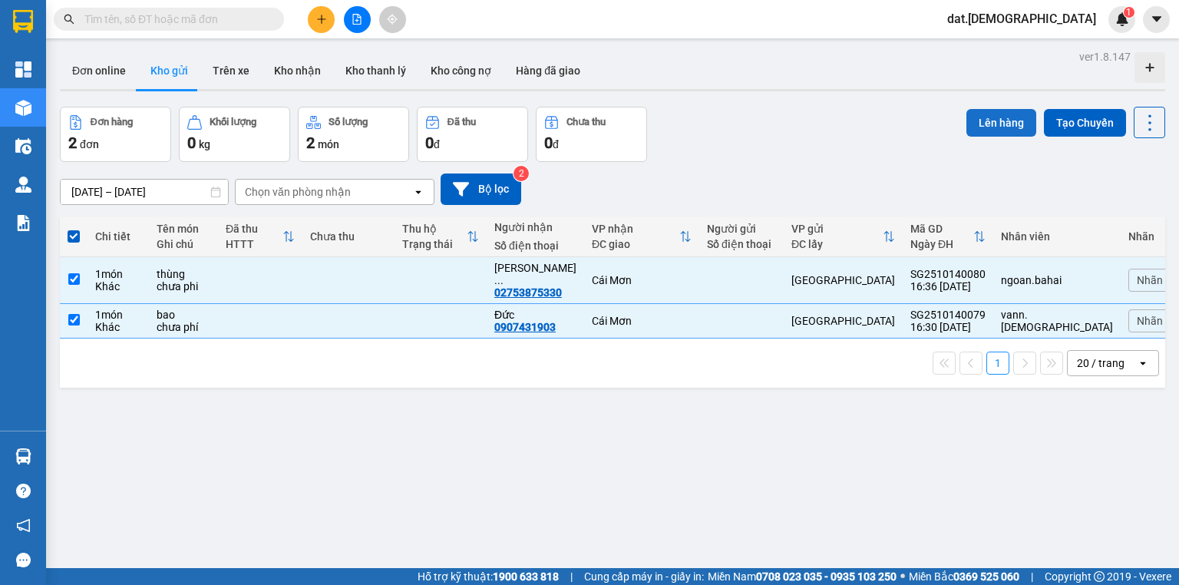
click at [991, 121] on button "Lên hàng" at bounding box center [1001, 123] width 70 height 28
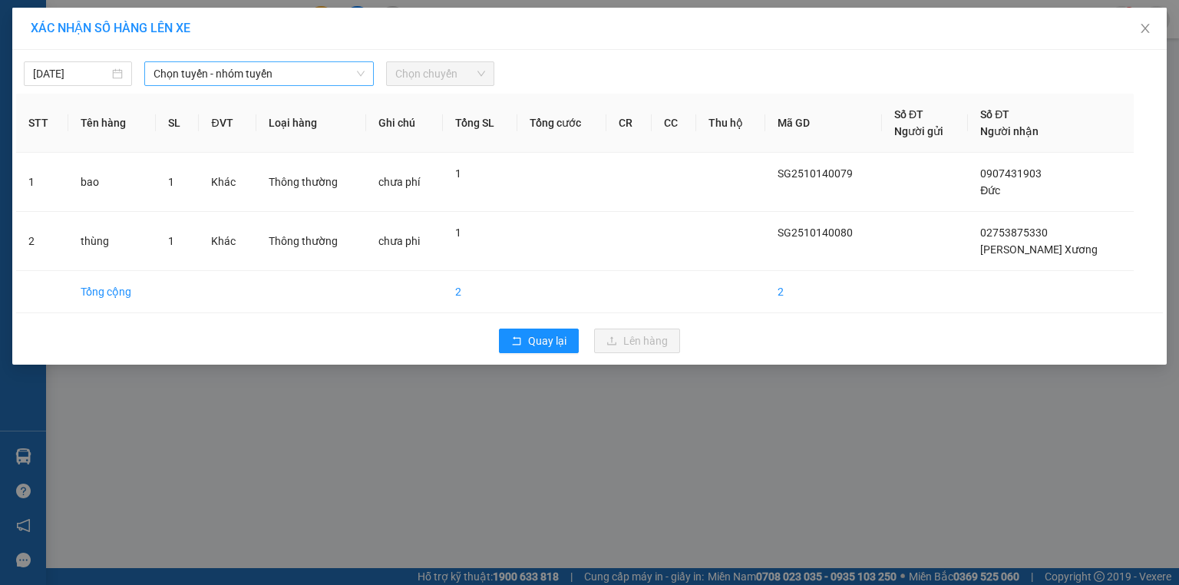
click at [285, 74] on span "Chọn tuyến - nhóm tuyến" at bounding box center [258, 73] width 211 height 23
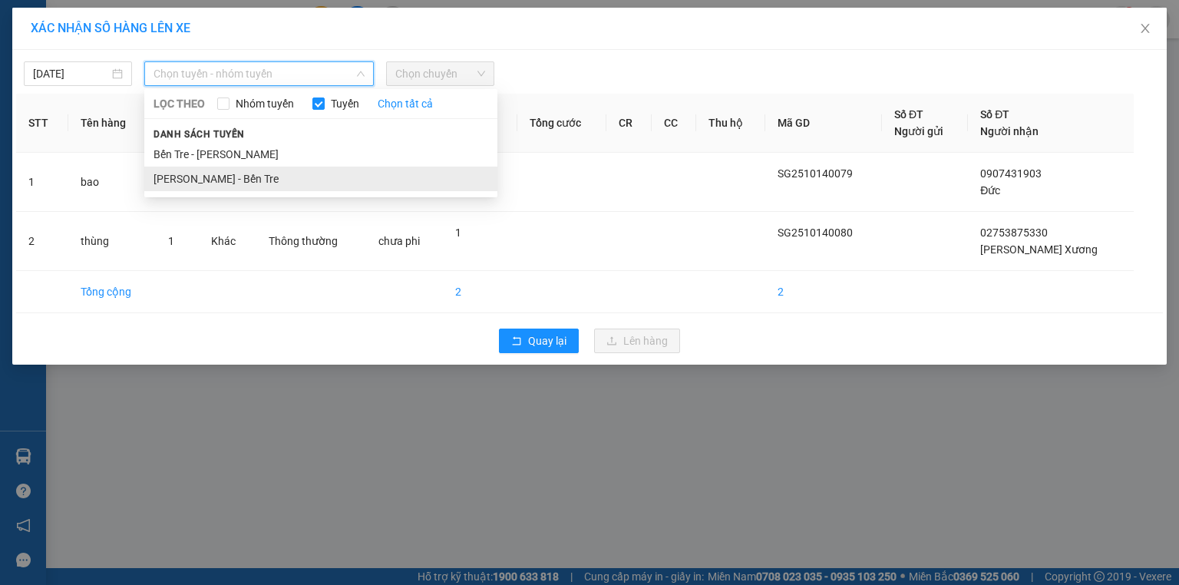
click at [266, 175] on li "Hồ Chí Minh - Bến Tre" at bounding box center [320, 179] width 353 height 25
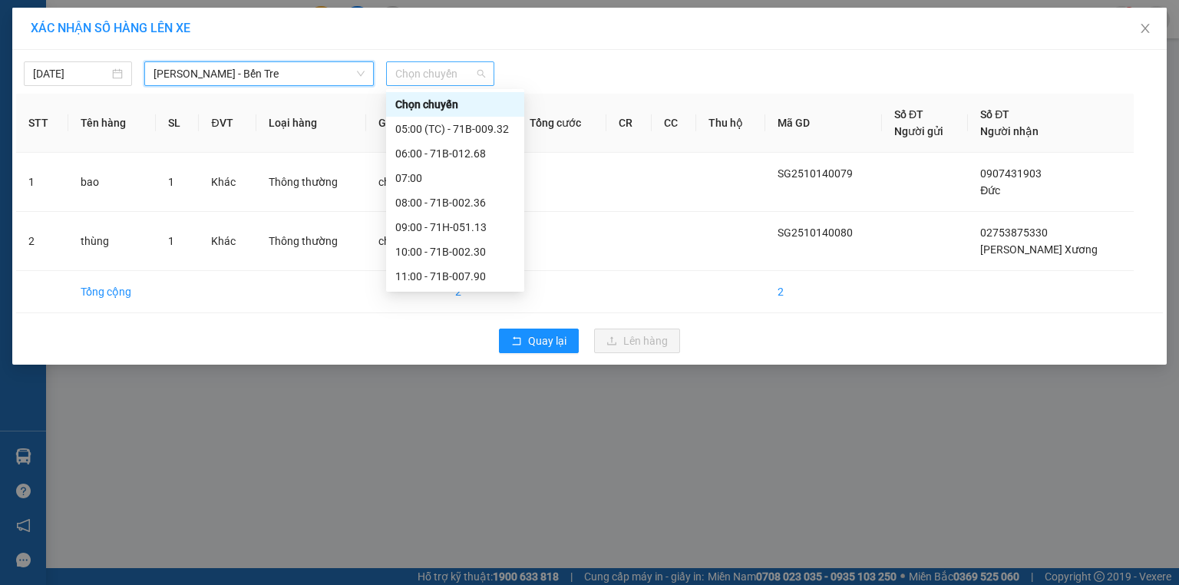
click at [440, 77] on span "Chọn chuyến" at bounding box center [440, 73] width 90 height 23
click at [432, 258] on div "17:00" at bounding box center [455, 251] width 120 height 17
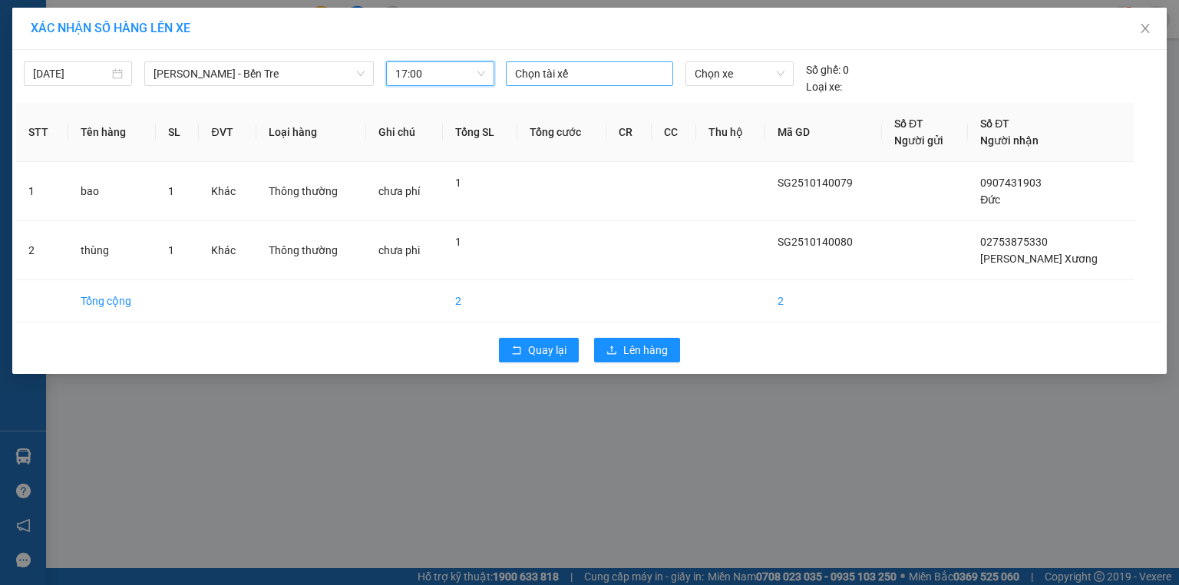
click at [562, 74] on div at bounding box center [590, 73] width 160 height 18
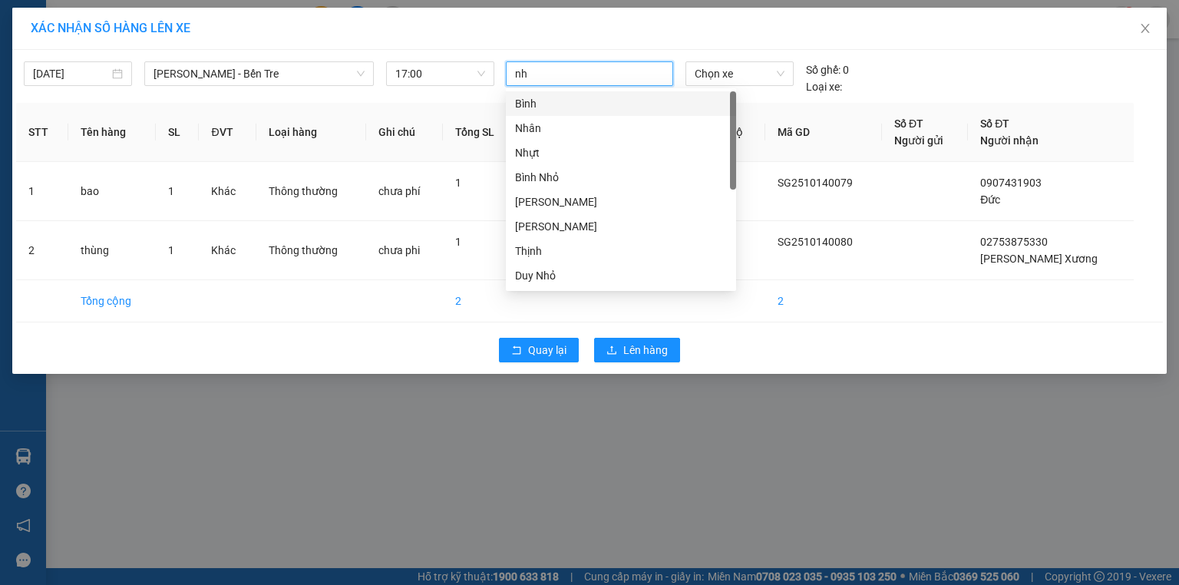
type input "nha"
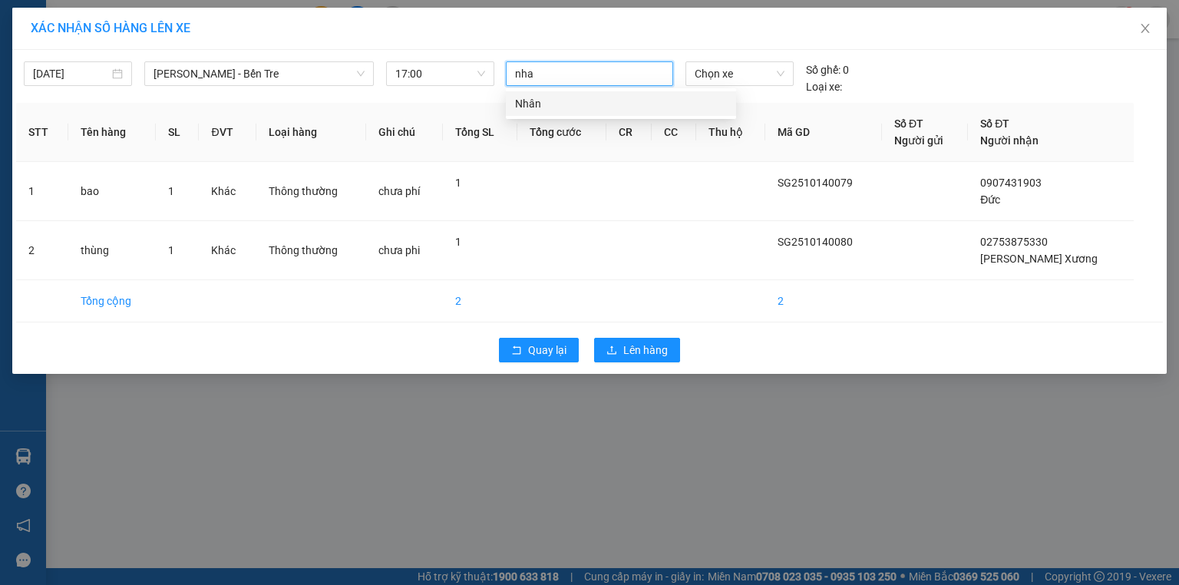
click at [516, 101] on div "Nhân" at bounding box center [621, 103] width 212 height 17
click at [707, 71] on span "Chọn xe" at bounding box center [738, 73] width 89 height 23
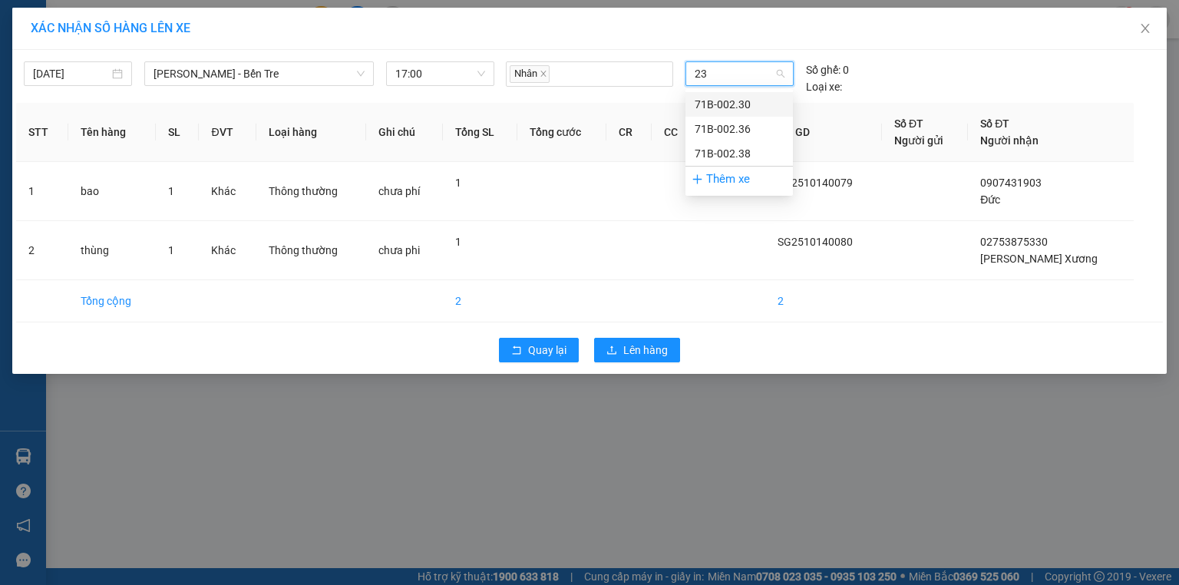
type input "230"
click at [708, 104] on div "71B-002.30" at bounding box center [738, 104] width 89 height 17
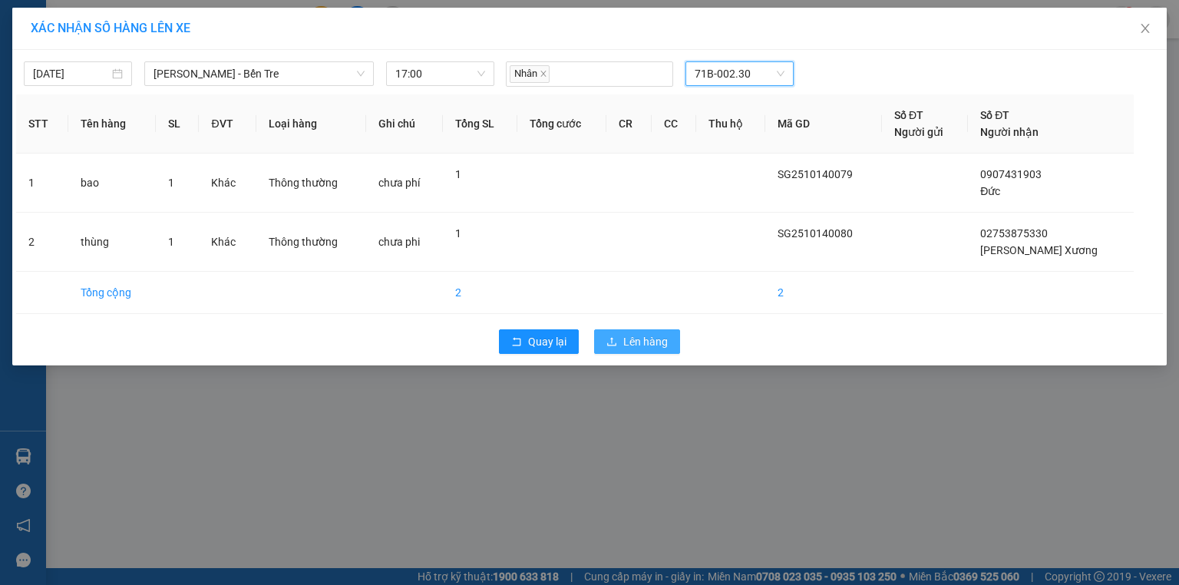
click at [656, 340] on span "Lên hàng" at bounding box center [645, 341] width 45 height 17
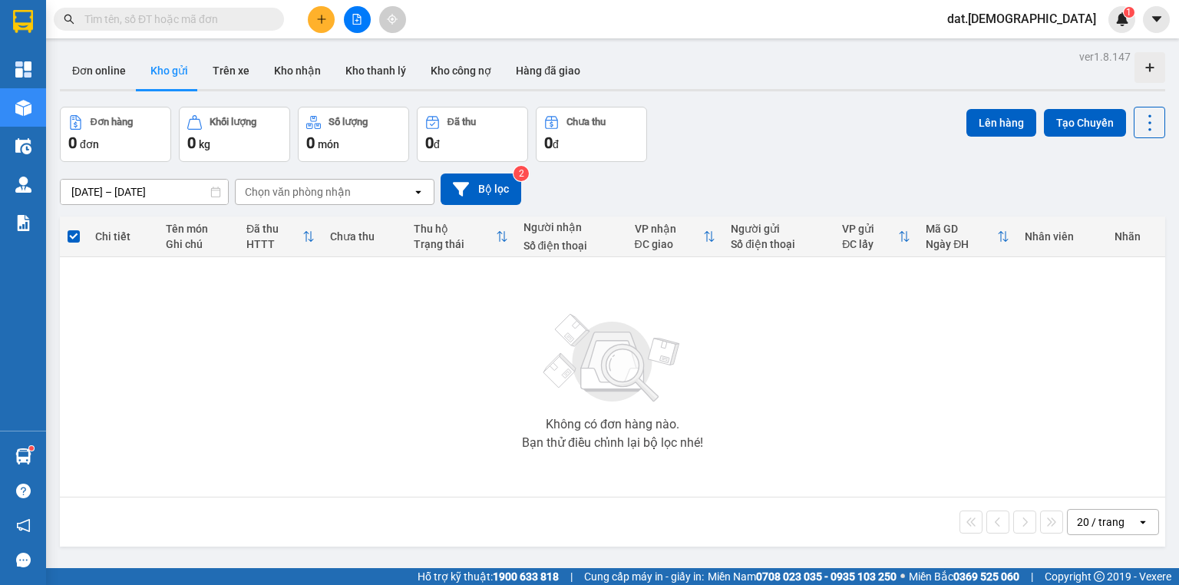
click at [143, 21] on input "text" at bounding box center [174, 19] width 181 height 17
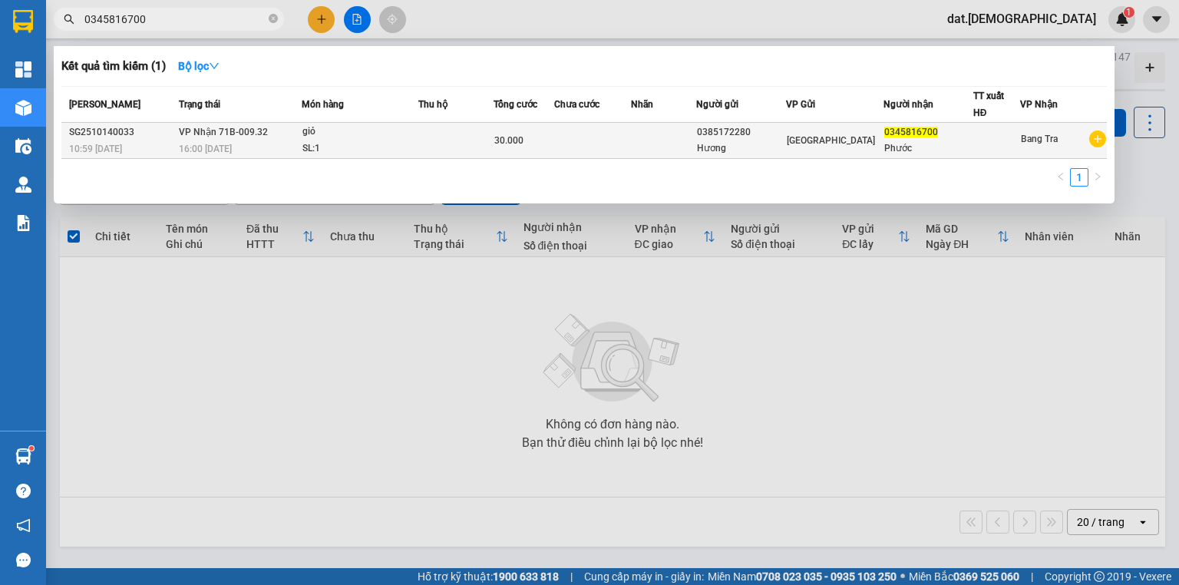
type input "0345816700"
click at [638, 139] on td at bounding box center [663, 141] width 64 height 36
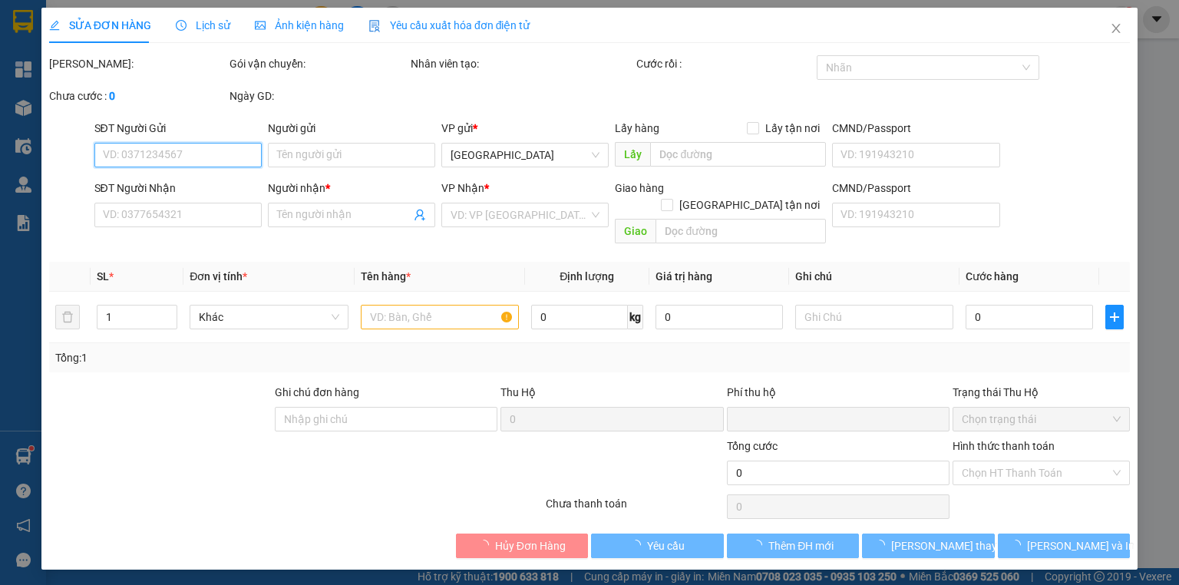
type input "0385172280"
type input "Hương"
type input "0345816700"
type input "Phước"
type input "0"
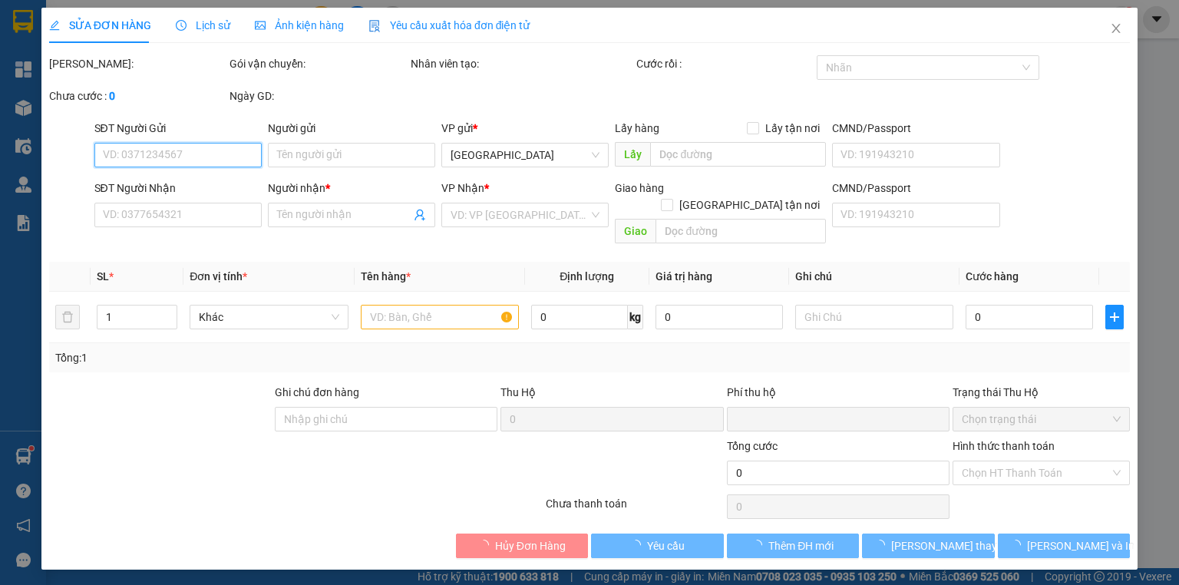
type input "30.000"
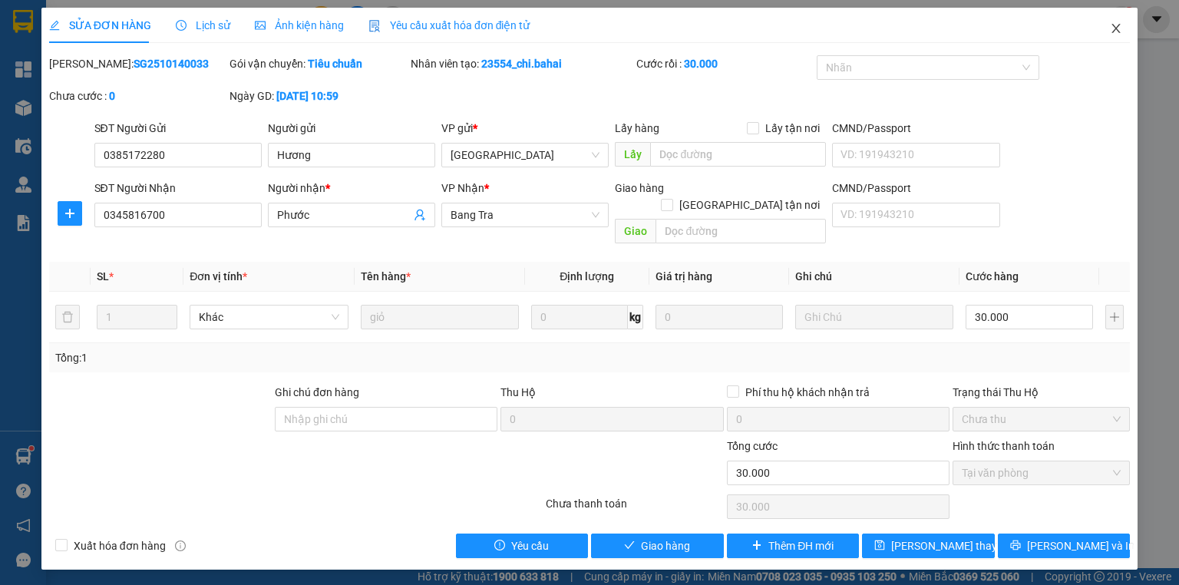
click at [1113, 25] on icon "close" at bounding box center [1116, 28] width 8 height 9
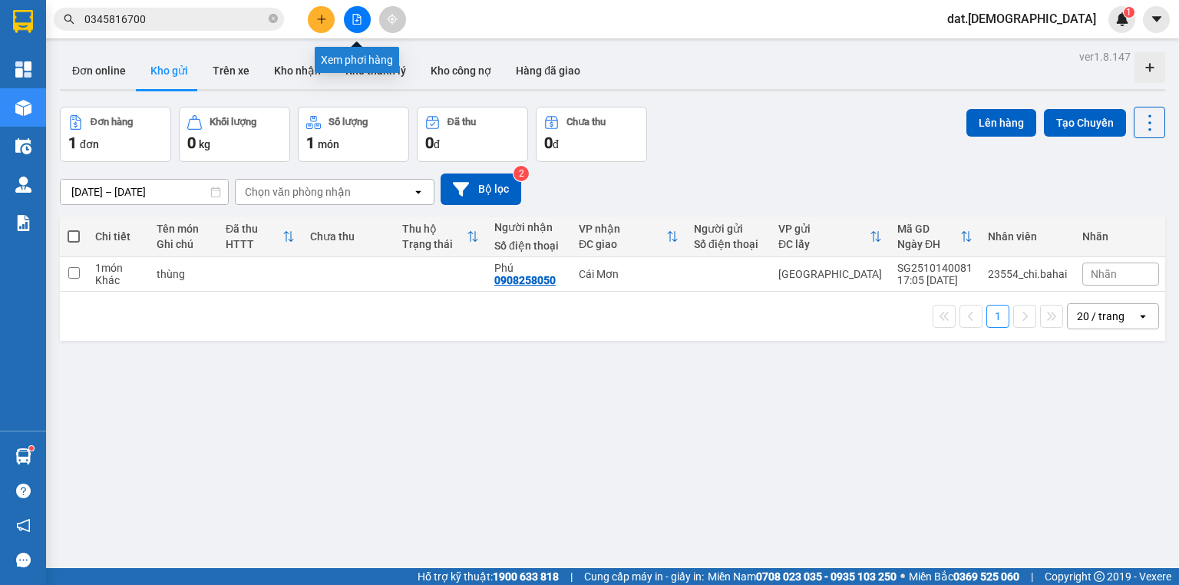
click at [355, 20] on icon "file-add" at bounding box center [357, 19] width 8 height 11
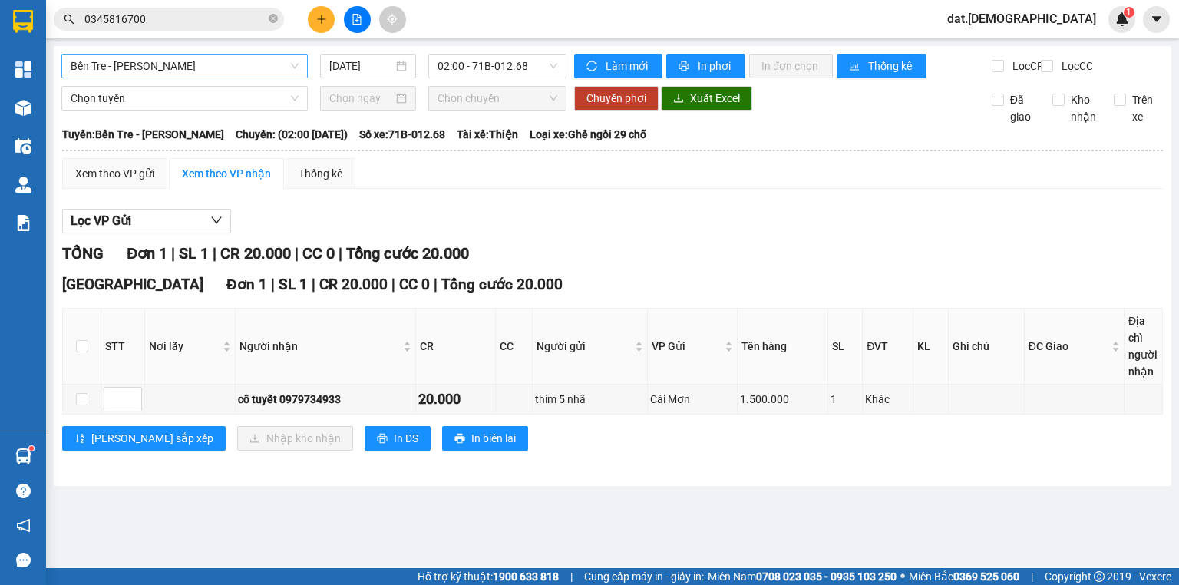
click at [282, 61] on span "Bến Tre - [PERSON_NAME]" at bounding box center [185, 65] width 228 height 23
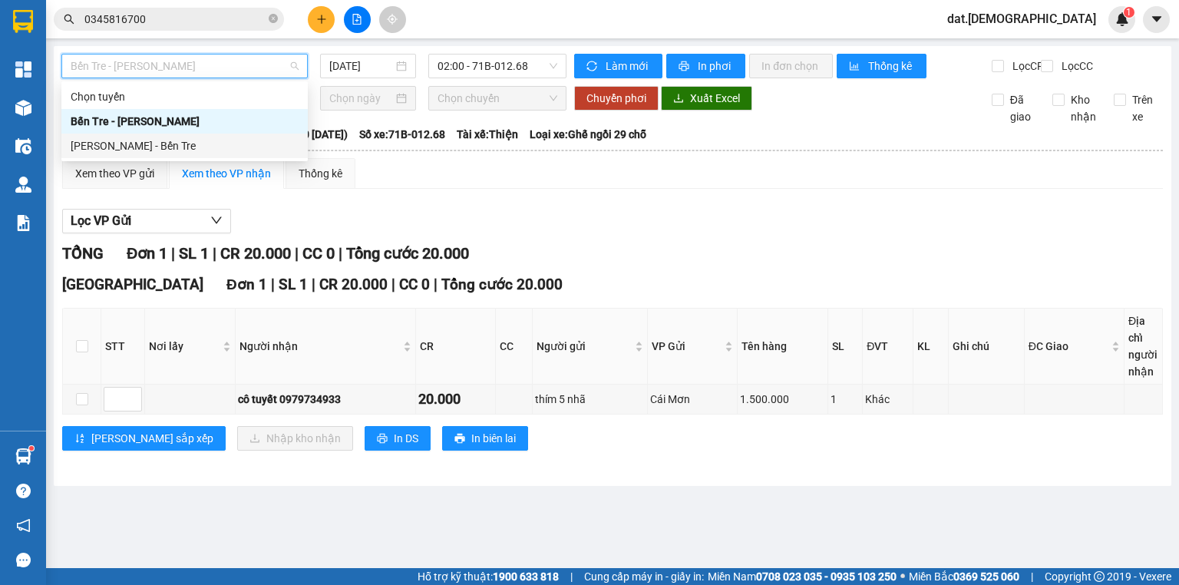
click at [163, 150] on div "[PERSON_NAME] - Bến Tre" at bounding box center [185, 145] width 228 height 17
type input "[DATE]"
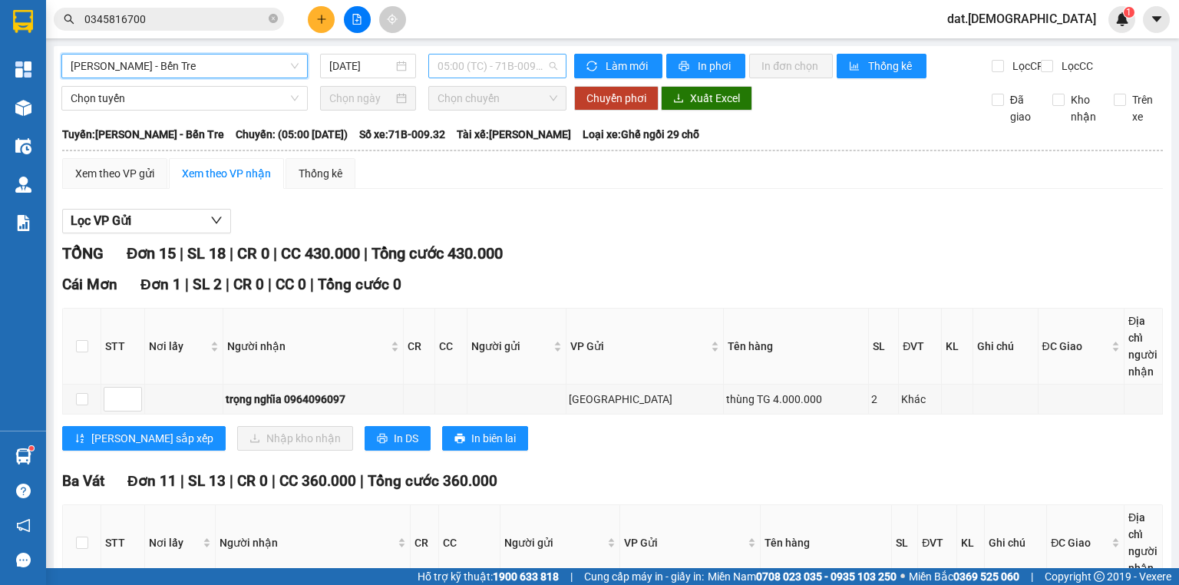
click at [541, 63] on span "05:00 (TC) - 71B-009.32" at bounding box center [497, 65] width 120 height 23
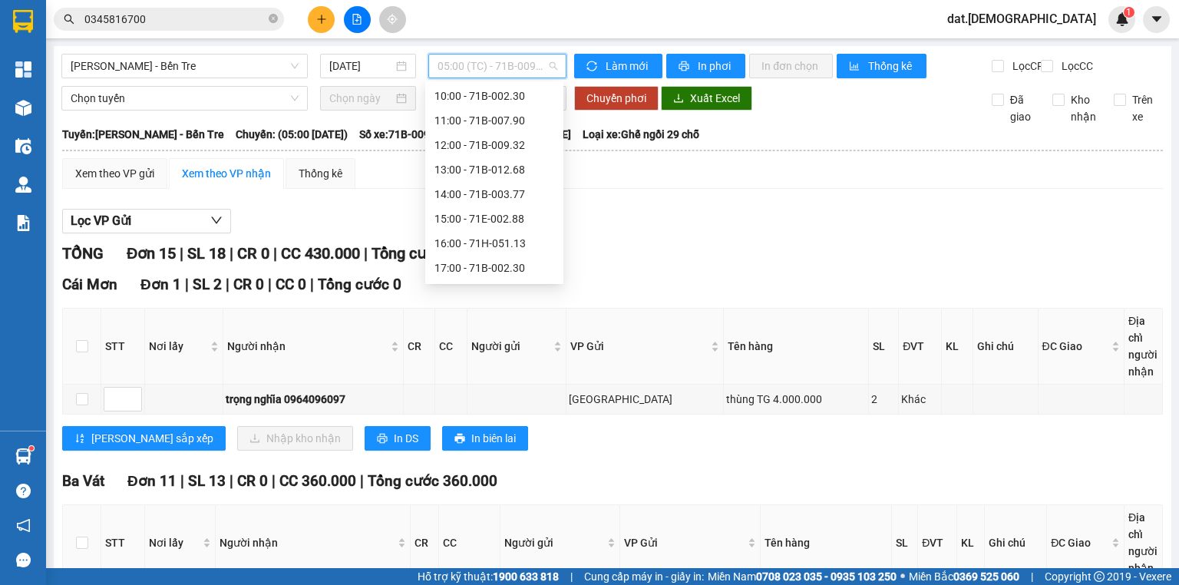
scroll to position [172, 0]
click at [486, 95] on div "11:00 - 71B-007.90" at bounding box center [494, 96] width 120 height 17
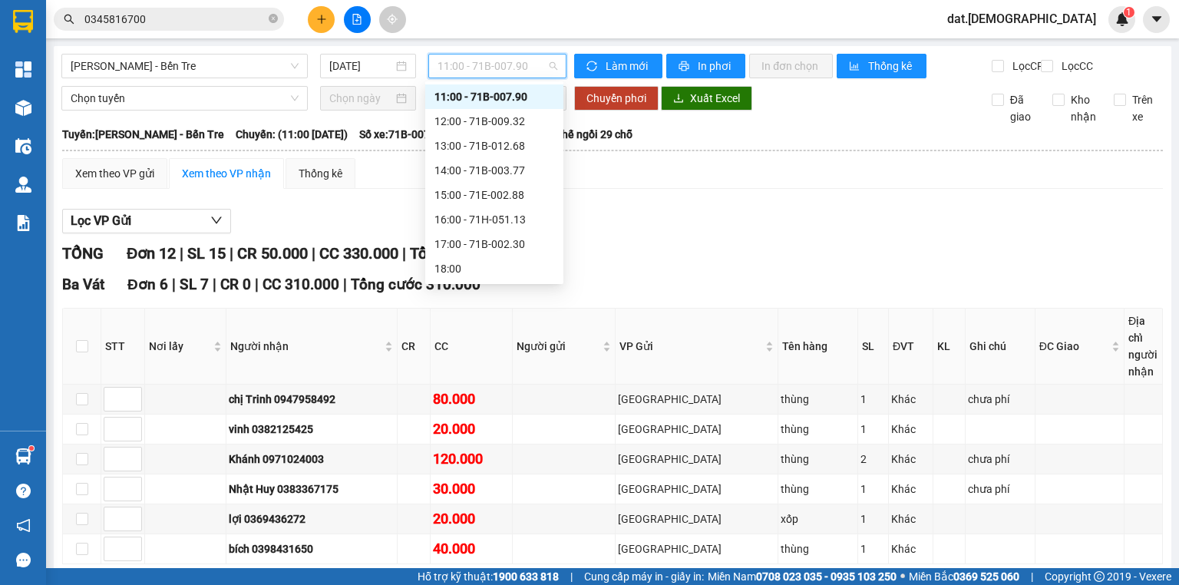
click at [541, 64] on span "11:00 - 71B-007.90" at bounding box center [497, 65] width 120 height 23
click at [491, 125] on div "12:00 - 71B-009.32" at bounding box center [494, 121] width 120 height 17
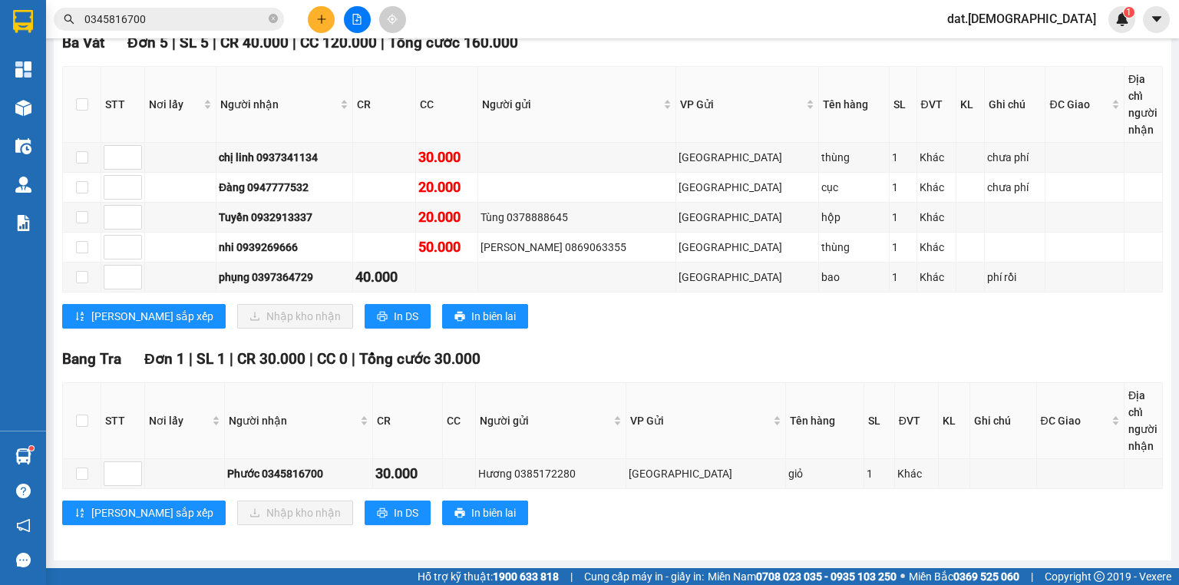
scroll to position [534, 0]
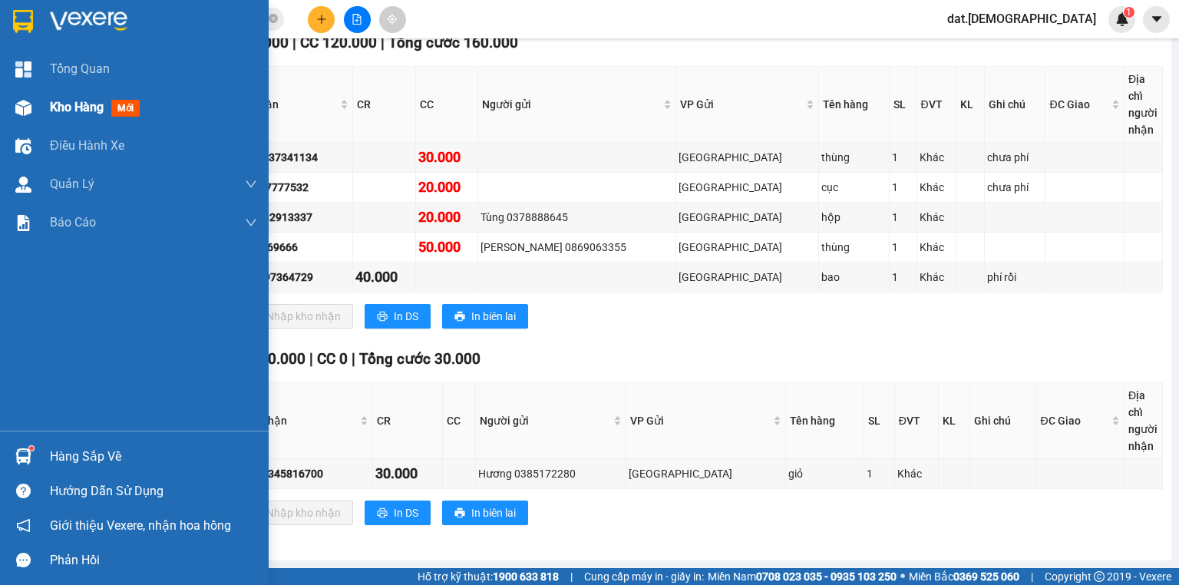
click at [137, 107] on span "mới" at bounding box center [125, 108] width 28 height 17
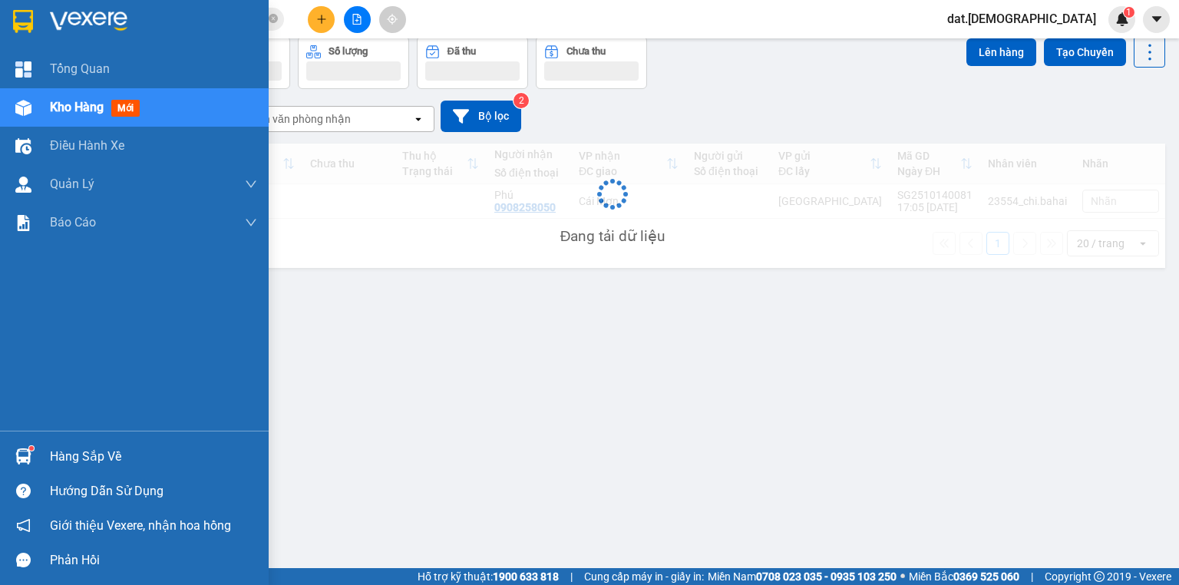
scroll to position [71, 0]
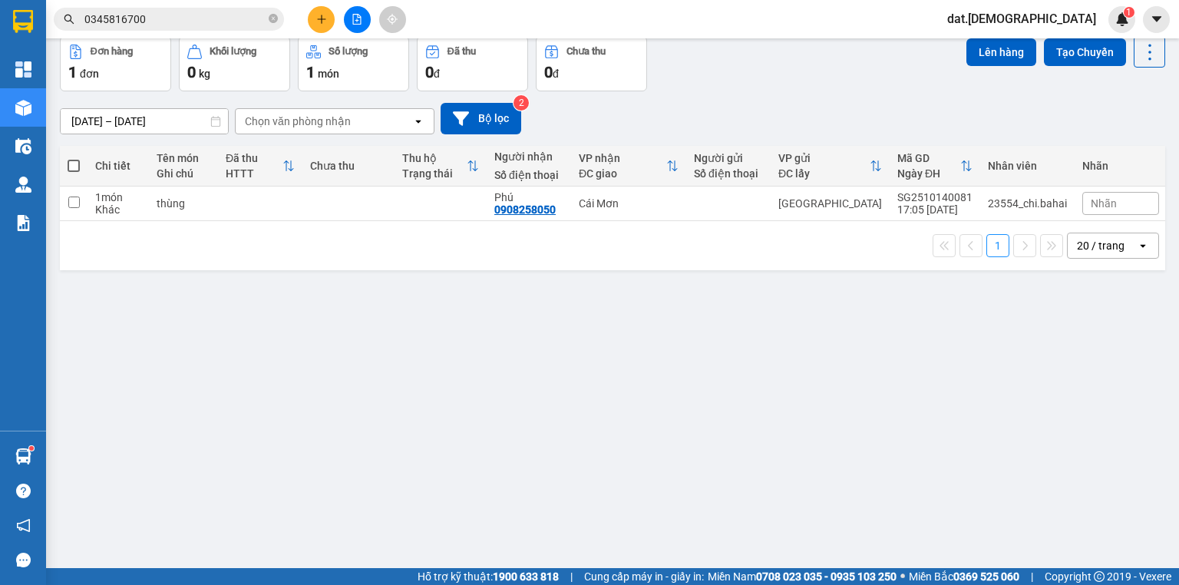
drag, startPoint x: 525, startPoint y: 322, endPoint x: 444, endPoint y: 348, distance: 85.2
click at [444, 348] on div "ver 1.8.147 Đơn online Kho gửi Trên xe Kho nhận Kho thanh lý Kho công nợ Hàng đ…" at bounding box center [612, 267] width 1117 height 585
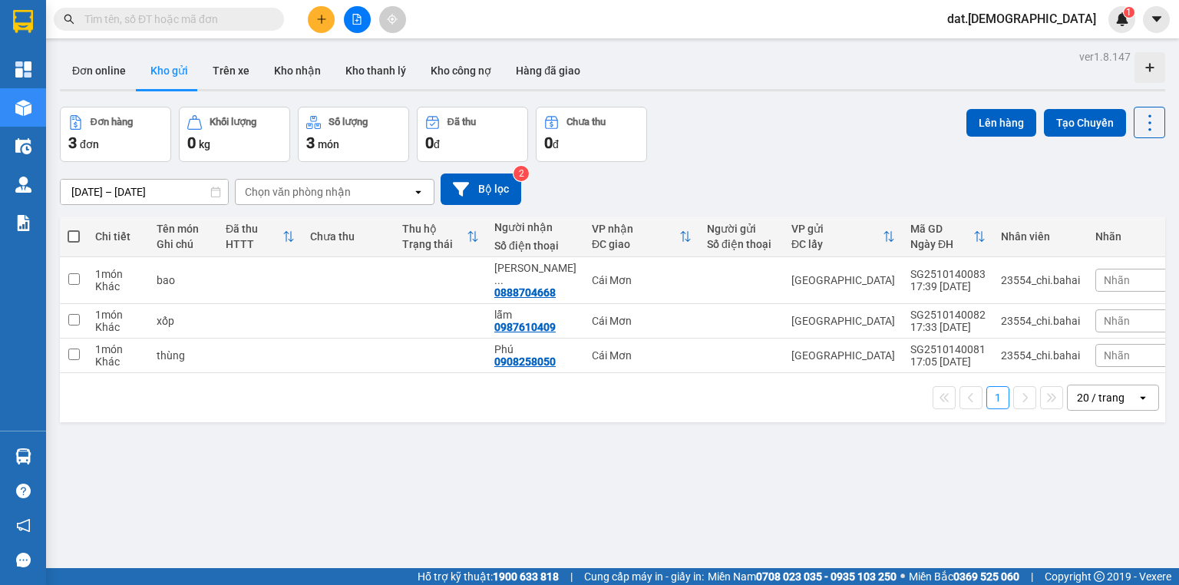
click at [70, 231] on span at bounding box center [74, 236] width 12 height 12
click at [74, 229] on input "checkbox" at bounding box center [74, 229] width 0 height 0
checkbox input "true"
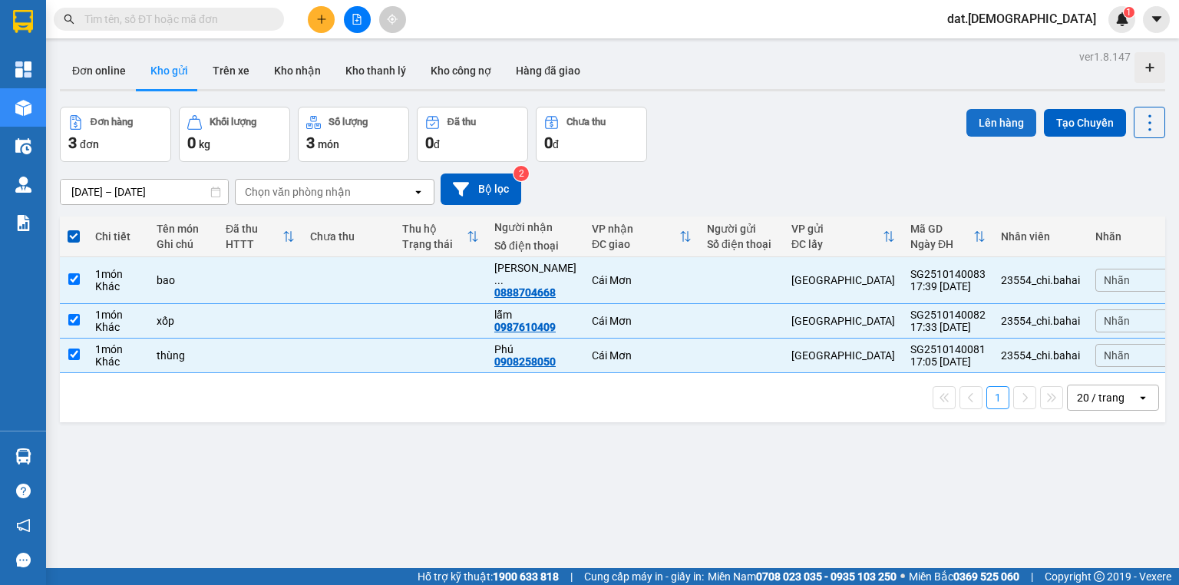
click at [985, 109] on button "Lên hàng" at bounding box center [1001, 123] width 70 height 28
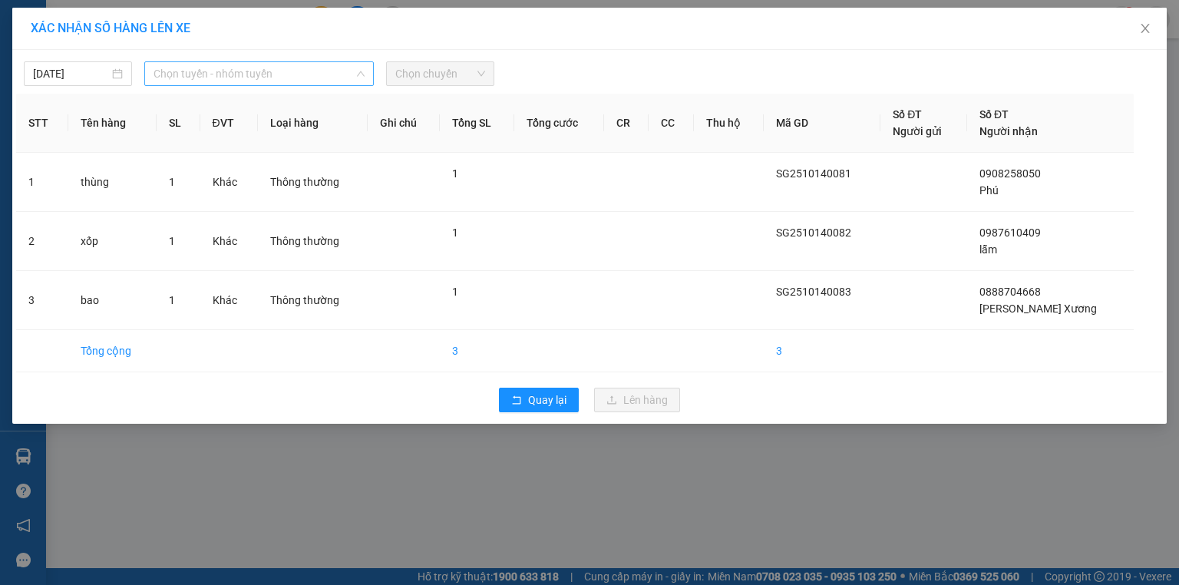
click at [289, 68] on span "Chọn tuyến - nhóm tuyến" at bounding box center [258, 73] width 211 height 23
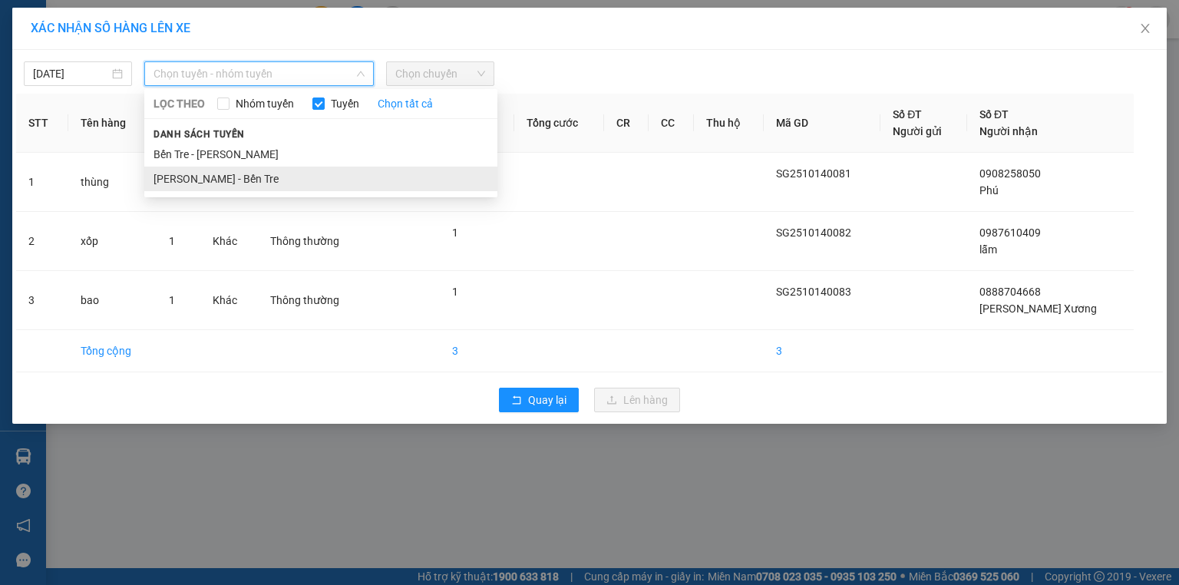
click at [254, 178] on li "[PERSON_NAME] - Bến Tre" at bounding box center [320, 179] width 353 height 25
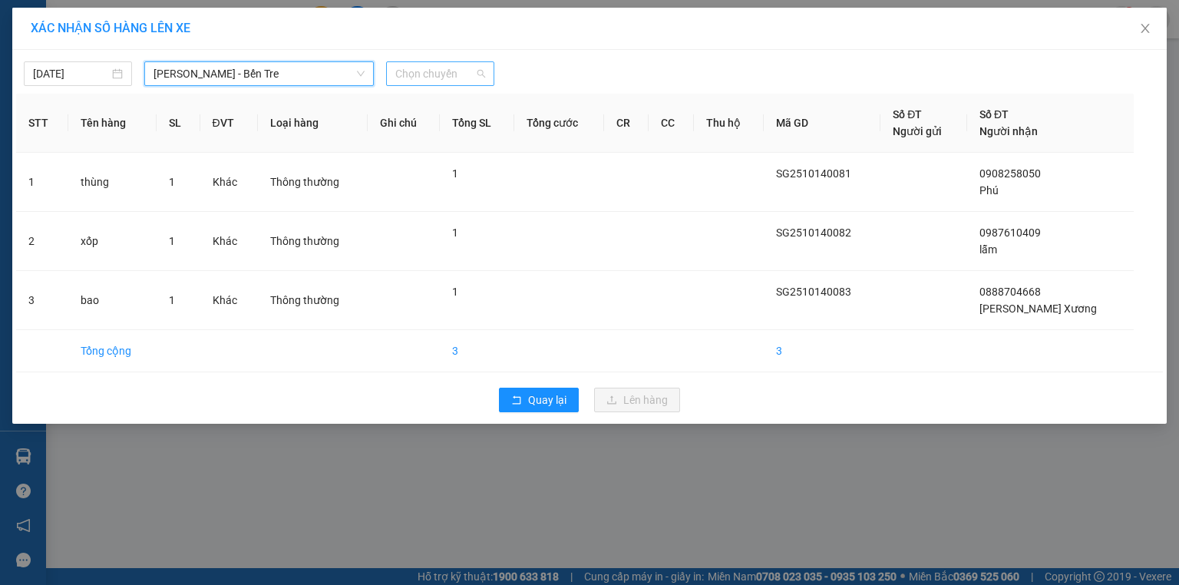
click at [449, 74] on span "Chọn chuyến" at bounding box center [440, 73] width 90 height 23
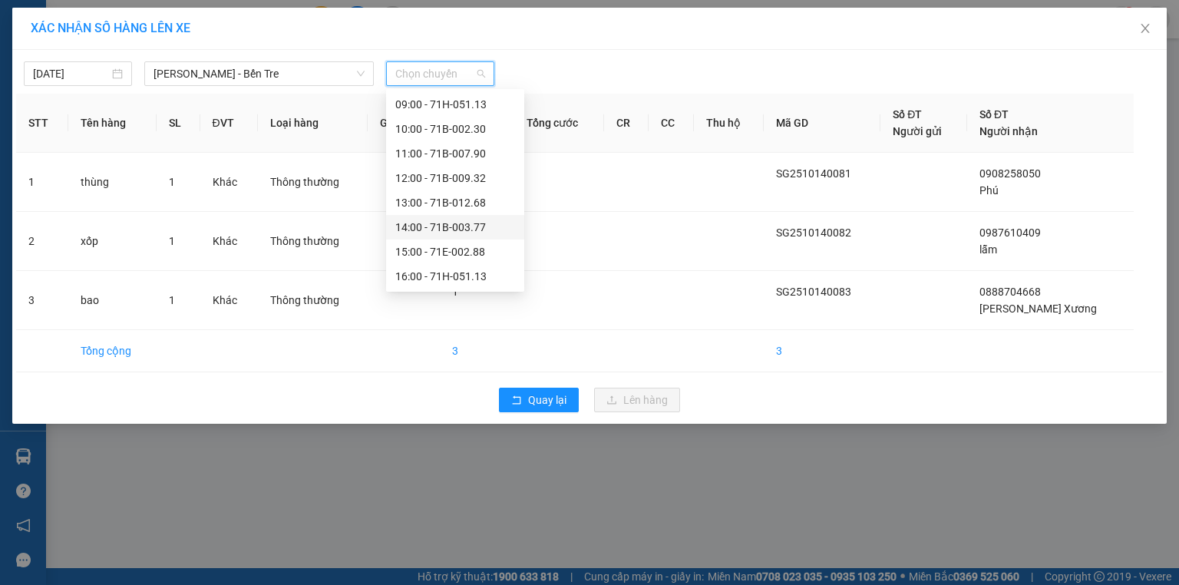
scroll to position [172, 0]
click at [427, 279] on div "18:00" at bounding box center [455, 276] width 120 height 17
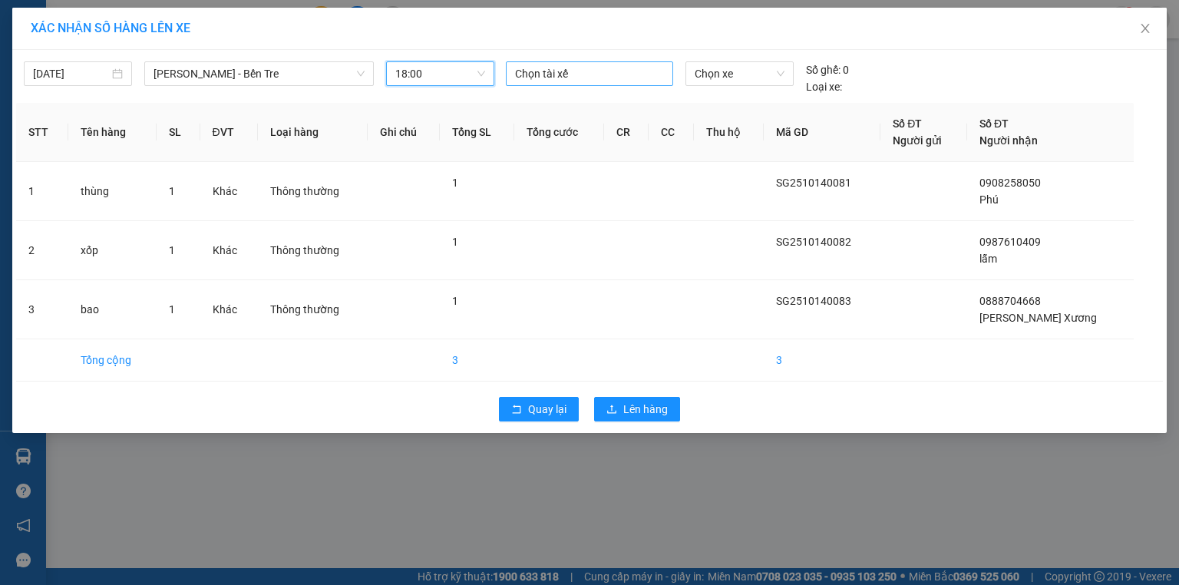
click at [562, 71] on div at bounding box center [590, 73] width 160 height 18
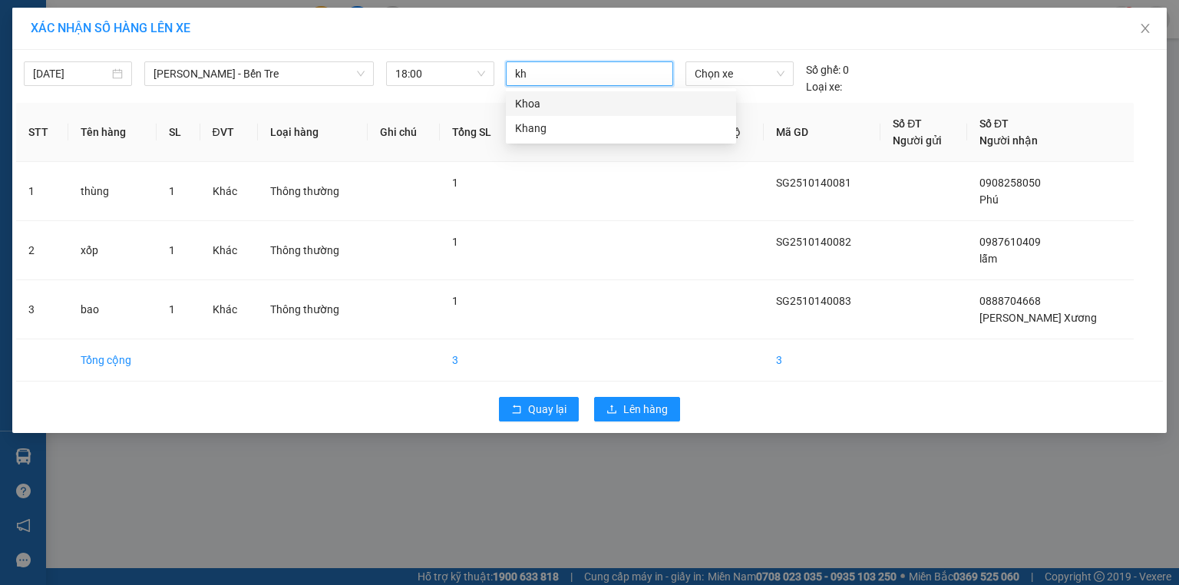
type input "kha"
click at [547, 102] on div "Khang" at bounding box center [621, 103] width 212 height 17
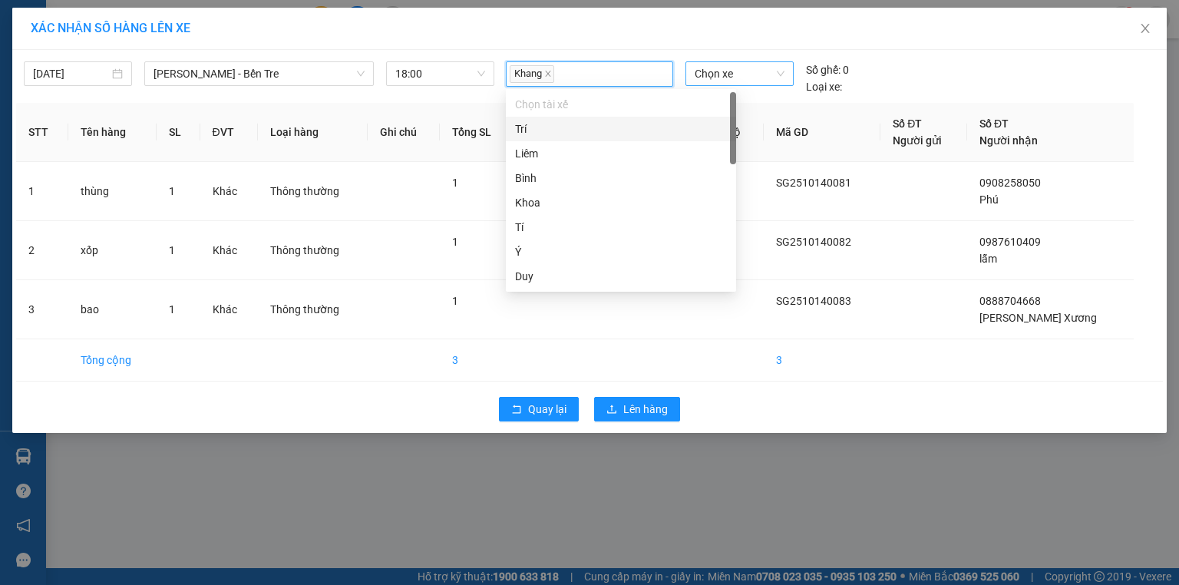
click at [729, 64] on span "Chọn xe" at bounding box center [738, 73] width 89 height 23
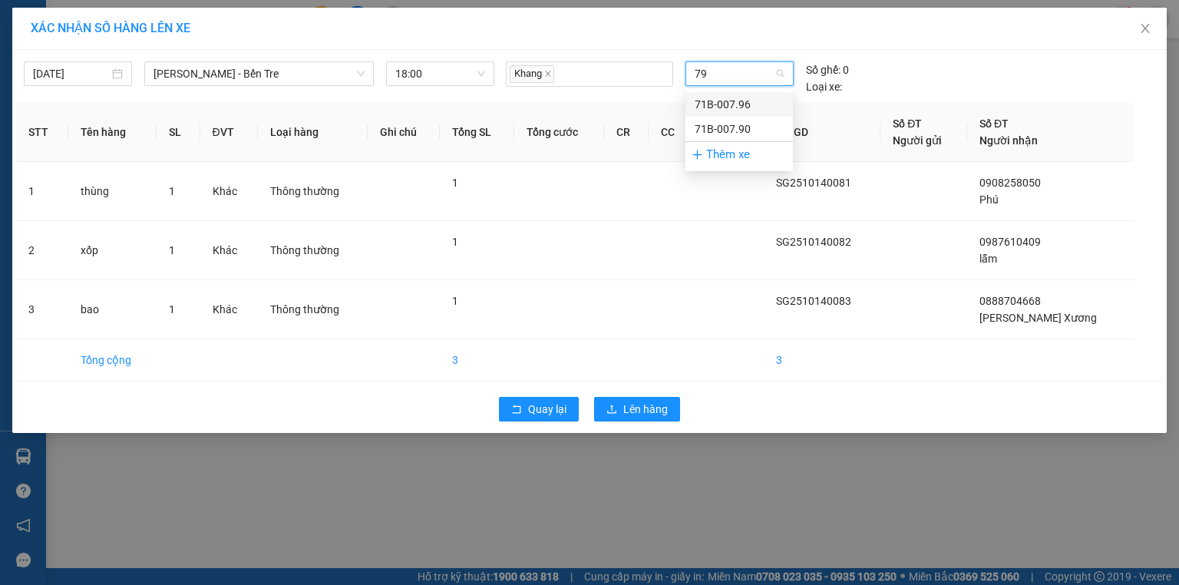
type input "790"
click at [721, 100] on div "71B-007.90" at bounding box center [738, 104] width 89 height 17
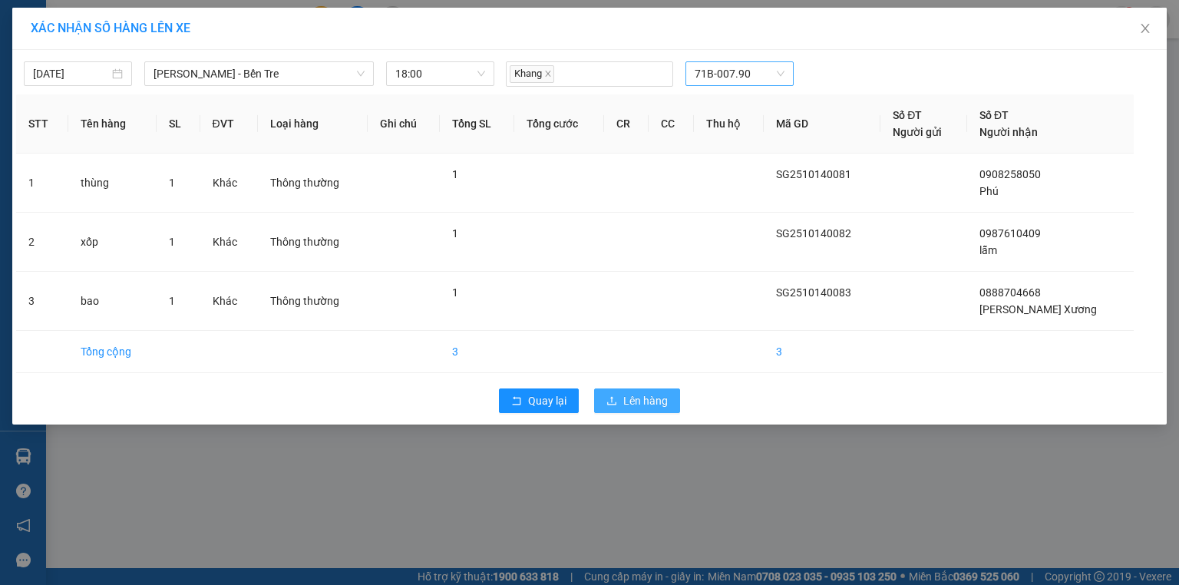
click at [638, 404] on span "Lên hàng" at bounding box center [645, 400] width 45 height 17
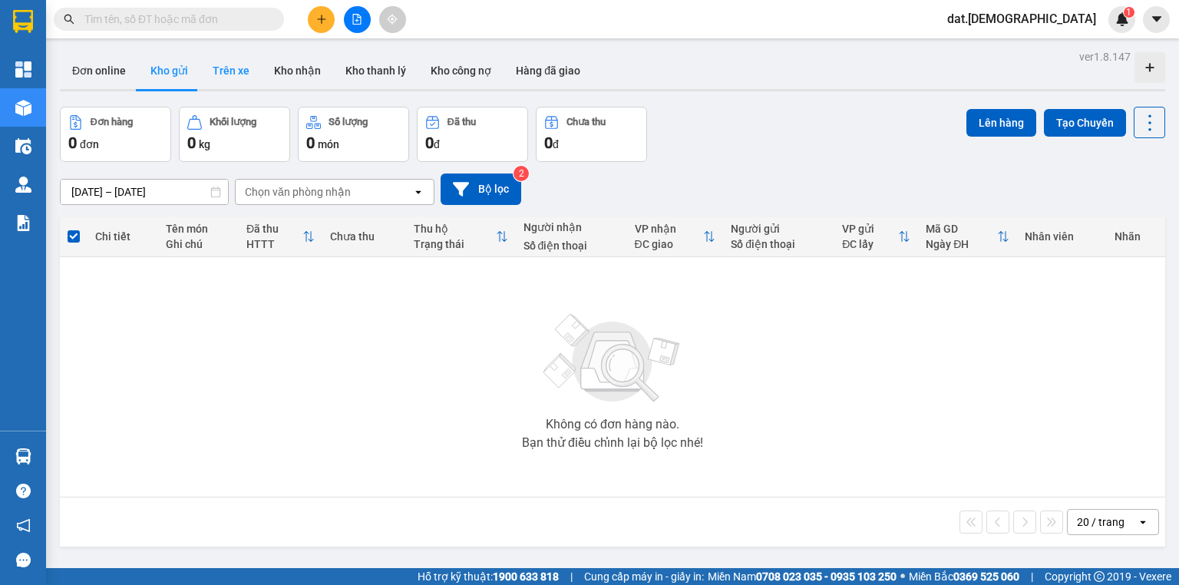
drag, startPoint x: 218, startPoint y: 65, endPoint x: 229, endPoint y: 65, distance: 11.5
click at [226, 65] on button "Trên xe" at bounding box center [230, 70] width 61 height 37
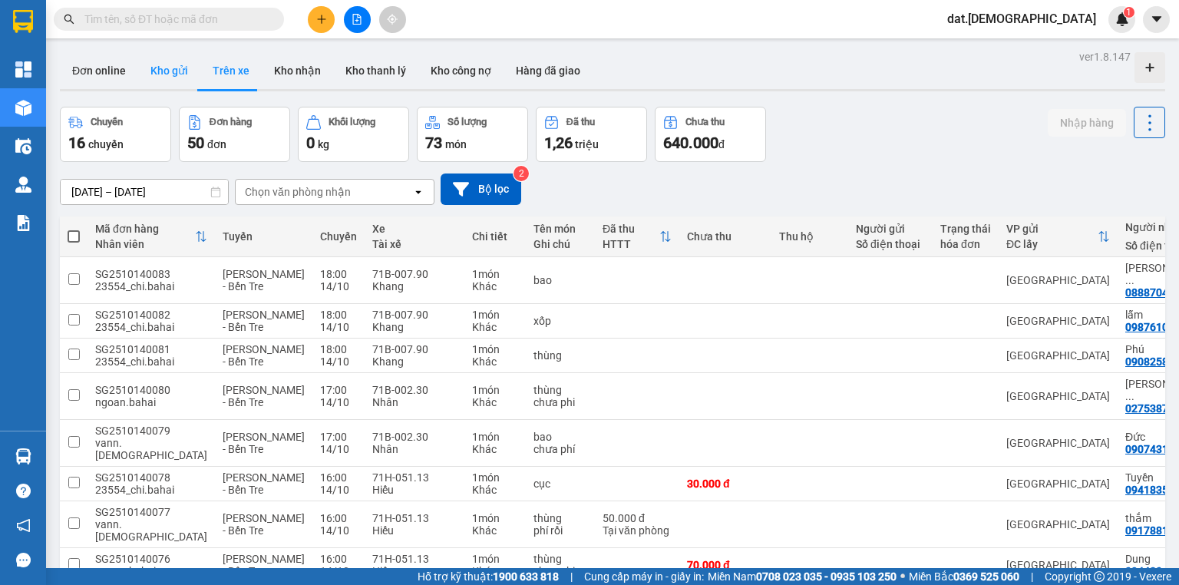
click at [175, 66] on button "Kho gửi" at bounding box center [169, 70] width 62 height 37
